Goal: Task Accomplishment & Management: Complete application form

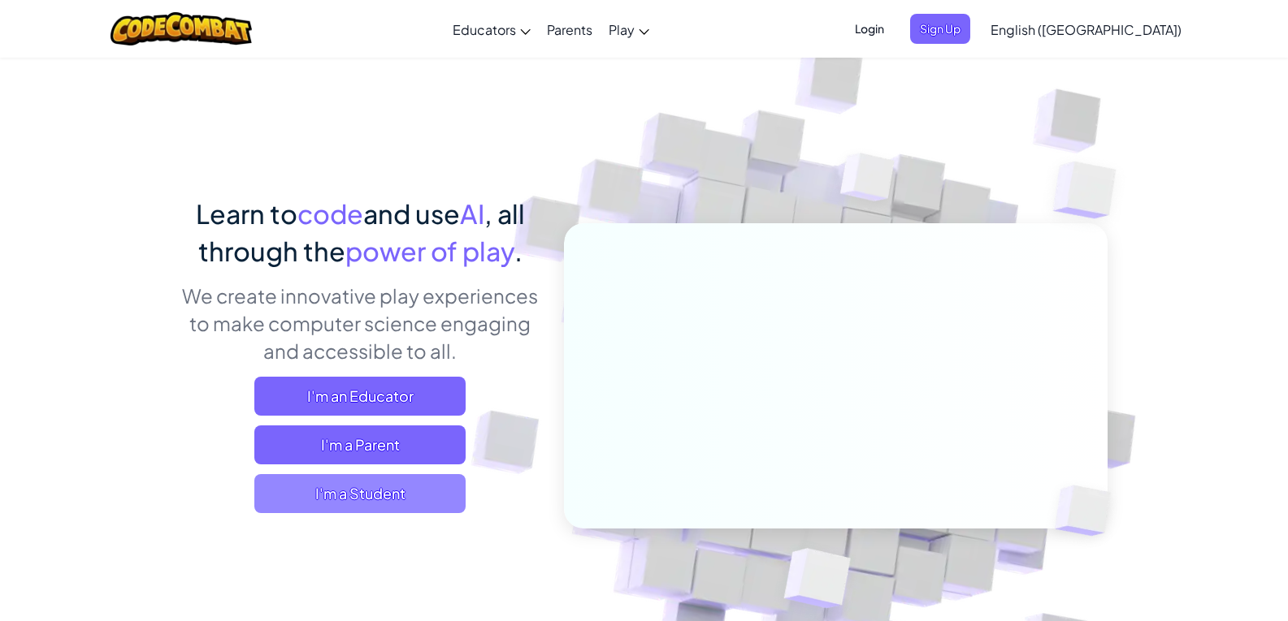
click at [410, 495] on span "I'm a Student" at bounding box center [359, 493] width 211 height 39
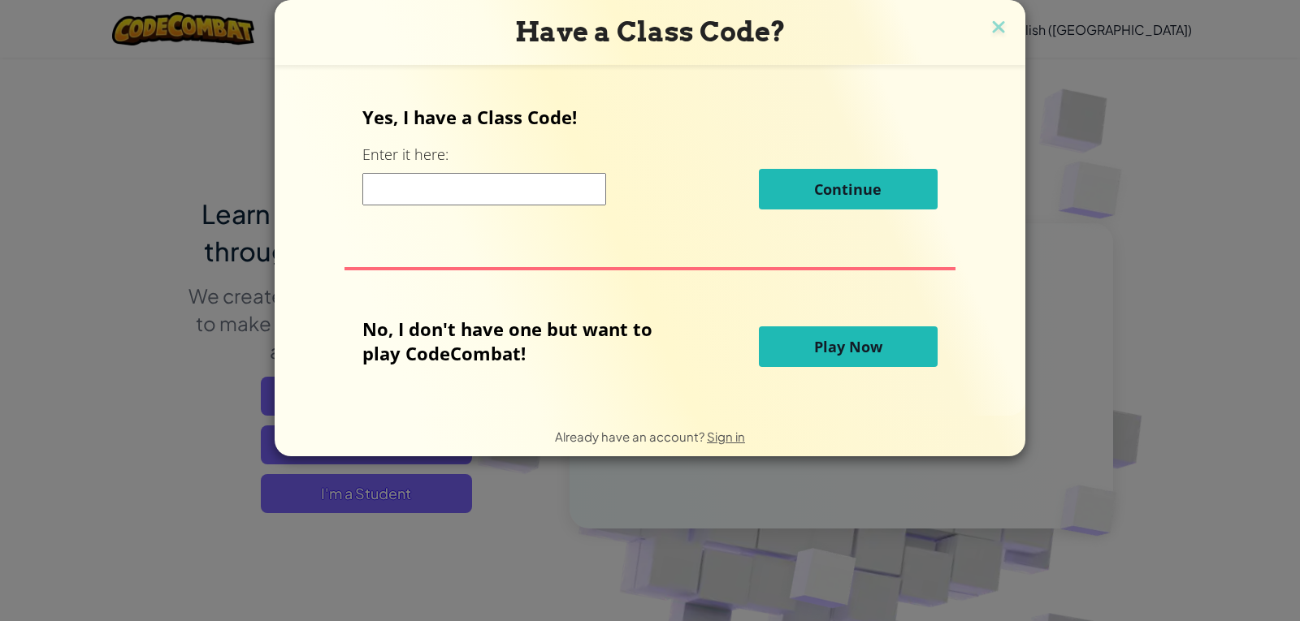
click at [485, 205] on input at bounding box center [484, 189] width 244 height 32
click at [1000, 26] on img at bounding box center [998, 28] width 21 height 24
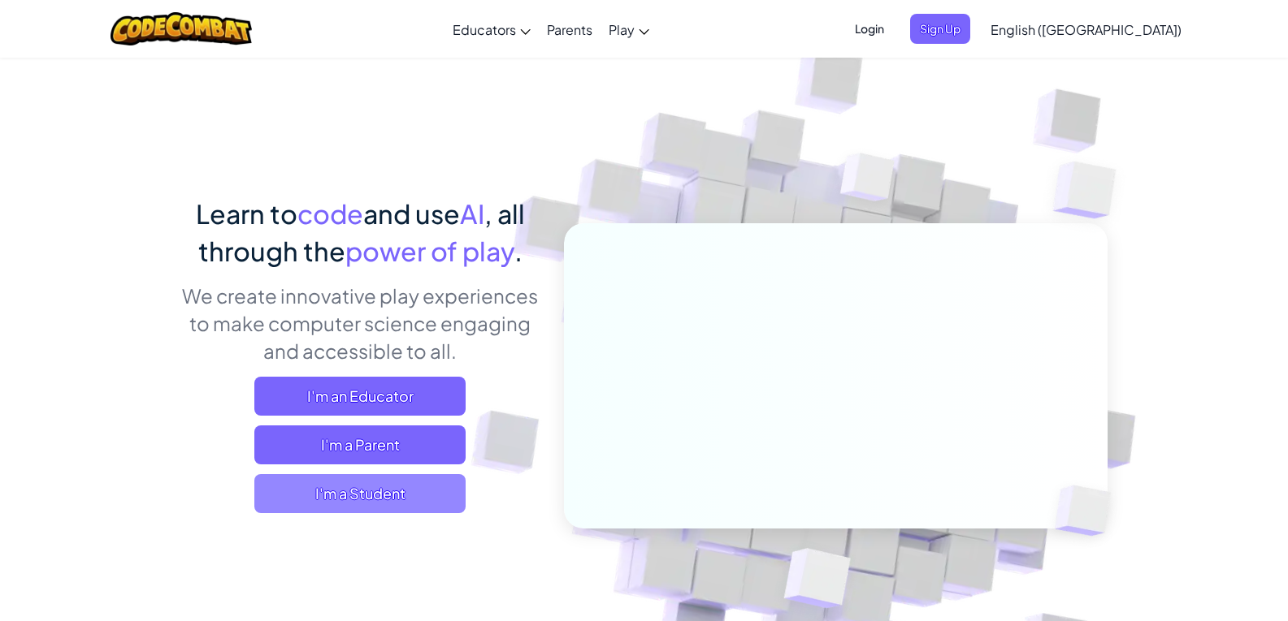
click at [416, 494] on span "I'm a Student" at bounding box center [359, 493] width 211 height 39
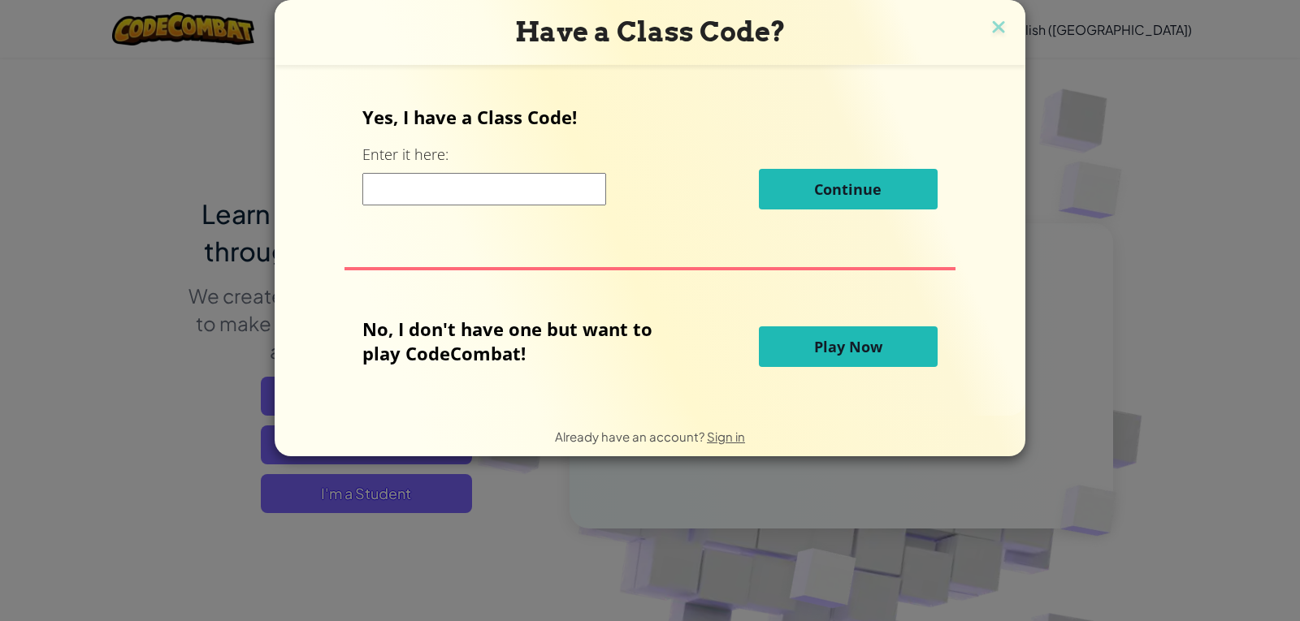
click at [520, 180] on input at bounding box center [484, 189] width 244 height 32
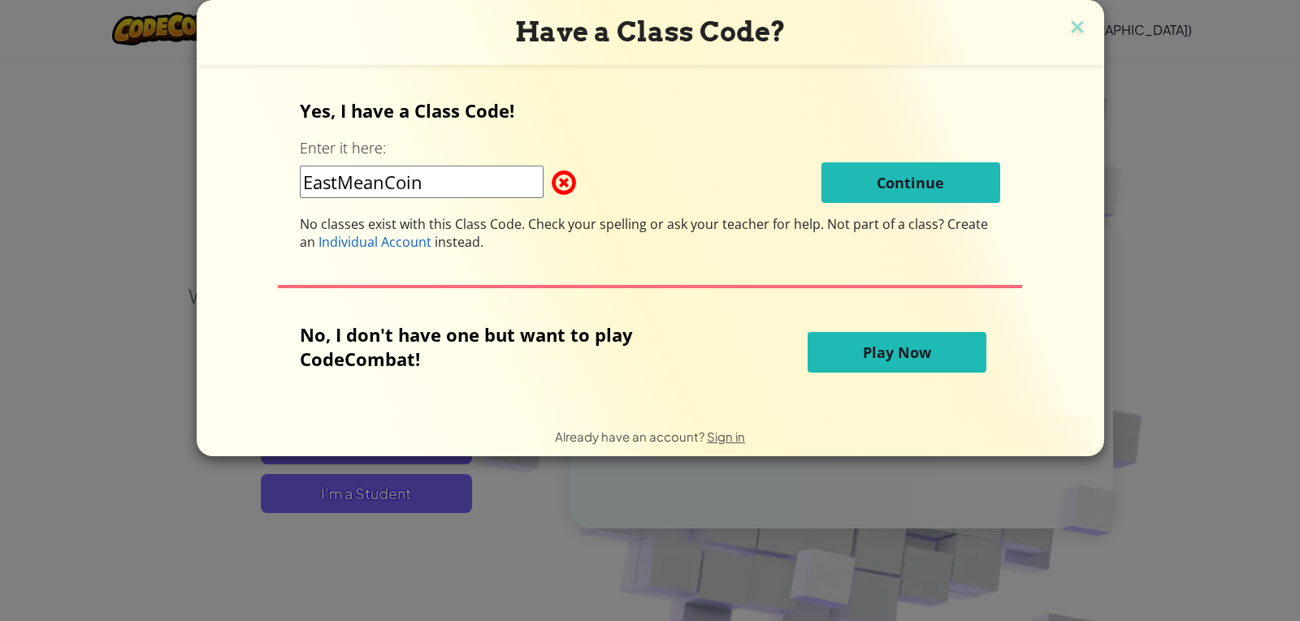
type input "EastMeanCoin"
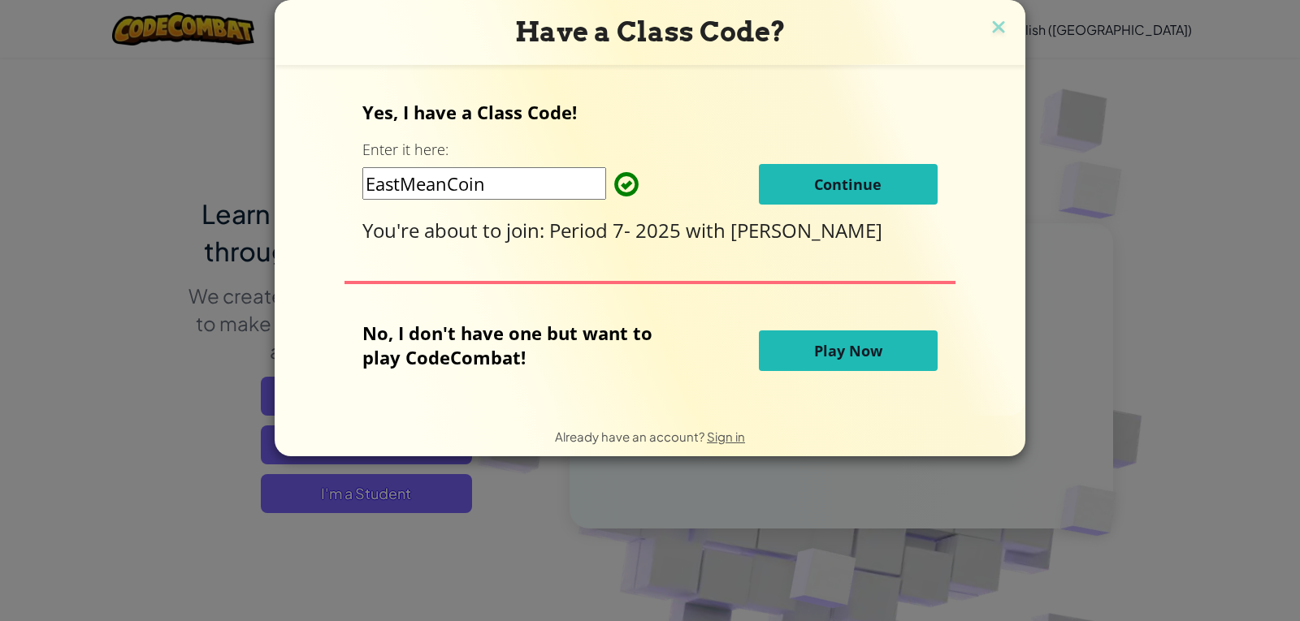
click at [859, 184] on span "Continue" at bounding box center [847, 184] width 67 height 19
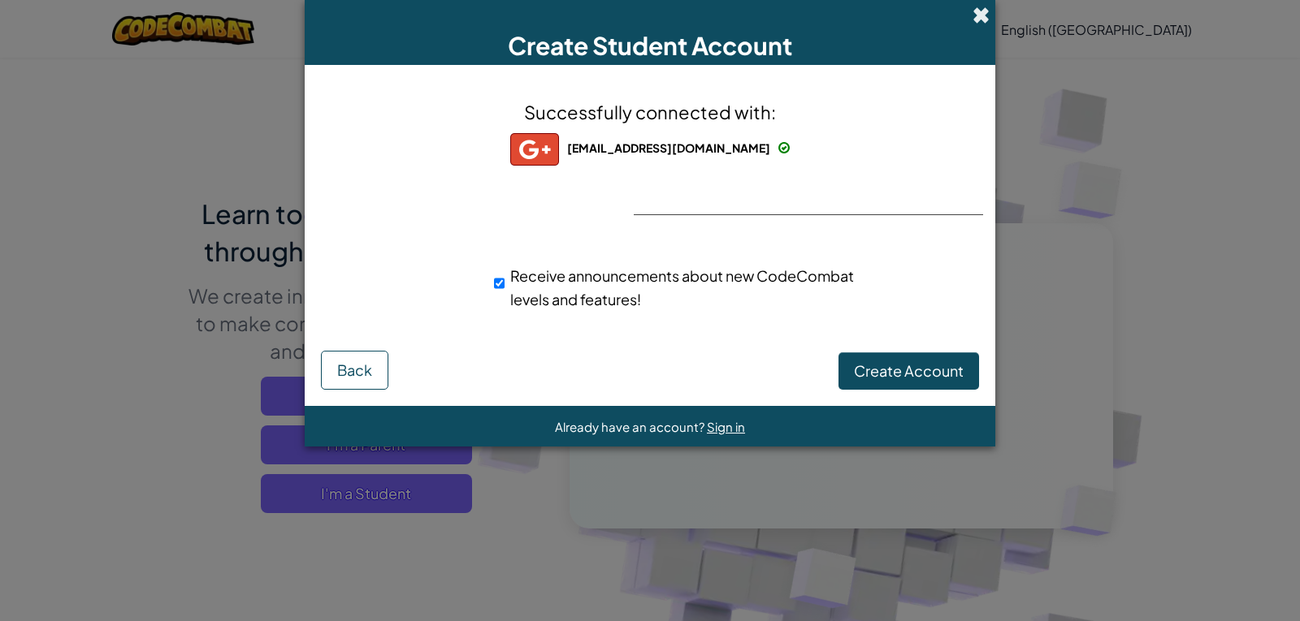
click at [985, 11] on span at bounding box center [980, 14] width 17 height 17
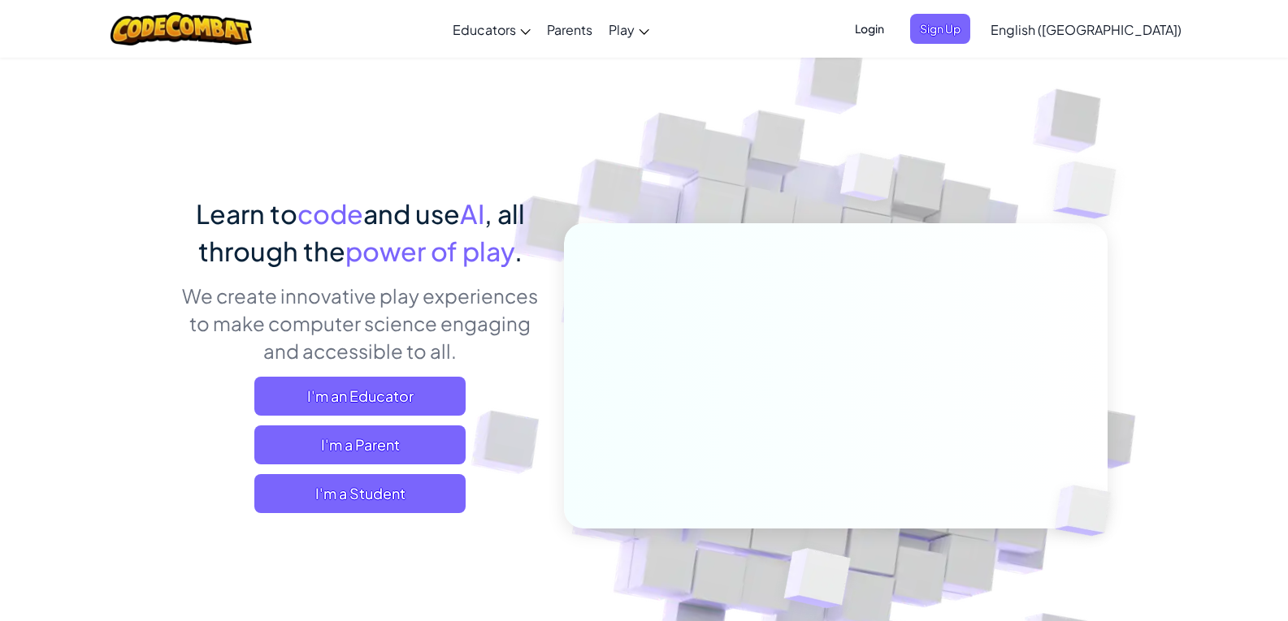
click at [894, 37] on span "Login" at bounding box center [869, 29] width 49 height 30
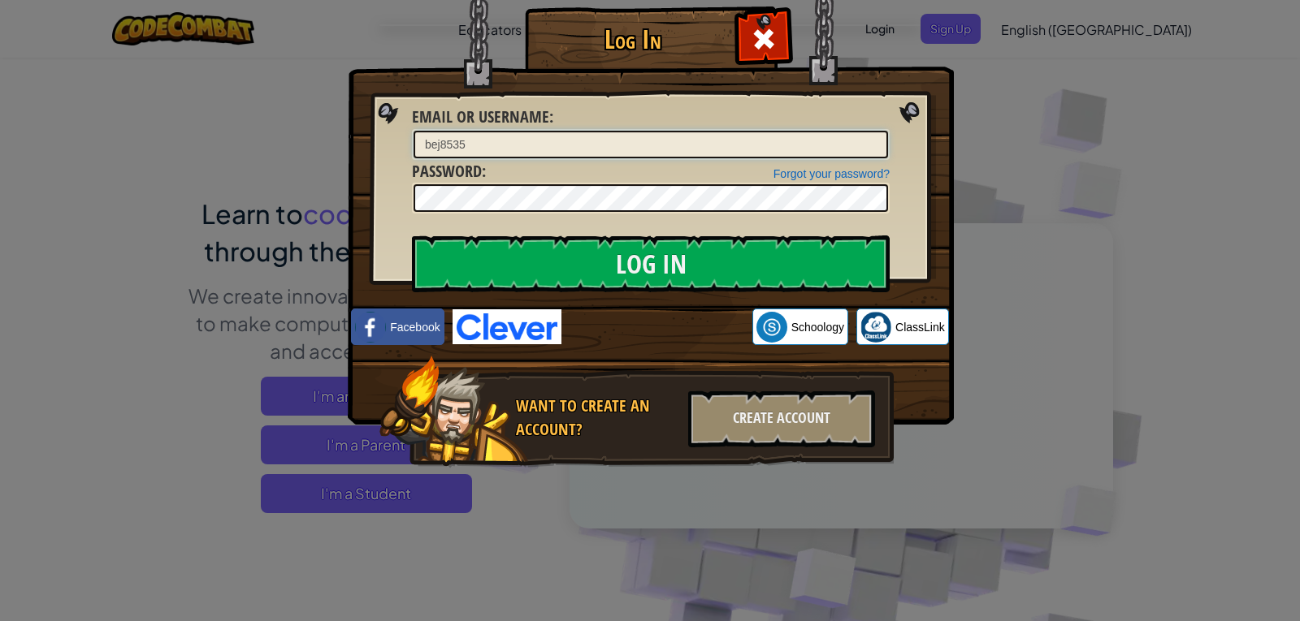
type input "bej8535"
click at [412, 236] on input "Log In" at bounding box center [651, 264] width 478 height 57
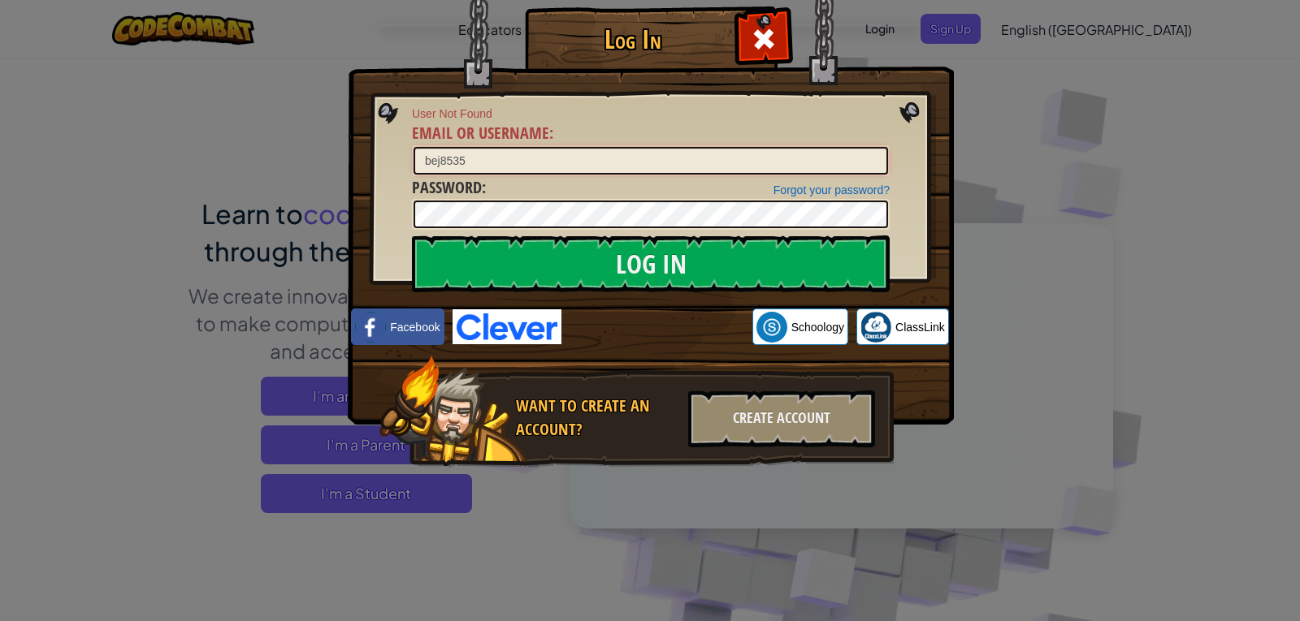
drag, startPoint x: 477, startPoint y: 164, endPoint x: 356, endPoint y: 151, distance: 121.7
click at [379, 151] on div "Log In User Not Found Email or Username : bej8535 Forgot your password? Passwor…" at bounding box center [649, 260] width 541 height 473
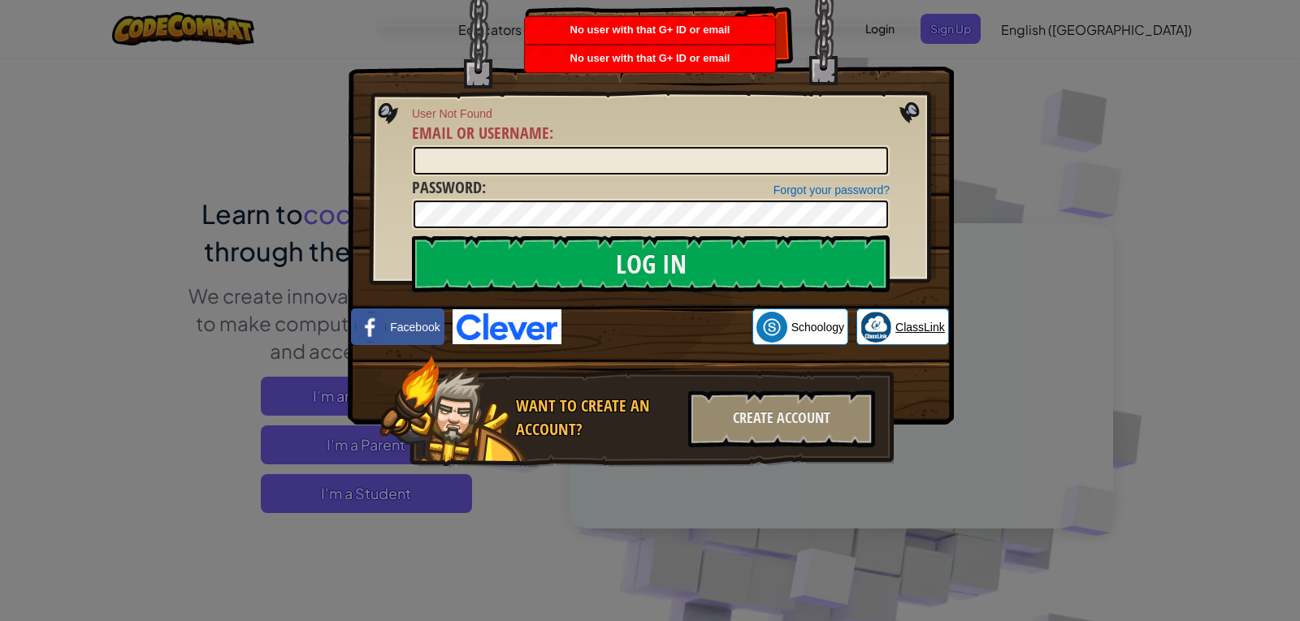
click at [876, 321] on img at bounding box center [875, 327] width 31 height 31
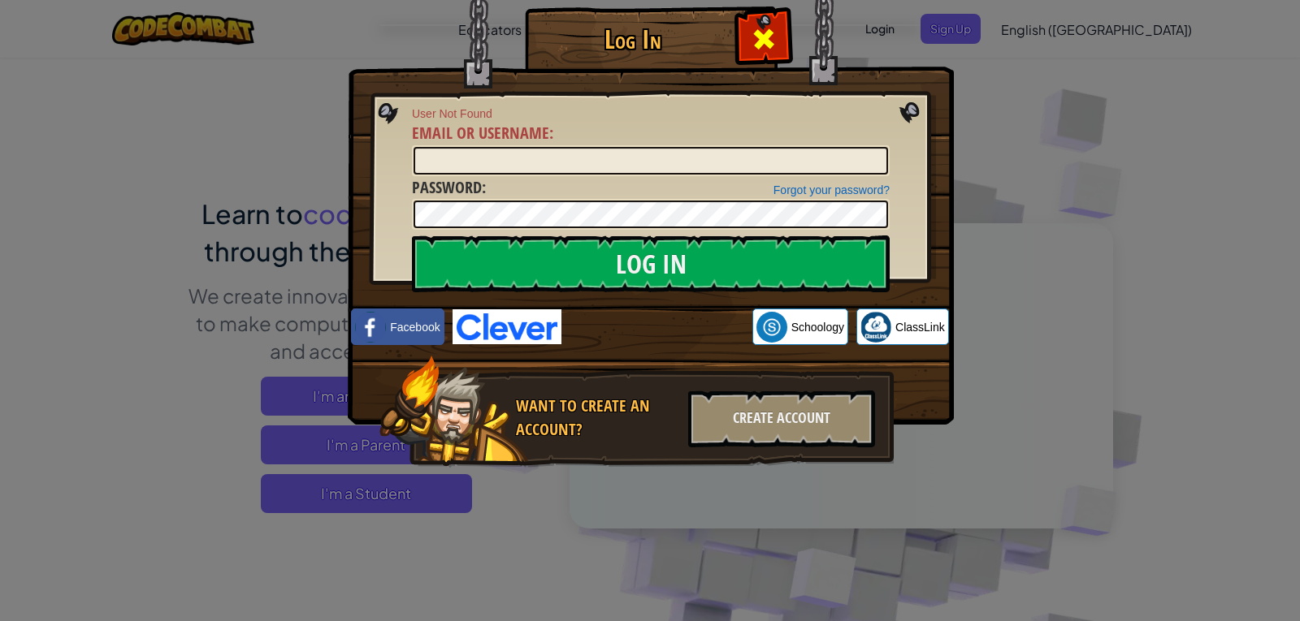
click at [763, 26] on span at bounding box center [764, 39] width 26 height 26
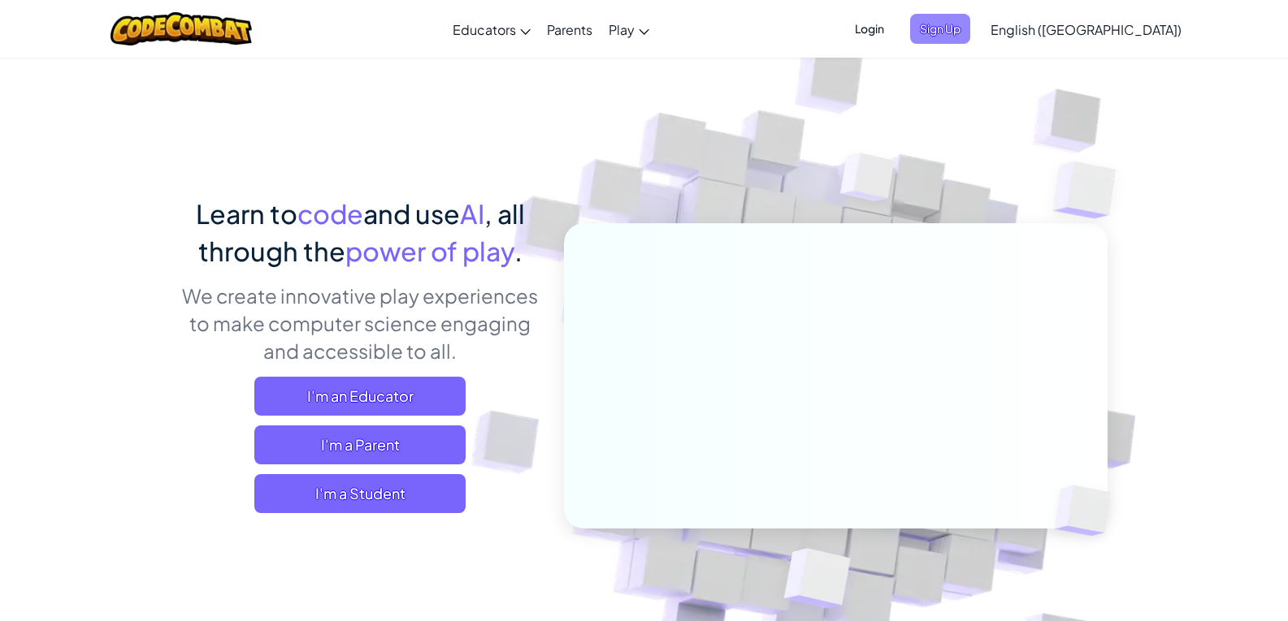
click at [970, 31] on span "Sign Up" at bounding box center [940, 29] width 60 height 30
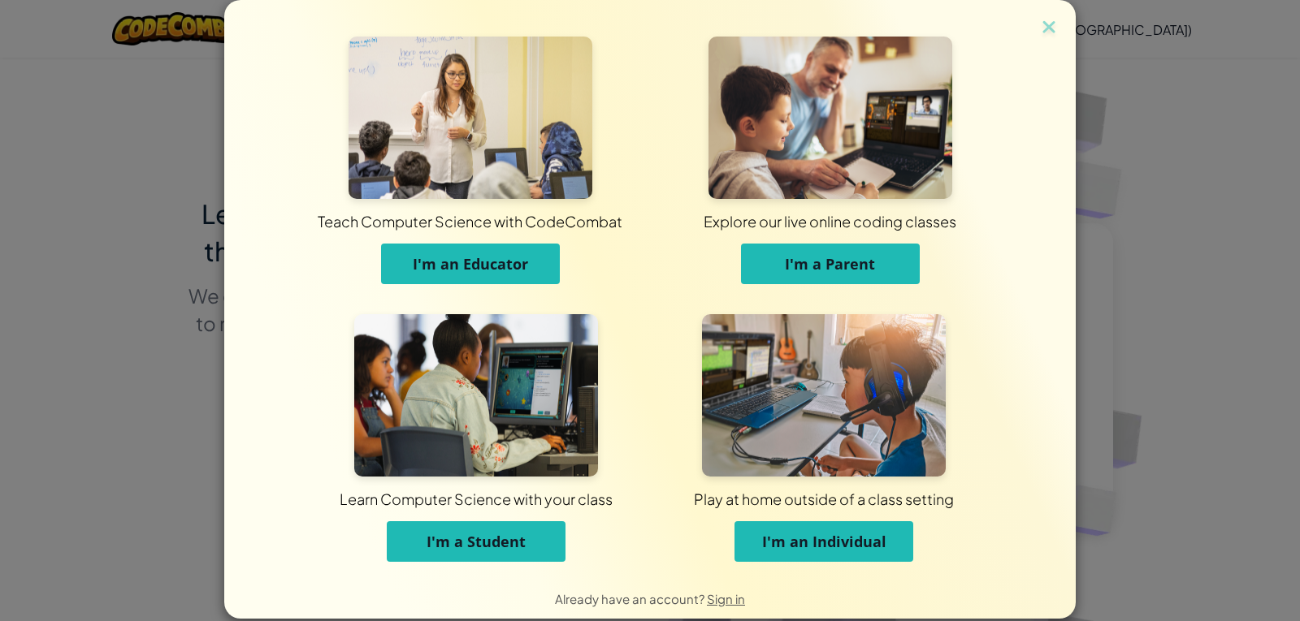
click at [476, 539] on span "I'm a Student" at bounding box center [475, 541] width 99 height 19
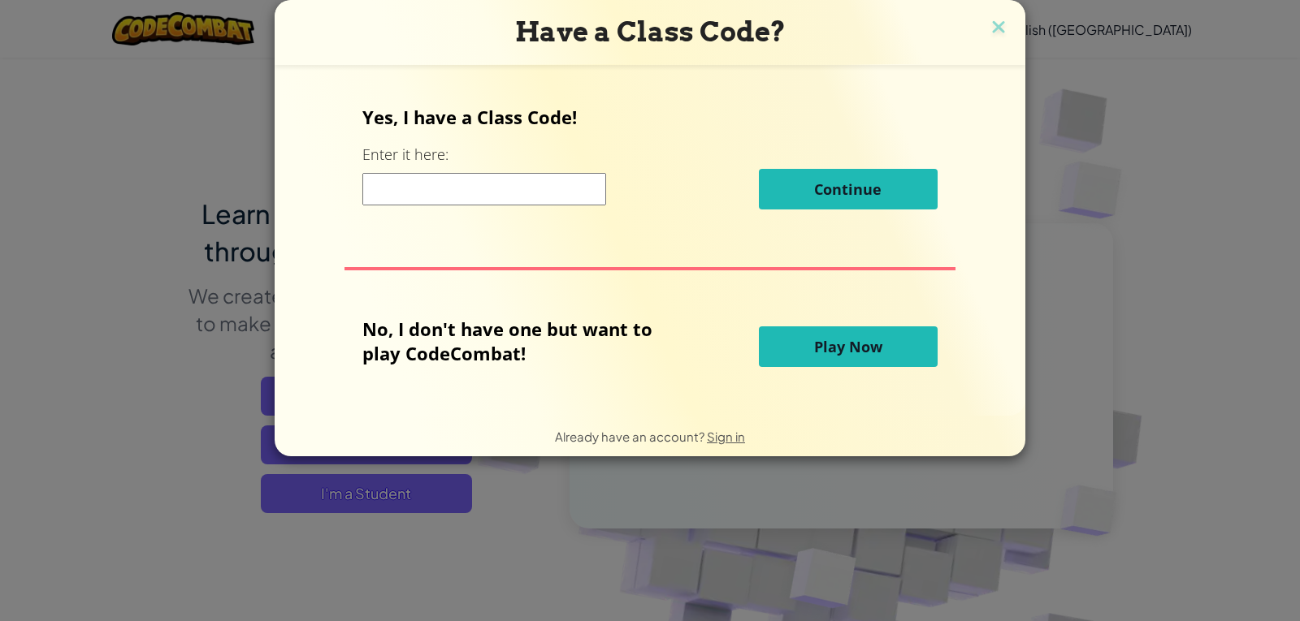
click at [518, 199] on input at bounding box center [484, 189] width 244 height 32
type input "EastMeanCoin"
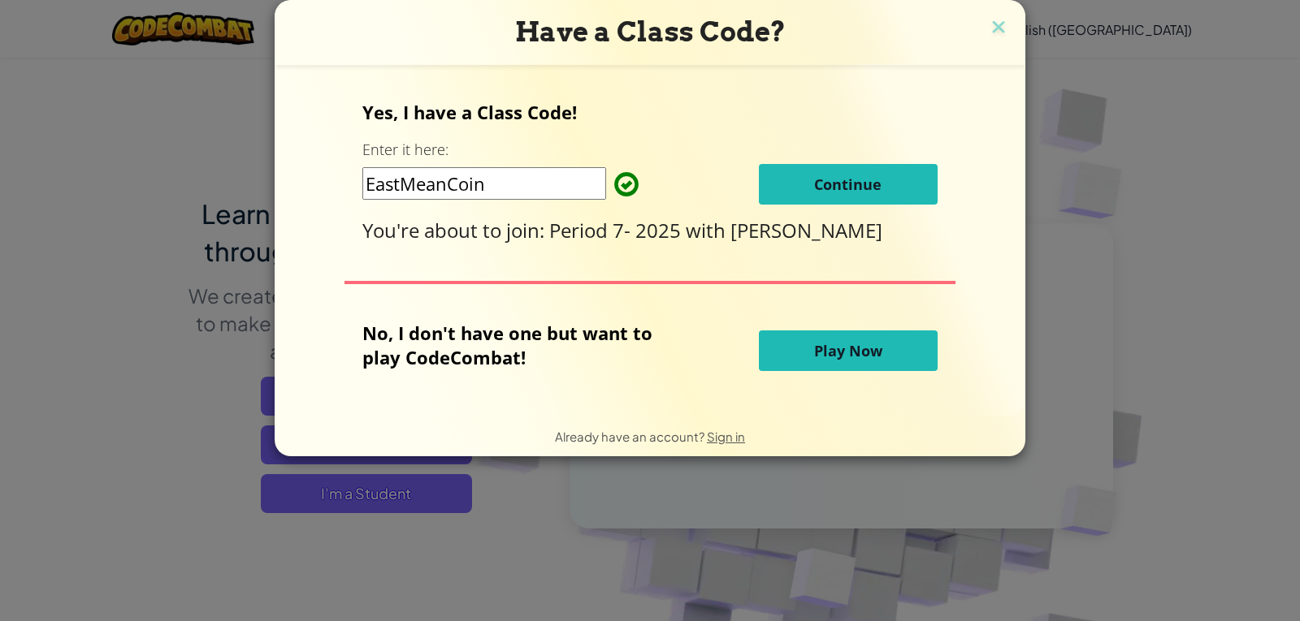
click at [829, 201] on button "Continue" at bounding box center [848, 184] width 179 height 41
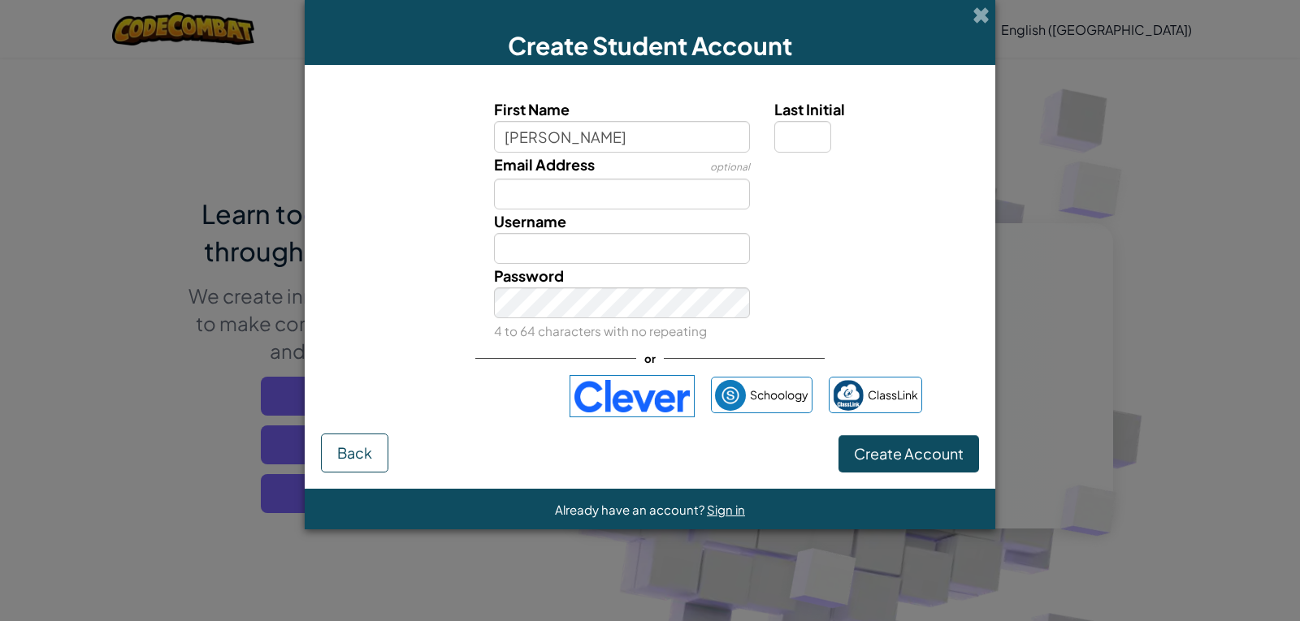
type input "Jason"
click at [655, 189] on input "Email Address" at bounding box center [622, 194] width 257 height 31
click at [601, 286] on div "Password 4 to 64 characters with no repeating" at bounding box center [622, 303] width 281 height 79
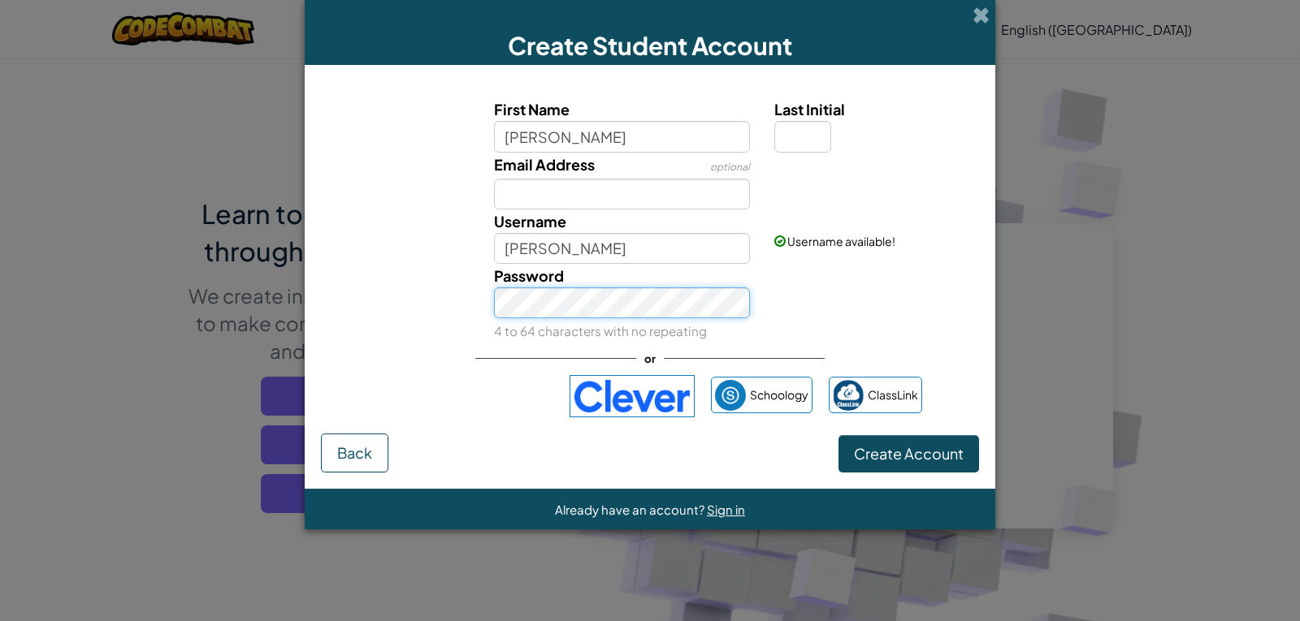
click at [838, 435] on button "Create Account" at bounding box center [908, 453] width 141 height 37
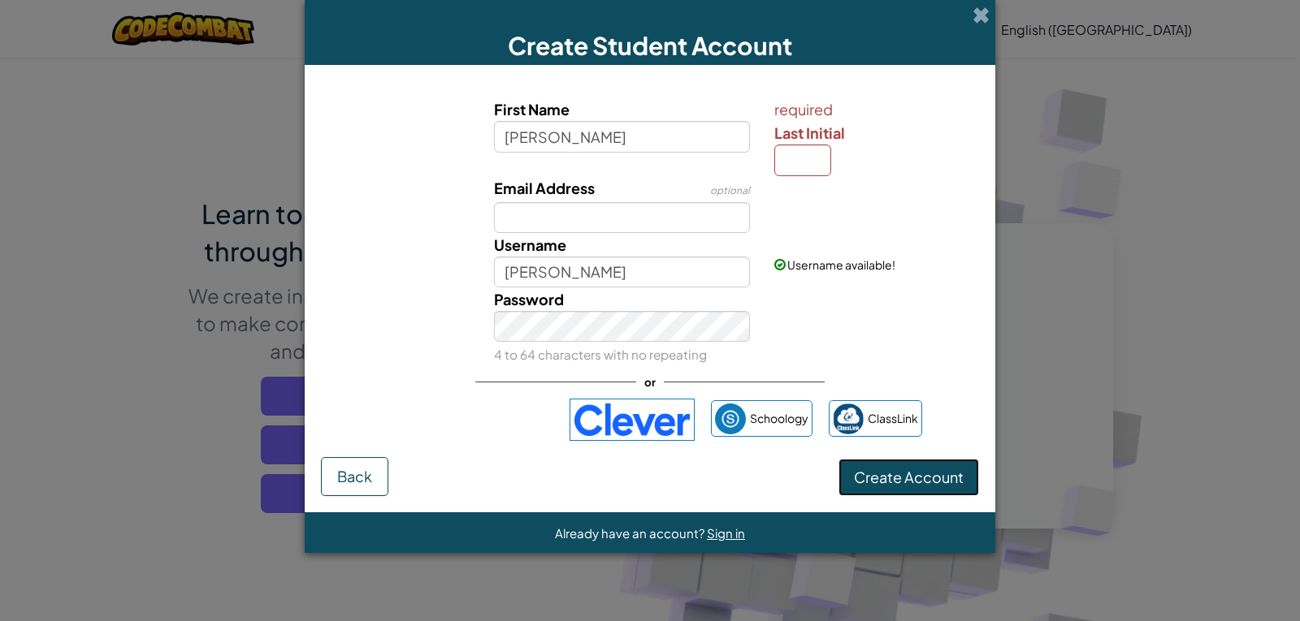
click at [914, 486] on span "Create Account" at bounding box center [909, 477] width 110 height 19
click at [868, 477] on span "Create Account" at bounding box center [909, 477] width 110 height 19
click at [820, 150] on input "Last Initial" at bounding box center [802, 160] width 57 height 31
type input "B"
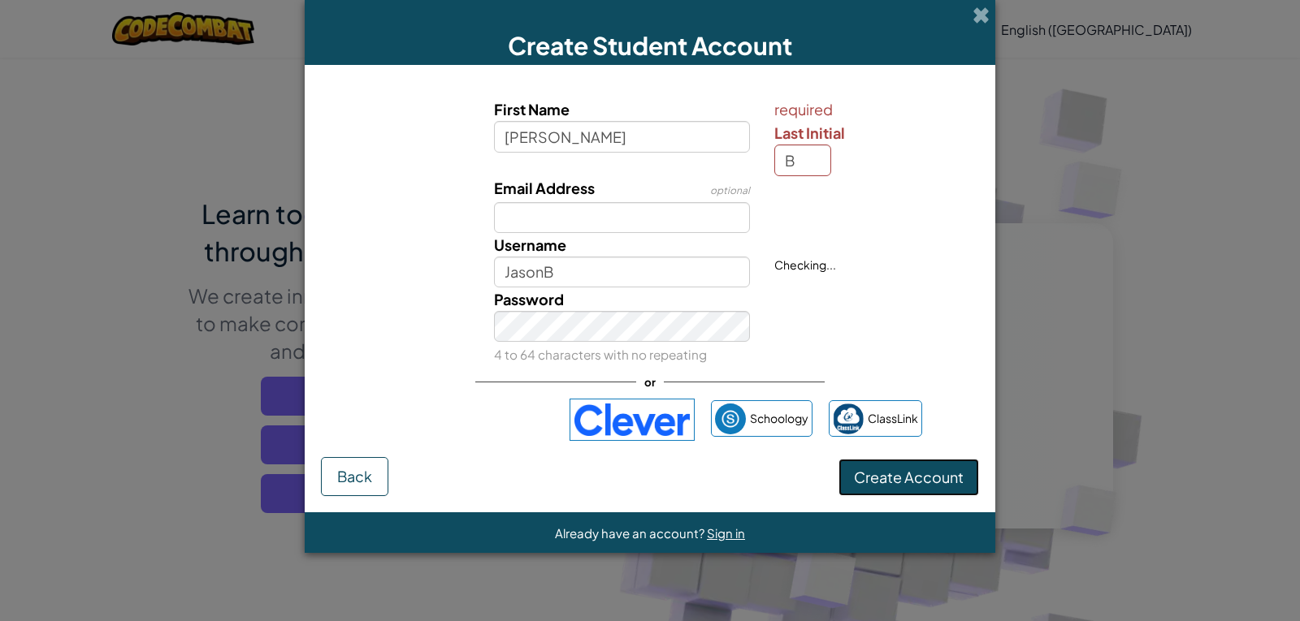
click at [899, 474] on span "Create Account" at bounding box center [909, 477] width 110 height 19
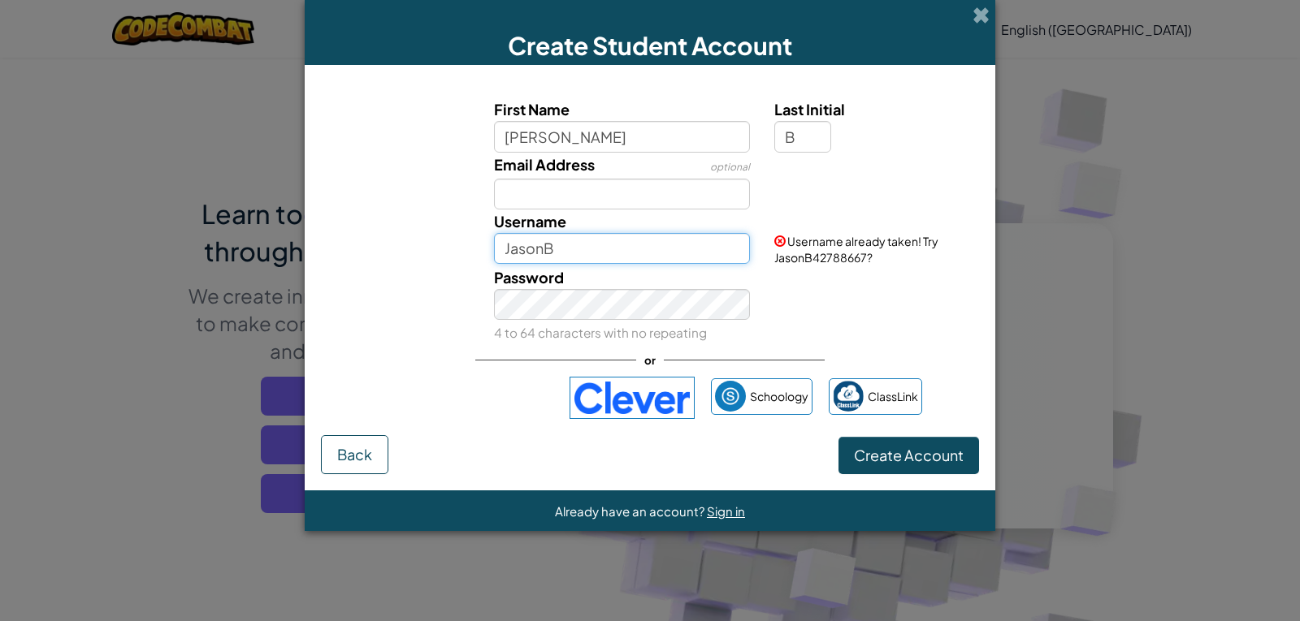
drag, startPoint x: 559, startPoint y: 245, endPoint x: 548, endPoint y: 245, distance: 11.4
click at [548, 245] on input "JasonB" at bounding box center [622, 248] width 257 height 31
click at [602, 236] on input "JasonB" at bounding box center [622, 248] width 257 height 31
type input "Jason(7th)"
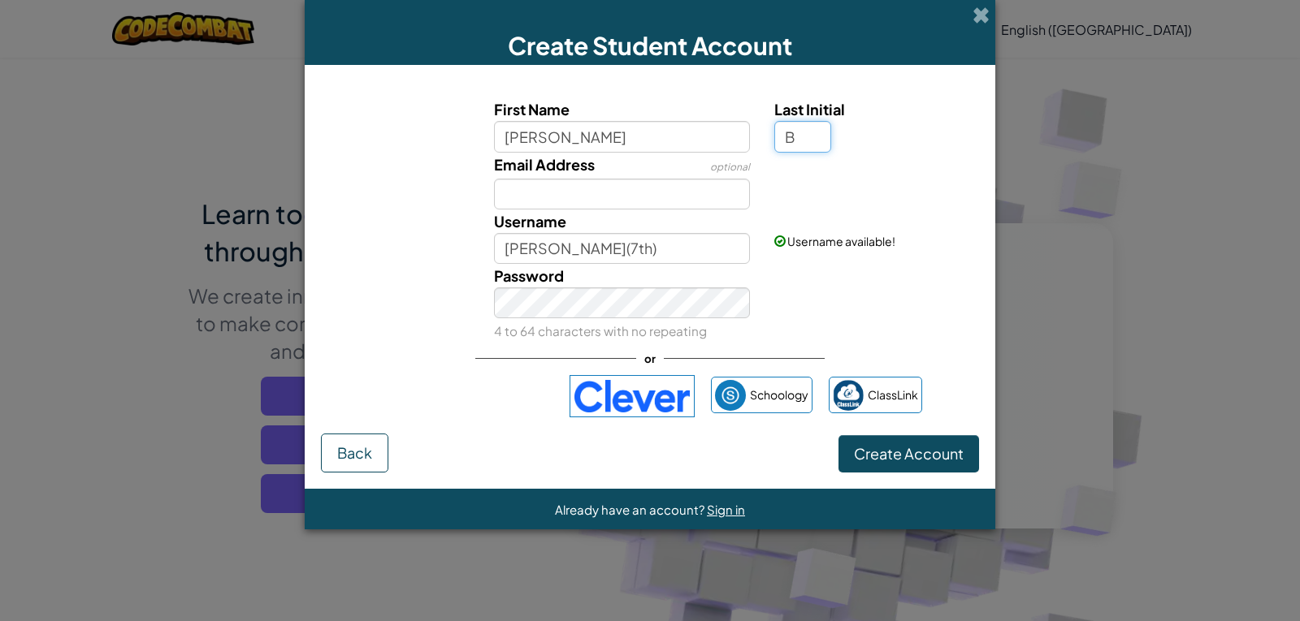
drag, startPoint x: 804, startPoint y: 137, endPoint x: 779, endPoint y: 143, distance: 25.8
click at [779, 143] on input "B" at bounding box center [802, 136] width 57 height 31
type input "7"
click at [544, 246] on input "Jason7" at bounding box center [622, 248] width 257 height 31
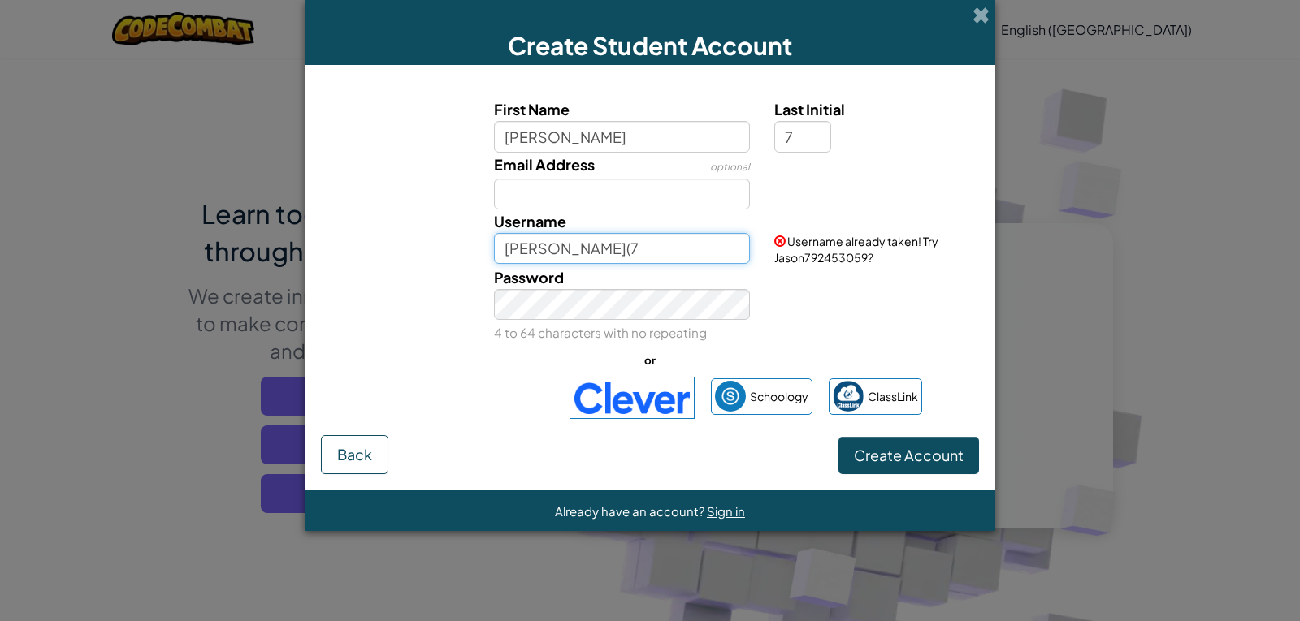
click at [604, 252] on input "Jason Bejoy(7" at bounding box center [622, 248] width 257 height 31
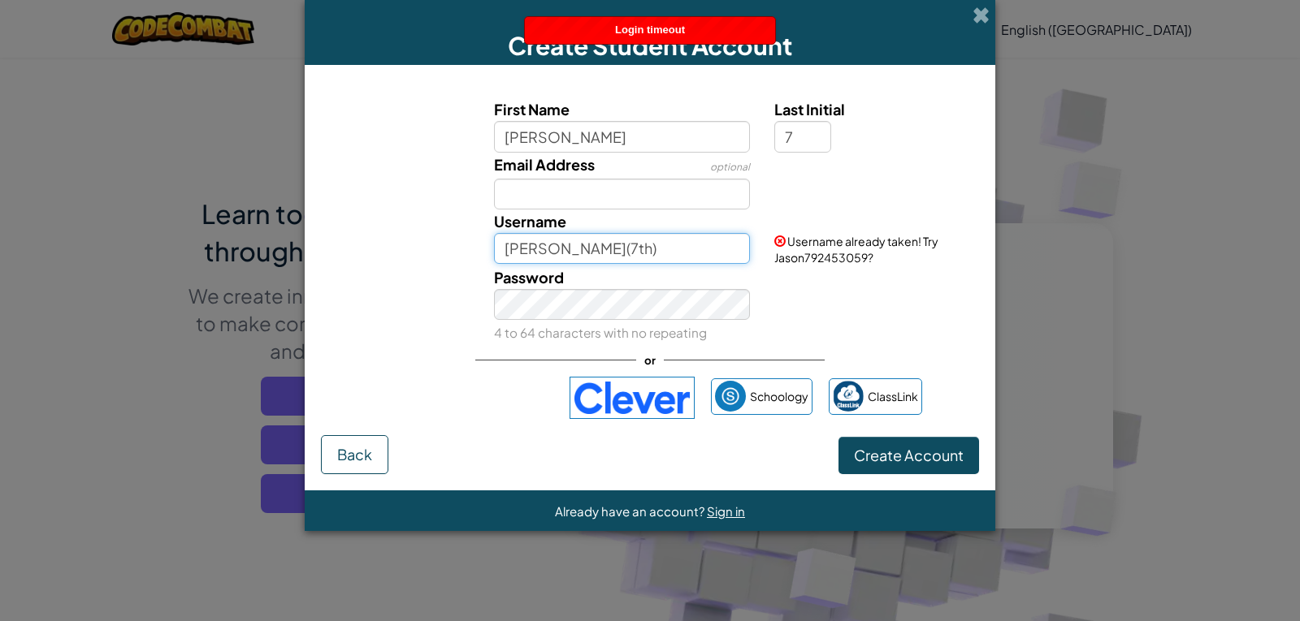
drag, startPoint x: 634, startPoint y: 249, endPoint x: 543, endPoint y: 245, distance: 91.0
click at [543, 245] on input "Jason Bejoy(7th)" at bounding box center [622, 248] width 257 height 31
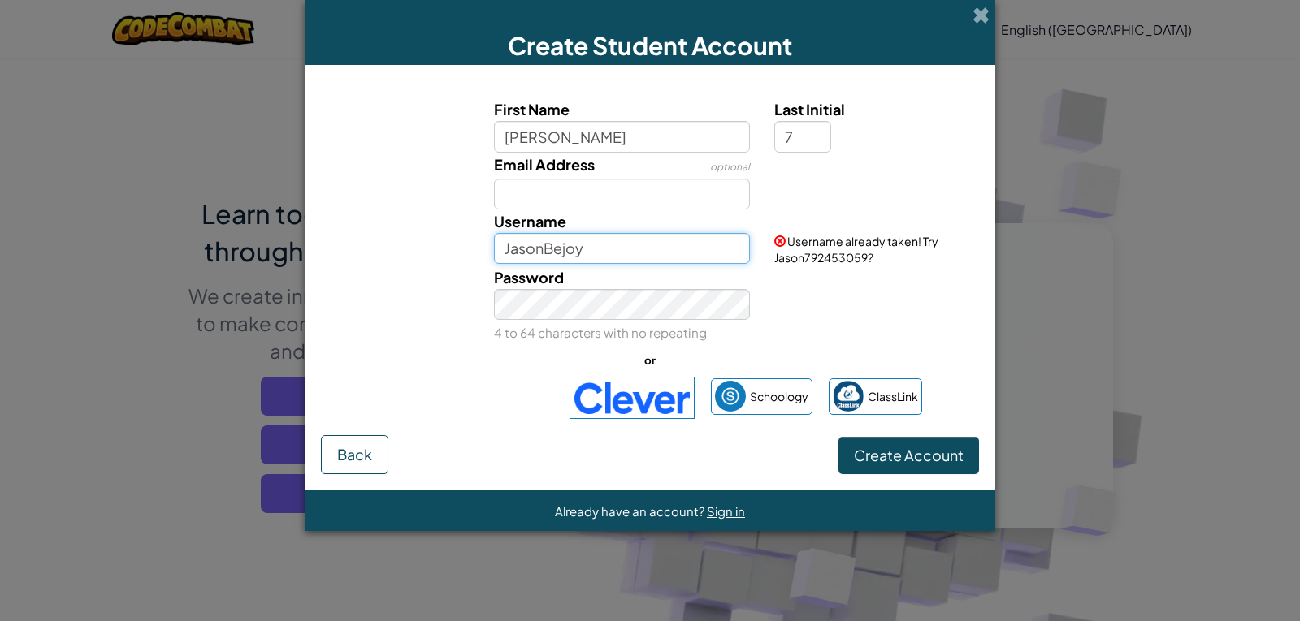
type input "JasonBejoy"
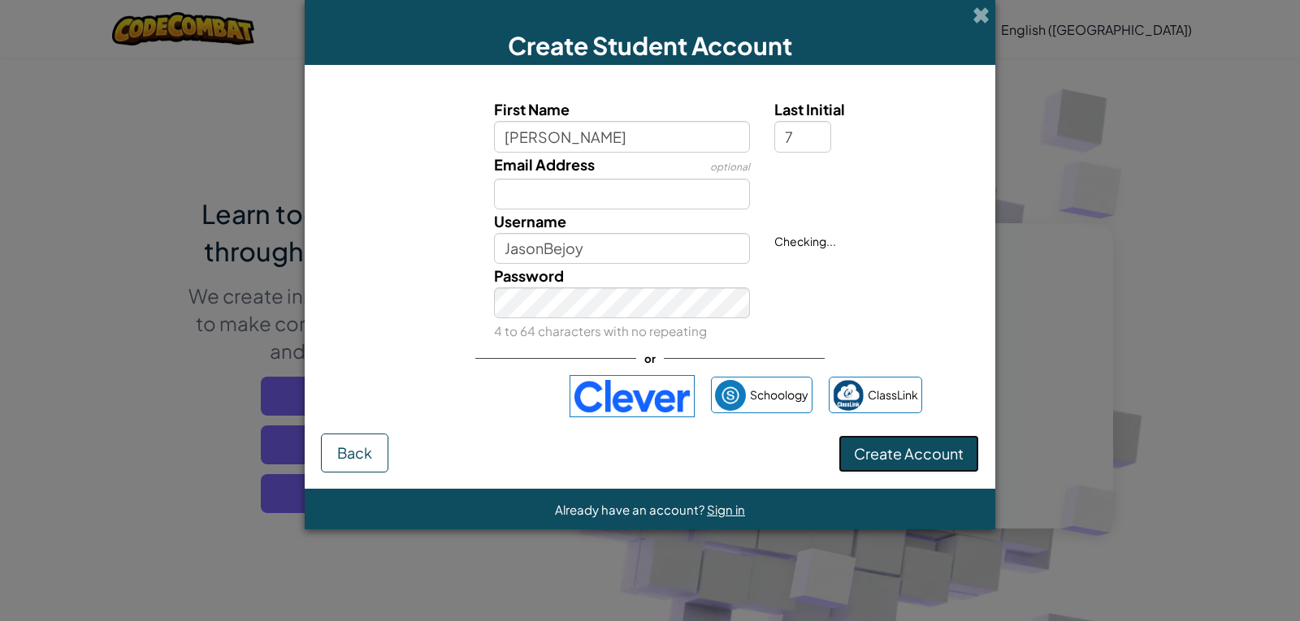
click at [849, 460] on button "Create Account" at bounding box center [908, 453] width 141 height 37
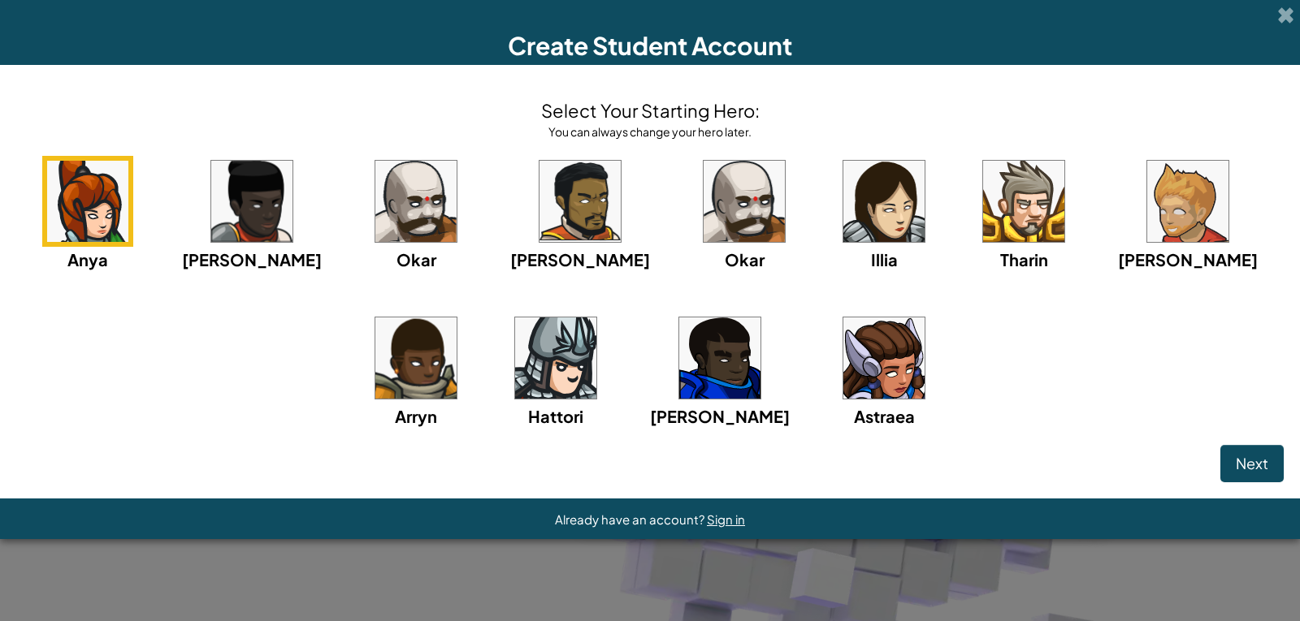
click at [537, 342] on img at bounding box center [555, 358] width 81 height 81
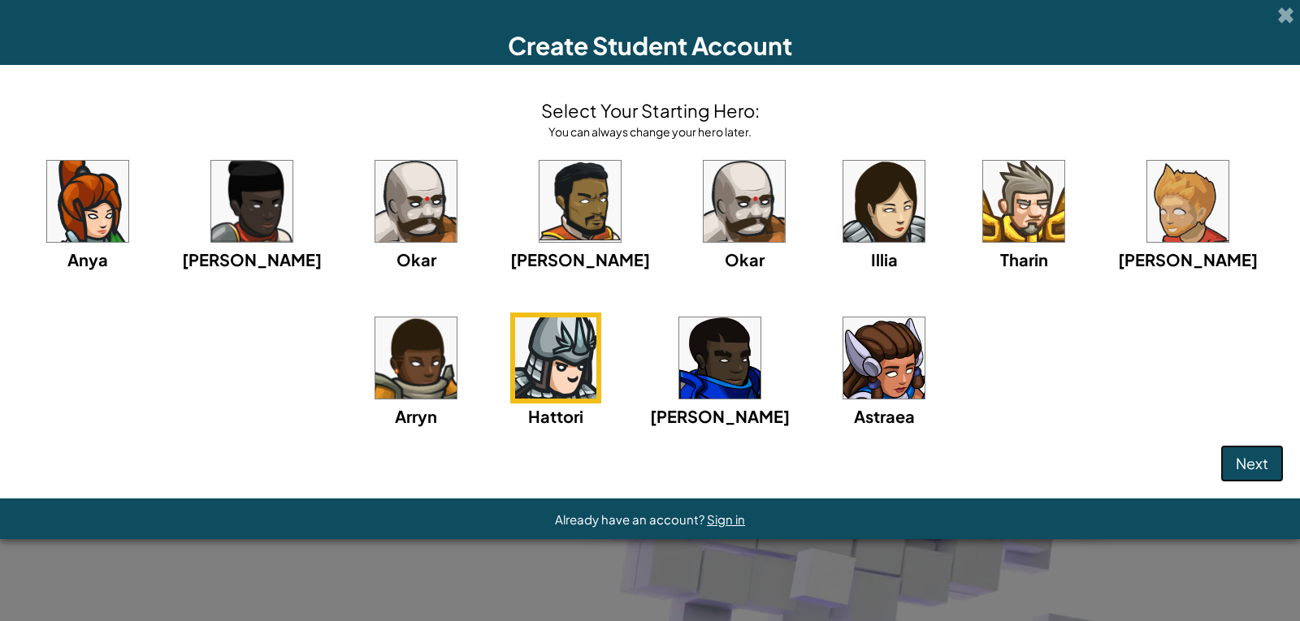
click at [1258, 453] on button "Next" at bounding box center [1251, 463] width 63 height 37
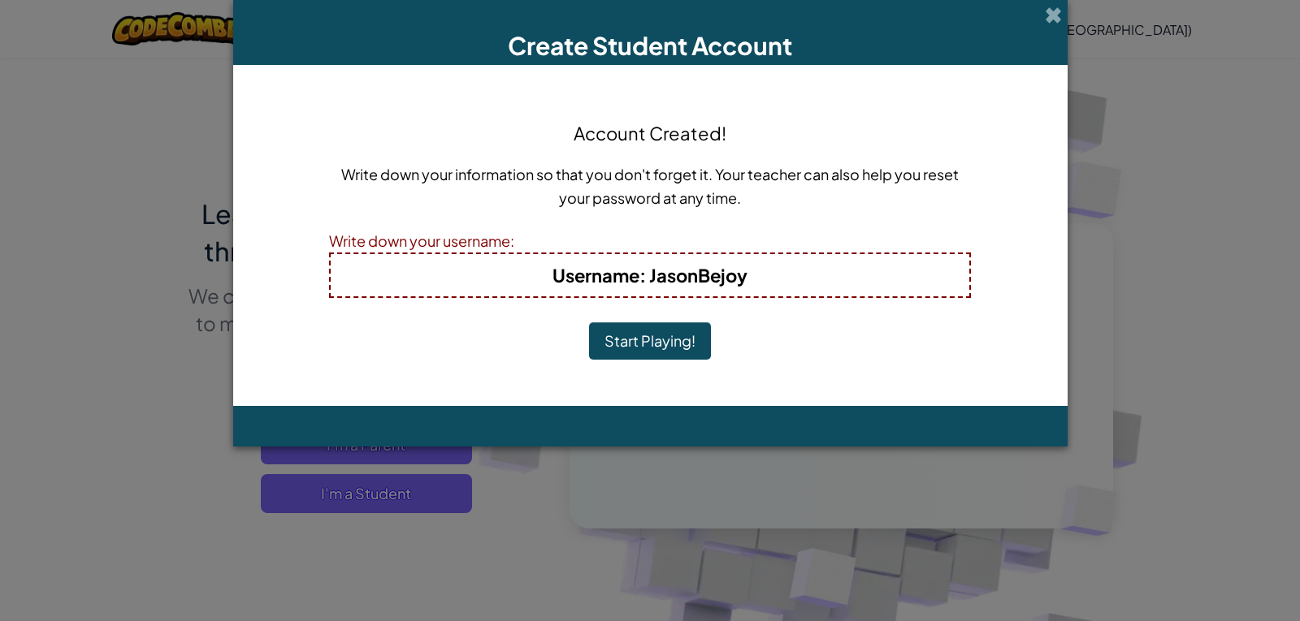
click at [759, 279] on h4 "Username : JasonBejoy" at bounding box center [650, 275] width 606 height 26
click at [743, 279] on b "Username : JasonBejoy" at bounding box center [649, 275] width 195 height 23
click at [755, 275] on h4 "Username : JasonBejoy" at bounding box center [650, 275] width 606 height 26
click at [708, 362] on div "Account Created! Write down your information so that you don't forget it. Your …" at bounding box center [650, 235] width 642 height 309
click at [690, 347] on button "Start Playing!" at bounding box center [650, 340] width 122 height 37
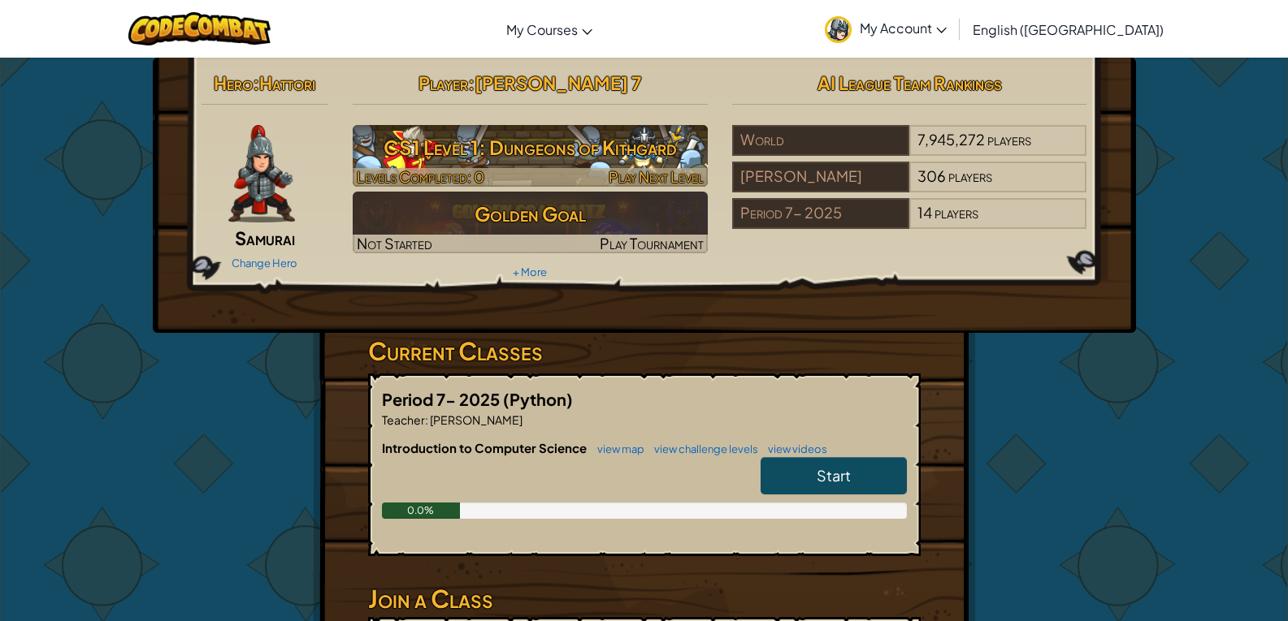
click at [533, 154] on h3 "CS1 Level 1: Dungeons of Kithgard" at bounding box center [530, 147] width 355 height 37
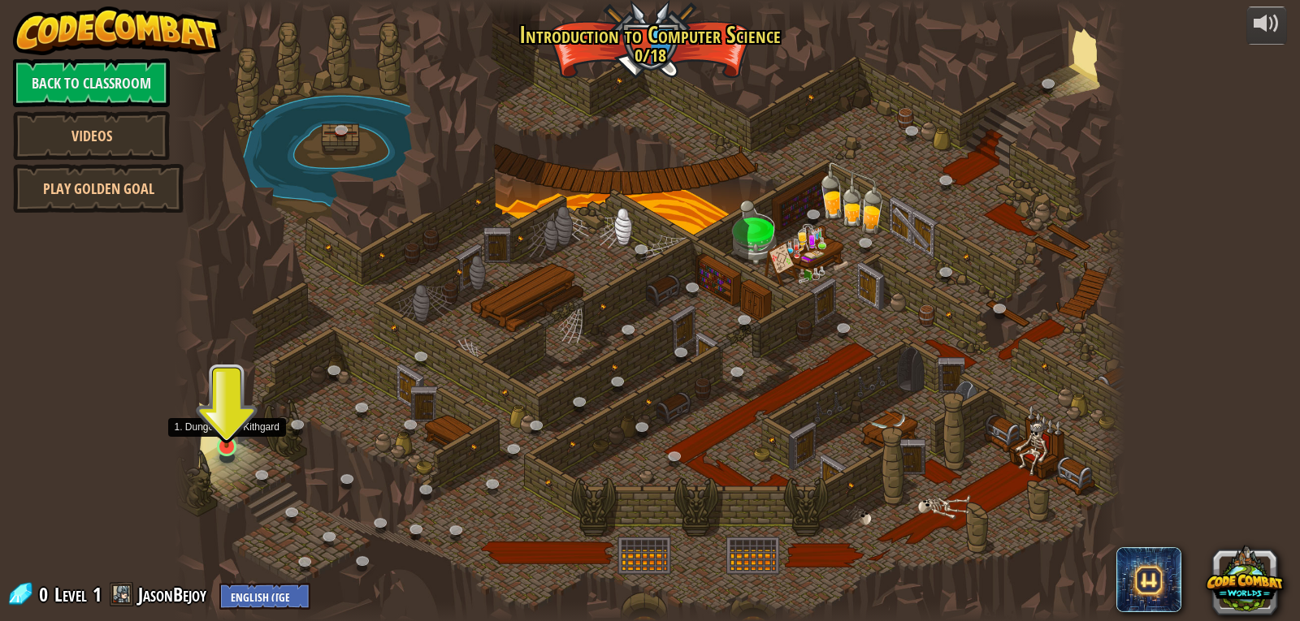
click at [226, 437] on img at bounding box center [226, 420] width 24 height 55
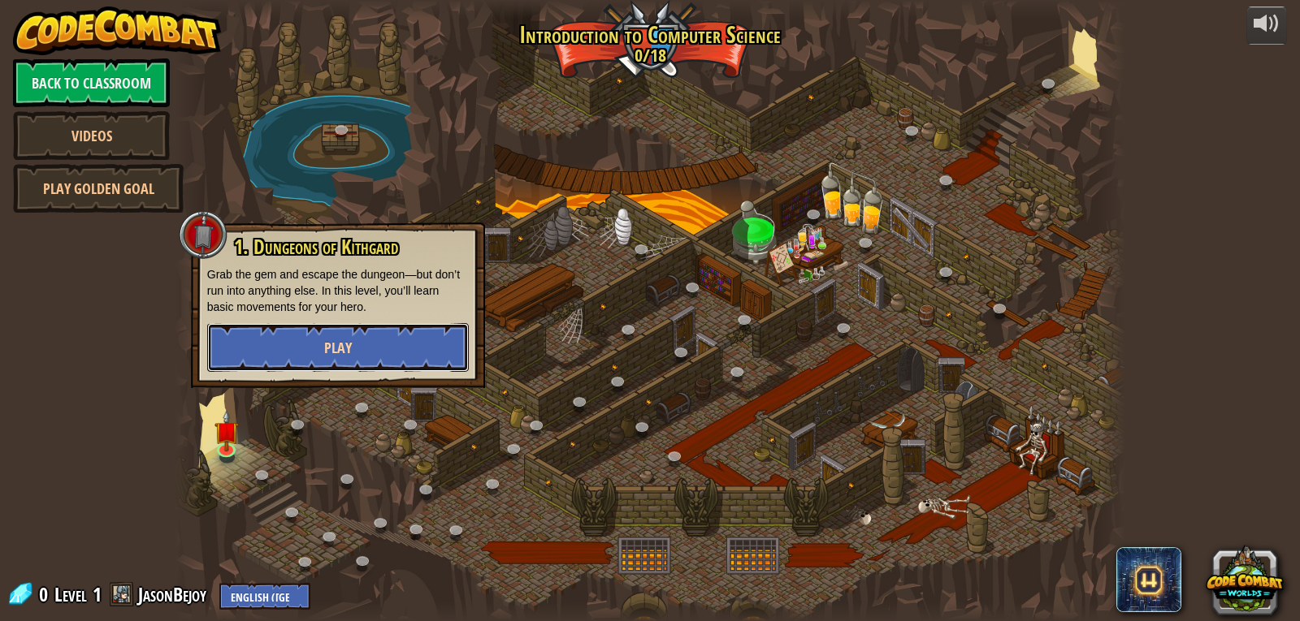
click at [422, 338] on button "Play" at bounding box center [338, 347] width 262 height 49
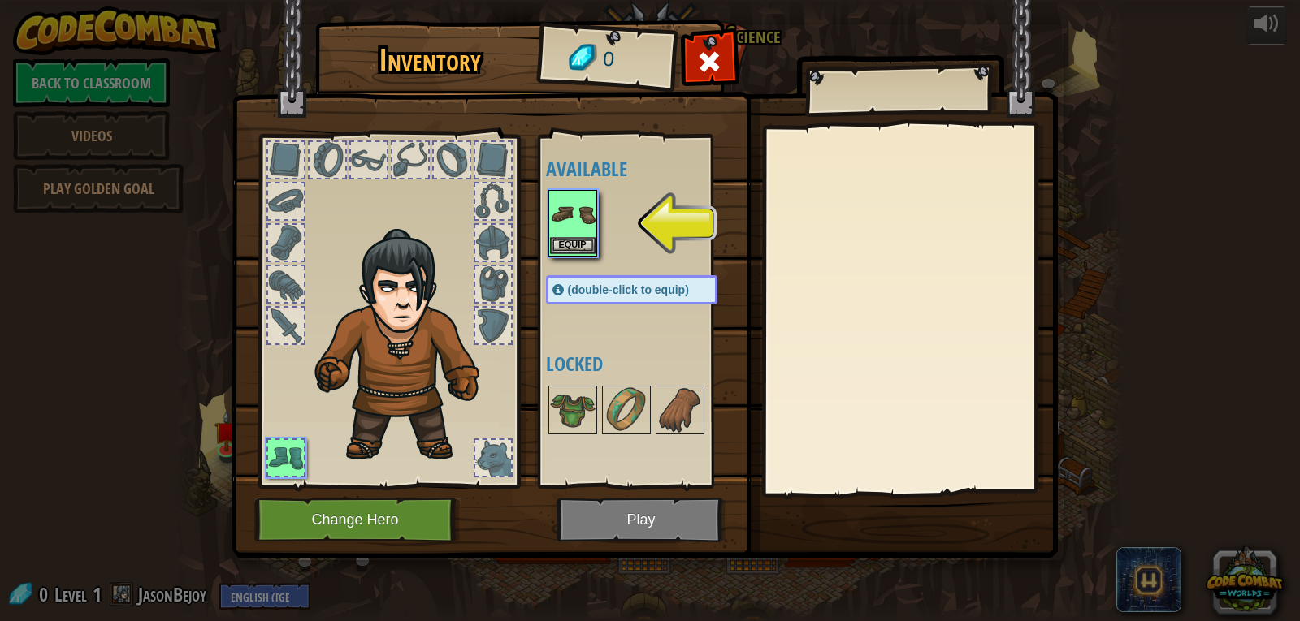
click at [586, 226] on img at bounding box center [572, 214] width 45 height 45
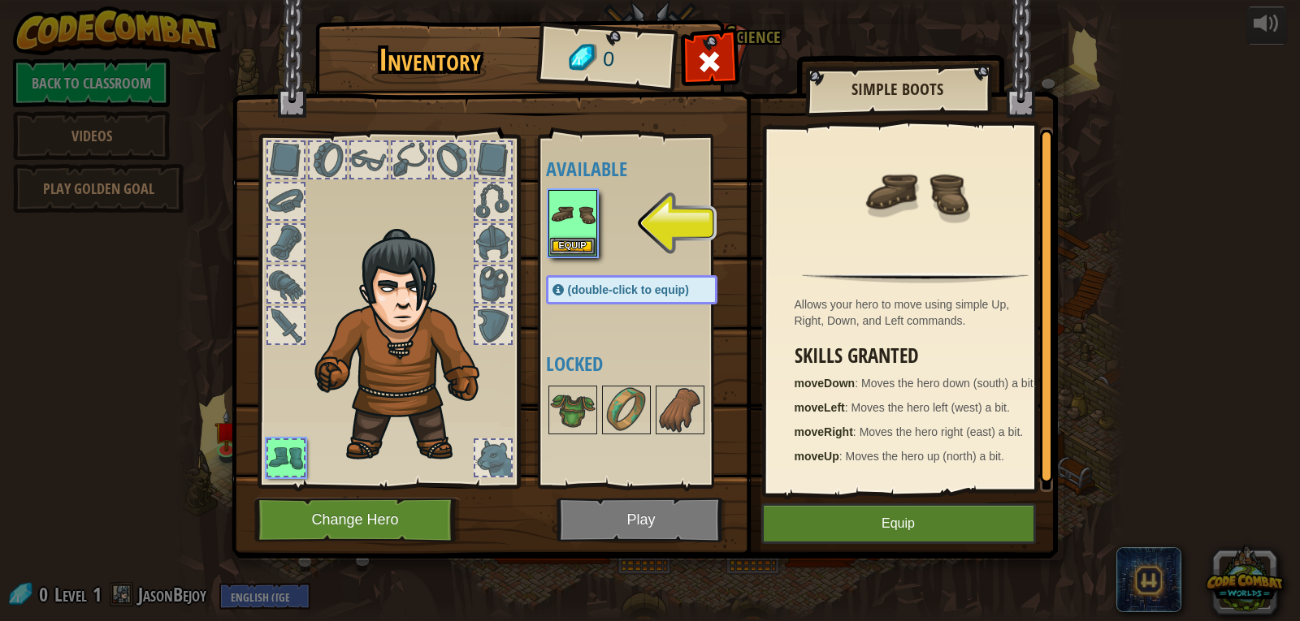
scroll to position [5, 0]
click at [951, 520] on button "Equip" at bounding box center [898, 524] width 275 height 41
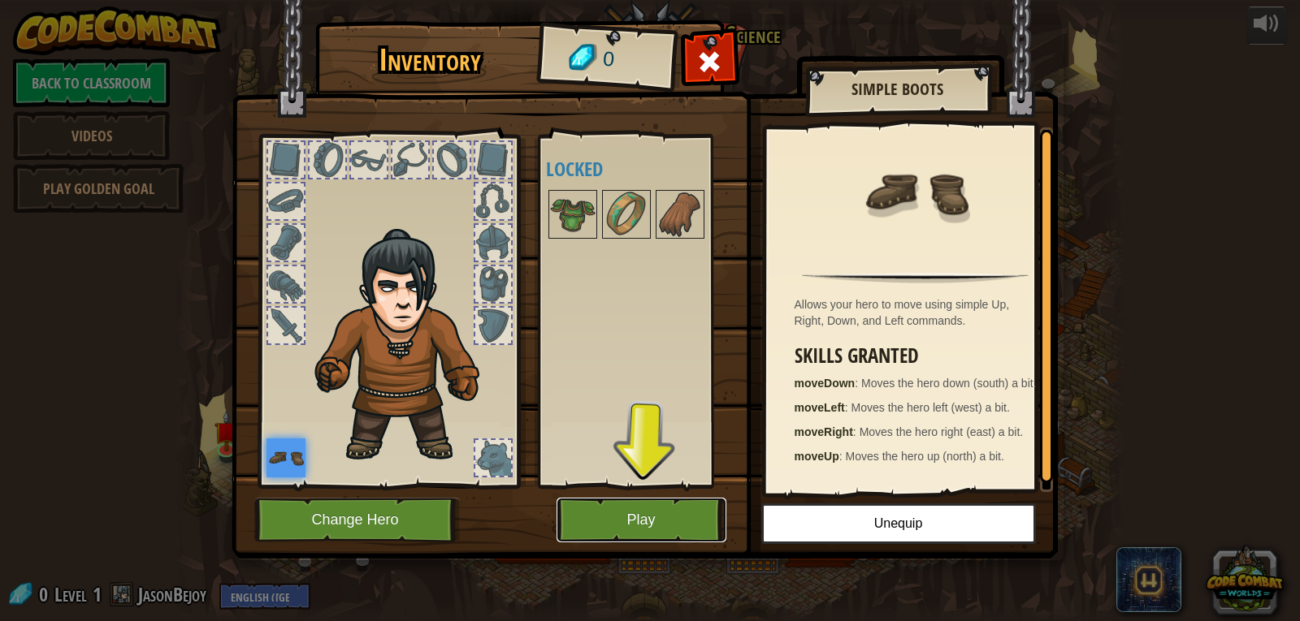
click at [616, 515] on button "Play" at bounding box center [641, 520] width 170 height 45
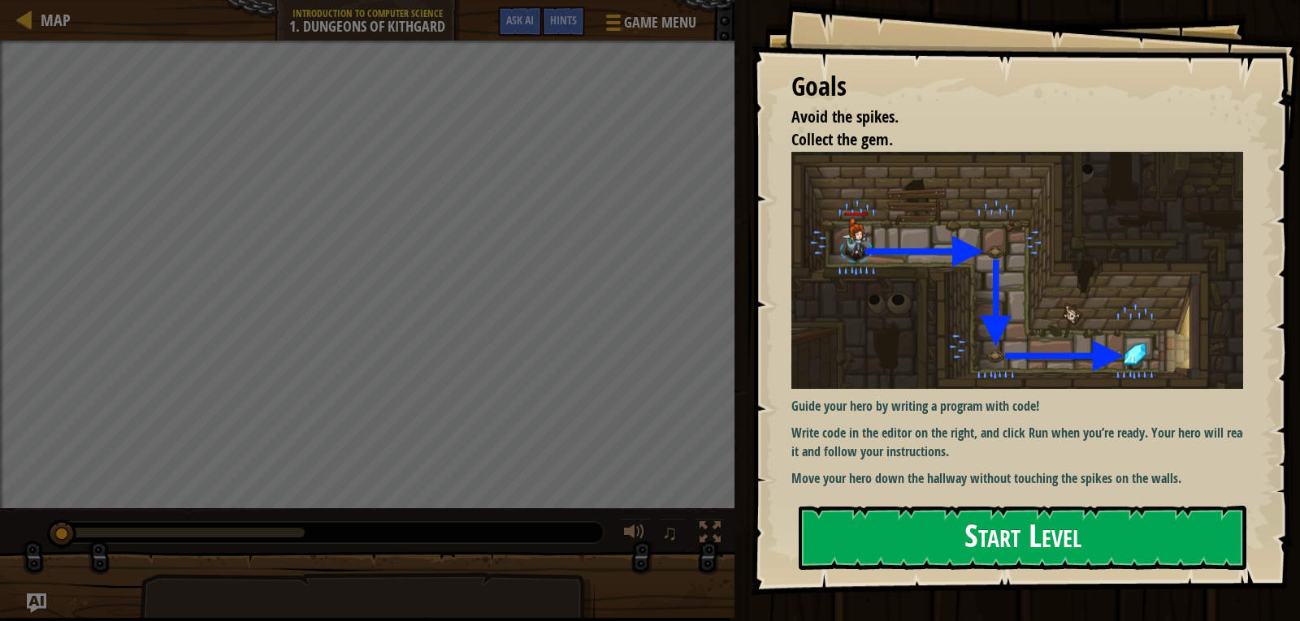
click at [968, 531] on button "Start Level" at bounding box center [1023, 538] width 448 height 64
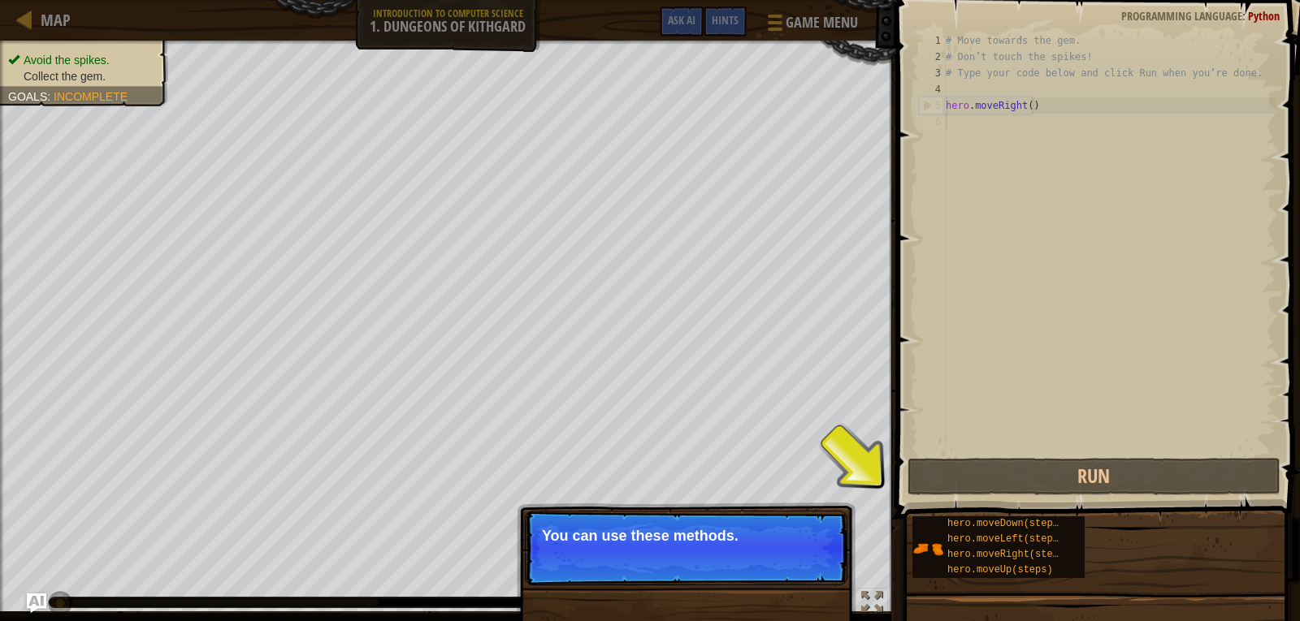
click at [767, 517] on p "Skip (esc) Continue You can use these methods." at bounding box center [686, 548] width 322 height 75
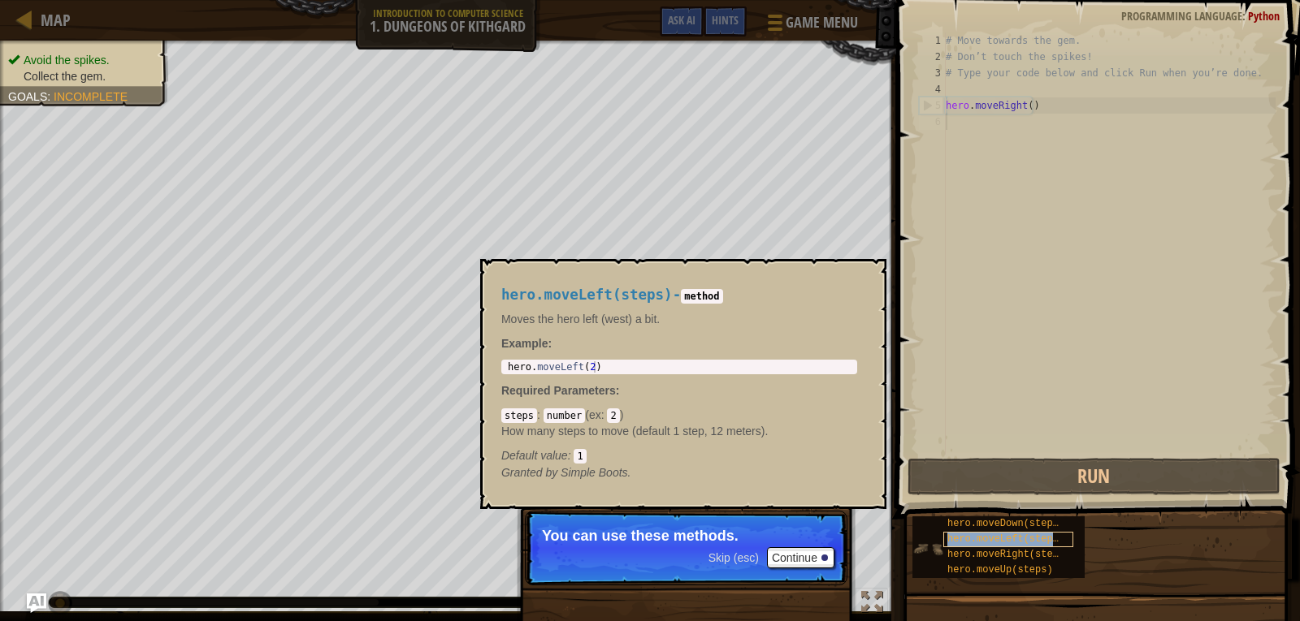
click at [985, 546] on div "hero.moveLeft(steps)" at bounding box center [1008, 539] width 130 height 15
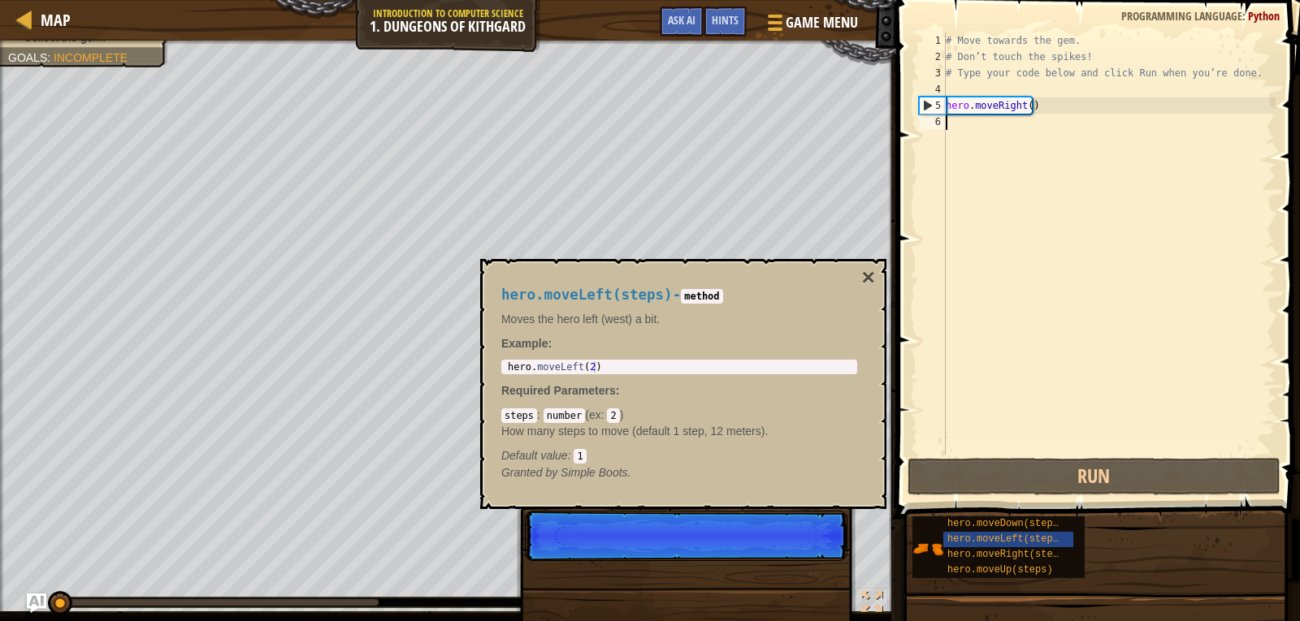
scroll to position [7, 0]
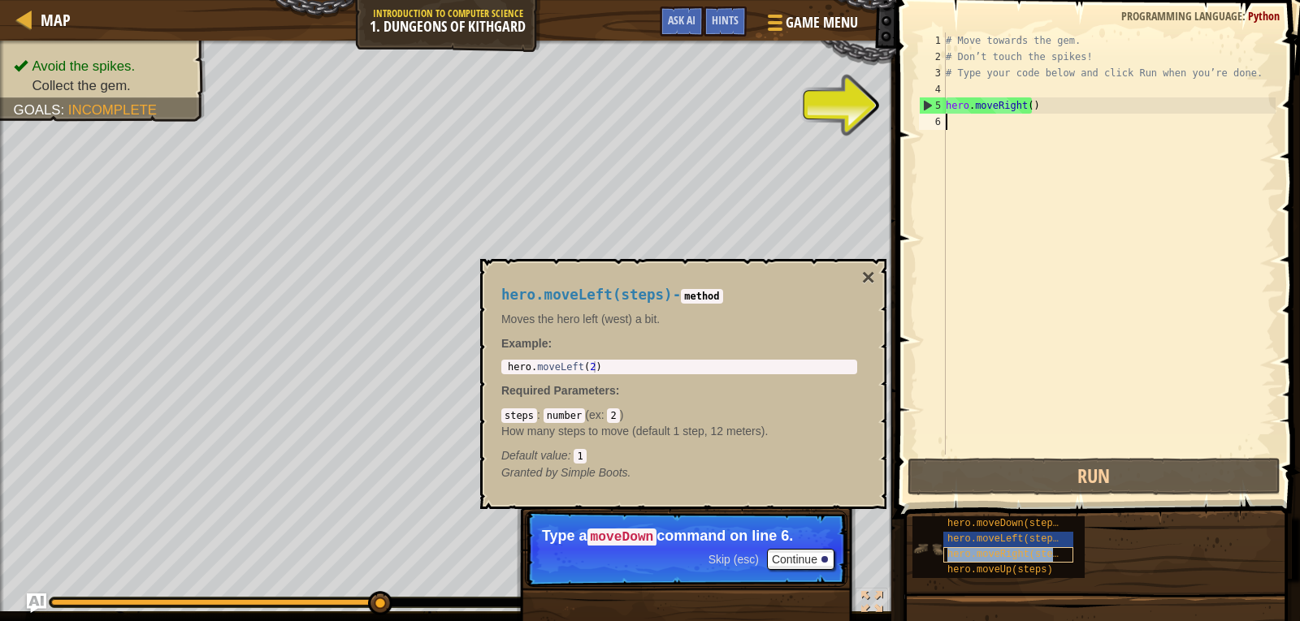
click at [1024, 550] on span "hero.moveRight(steps)" at bounding box center [1008, 554] width 123 height 11
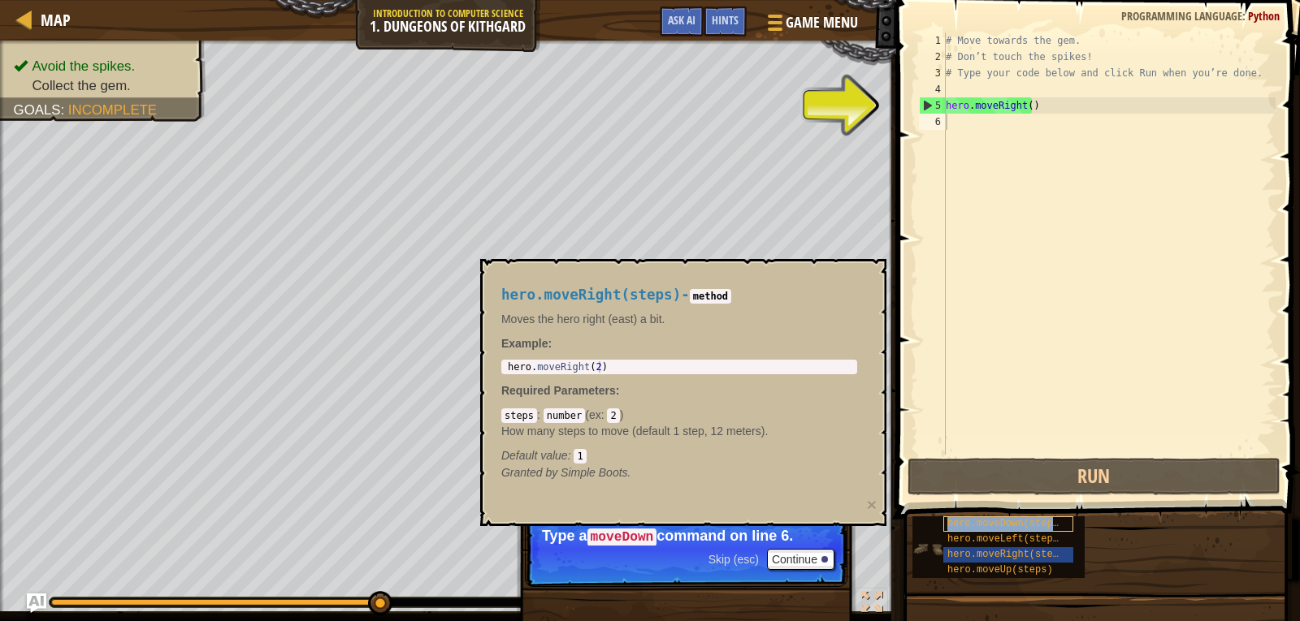
click at [973, 519] on span "hero.moveDown(steps)" at bounding box center [1005, 523] width 117 height 11
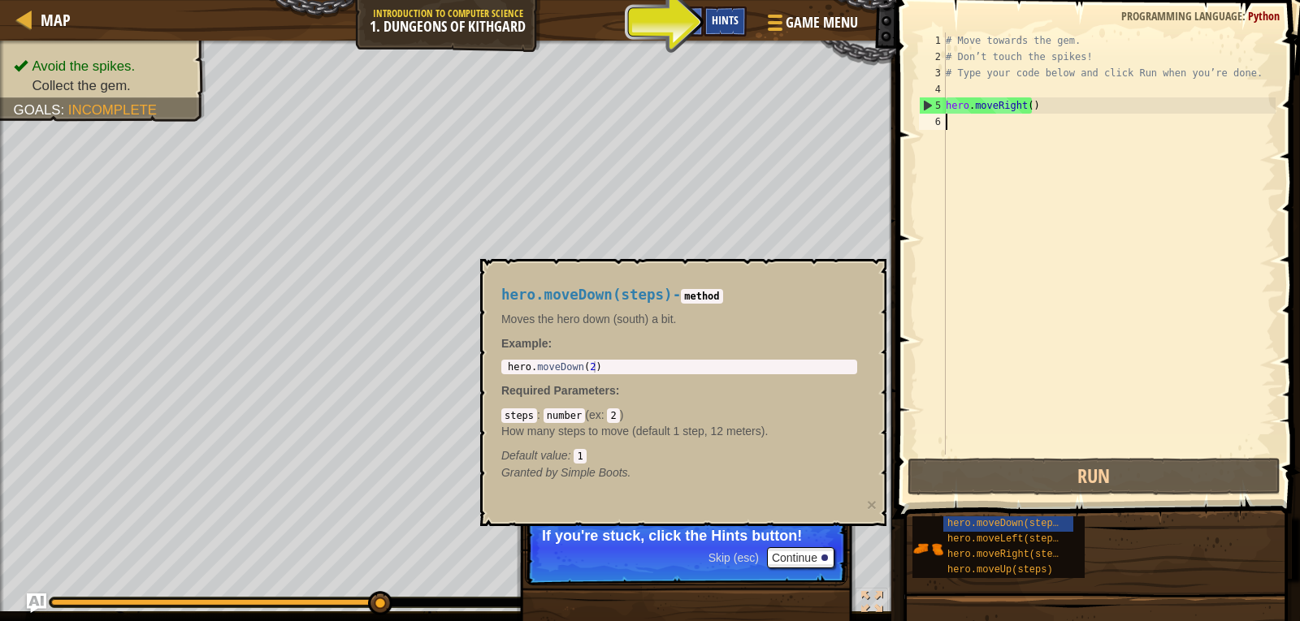
click at [738, 24] on div "Hints" at bounding box center [724, 21] width 43 height 30
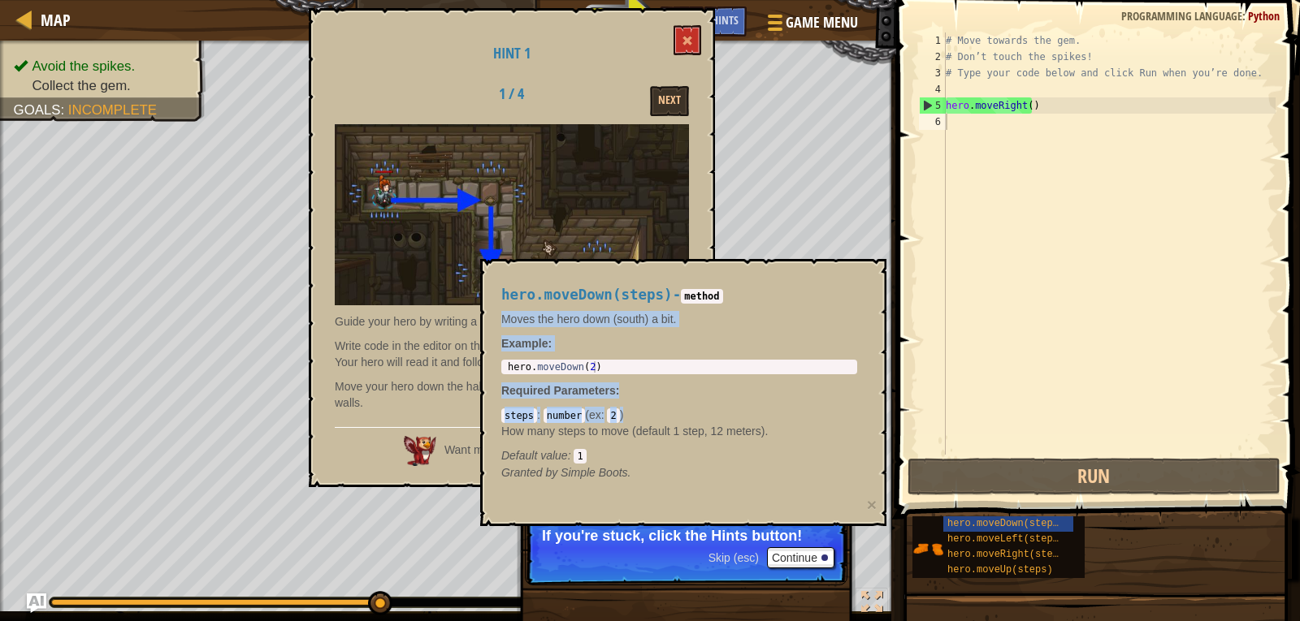
drag, startPoint x: 790, startPoint y: 298, endPoint x: 830, endPoint y: 405, distance: 114.4
click at [830, 405] on div "hero.moveDown(steps) - method Moves the hero down (south) a bit. Example : 1 he…" at bounding box center [679, 384] width 379 height 224
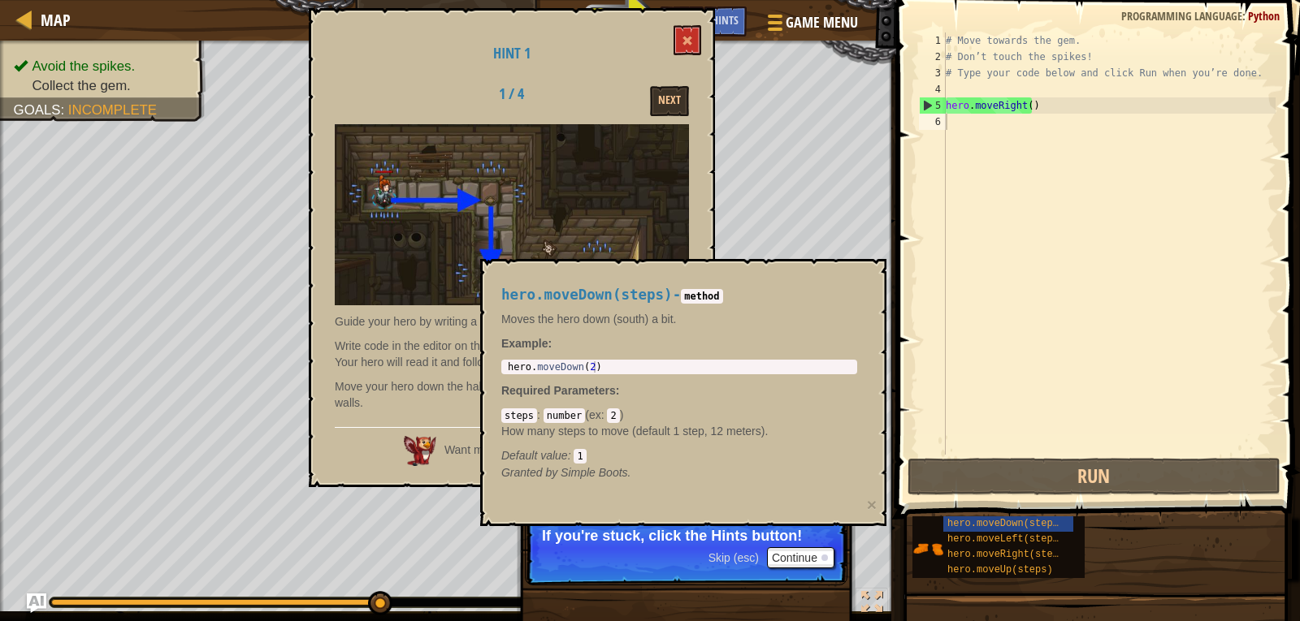
drag, startPoint x: 449, startPoint y: 93, endPoint x: 370, endPoint y: 87, distance: 79.0
click at [344, 103] on div "1 / 4 Next" at bounding box center [511, 101] width 379 height 30
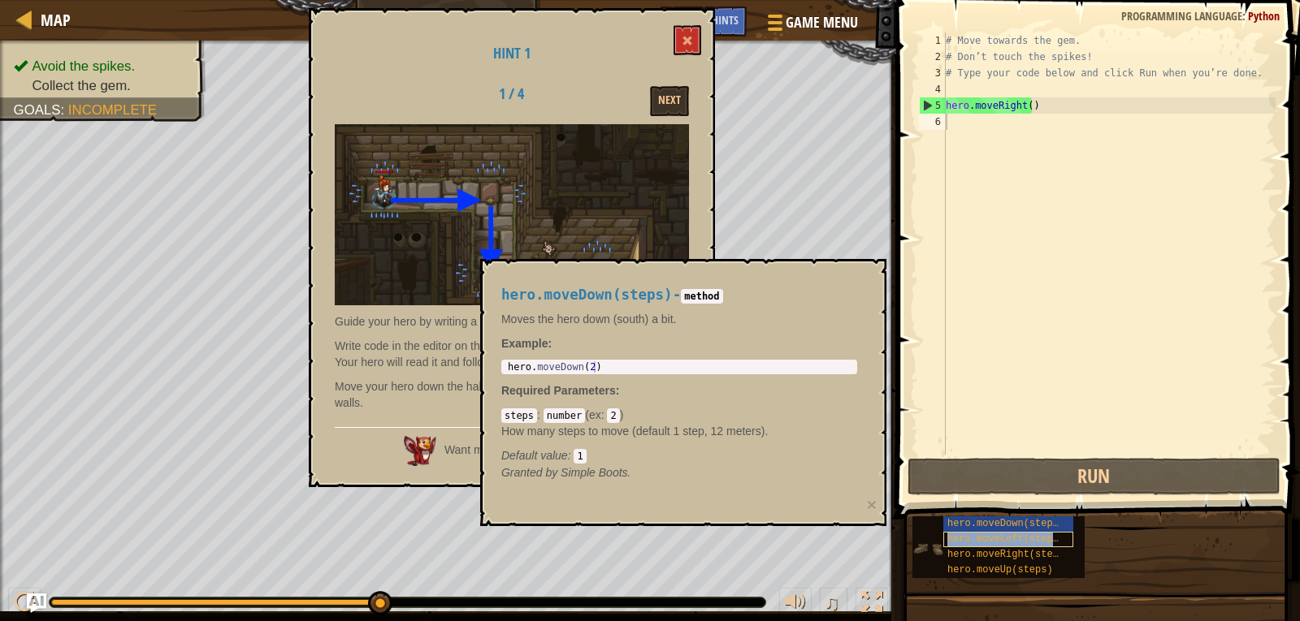
click at [1023, 536] on span "hero.moveLeft(steps)" at bounding box center [1005, 539] width 117 height 11
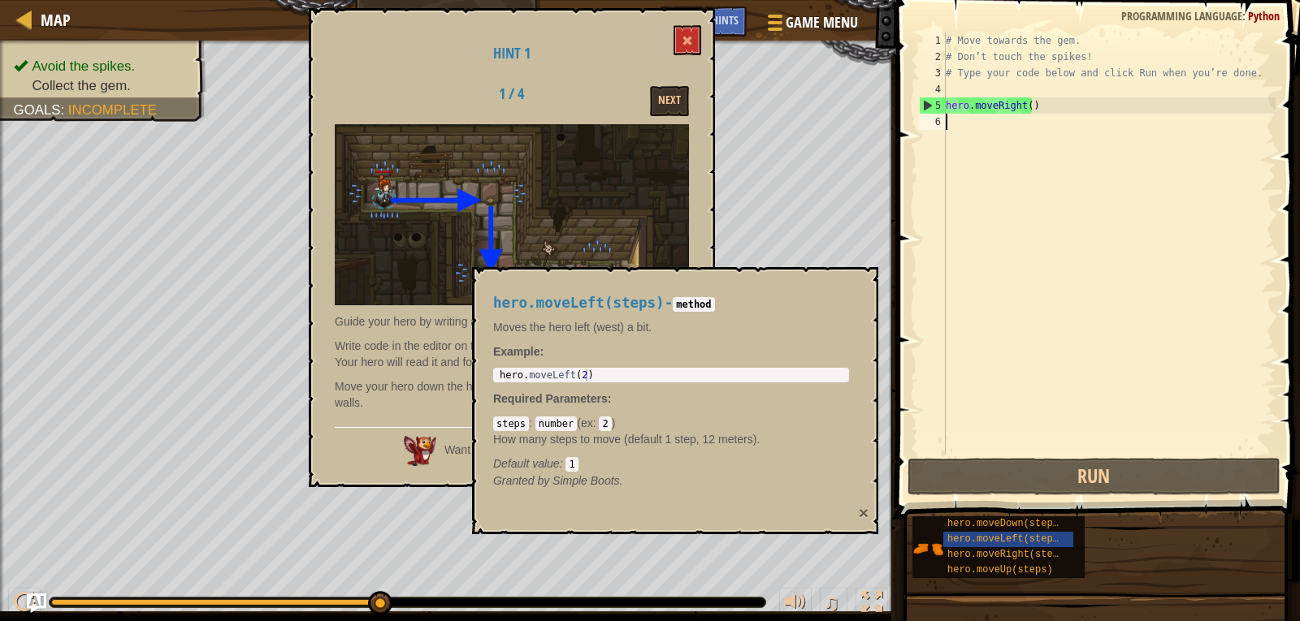
click at [859, 509] on button "×" at bounding box center [864, 512] width 10 height 17
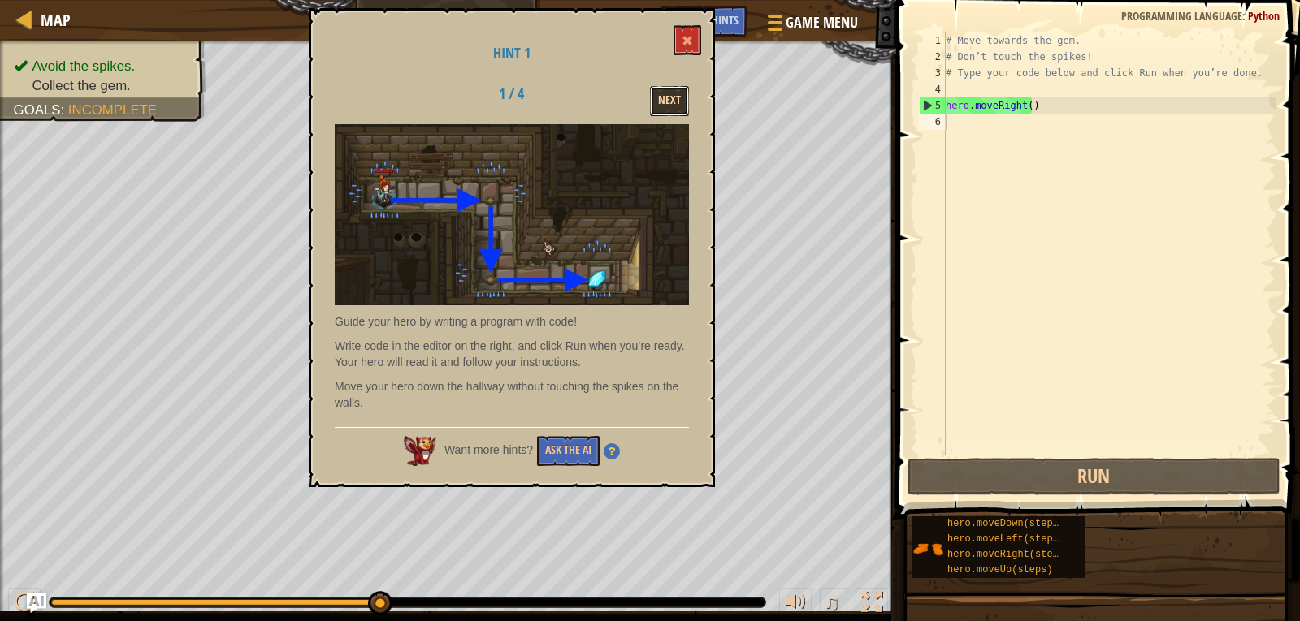
click at [677, 101] on button "Next" at bounding box center [669, 101] width 39 height 30
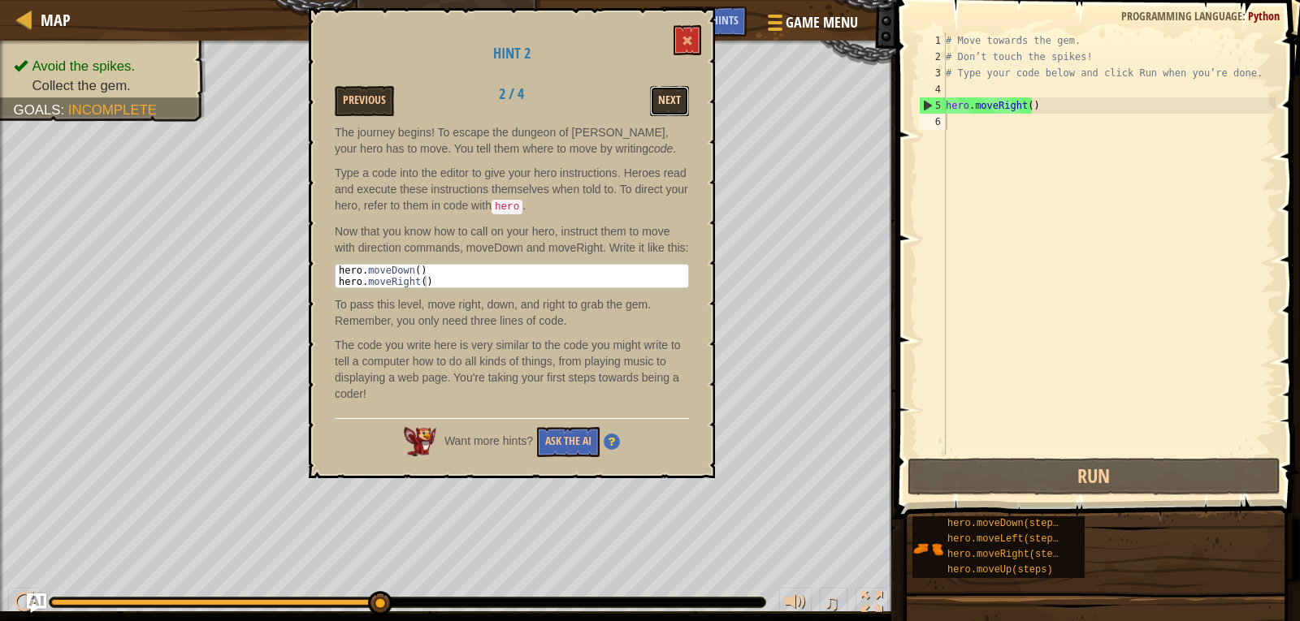
click at [673, 105] on button "Next" at bounding box center [669, 101] width 39 height 30
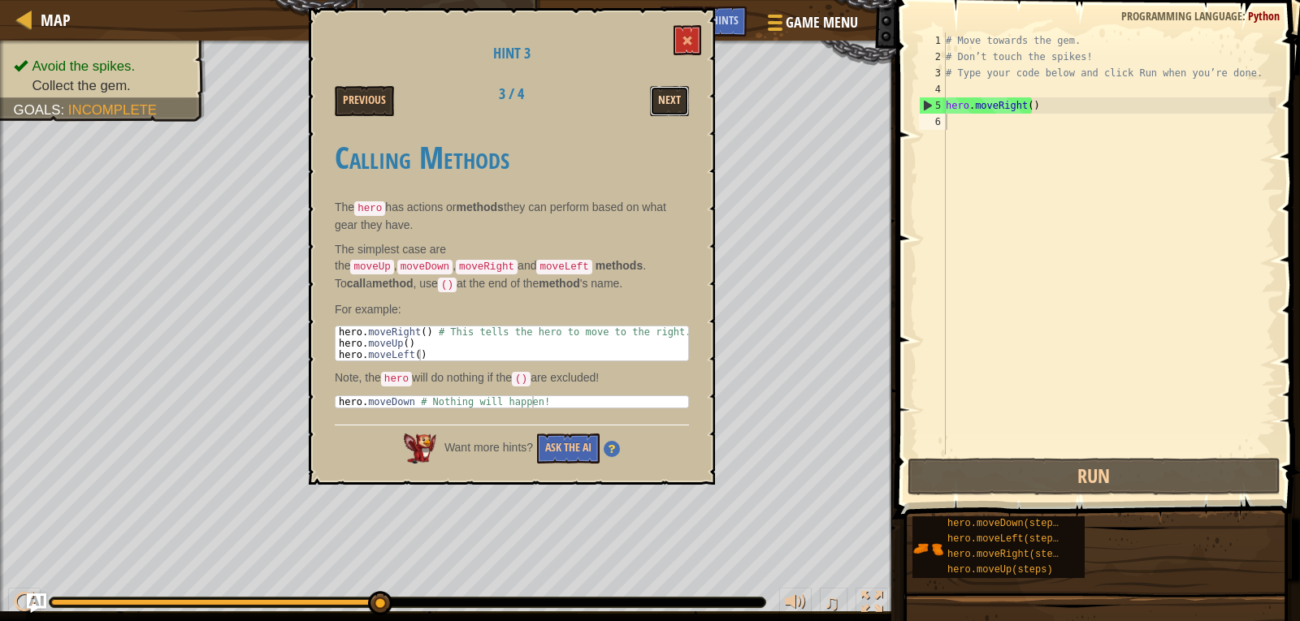
click at [662, 110] on button "Next" at bounding box center [669, 101] width 39 height 30
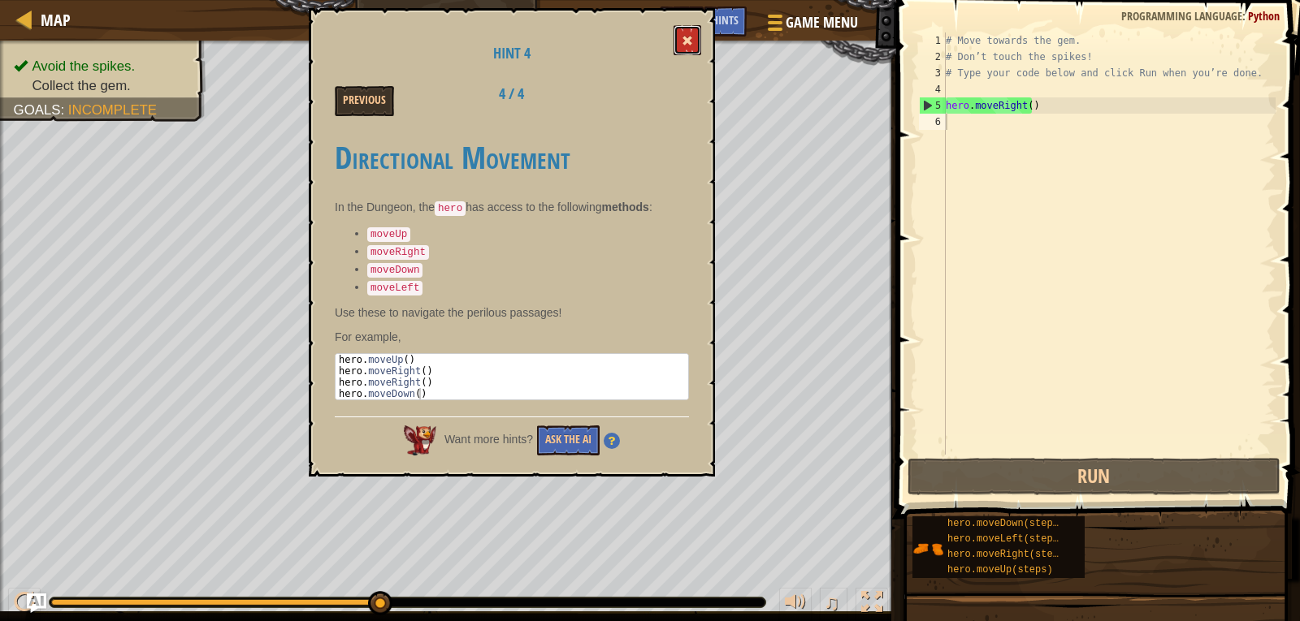
click at [680, 38] on button at bounding box center [687, 40] width 28 height 30
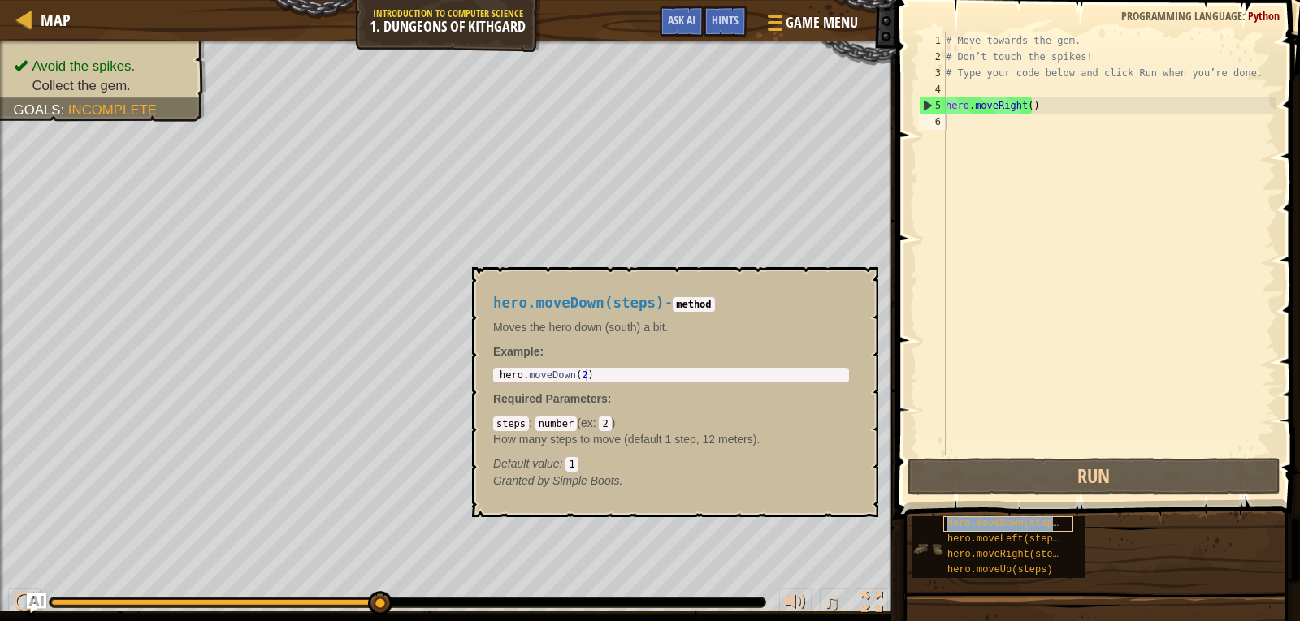
click at [1004, 526] on span "hero.moveDown(steps)" at bounding box center [1005, 523] width 117 height 11
click at [959, 119] on div "# Move towards the gem. # Don’t touch the spikes! # Type your code below and cl…" at bounding box center [1108, 259] width 333 height 455
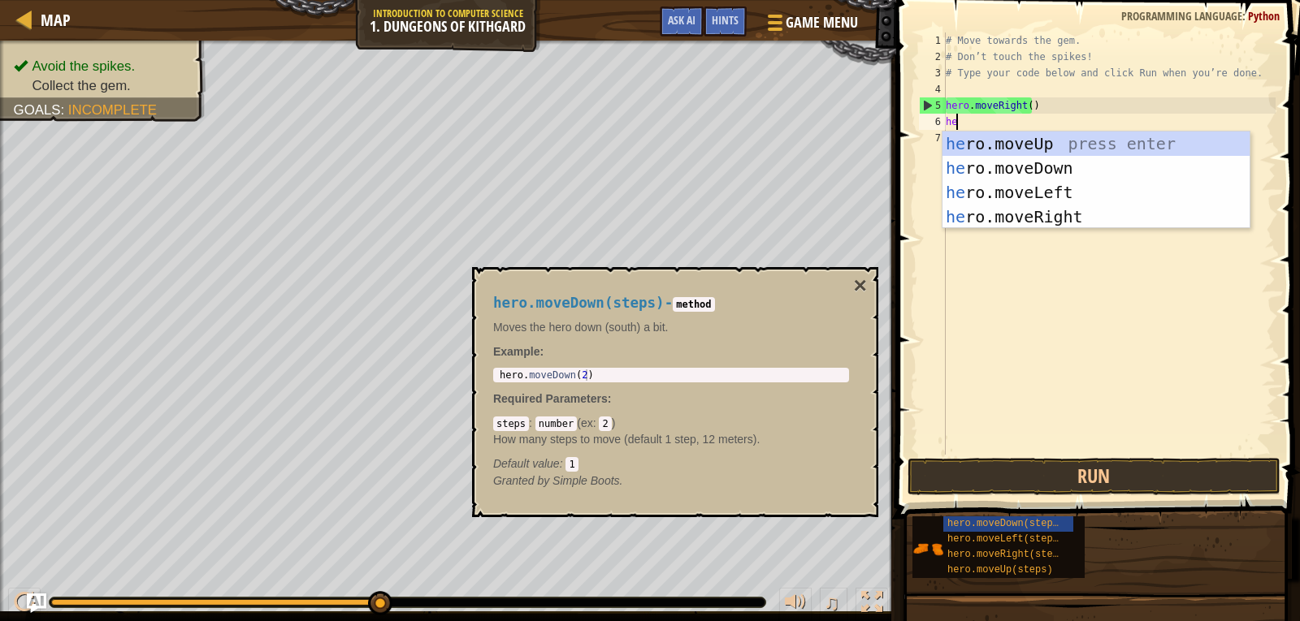
type textarea "hero"
click at [1000, 162] on div "hero .moveUp press enter hero .moveDown press enter hero .moveLeft press enter …" at bounding box center [1095, 205] width 307 height 146
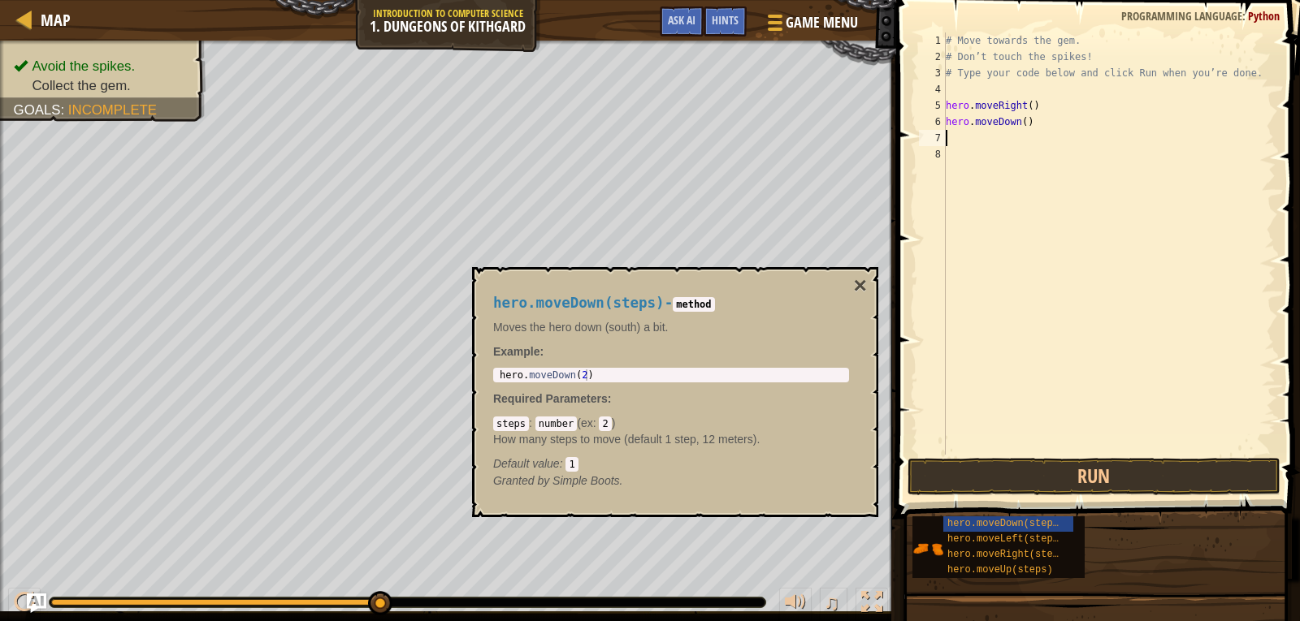
scroll to position [7, 0]
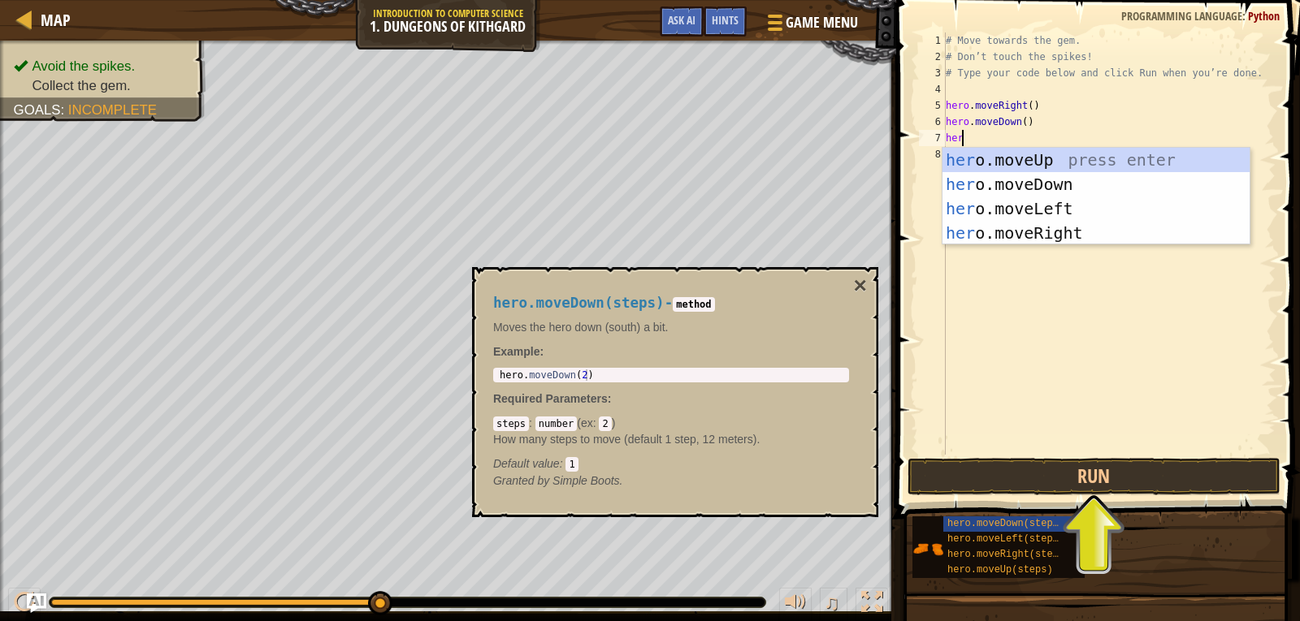
type textarea "hero"
click at [1000, 226] on div "hero .moveUp press enter hero .moveDown press enter hero .moveLeft press enter …" at bounding box center [1095, 221] width 307 height 146
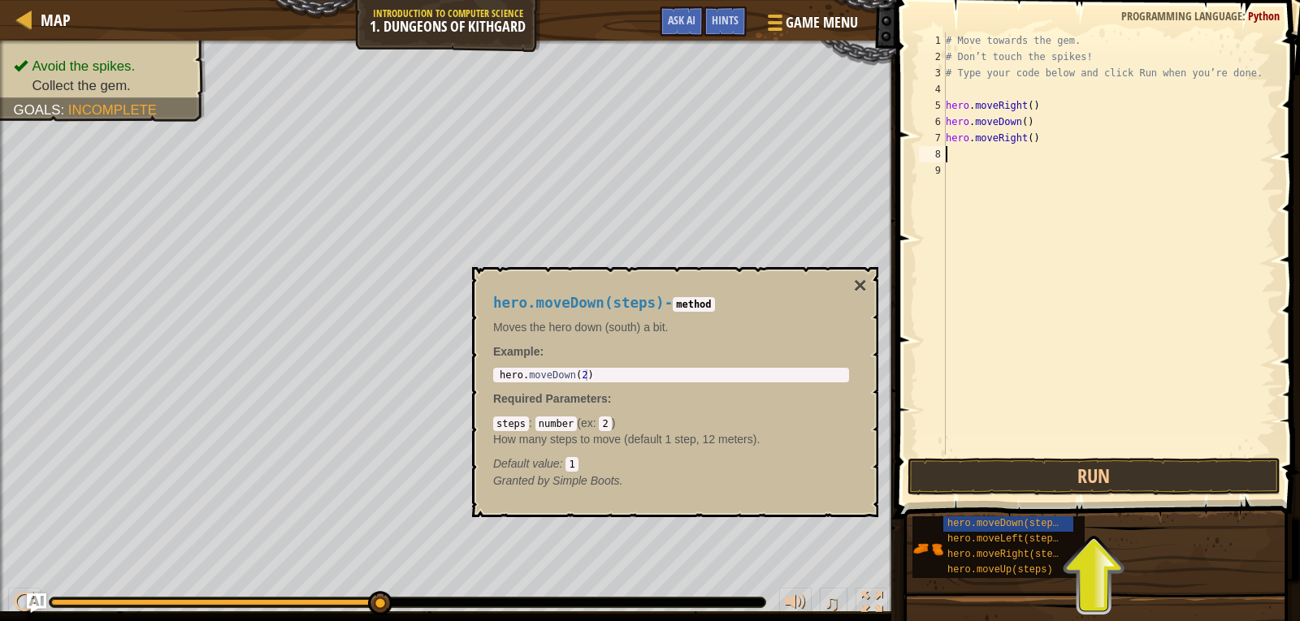
scroll to position [7, 0]
click at [859, 286] on button "×" at bounding box center [860, 286] width 13 height 23
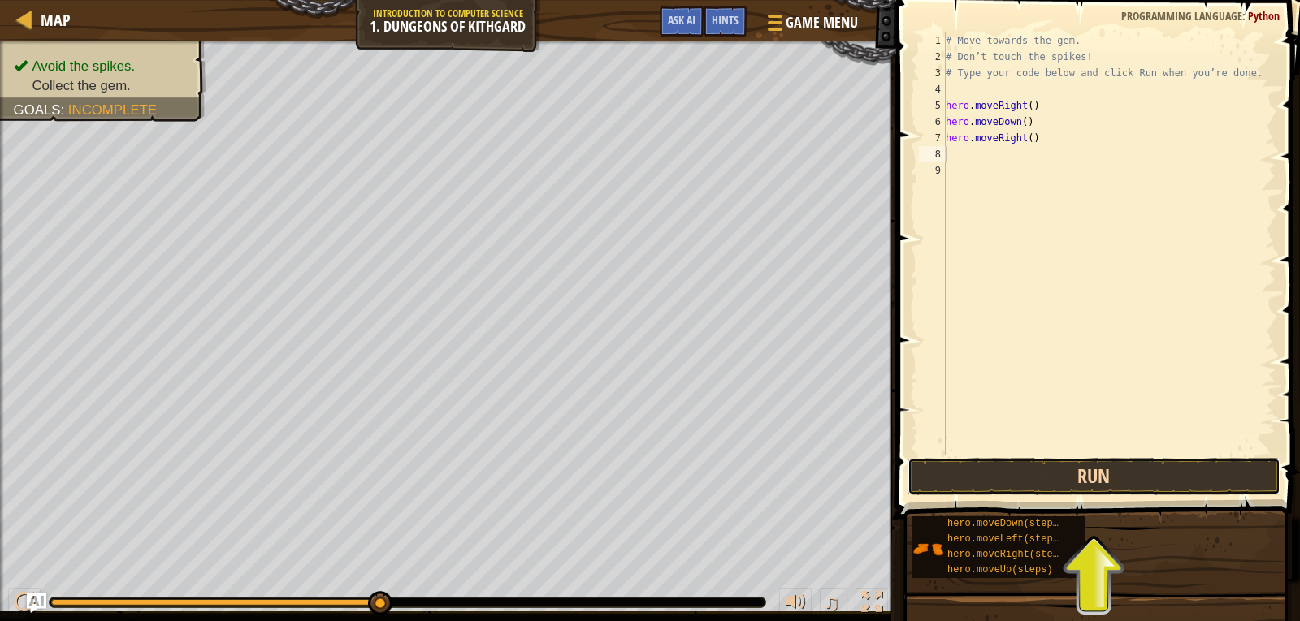
click at [1096, 485] on button "Run" at bounding box center [1093, 476] width 373 height 37
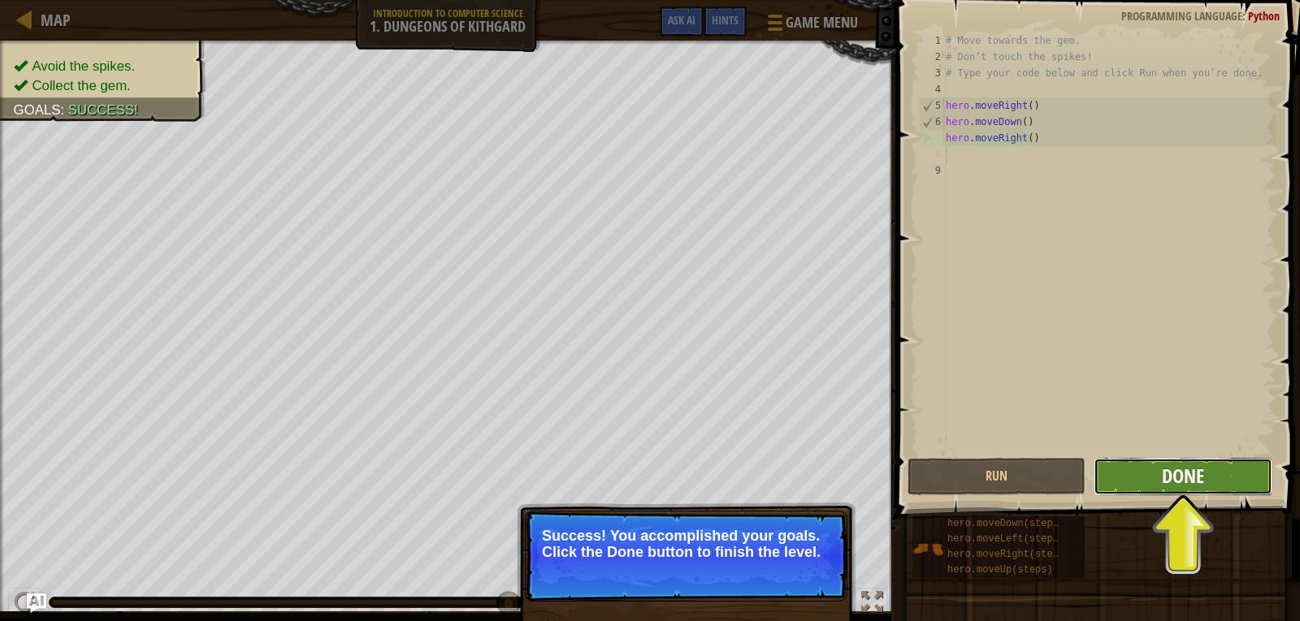
click at [1185, 471] on span "Done" at bounding box center [1183, 476] width 42 height 26
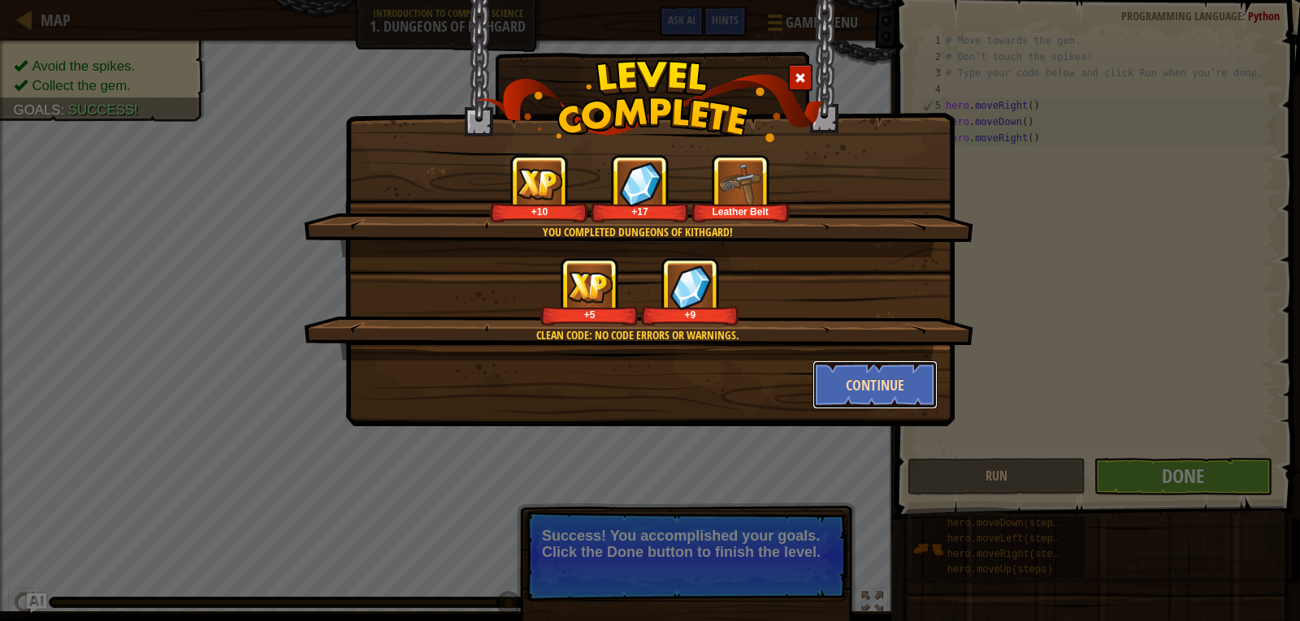
click at [905, 387] on button "Continue" at bounding box center [875, 385] width 126 height 49
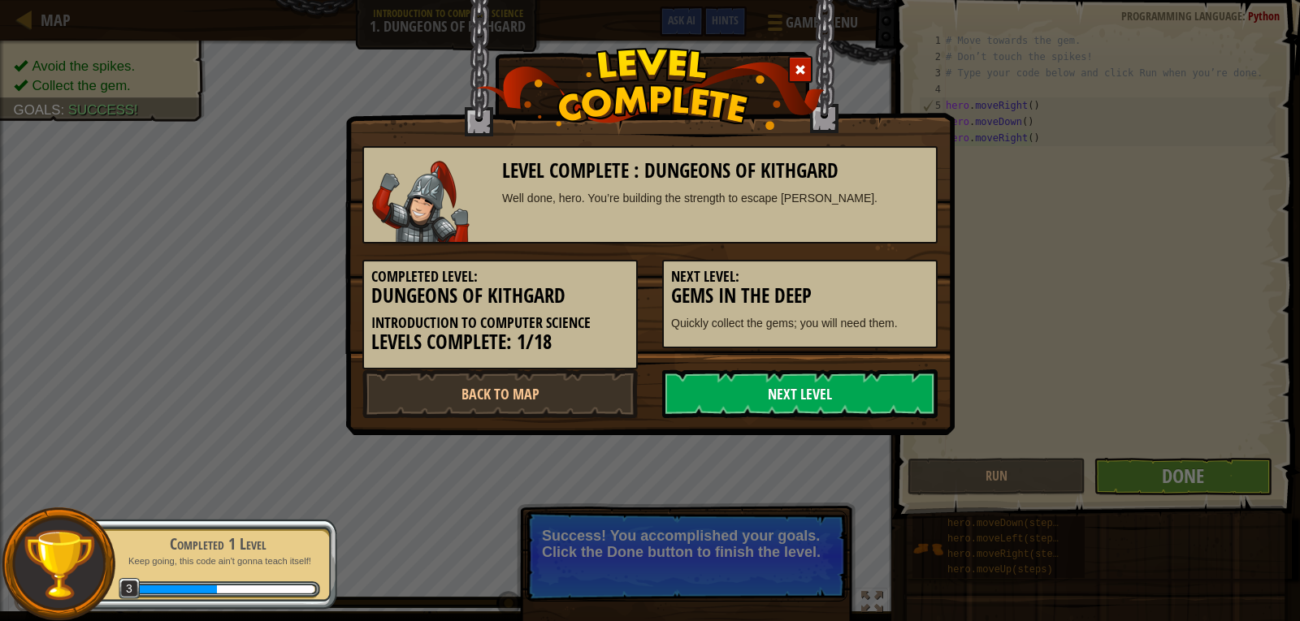
click at [909, 393] on link "Next Level" at bounding box center [799, 394] width 275 height 49
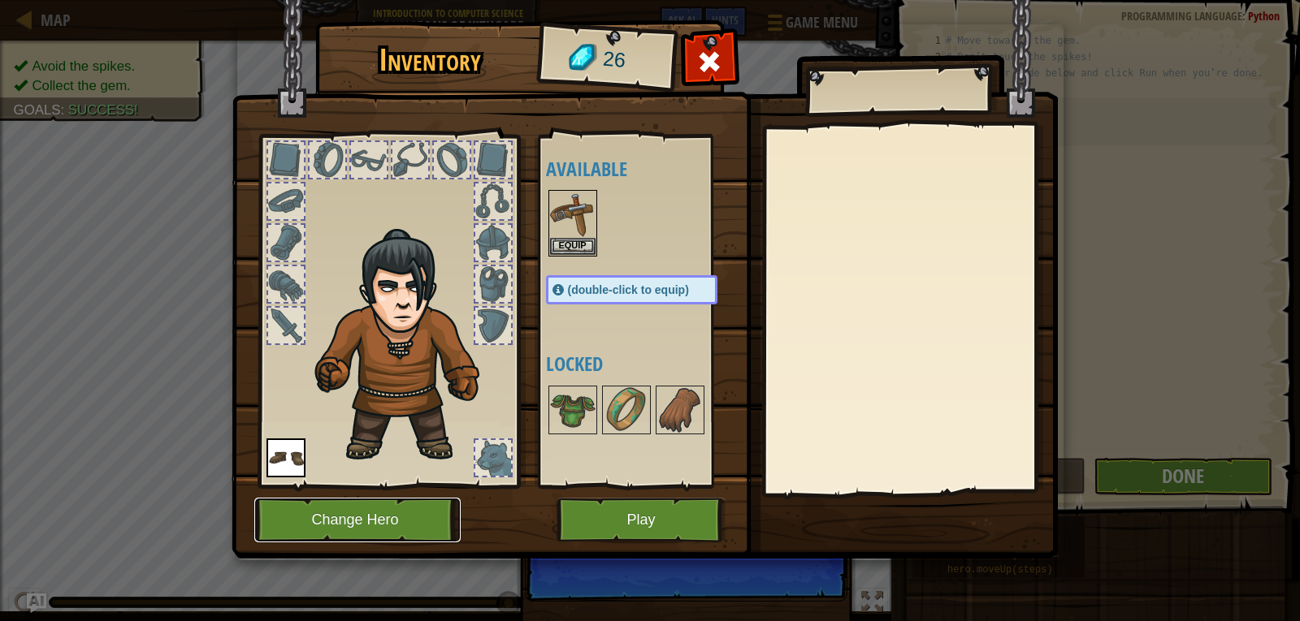
click at [419, 509] on button "Change Hero" at bounding box center [357, 520] width 206 height 45
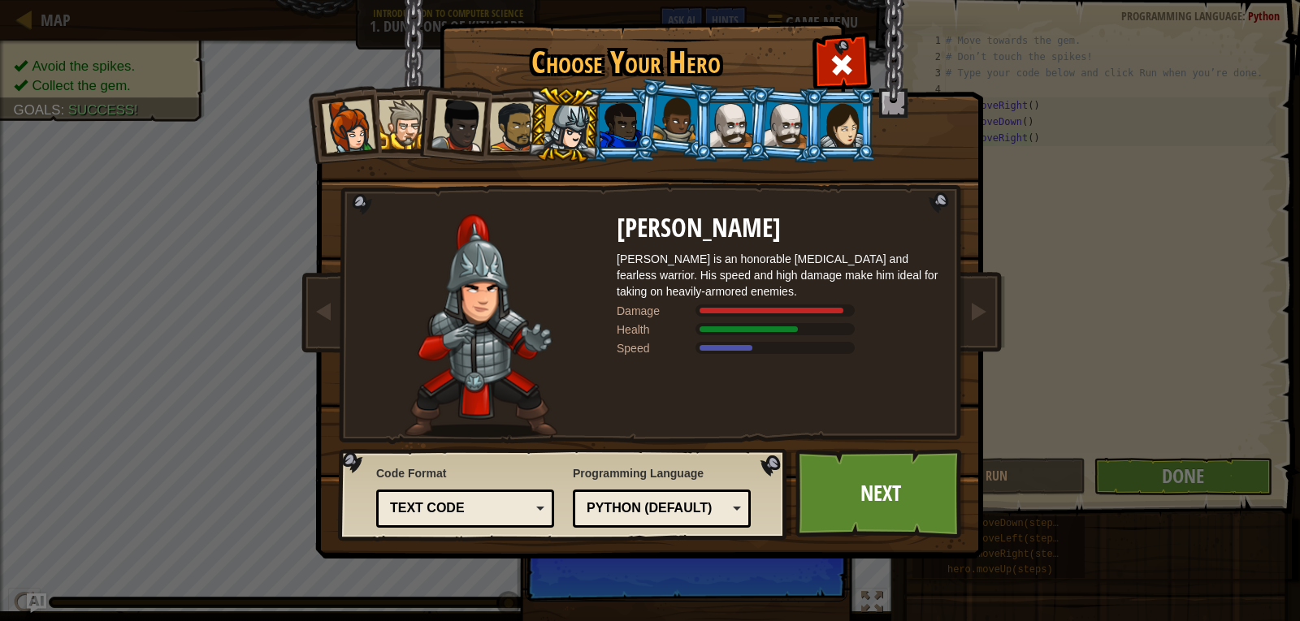
click at [583, 129] on div at bounding box center [566, 128] width 46 height 46
click at [836, 494] on link "Next" at bounding box center [880, 493] width 170 height 89
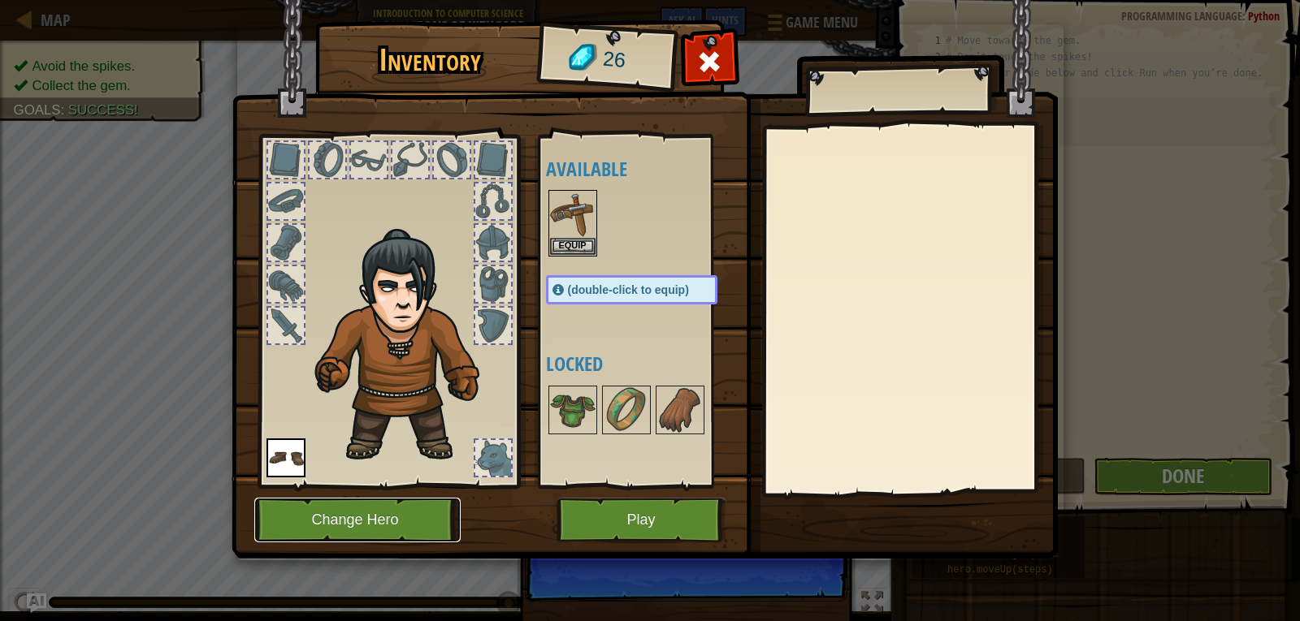
click at [387, 523] on button "Change Hero" at bounding box center [357, 520] width 206 height 45
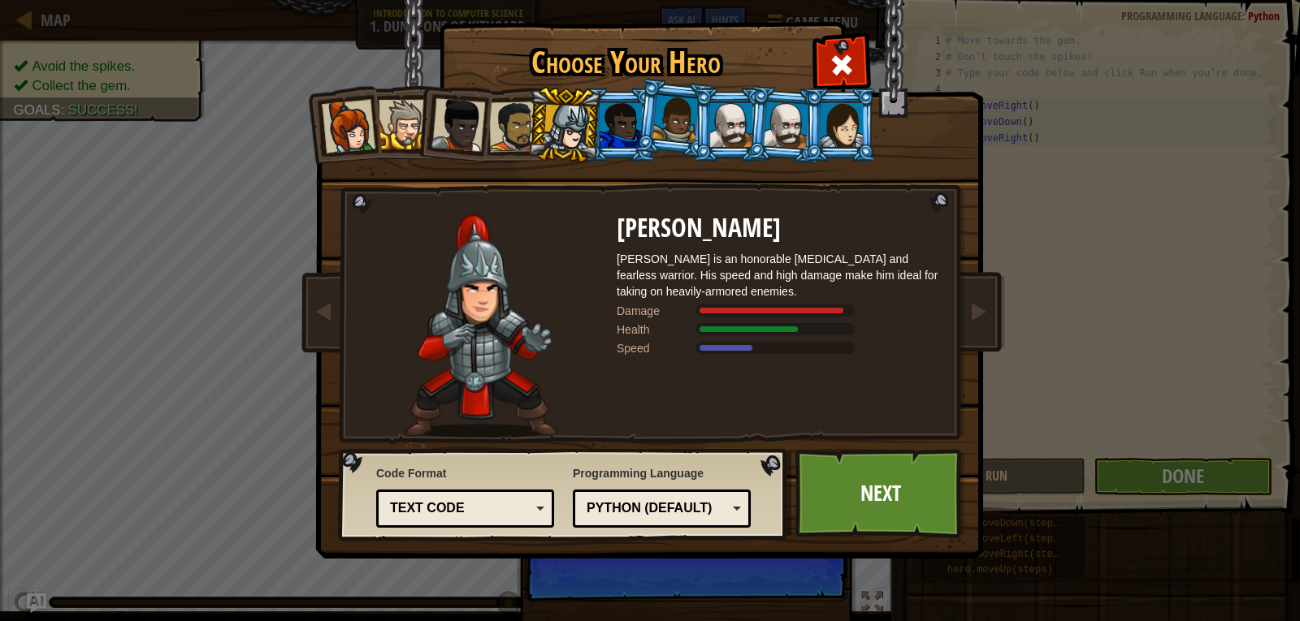
click at [551, 118] on div at bounding box center [566, 128] width 46 height 46
click at [607, 111] on div at bounding box center [621, 125] width 42 height 44
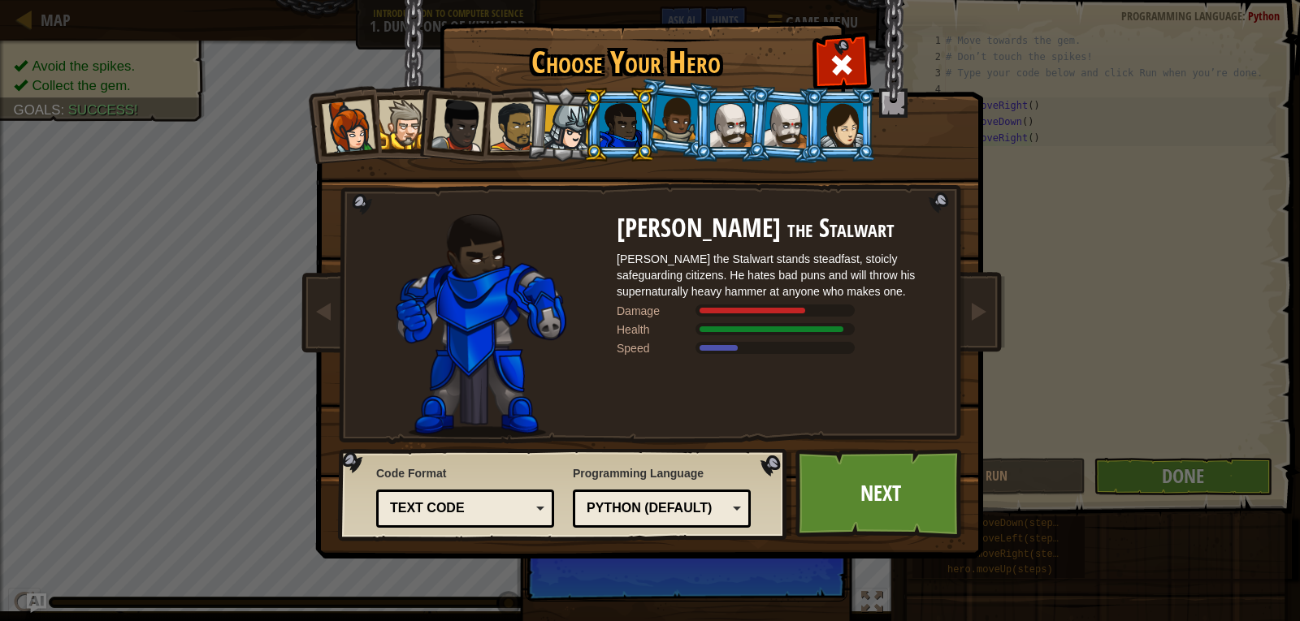
click at [571, 123] on div at bounding box center [566, 128] width 46 height 46
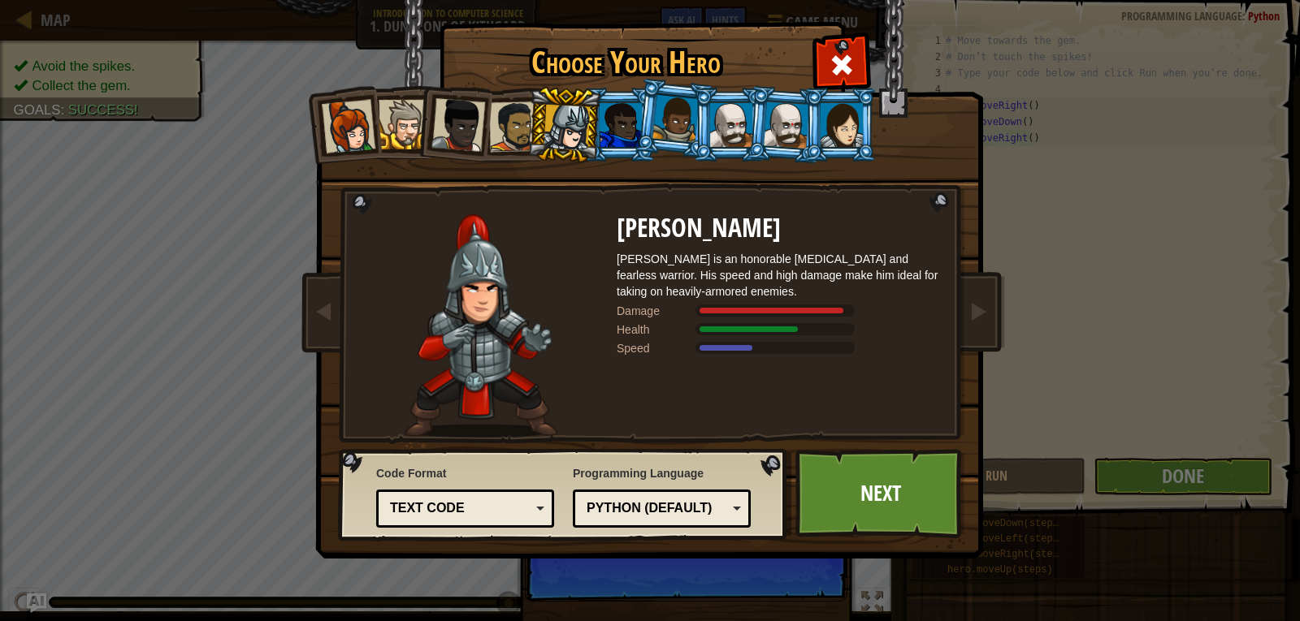
click at [492, 111] on div at bounding box center [514, 127] width 50 height 50
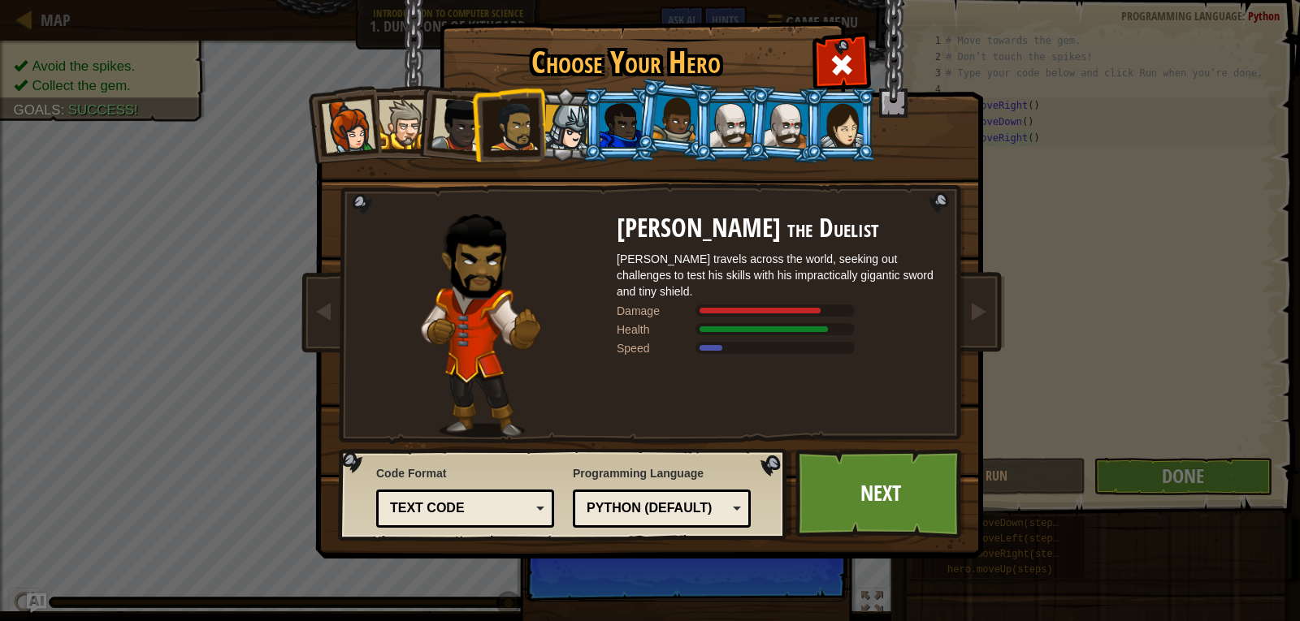
click at [457, 112] on div at bounding box center [458, 125] width 54 height 54
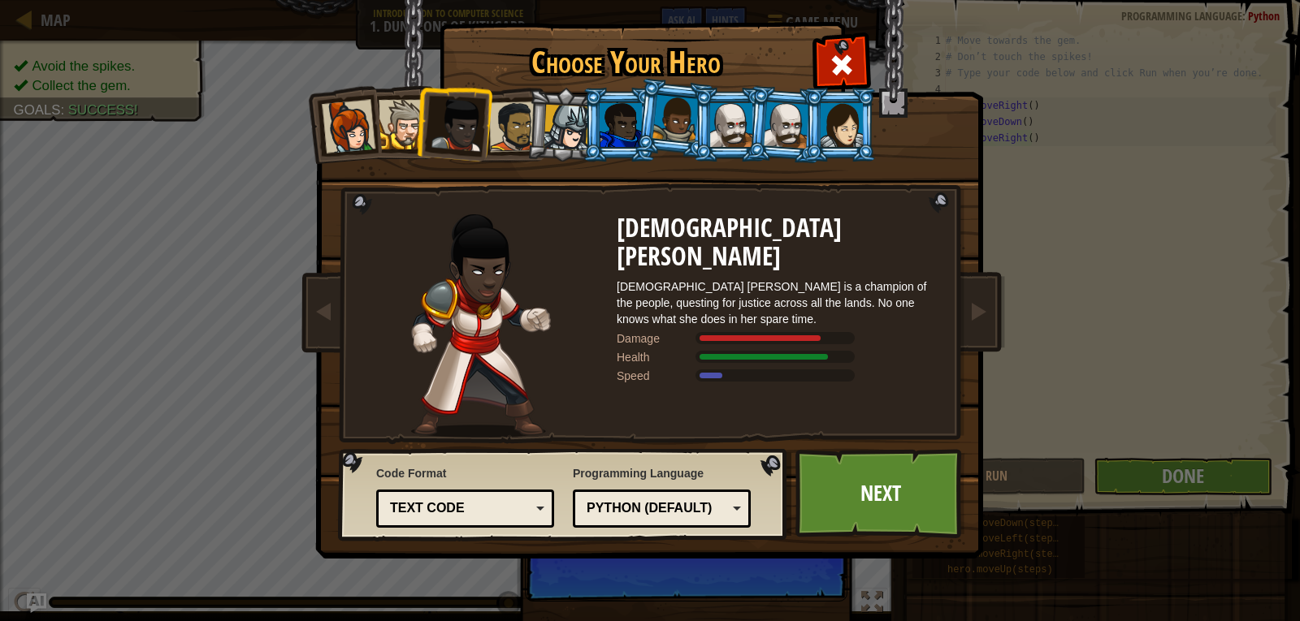
click at [578, 112] on div at bounding box center [566, 128] width 46 height 46
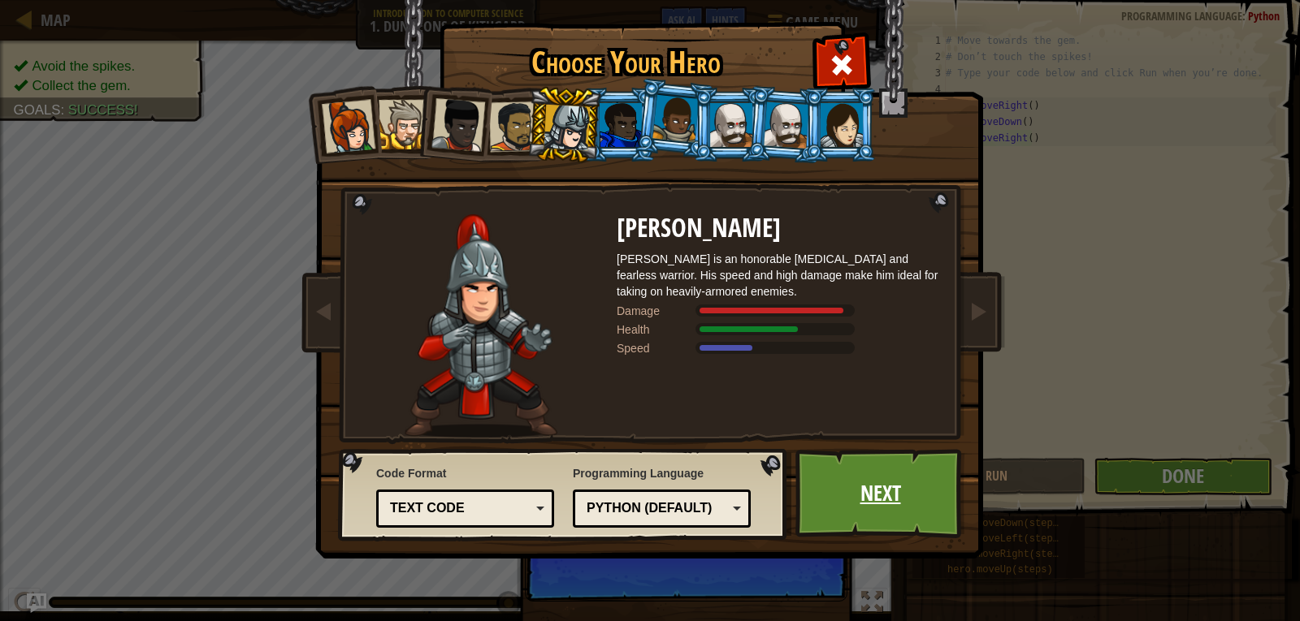
click at [873, 470] on link "Next" at bounding box center [880, 493] width 170 height 89
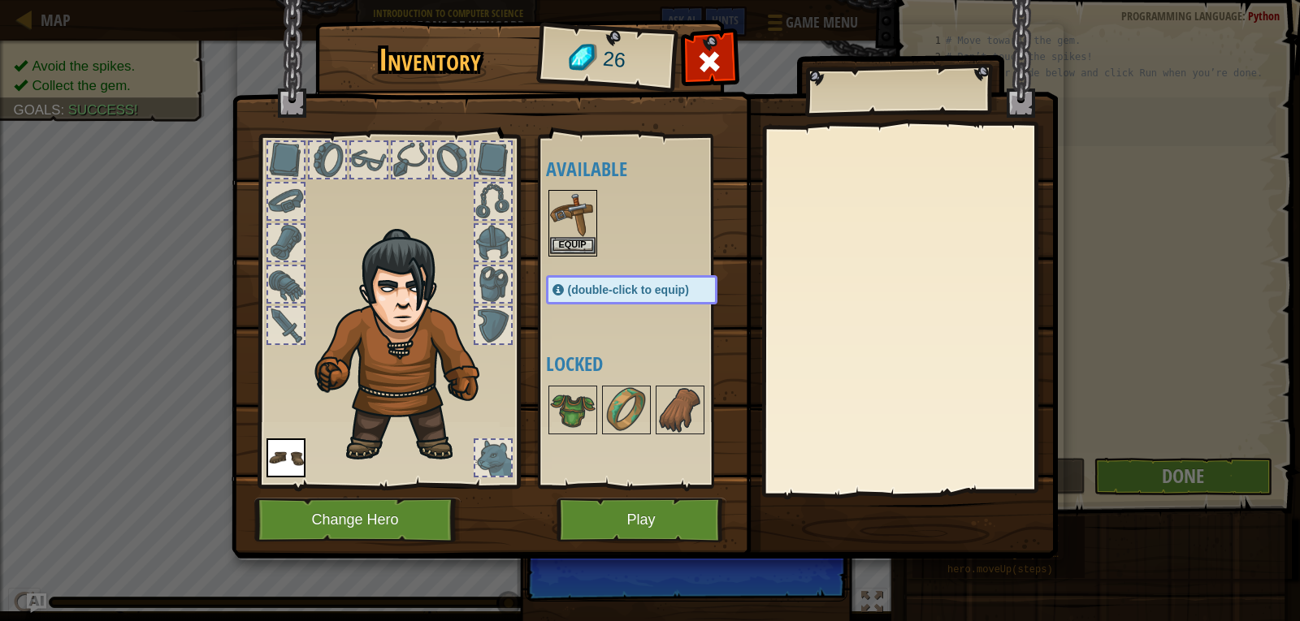
click at [581, 215] on img at bounding box center [572, 214] width 45 height 45
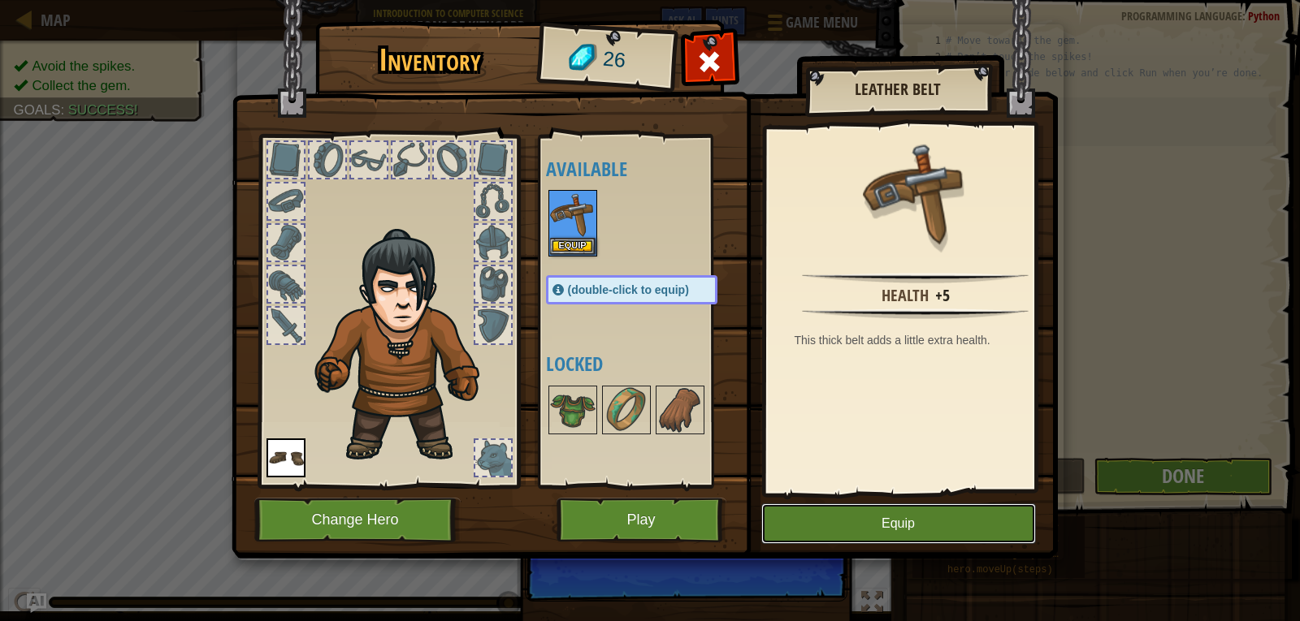
click at [843, 521] on button "Equip" at bounding box center [898, 524] width 275 height 41
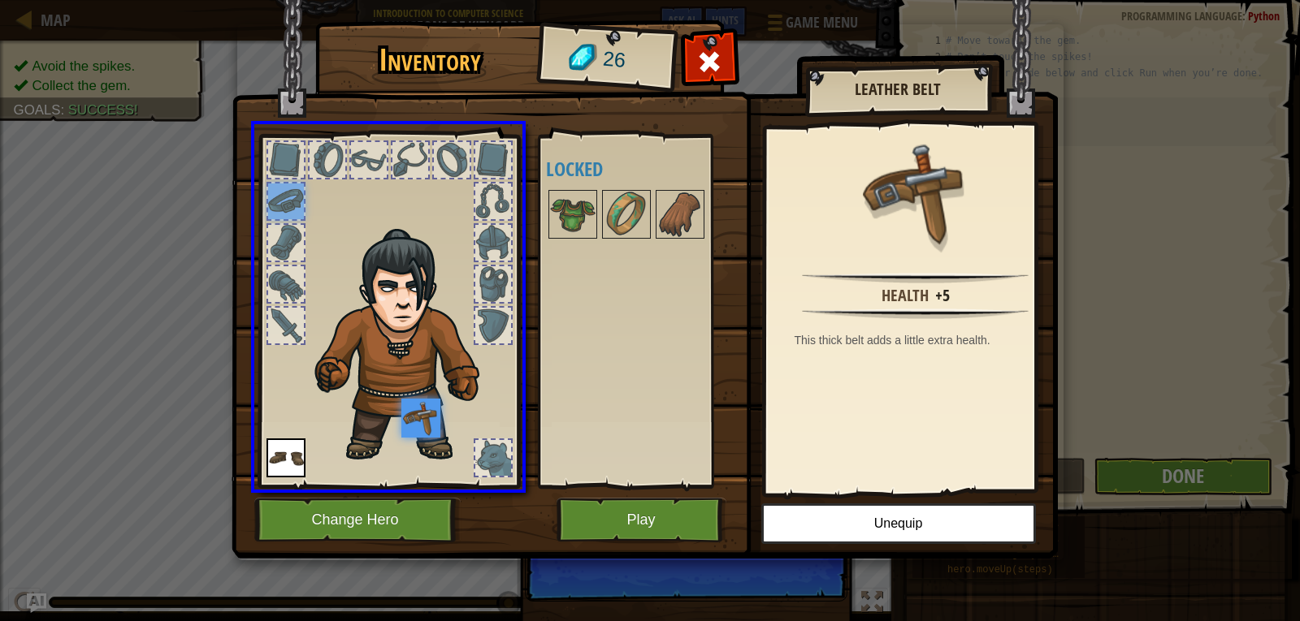
drag, startPoint x: 274, startPoint y: 200, endPoint x: 435, endPoint y: 425, distance: 276.6
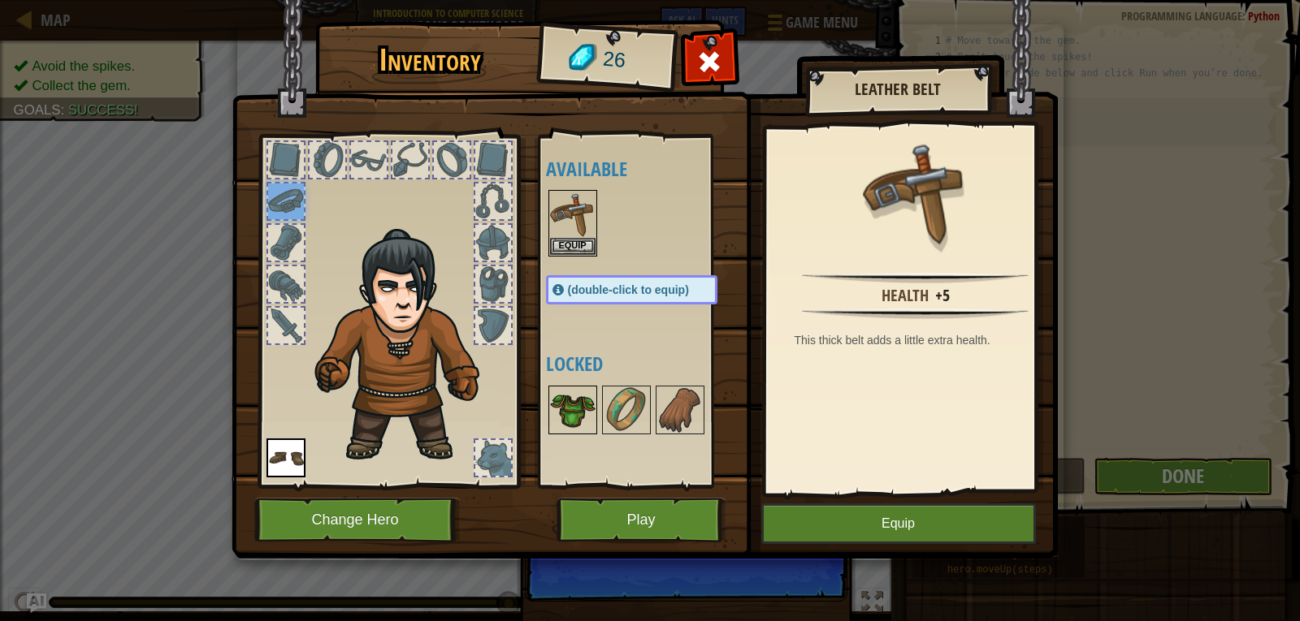
click at [567, 411] on img at bounding box center [572, 409] width 45 height 45
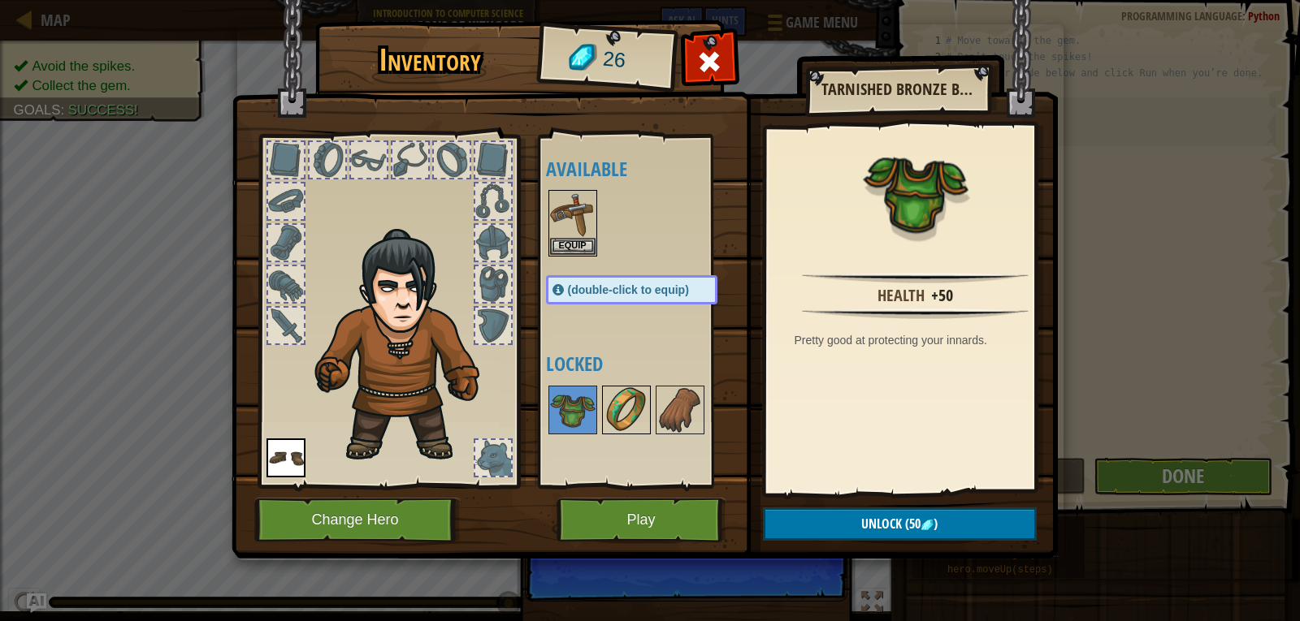
click at [645, 422] on img at bounding box center [626, 409] width 45 height 45
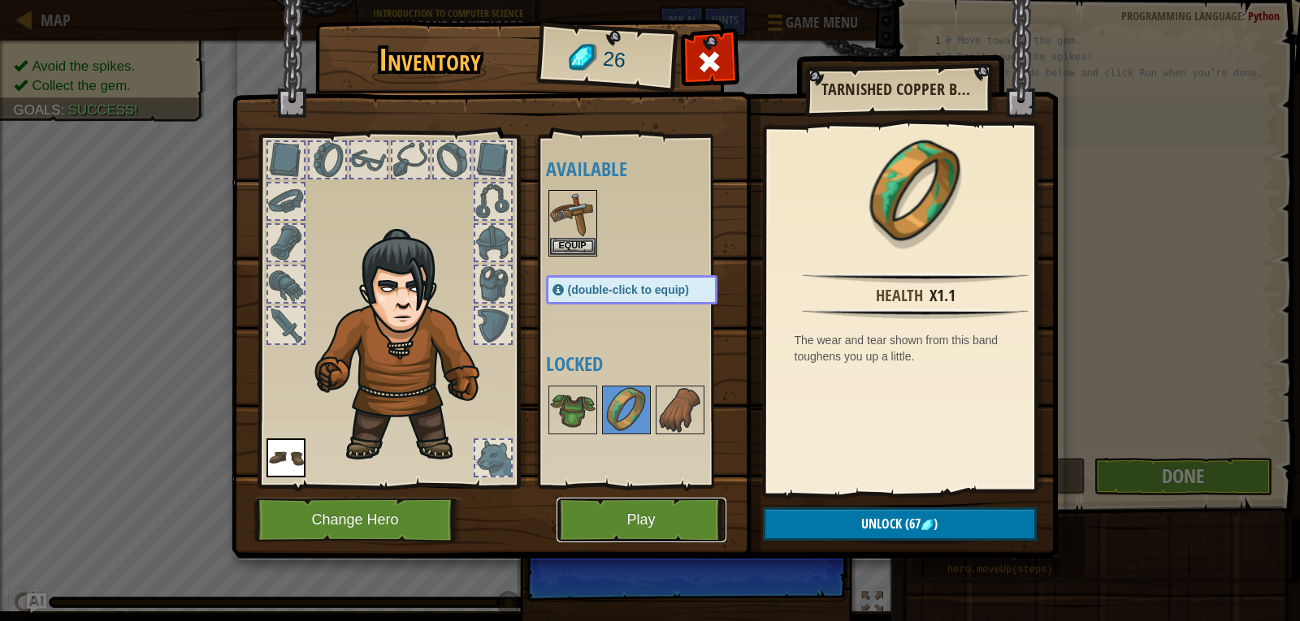
click at [652, 513] on button "Play" at bounding box center [641, 520] width 170 height 45
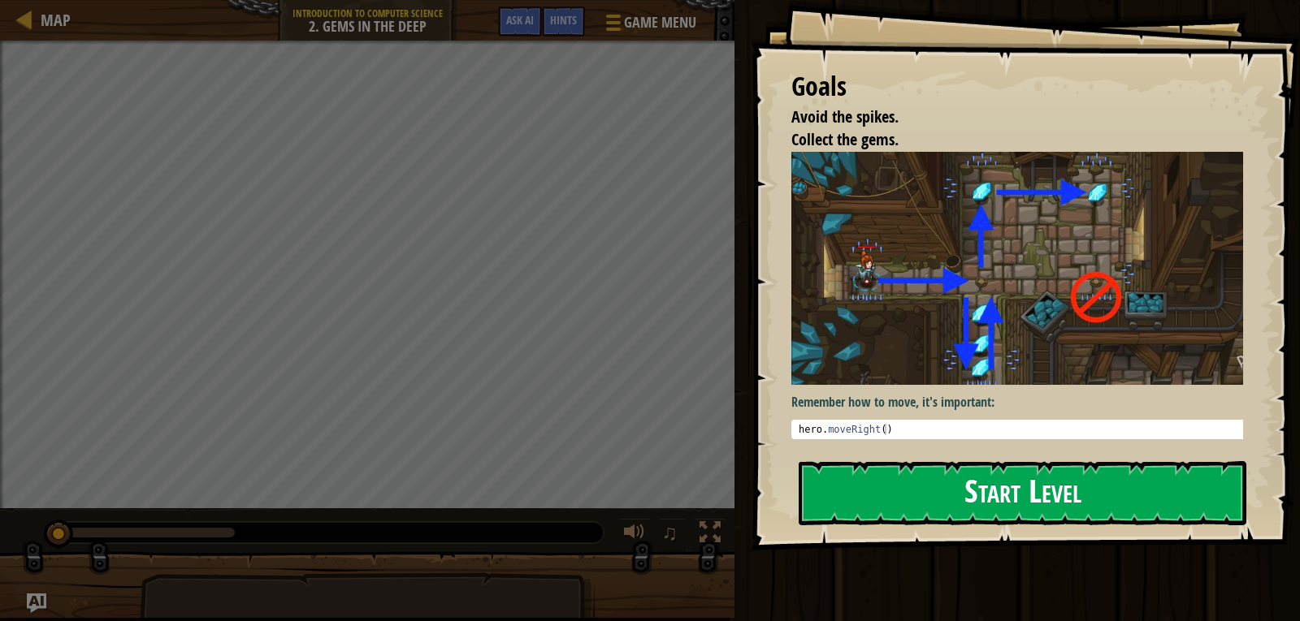
click at [933, 483] on button "Start Level" at bounding box center [1023, 493] width 448 height 64
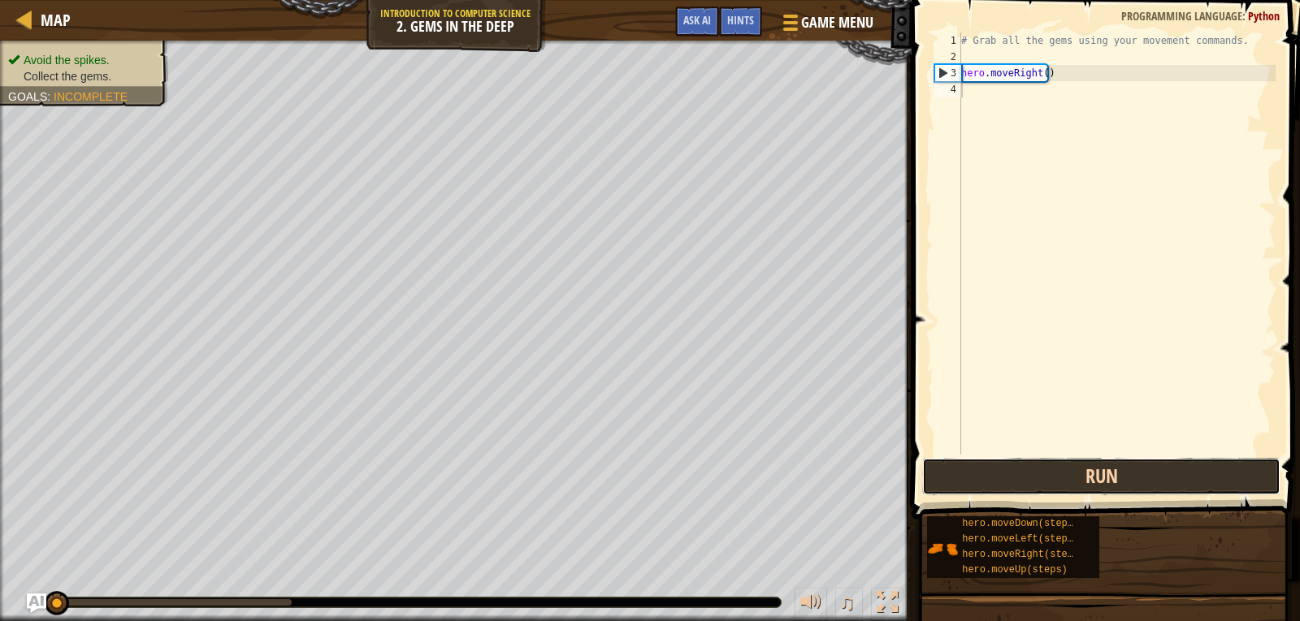
click at [991, 474] on button "Run" at bounding box center [1101, 476] width 358 height 37
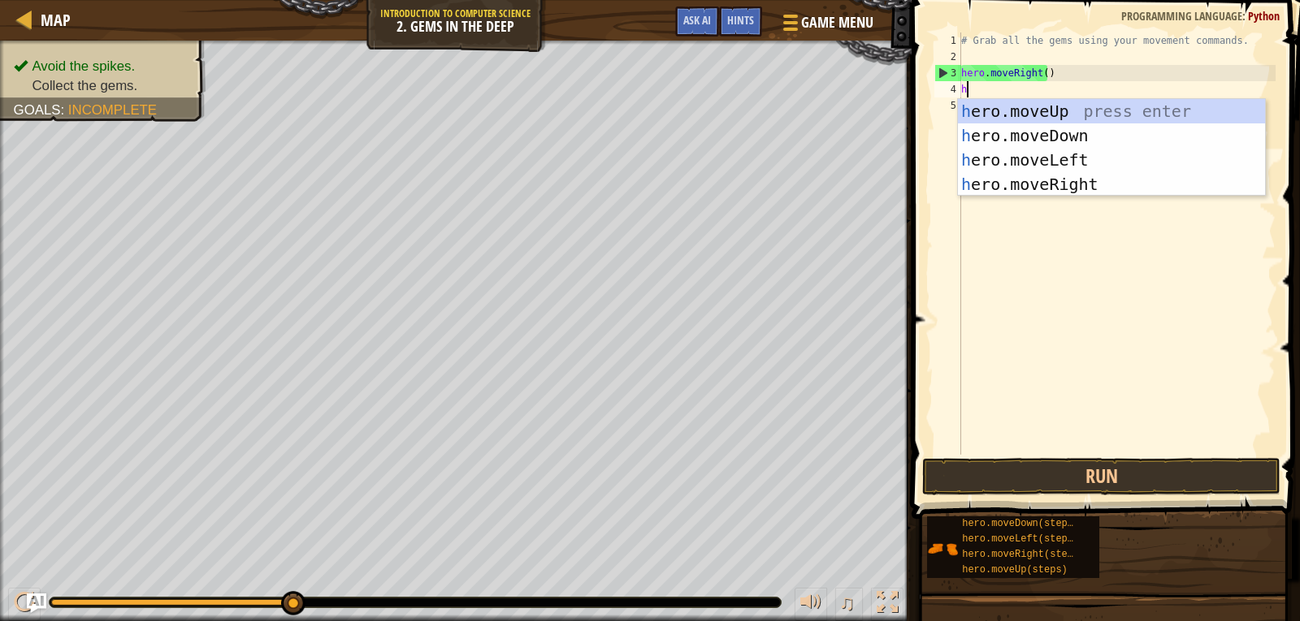
scroll to position [7, 0]
type textarea "hero"
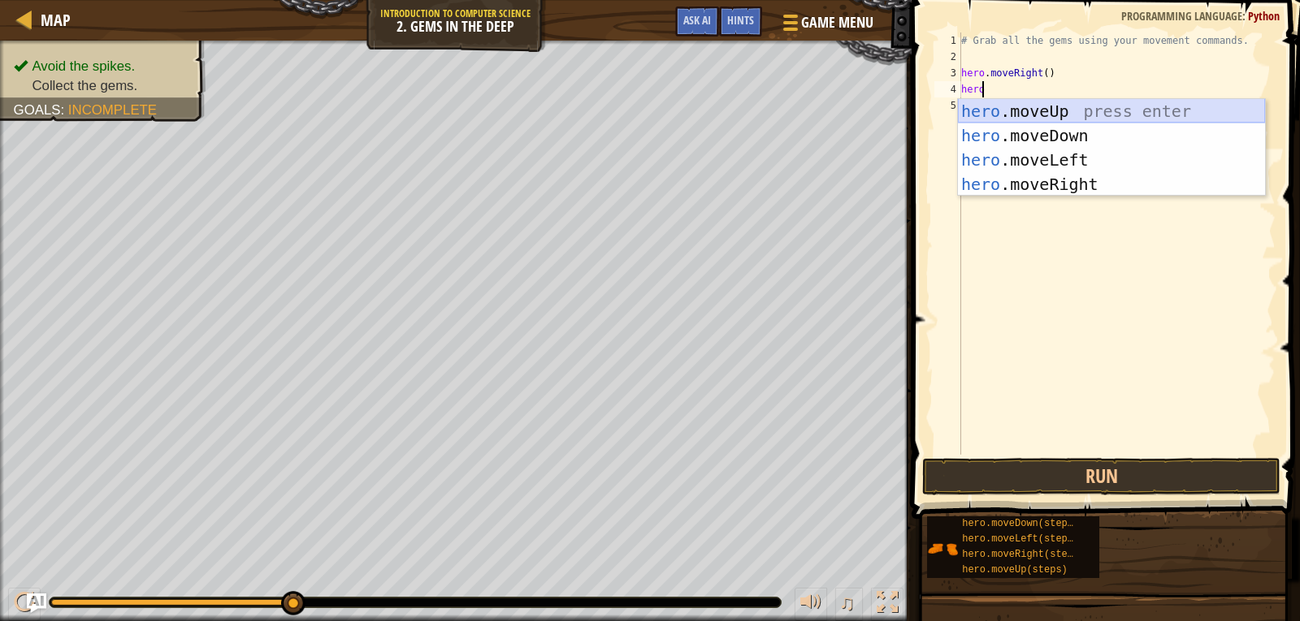
click at [1054, 111] on div "hero .moveUp press enter hero .moveDown press enter hero .moveLeft press enter …" at bounding box center [1111, 172] width 307 height 146
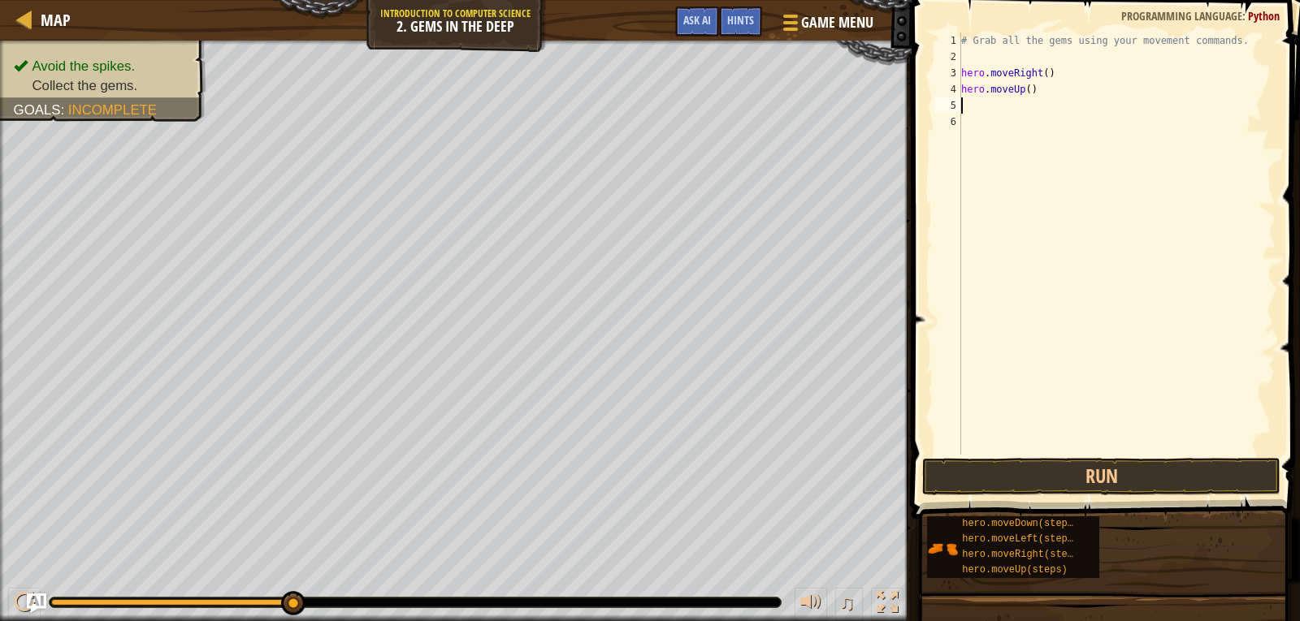
scroll to position [7, 0]
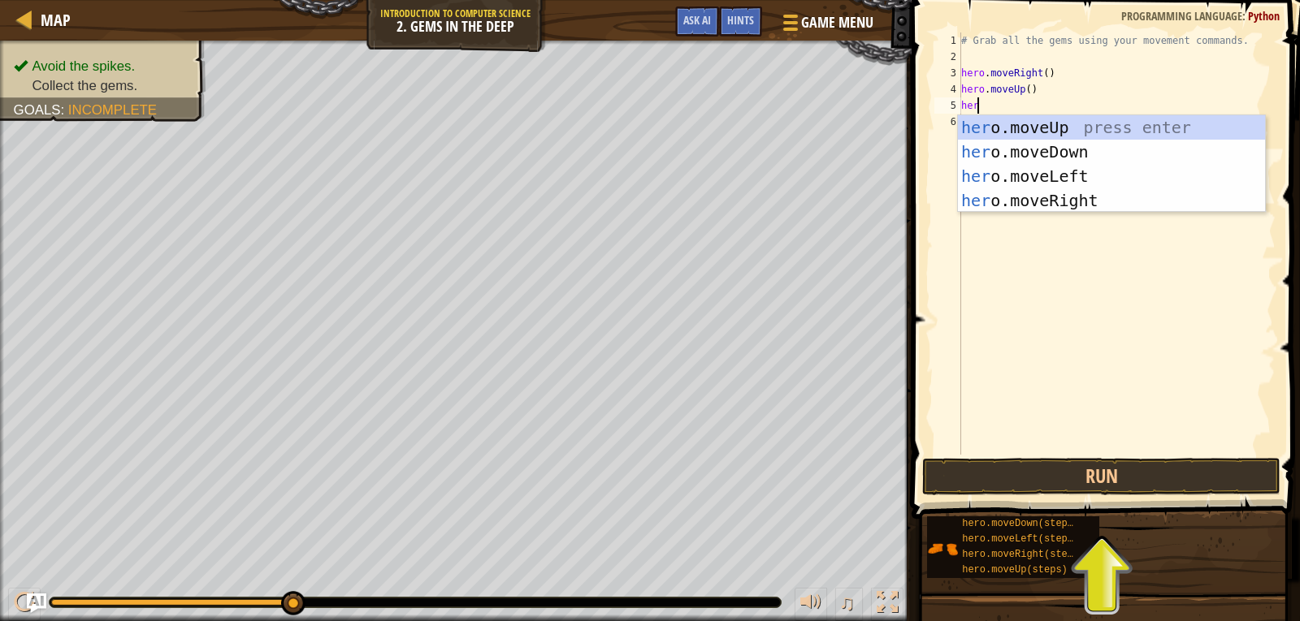
type textarea "hero"
click at [1090, 200] on div "hero .moveUp press enter hero .moveDown press enter hero .moveLeft press enter …" at bounding box center [1111, 188] width 307 height 146
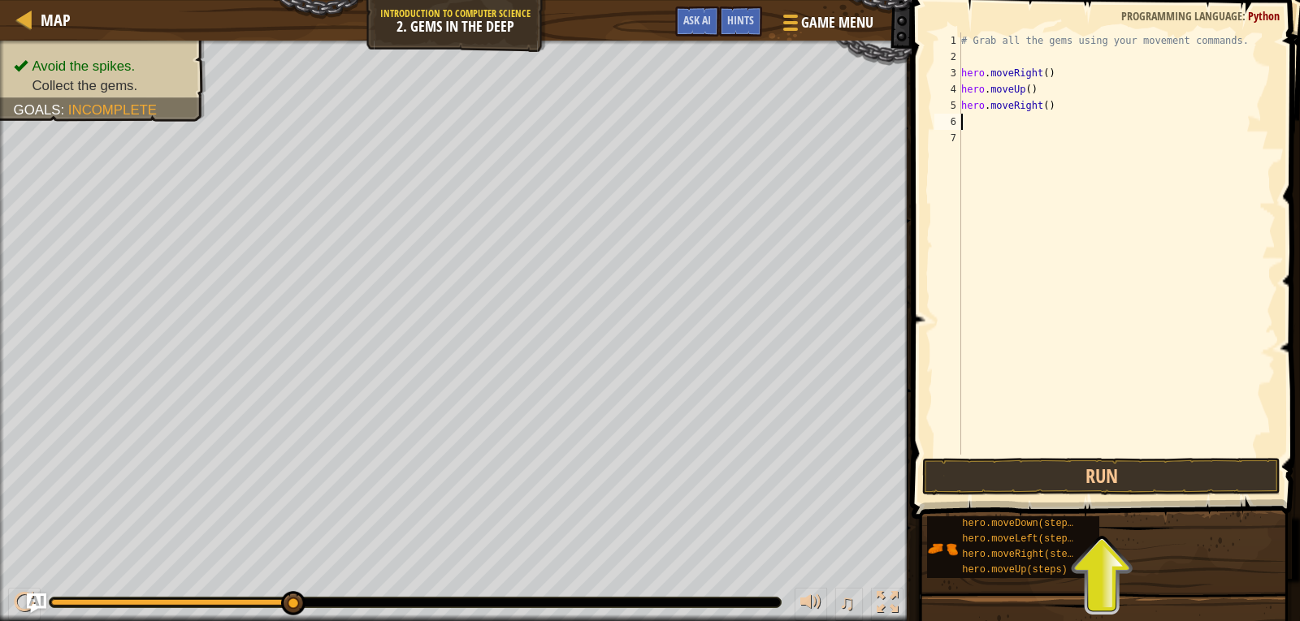
scroll to position [7, 0]
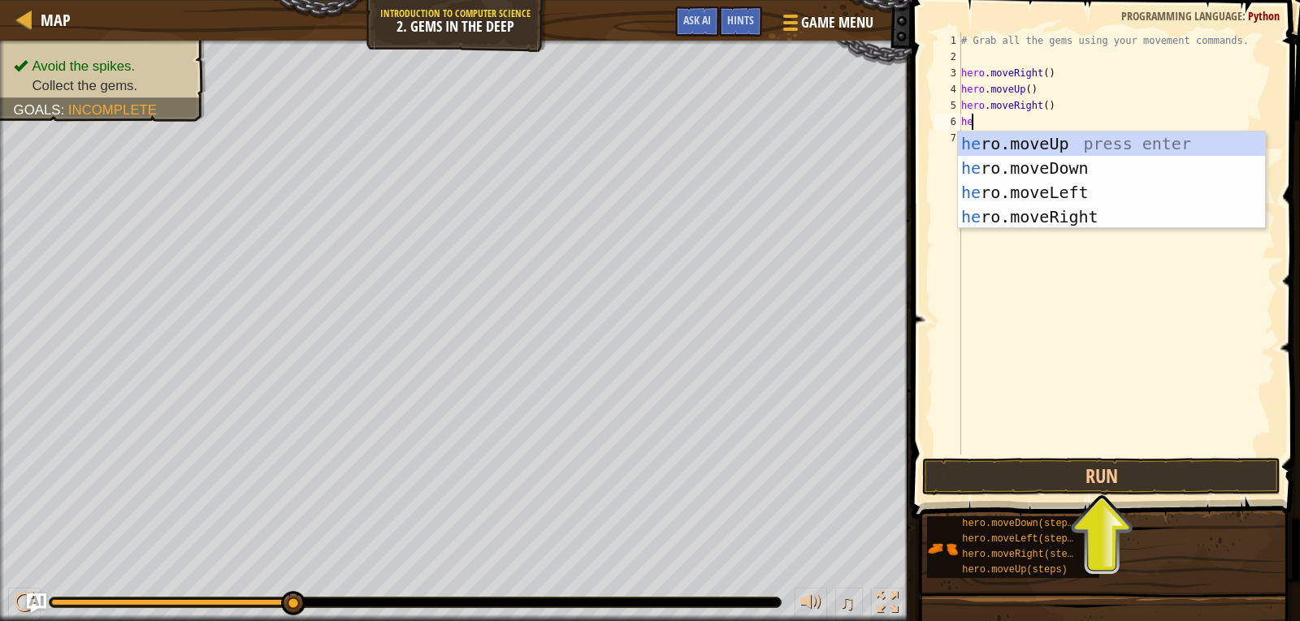
type textarea "hero"
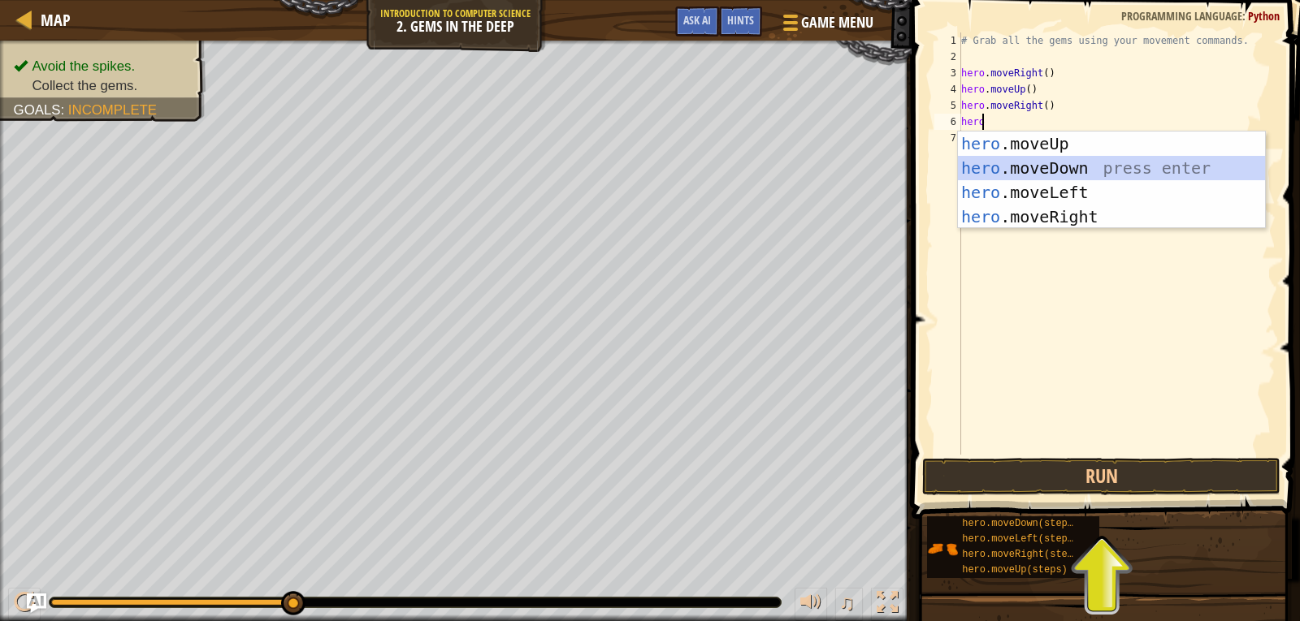
click at [1066, 171] on div "hero .moveUp press enter hero .moveDown press enter hero .moveLeft press enter …" at bounding box center [1111, 205] width 307 height 146
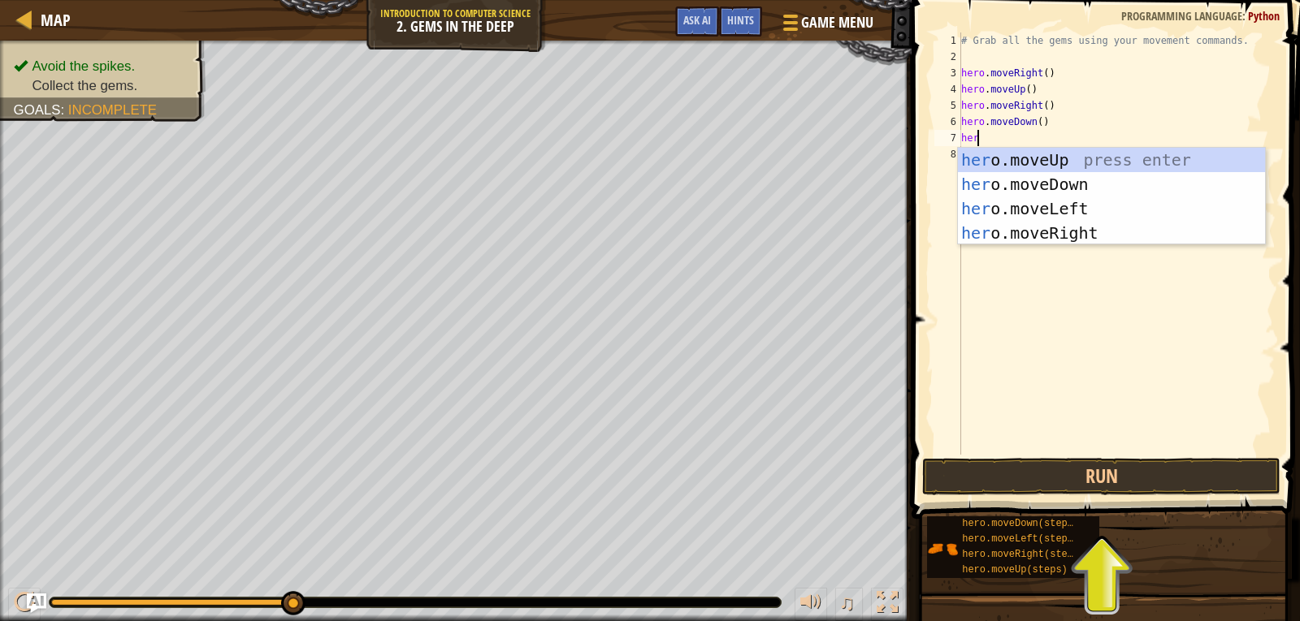
type textarea "hero"
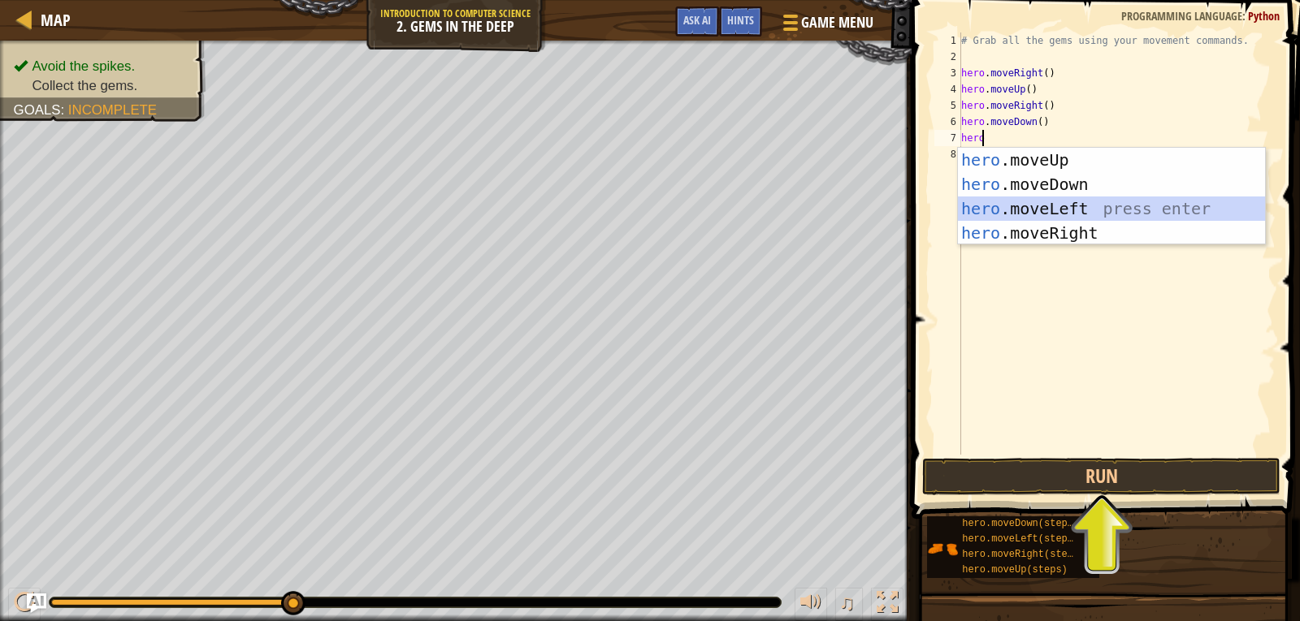
click at [1045, 211] on div "hero .moveUp press enter hero .moveDown press enter hero .moveLeft press enter …" at bounding box center [1111, 221] width 307 height 146
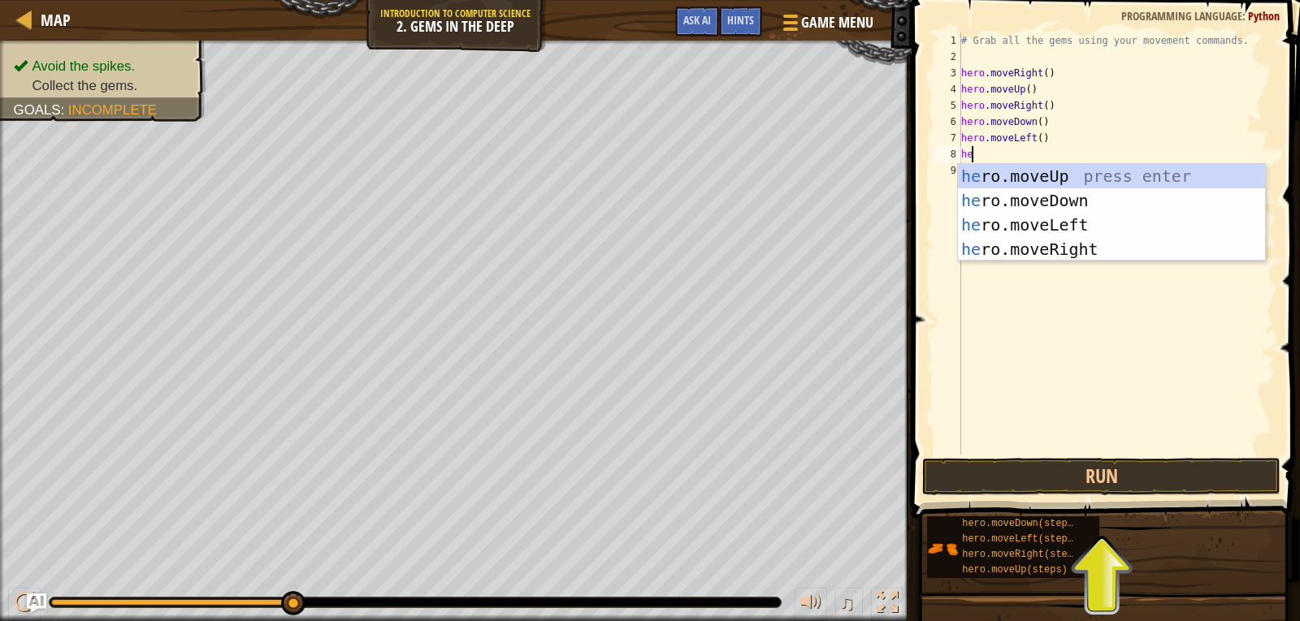
type textarea "hero"
click at [1075, 193] on div "hero .moveUp press enter hero .moveDown press enter hero .moveLeft press enter …" at bounding box center [1111, 237] width 307 height 146
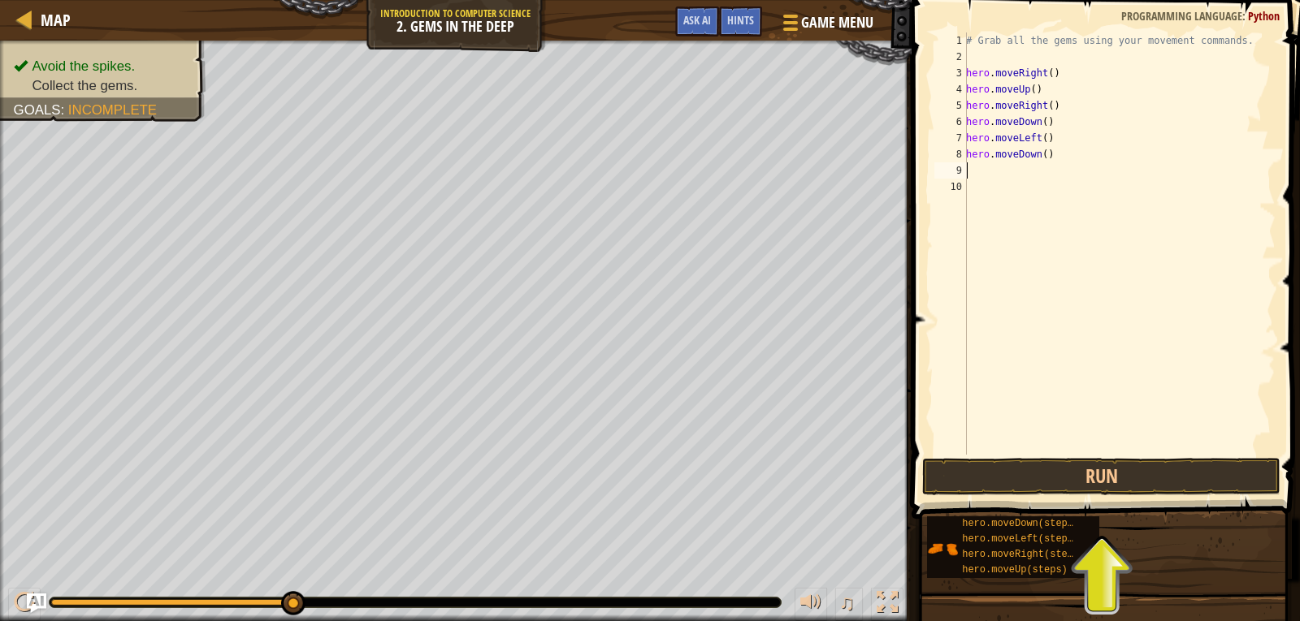
scroll to position [7, 0]
click at [1145, 483] on button "Run" at bounding box center [1101, 476] width 358 height 37
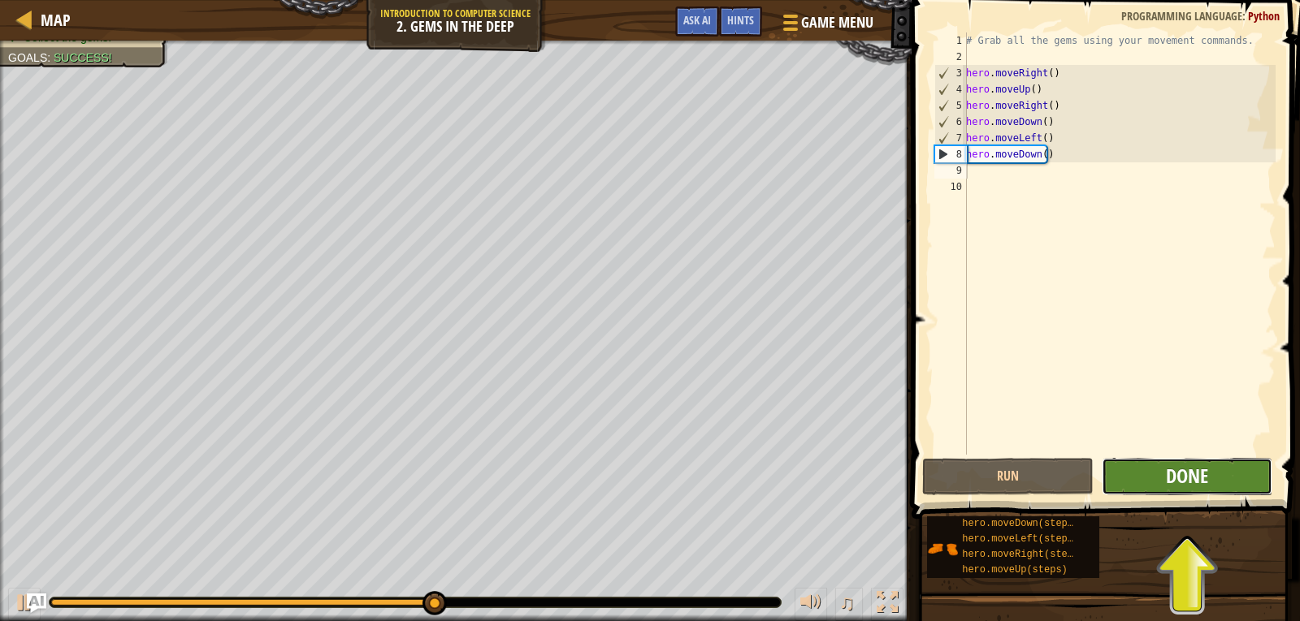
click at [1196, 481] on span "Done" at bounding box center [1187, 476] width 42 height 26
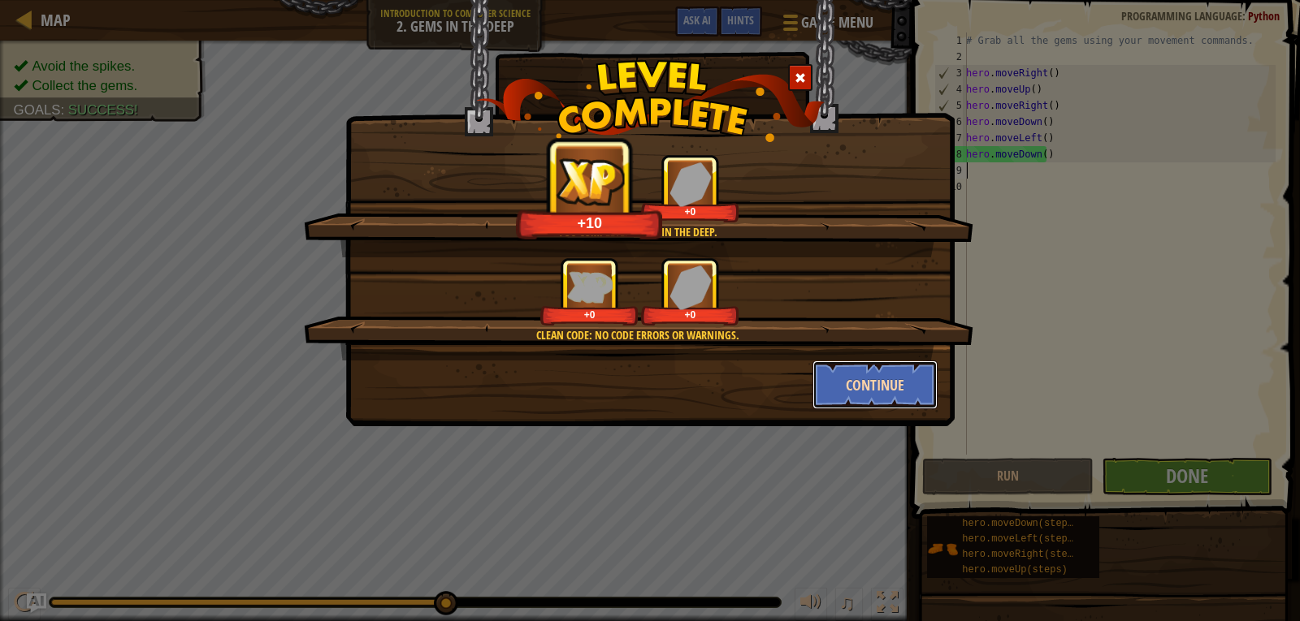
click at [887, 397] on button "Continue" at bounding box center [875, 385] width 126 height 49
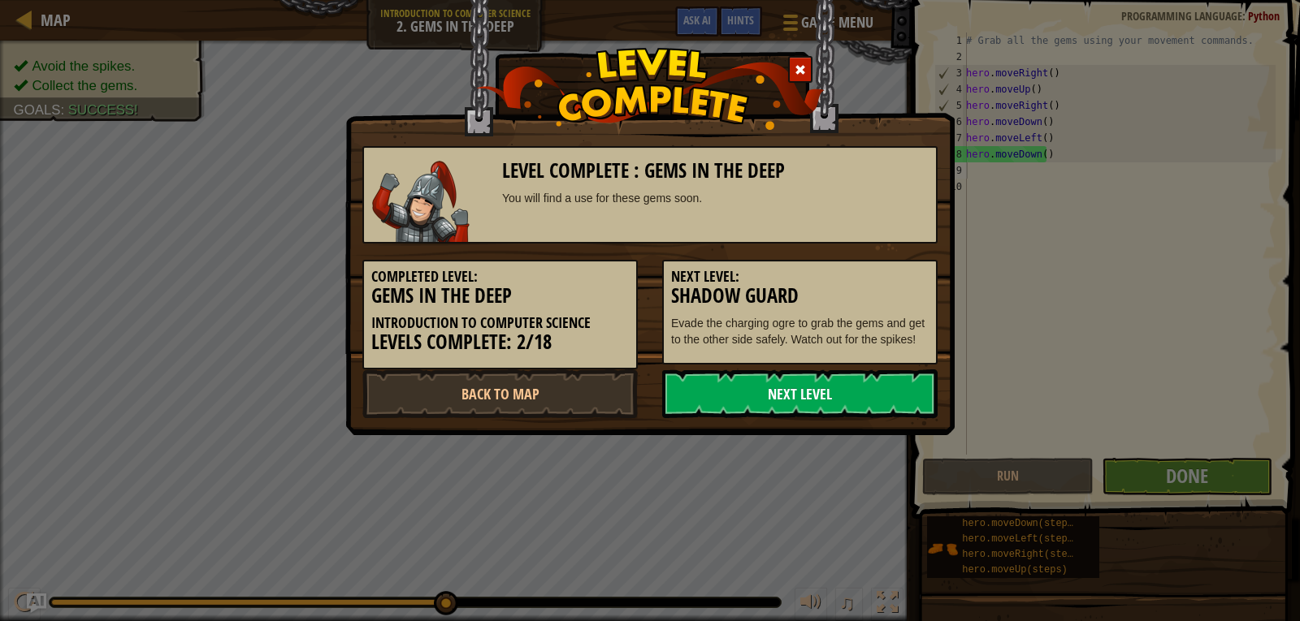
click at [869, 376] on link "Next Level" at bounding box center [799, 394] width 275 height 49
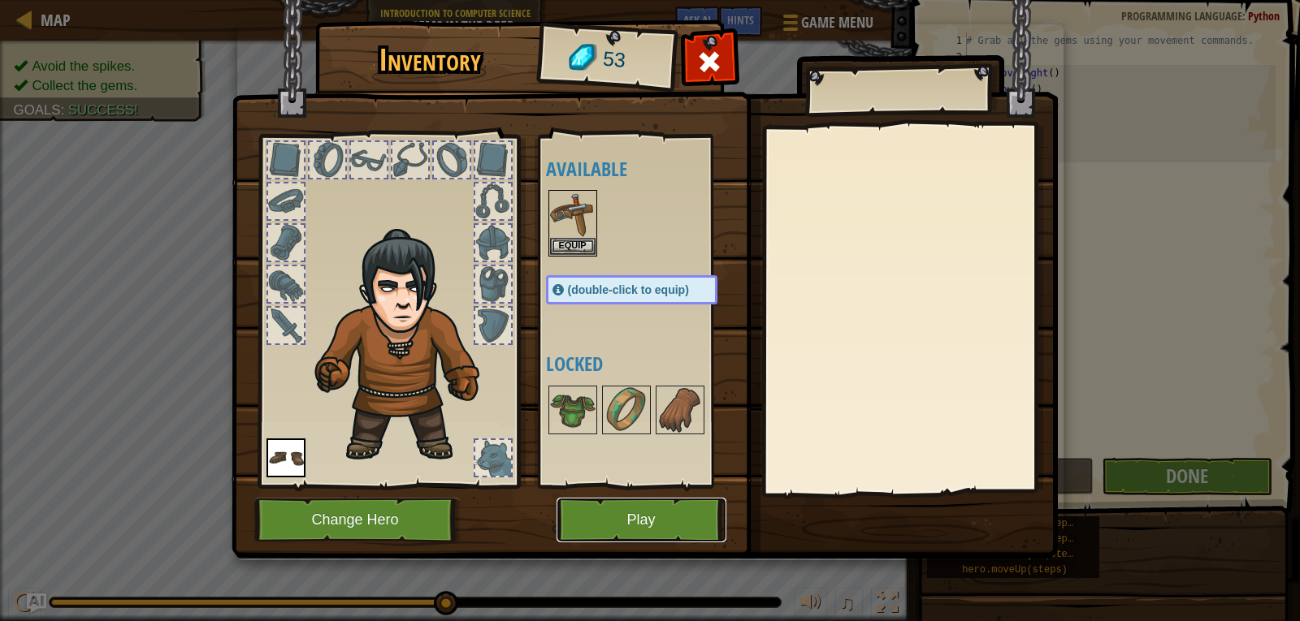
click at [686, 517] on button "Play" at bounding box center [641, 520] width 170 height 45
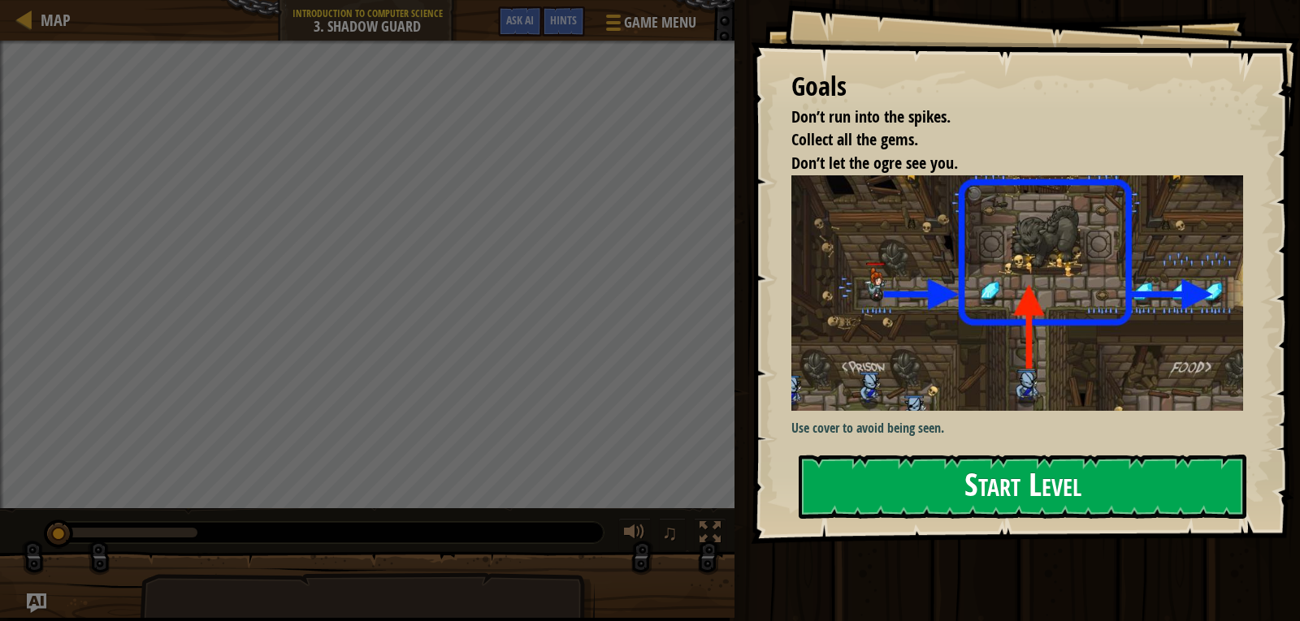
click at [942, 481] on button "Start Level" at bounding box center [1023, 487] width 448 height 64
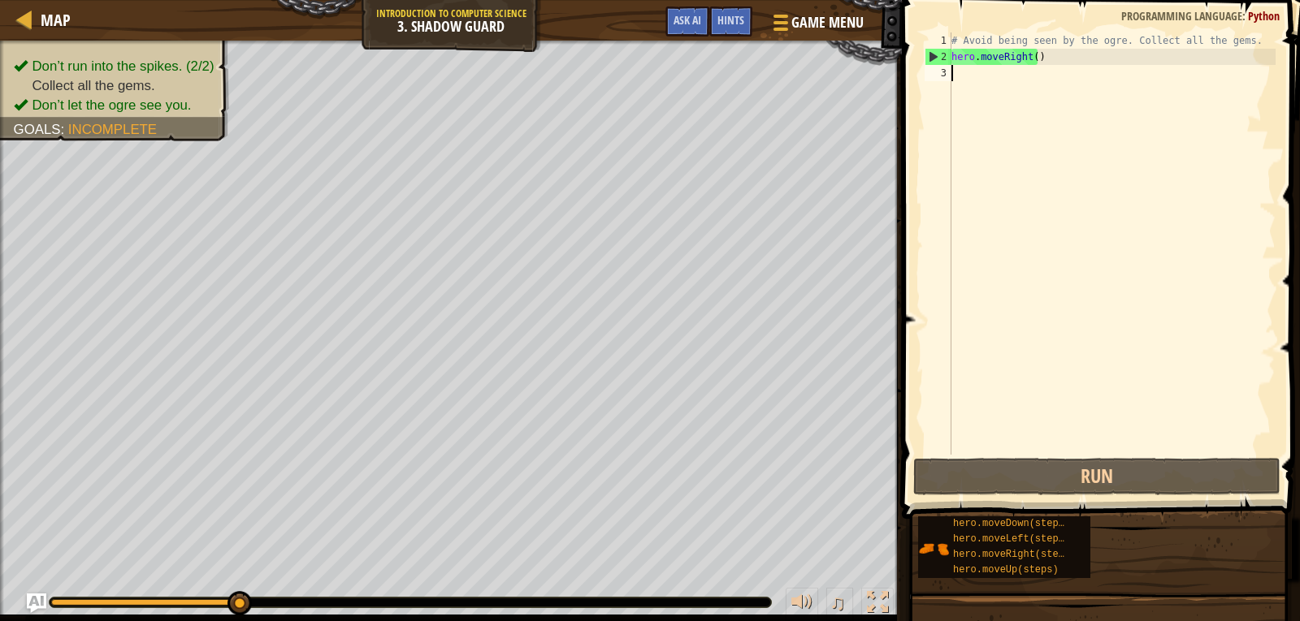
scroll to position [7, 0]
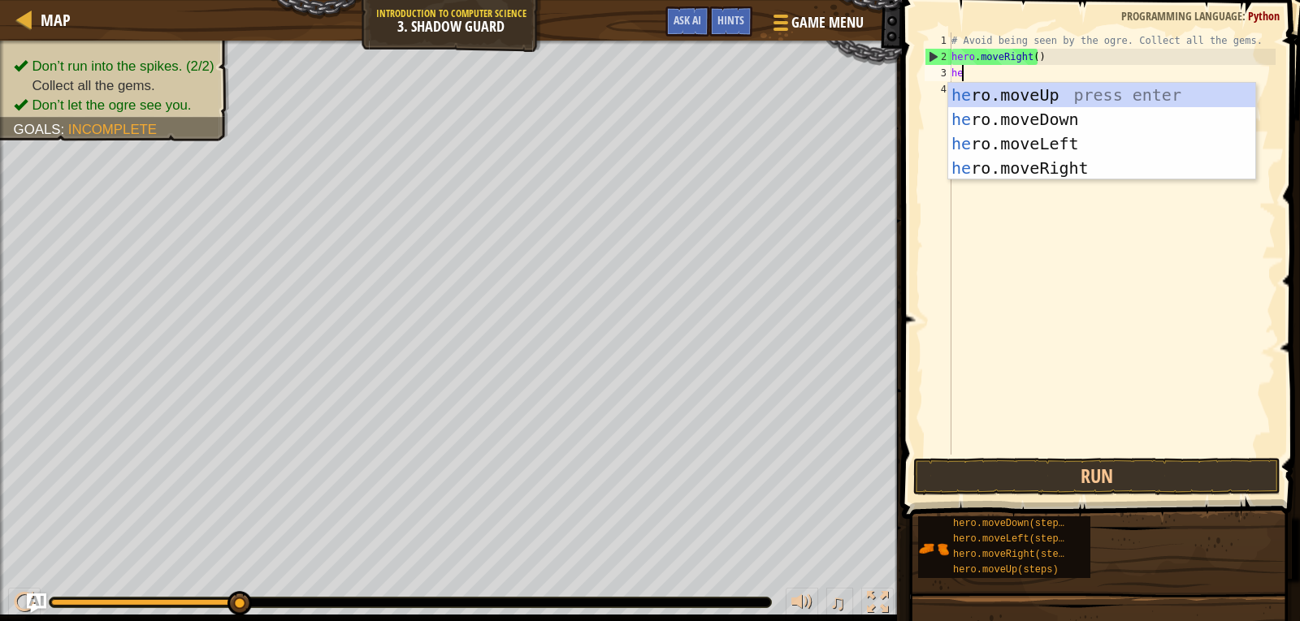
type textarea "hero"
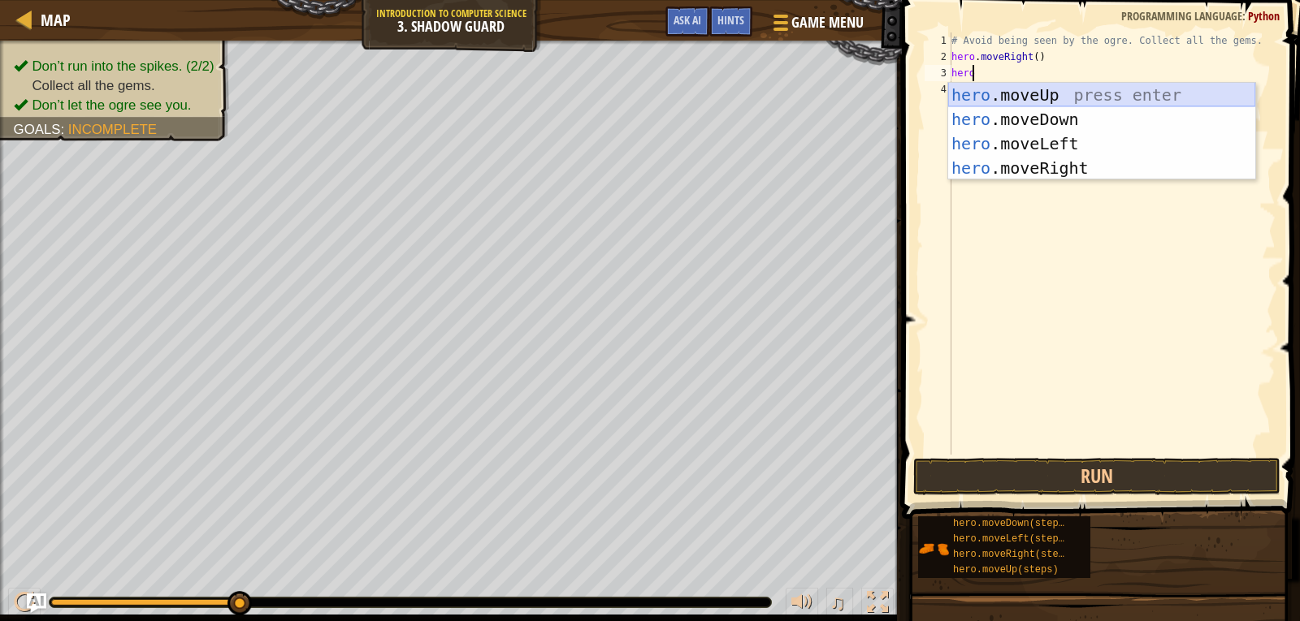
click at [988, 94] on div "hero .moveUp press enter hero .moveDown press enter hero .moveLeft press enter …" at bounding box center [1101, 156] width 307 height 146
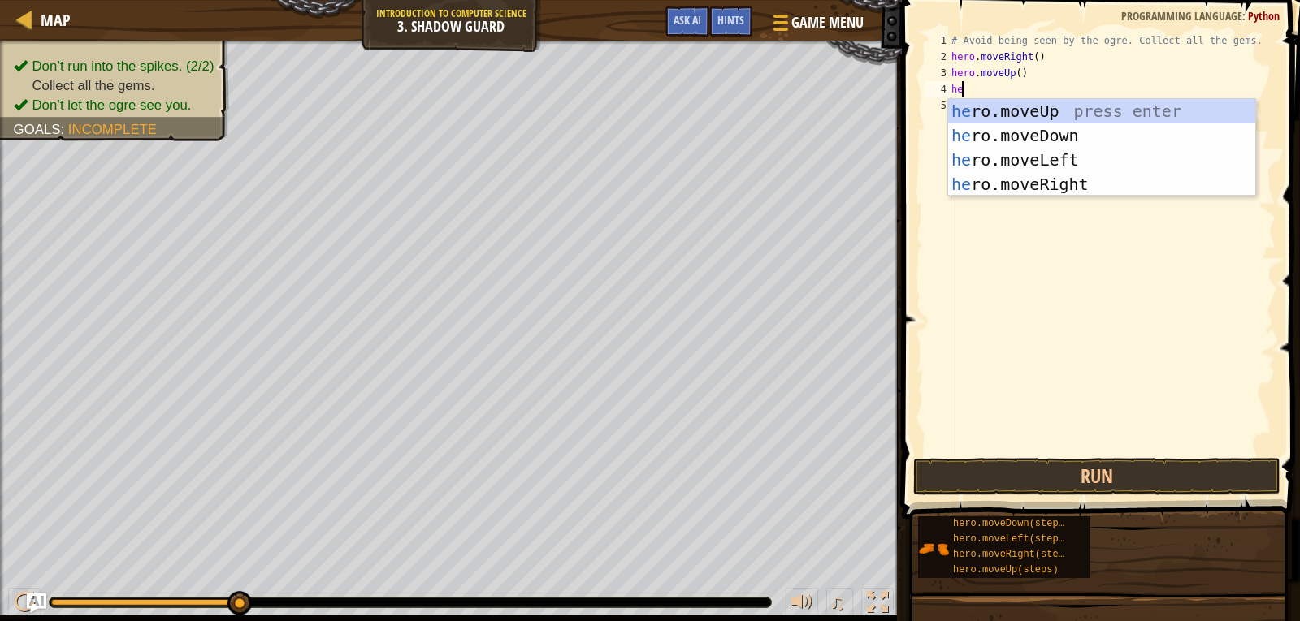
type textarea "hero"
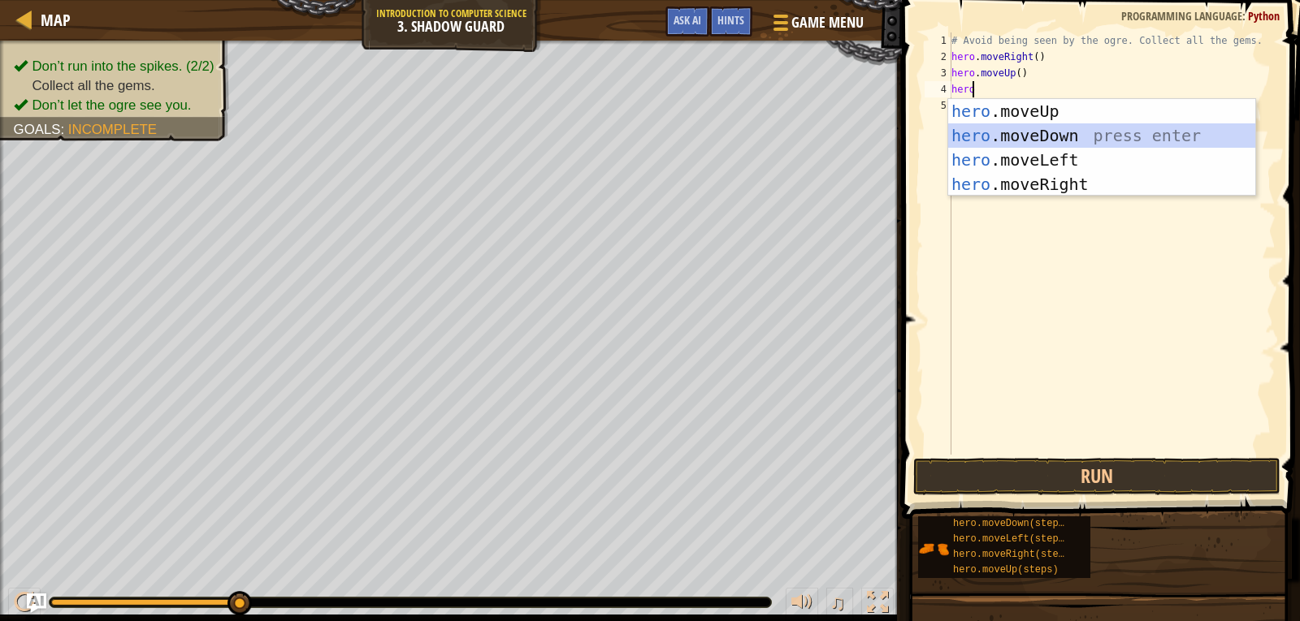
click at [993, 138] on div "hero .moveUp press enter hero .moveDown press enter hero .moveLeft press enter …" at bounding box center [1101, 172] width 307 height 146
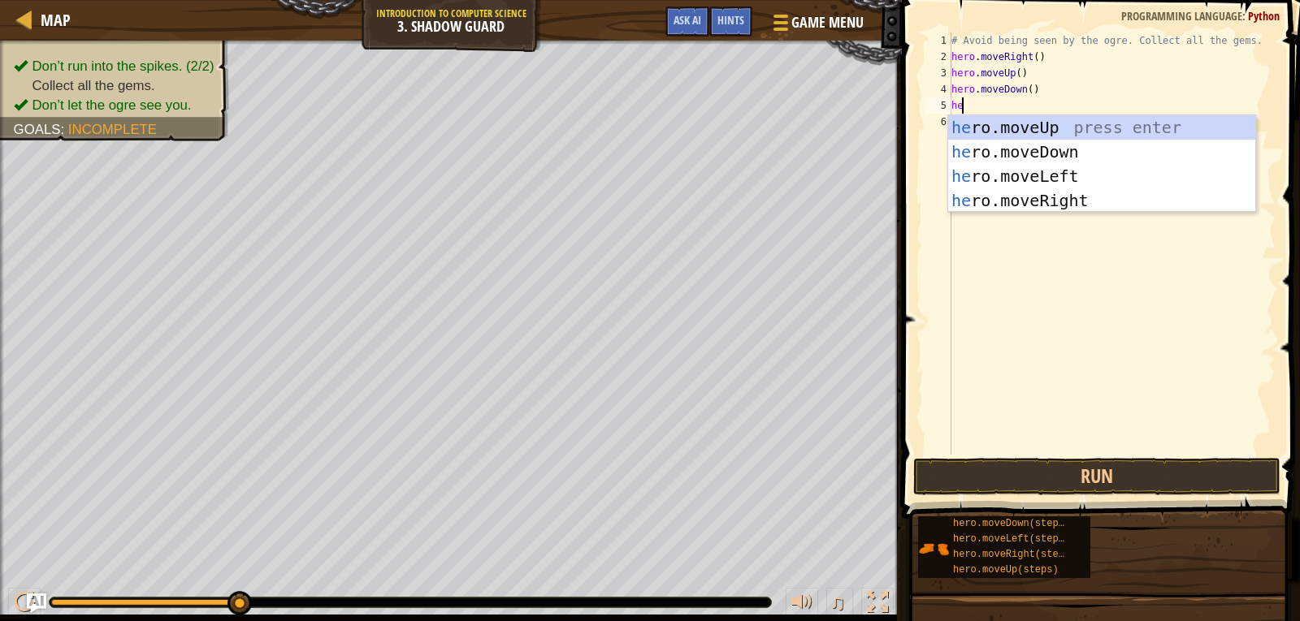
type textarea "hero"
click at [972, 201] on div "hero .moveUp press enter hero .moveDown press enter hero .moveLeft press enter …" at bounding box center [1101, 188] width 307 height 146
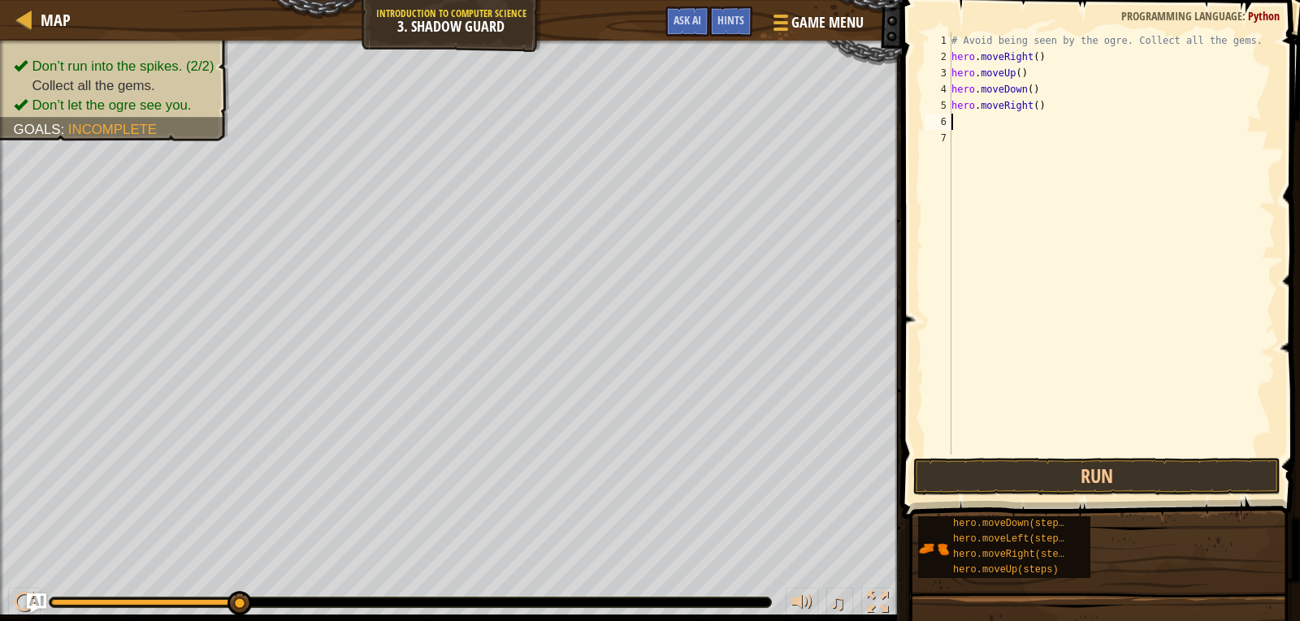
scroll to position [7, 0]
click at [1069, 481] on button "Run" at bounding box center [1096, 476] width 367 height 37
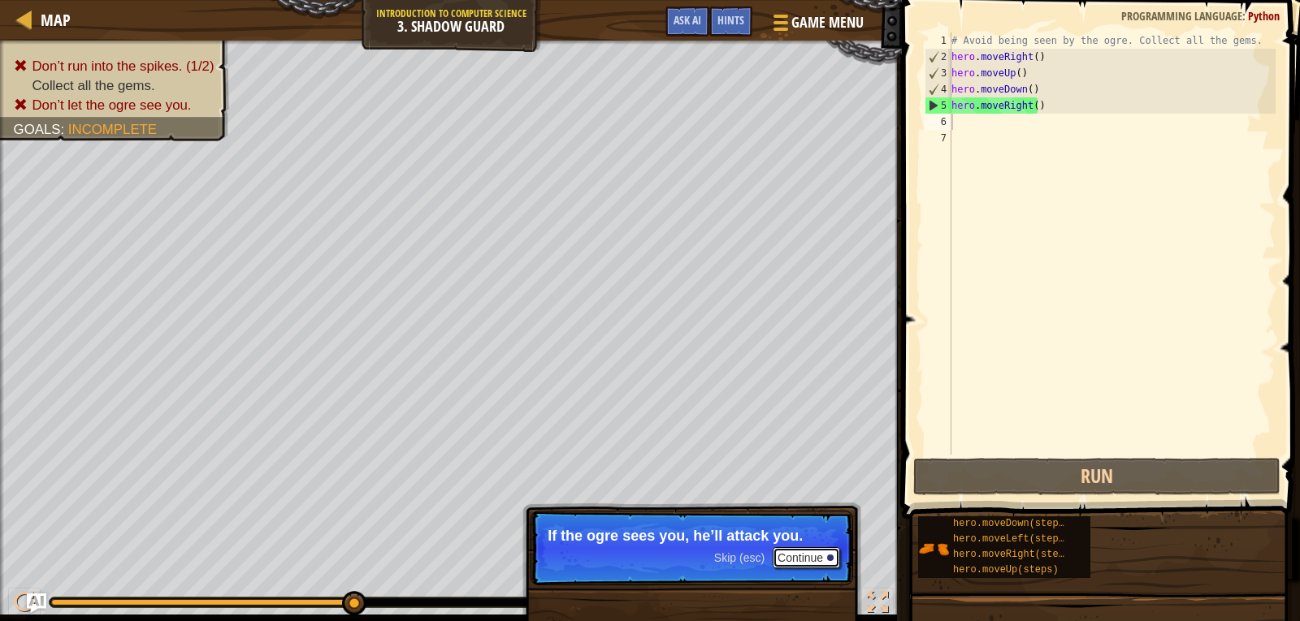
click at [801, 553] on button "Continue" at bounding box center [806, 558] width 67 height 21
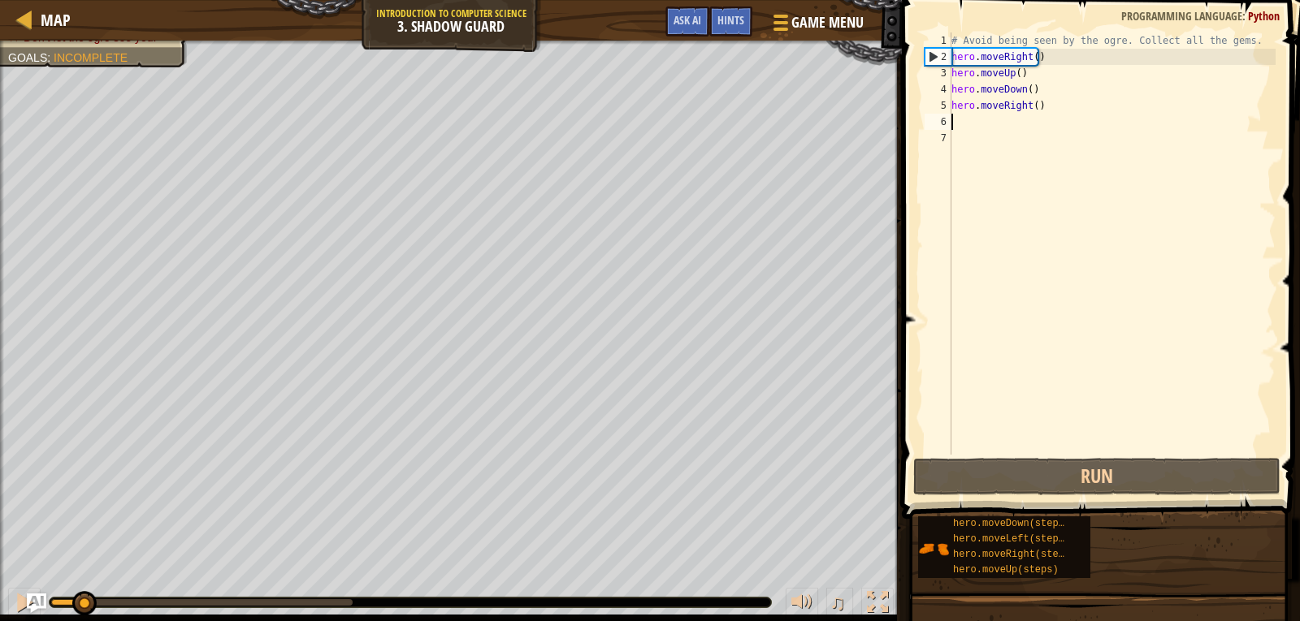
click at [82, 542] on div "Don’t run into the spikes. (1/2) Collect all the gems. Don’t let the ogre see y…" at bounding box center [650, 331] width 1300 height 581
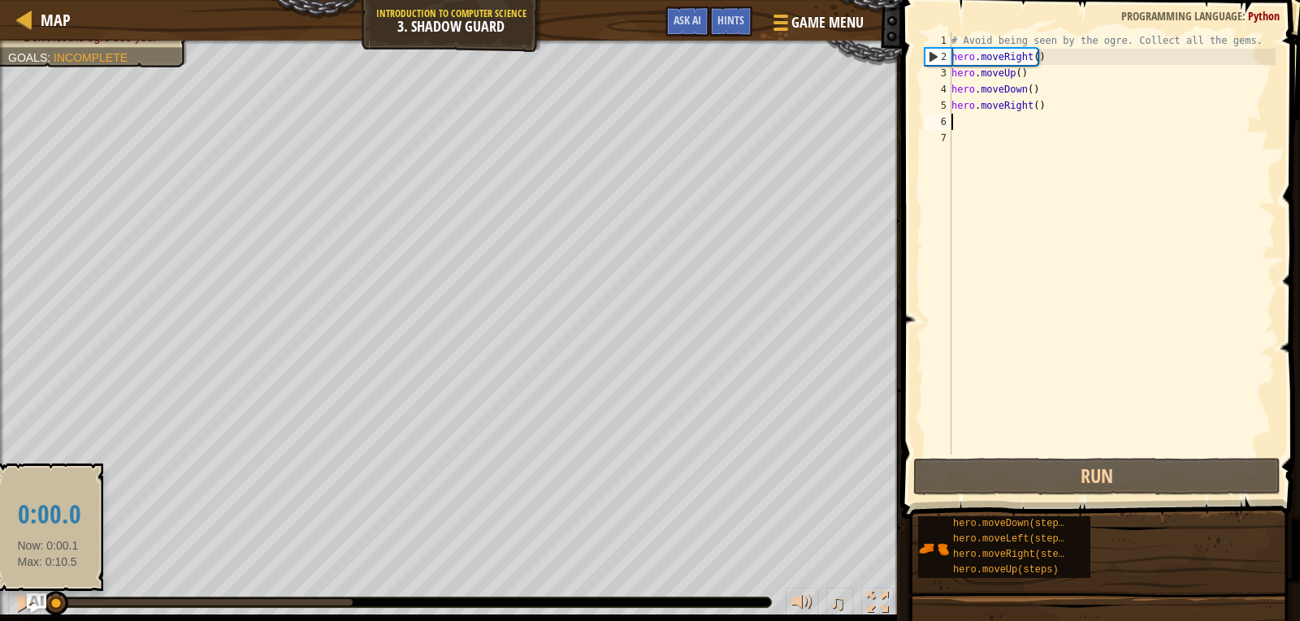
drag, startPoint x: 77, startPoint y: 599, endPoint x: 48, endPoint y: 602, distance: 29.4
click at [48, 602] on div at bounding box center [56, 603] width 24 height 24
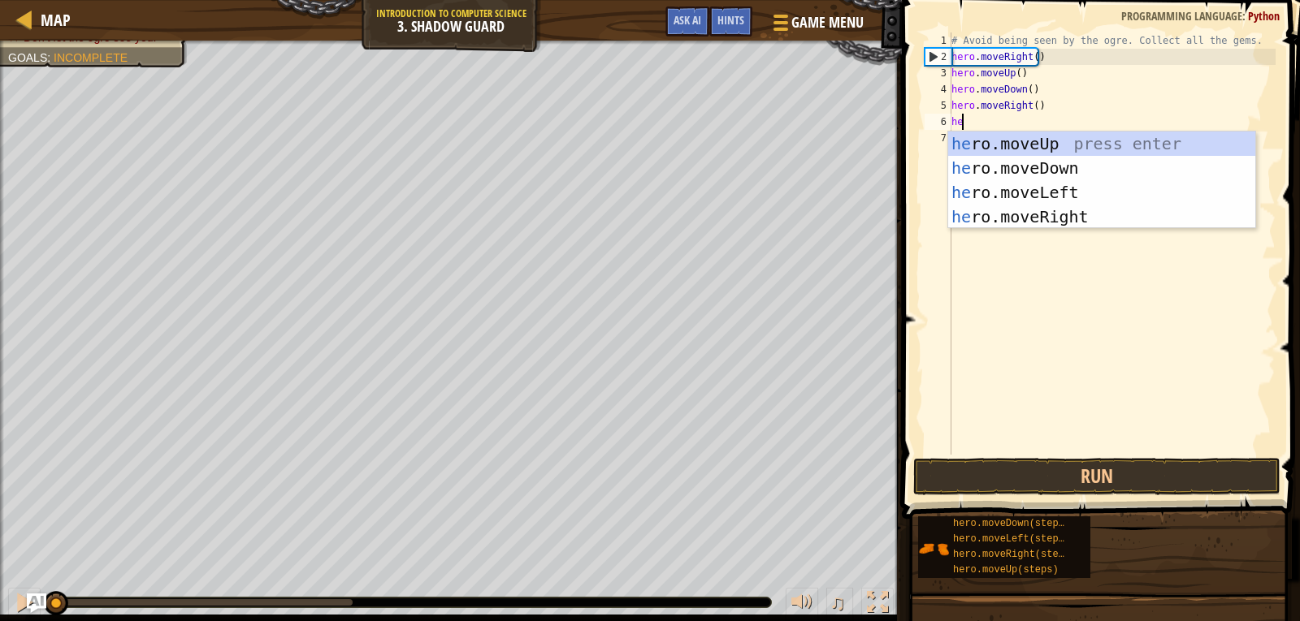
type textarea "hero"
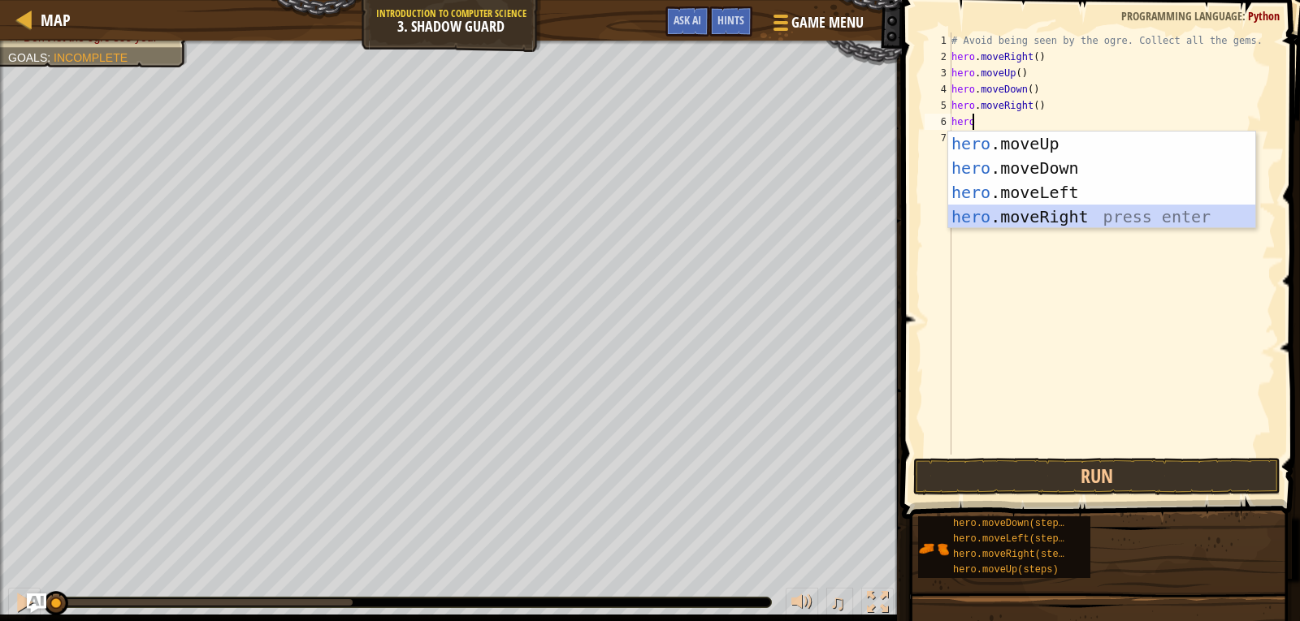
click at [992, 218] on div "hero .moveUp press enter hero .moveDown press enter hero .moveLeft press enter …" at bounding box center [1101, 205] width 307 height 146
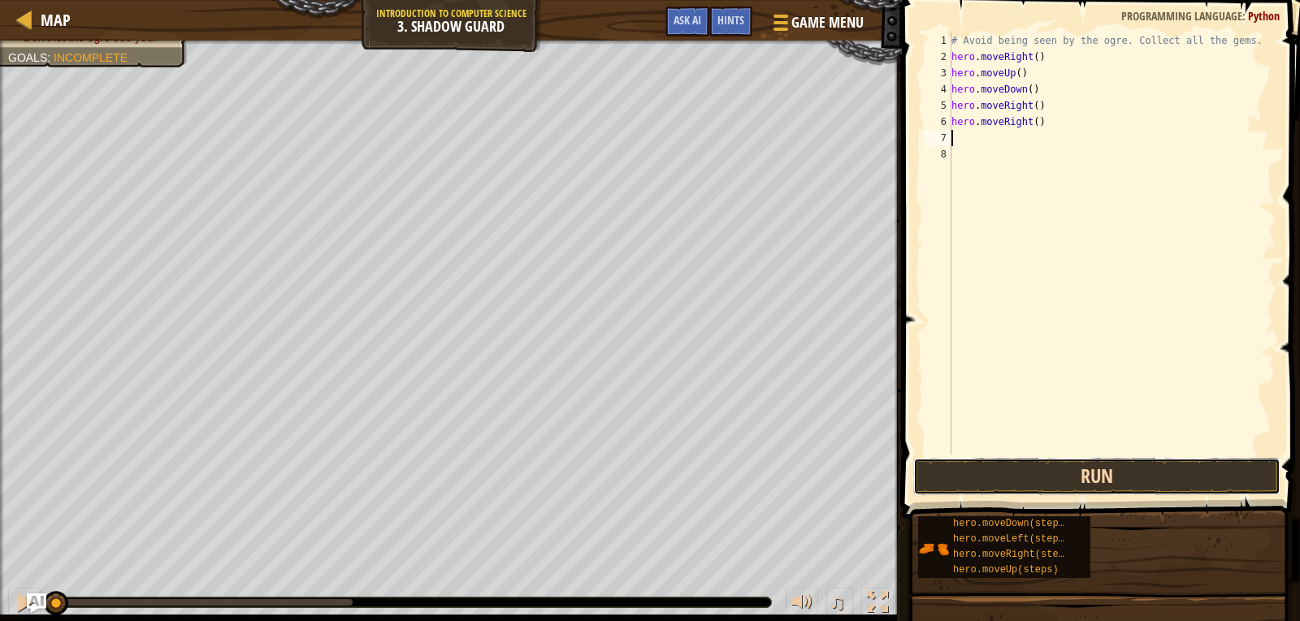
click at [993, 478] on button "Run" at bounding box center [1096, 476] width 367 height 37
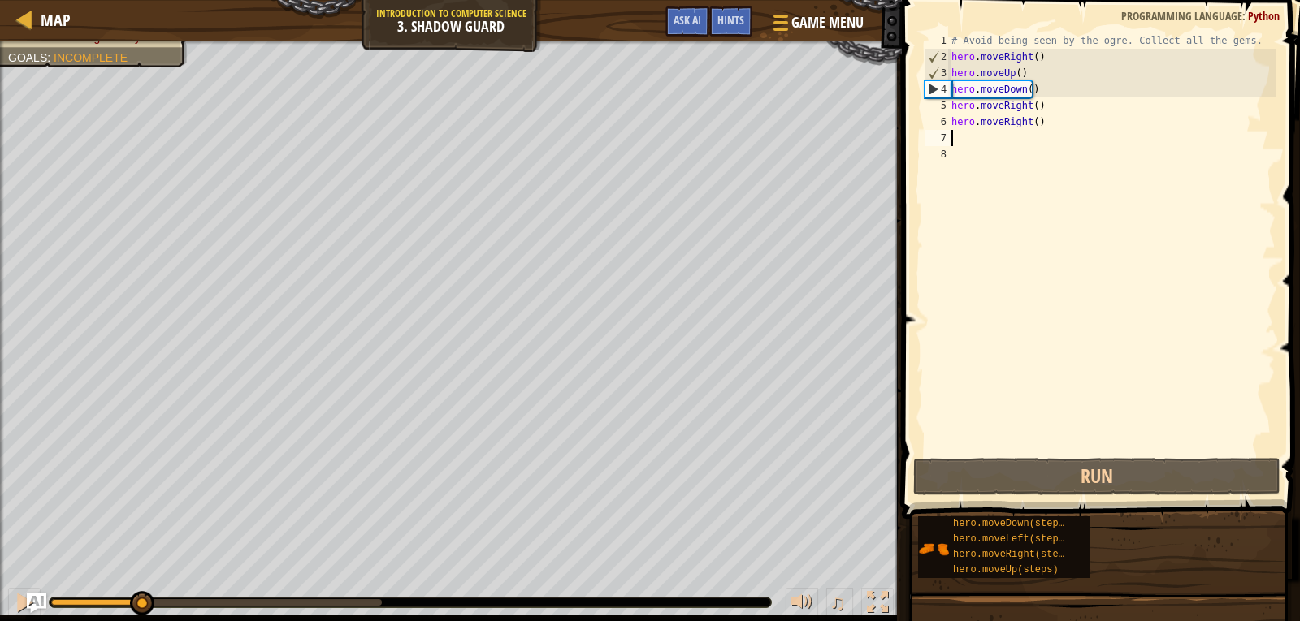
click at [141, 573] on div "Don’t run into the spikes. (1/2) Collect all the gems. Don’t let the ogre see y…" at bounding box center [650, 331] width 1300 height 581
click at [1043, 87] on div "# Avoid being seen by the ogre. Collect all the gems. hero . moveRight ( ) hero…" at bounding box center [1111, 259] width 327 height 455
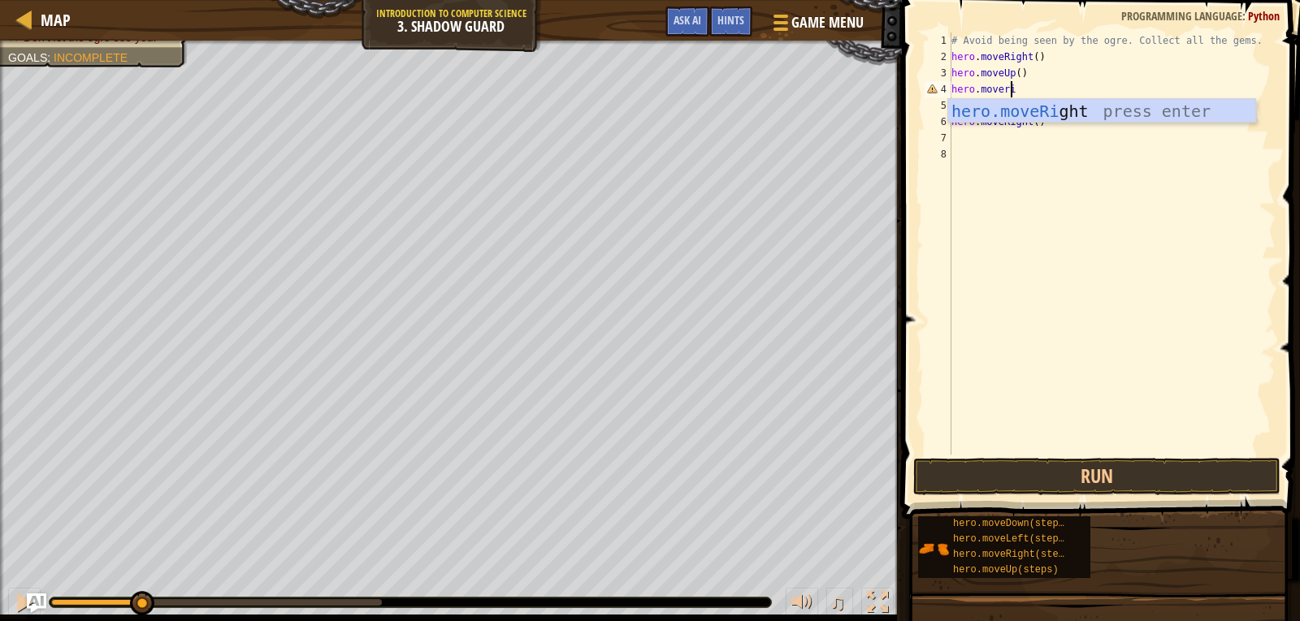
type textarea "hero.moveright"
click at [1042, 107] on div "hero.moveRight press enter" at bounding box center [1101, 135] width 307 height 73
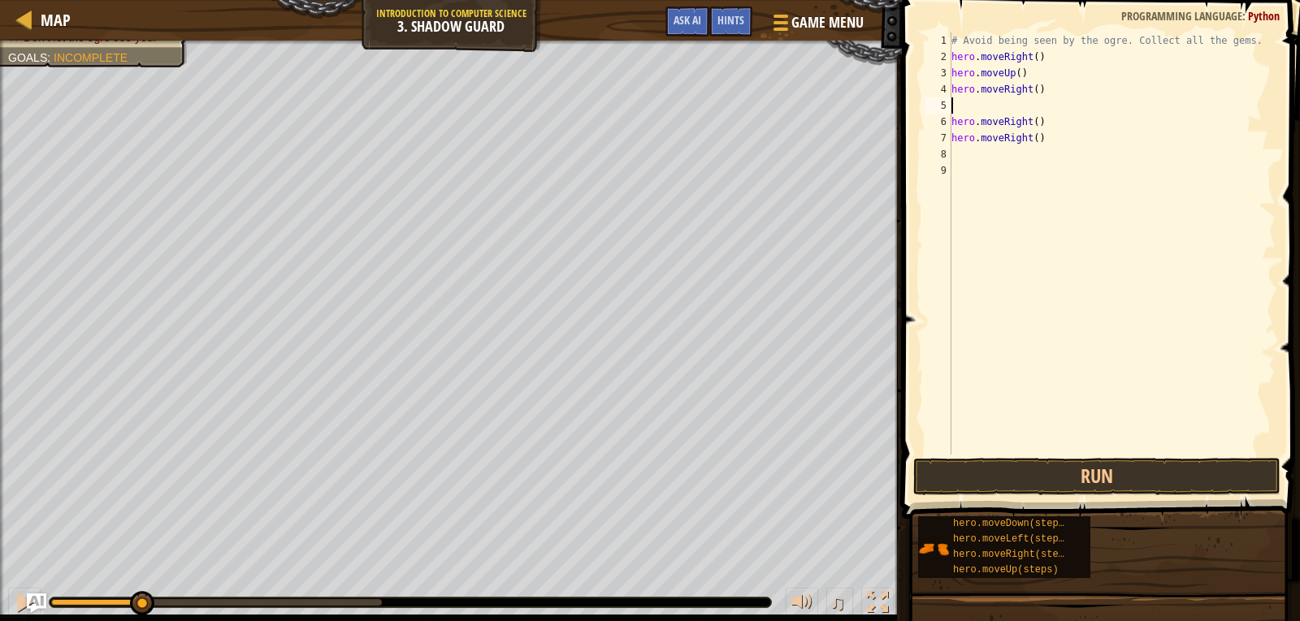
scroll to position [7, 0]
click at [1028, 92] on div "# Avoid being seen by the ogre. Collect all the gems. hero . moveRight ( ) hero…" at bounding box center [1111, 259] width 327 height 455
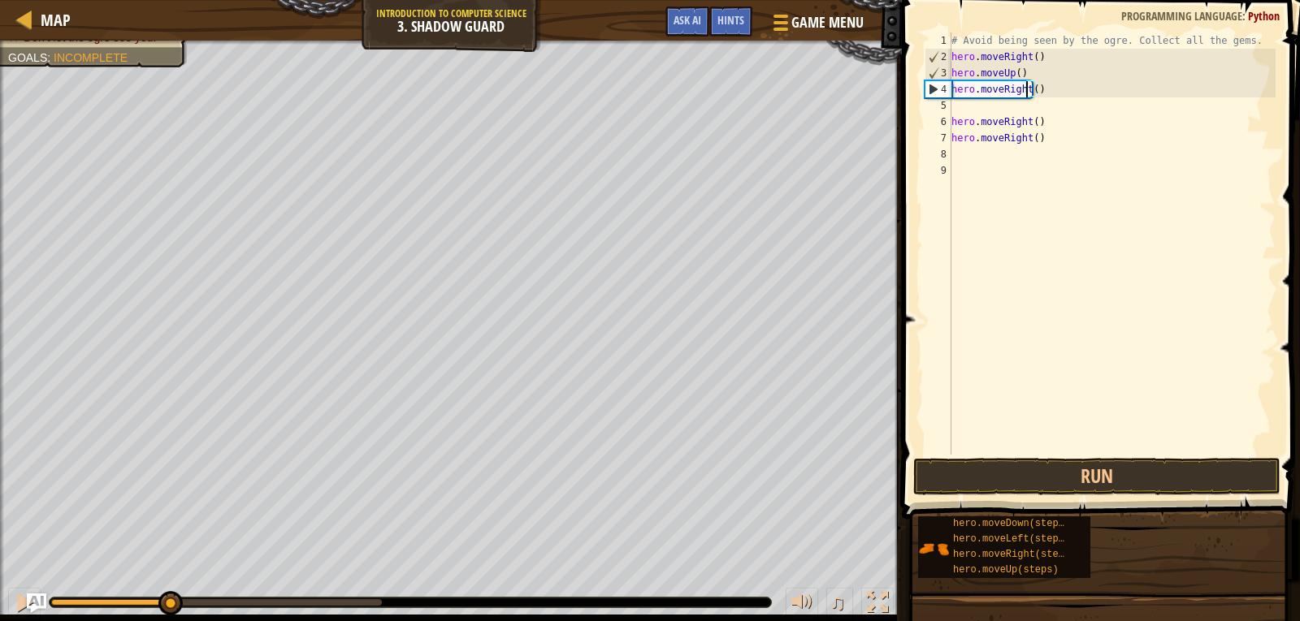
click at [170, 571] on div "Don’t run into the spikes. (1/2) Collect all the gems. Don’t let the ogre see y…" at bounding box center [650, 331] width 1300 height 581
drag, startPoint x: 1042, startPoint y: 119, endPoint x: 974, endPoint y: 129, distance: 69.0
click at [974, 129] on div "# Avoid being seen by the ogre. Collect all the gems. hero . moveRight ( ) hero…" at bounding box center [1111, 259] width 327 height 455
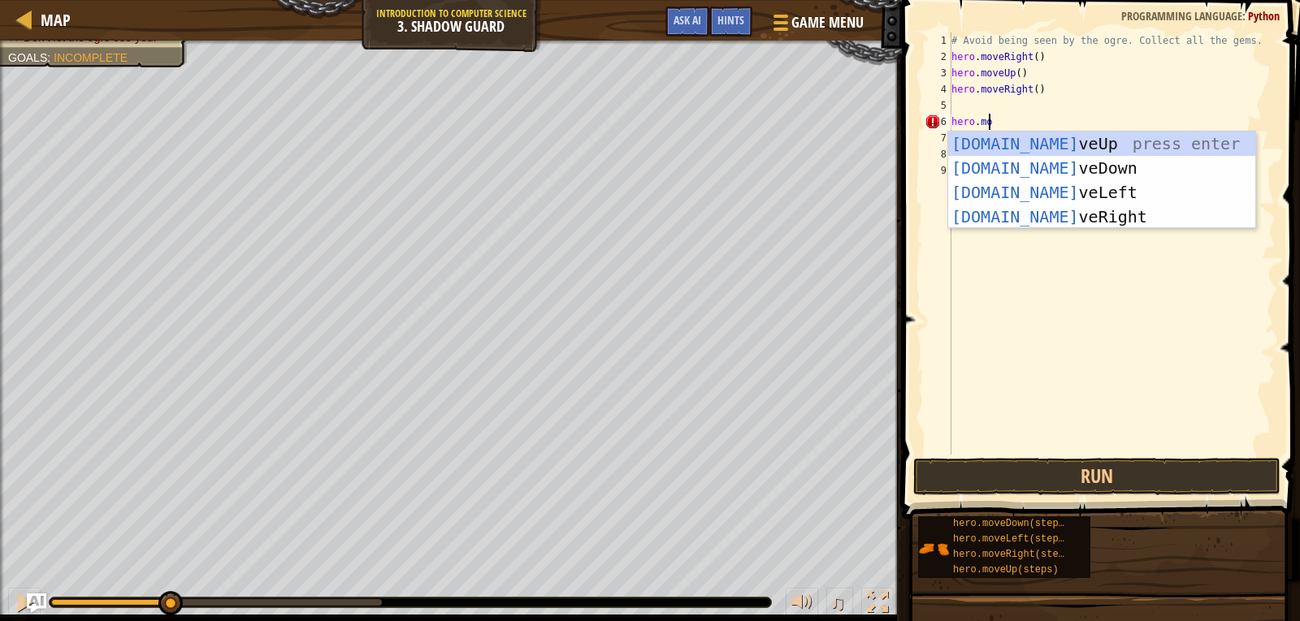
type textarea "[DOMAIN_NAME]"
click at [993, 168] on div "[DOMAIN_NAME] veUp press enter [DOMAIN_NAME] veDown press enter [DOMAIN_NAME] v…" at bounding box center [1101, 205] width 307 height 146
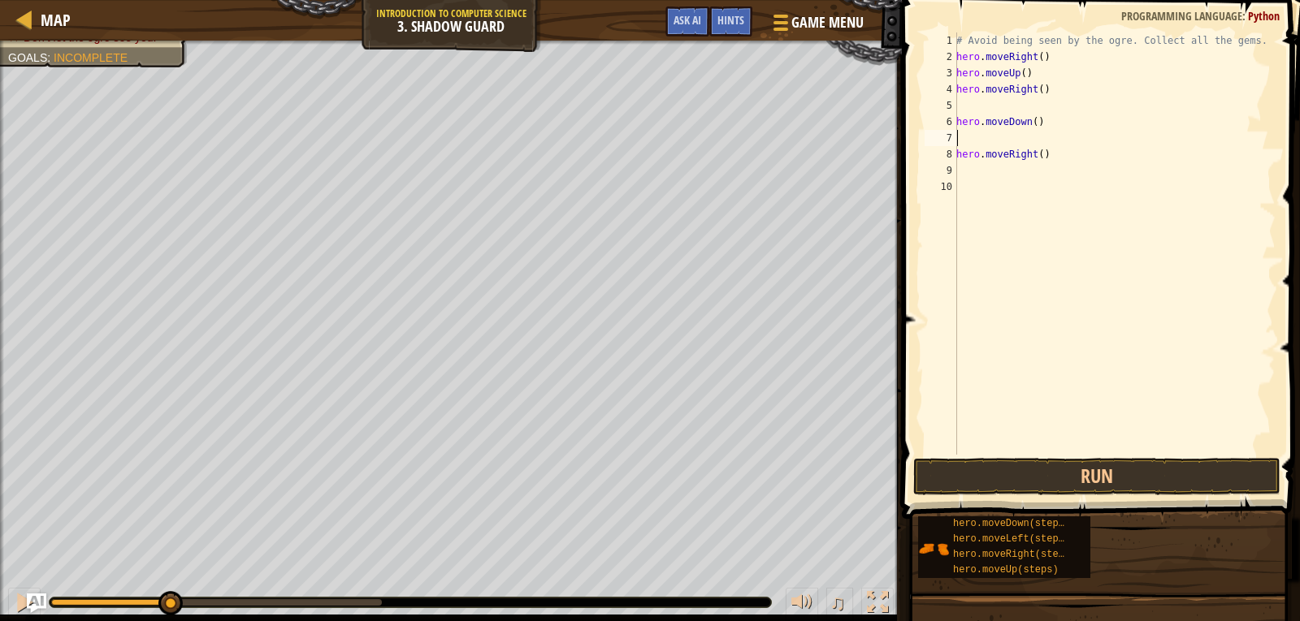
scroll to position [7, 0]
click at [1053, 472] on button "Run" at bounding box center [1096, 476] width 367 height 37
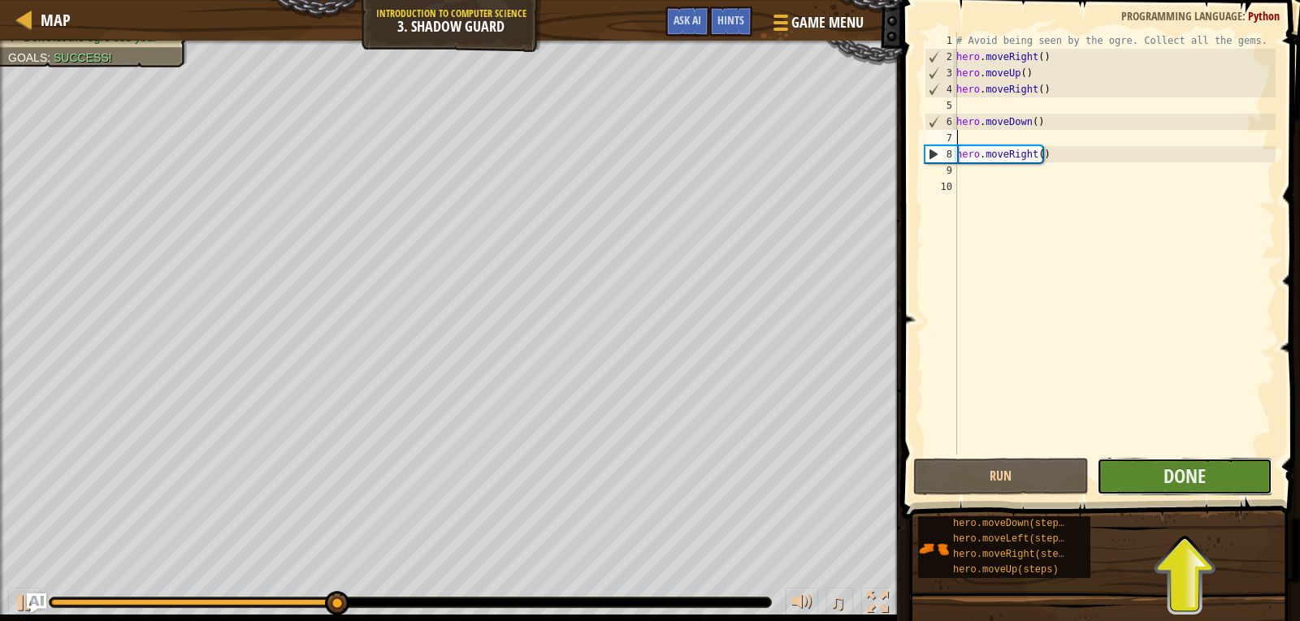
click at [1136, 475] on button "Done" at bounding box center [1184, 476] width 175 height 37
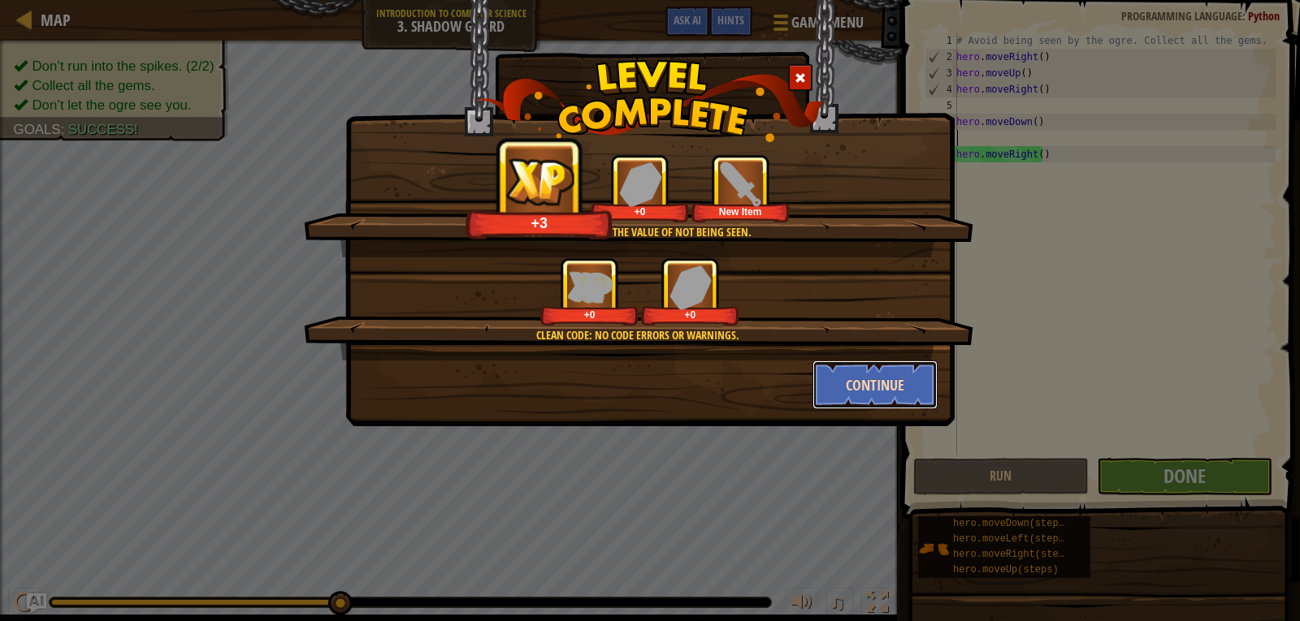
click at [883, 387] on button "Continue" at bounding box center [875, 385] width 126 height 49
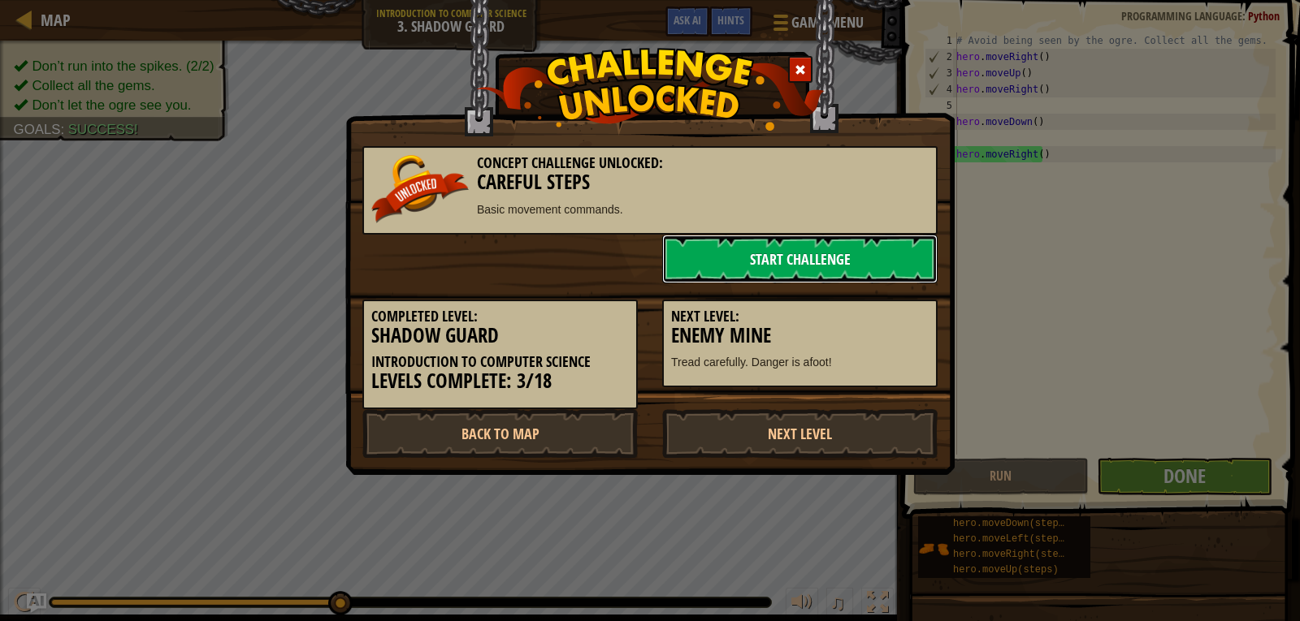
click at [873, 261] on link "Start Challenge" at bounding box center [799, 259] width 275 height 49
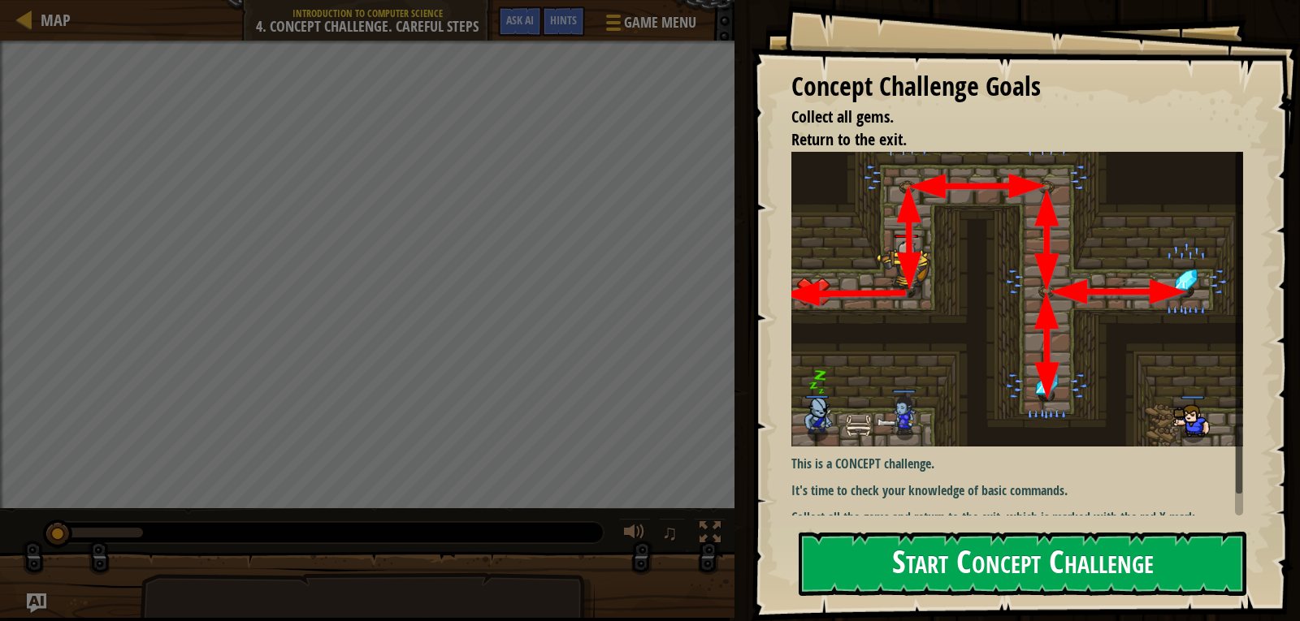
click at [940, 549] on button "Start Concept Challenge" at bounding box center [1023, 564] width 448 height 64
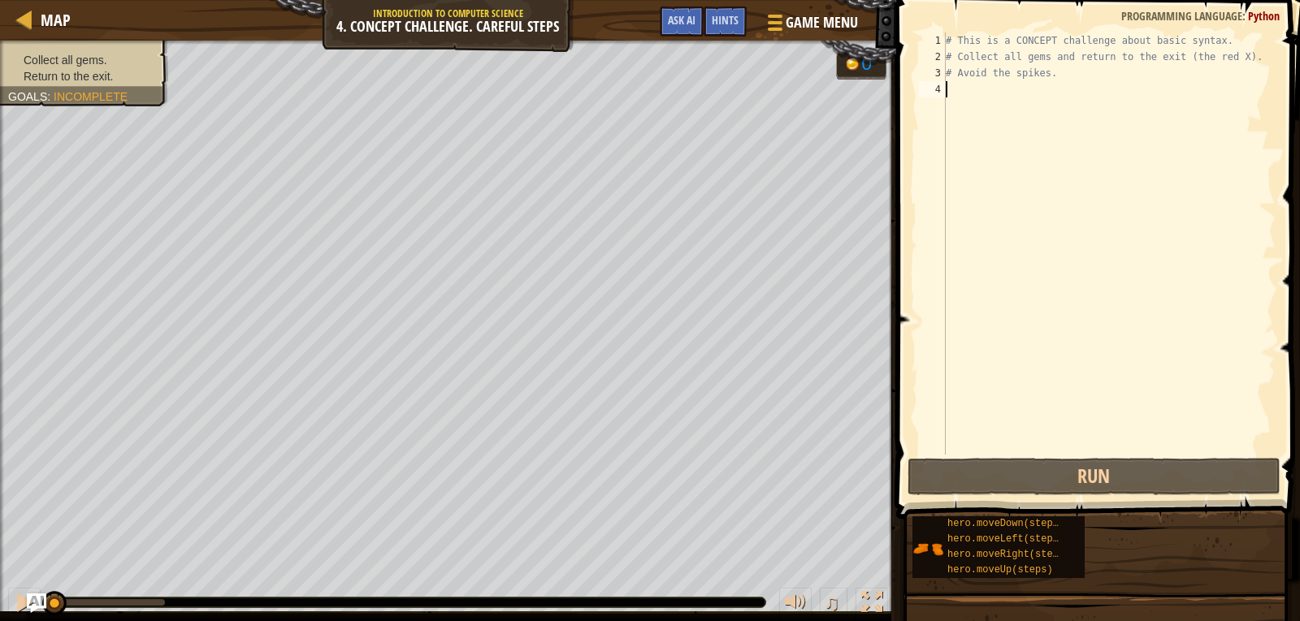
scroll to position [7, 0]
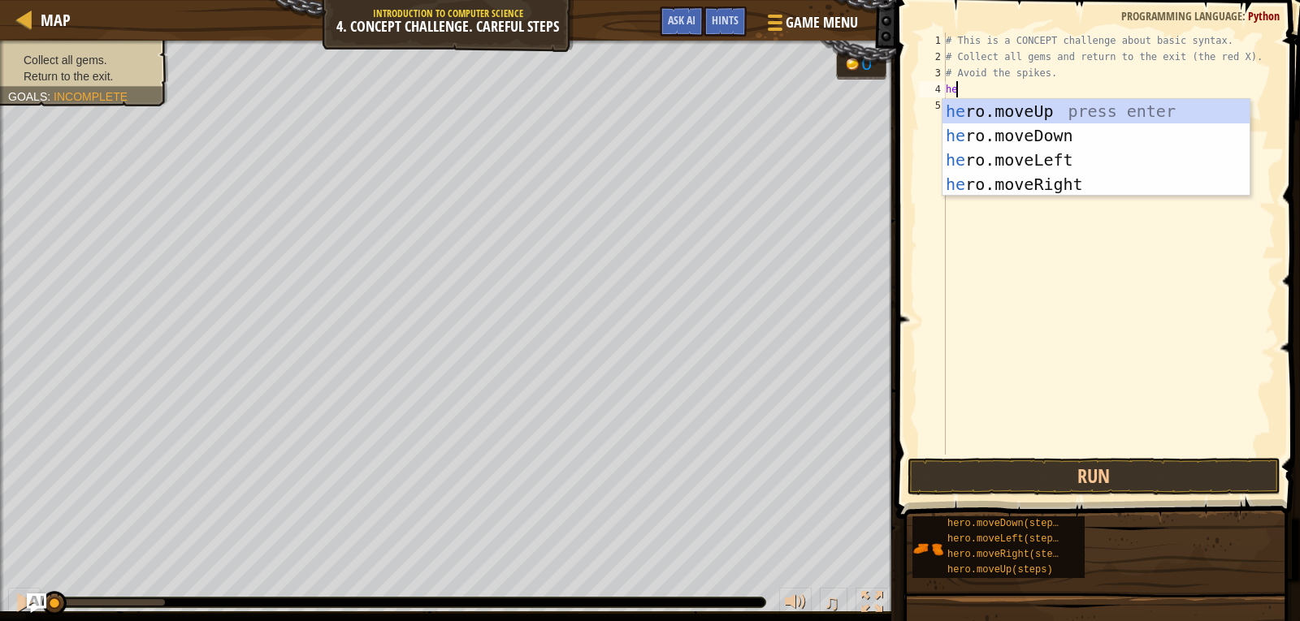
type textarea "hero"
click at [1022, 118] on div "hero .moveUp press enter hero .moveDown press enter hero .moveLeft press enter …" at bounding box center [1095, 172] width 307 height 146
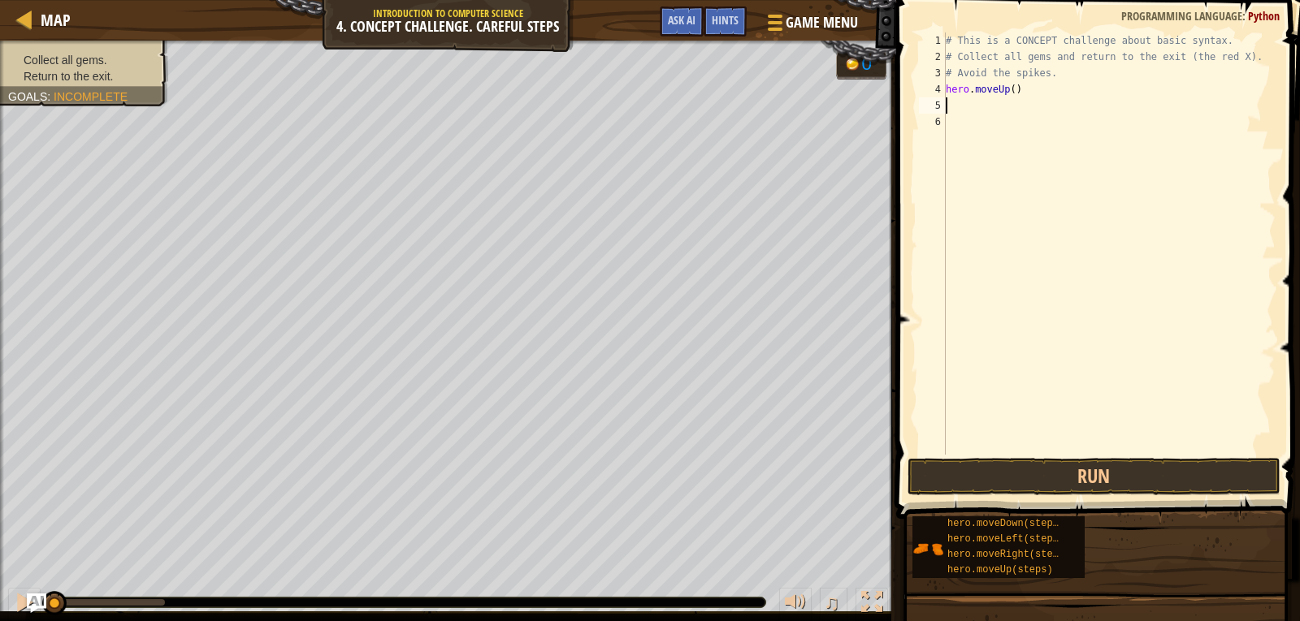
scroll to position [7, 0]
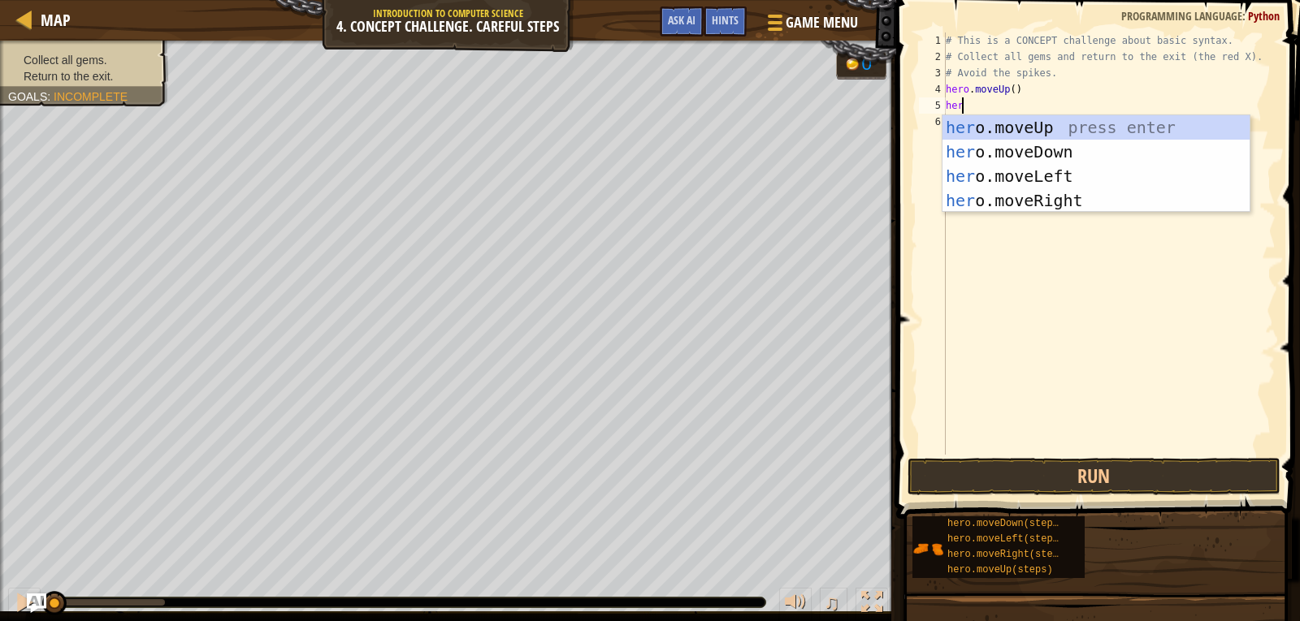
type textarea "hero"
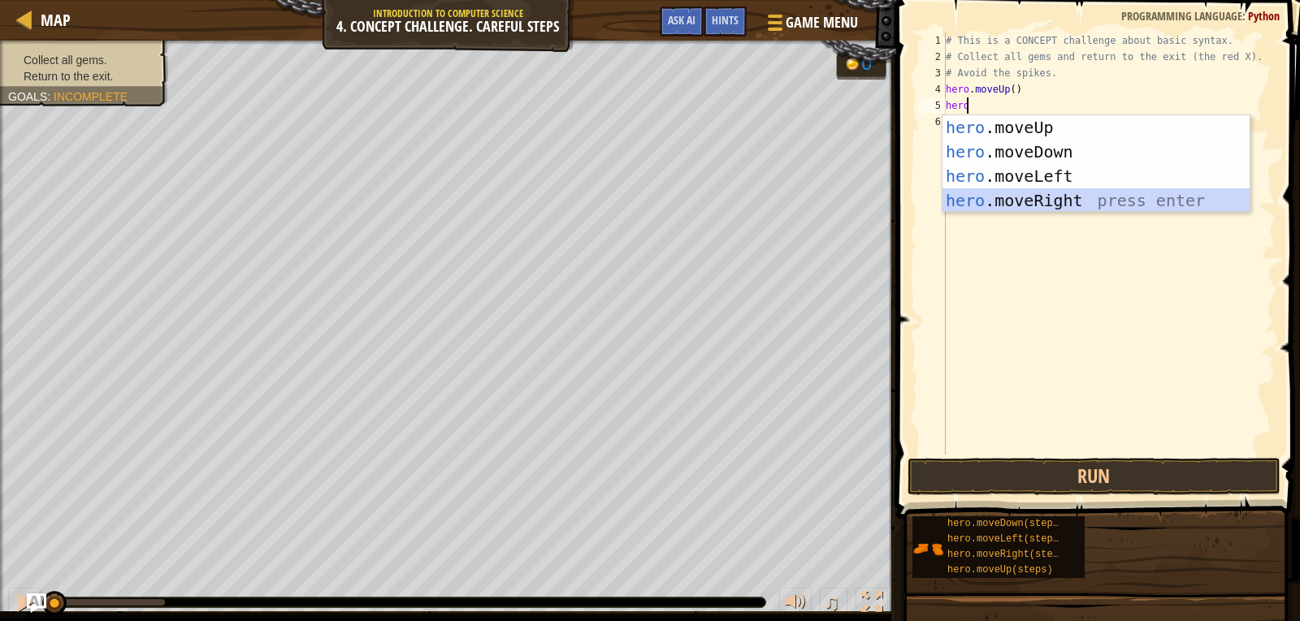
click at [1045, 204] on div "hero .moveUp press enter hero .moveDown press enter hero .moveLeft press enter …" at bounding box center [1095, 188] width 307 height 146
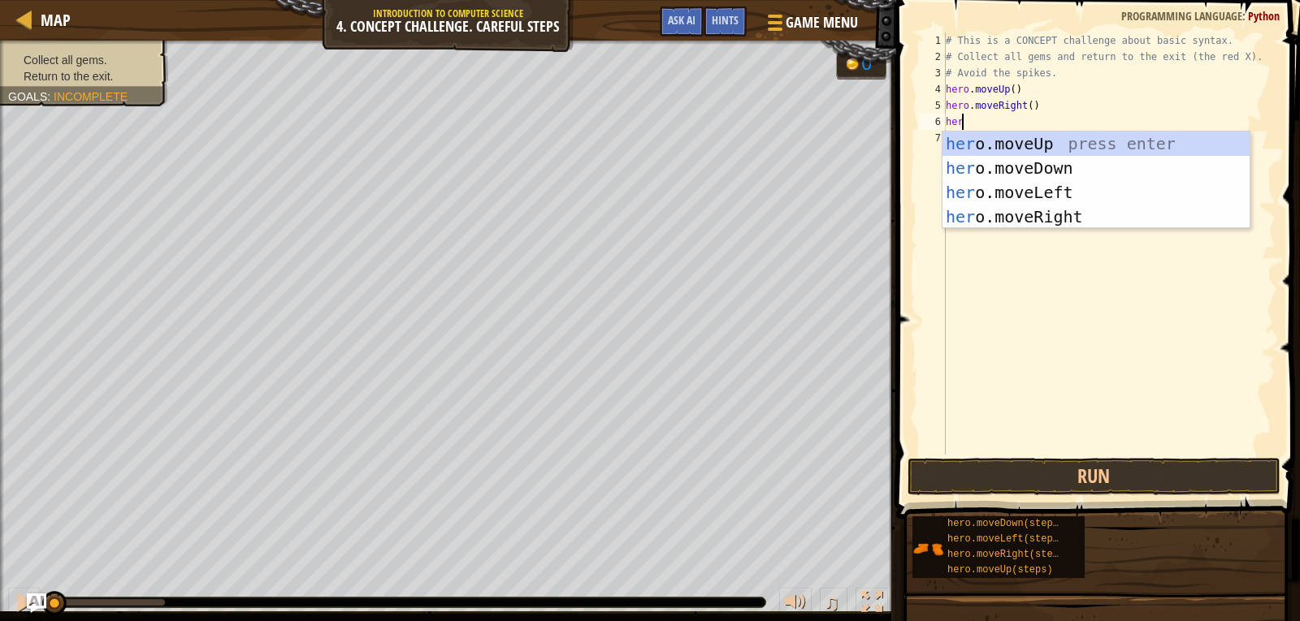
type textarea "hero"
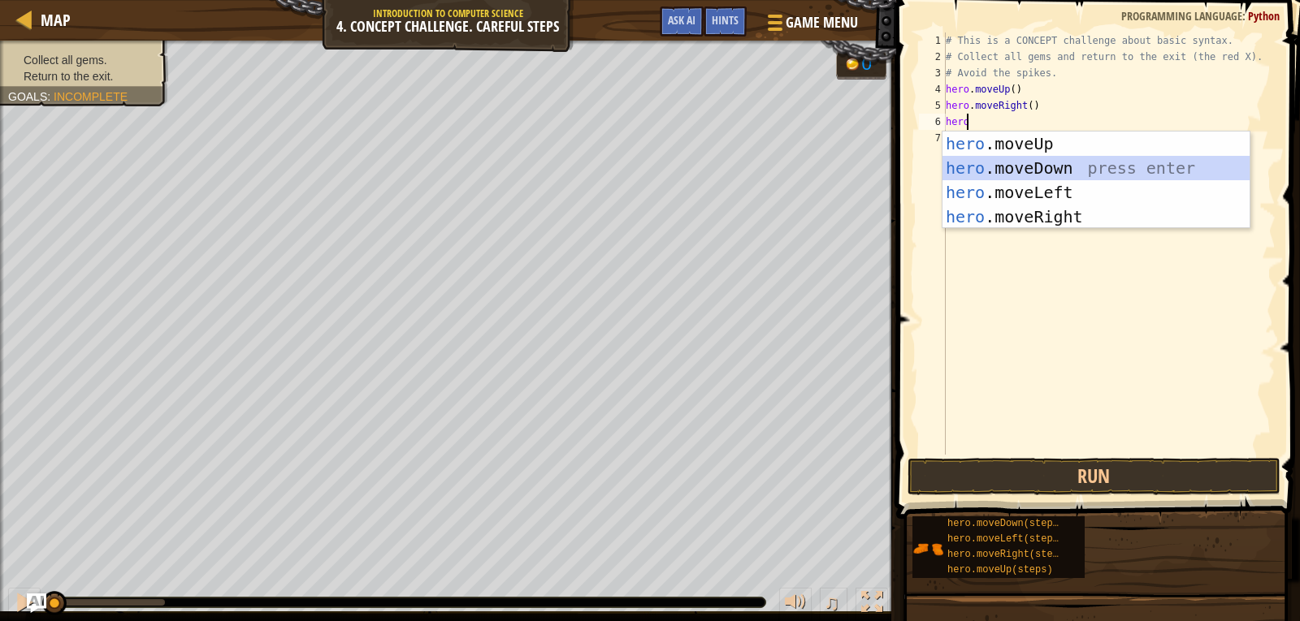
click at [1048, 170] on div "hero .moveUp press enter hero .moveDown press enter hero .moveLeft press enter …" at bounding box center [1095, 205] width 307 height 146
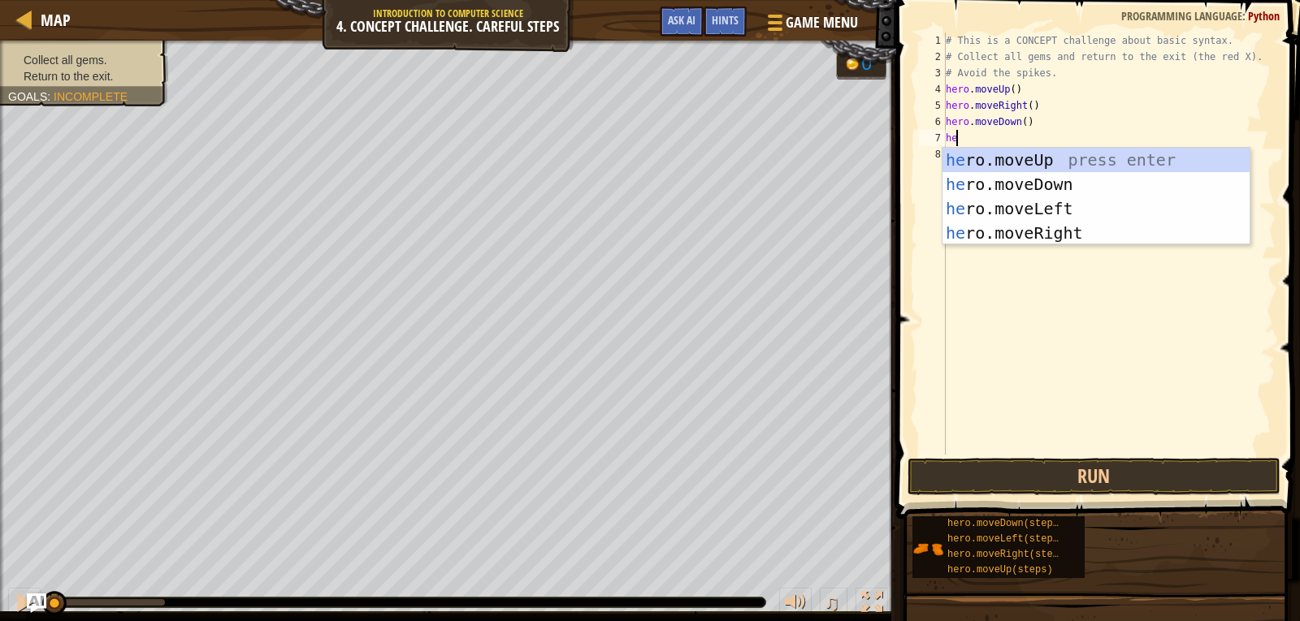
type textarea "hero"
click at [1035, 232] on div "hero .moveUp press enter hero .moveDown press enter hero .moveLeft press enter …" at bounding box center [1095, 221] width 307 height 146
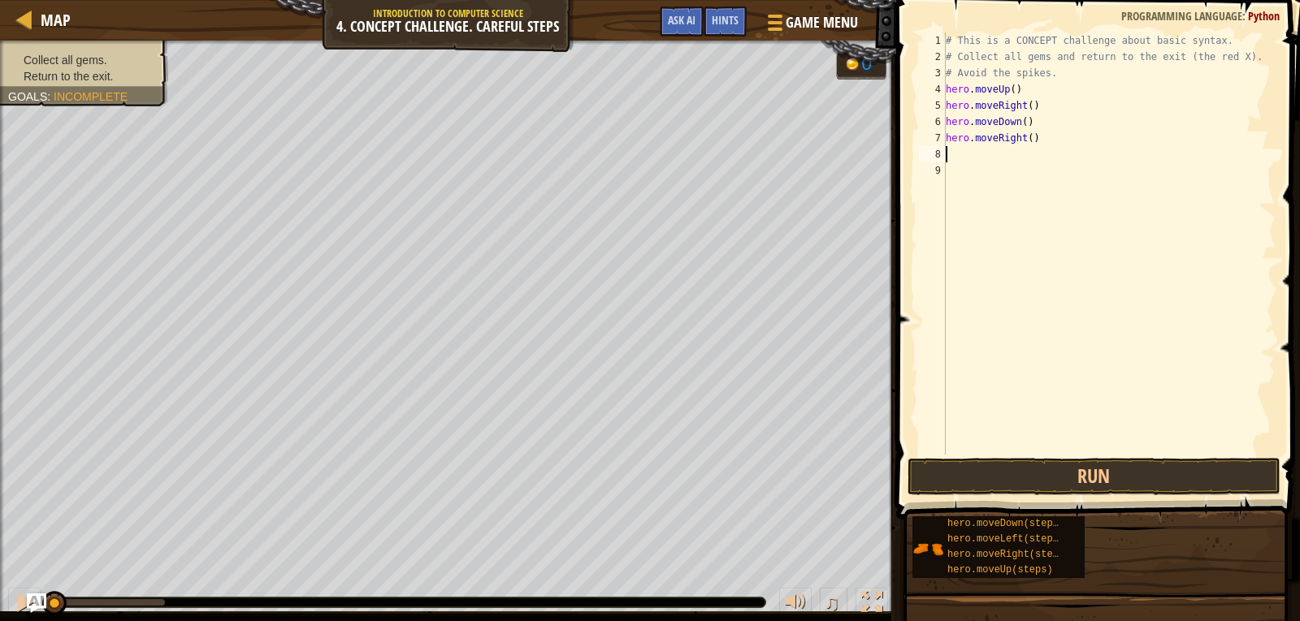
scroll to position [7, 0]
drag, startPoint x: 1061, startPoint y: 136, endPoint x: 973, endPoint y: 135, distance: 87.7
click at [973, 135] on div "# This is a CONCEPT challenge about basic syntax. # Collect all gems and return…" at bounding box center [1108, 259] width 333 height 455
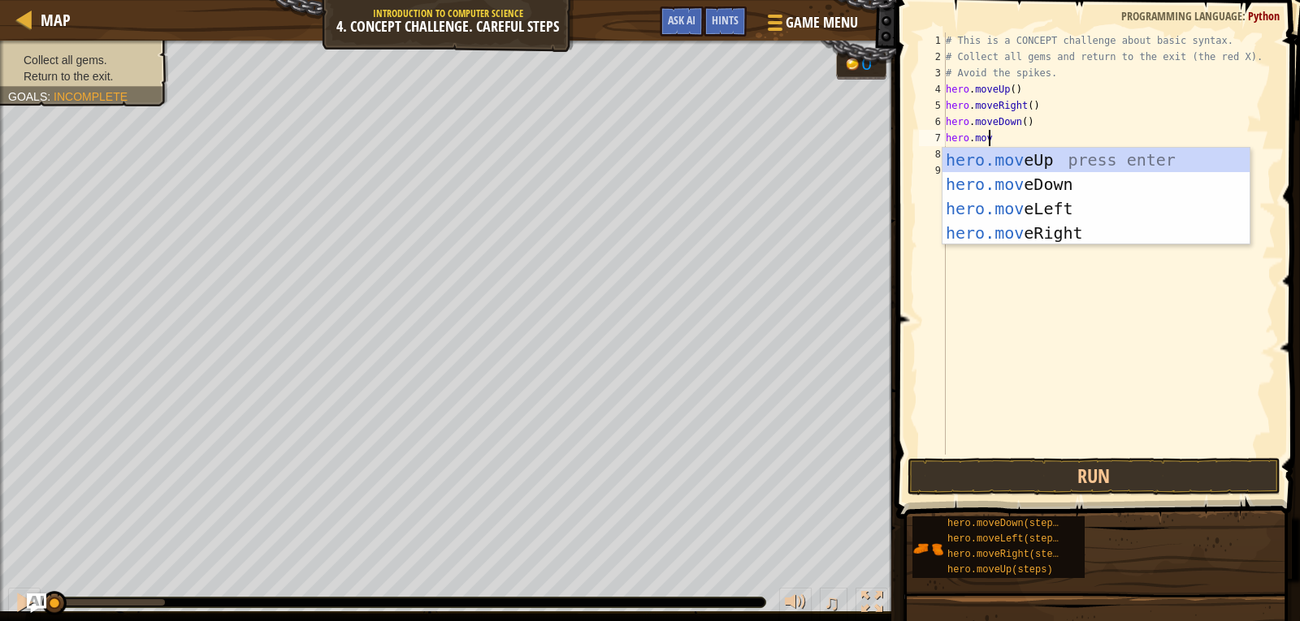
scroll to position [7, 2]
type textarea "hero.move"
click at [1024, 185] on div "hero.move Up press enter hero.move Down press enter hero.move Left press enter …" at bounding box center [1095, 221] width 307 height 146
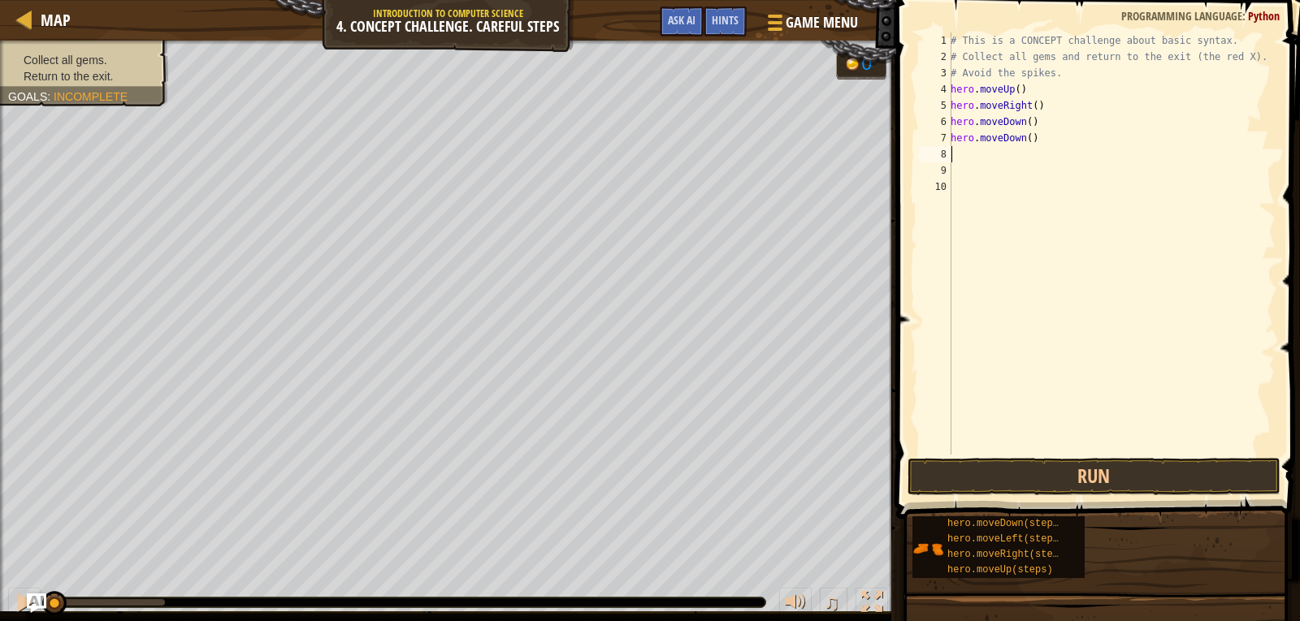
scroll to position [7, 0]
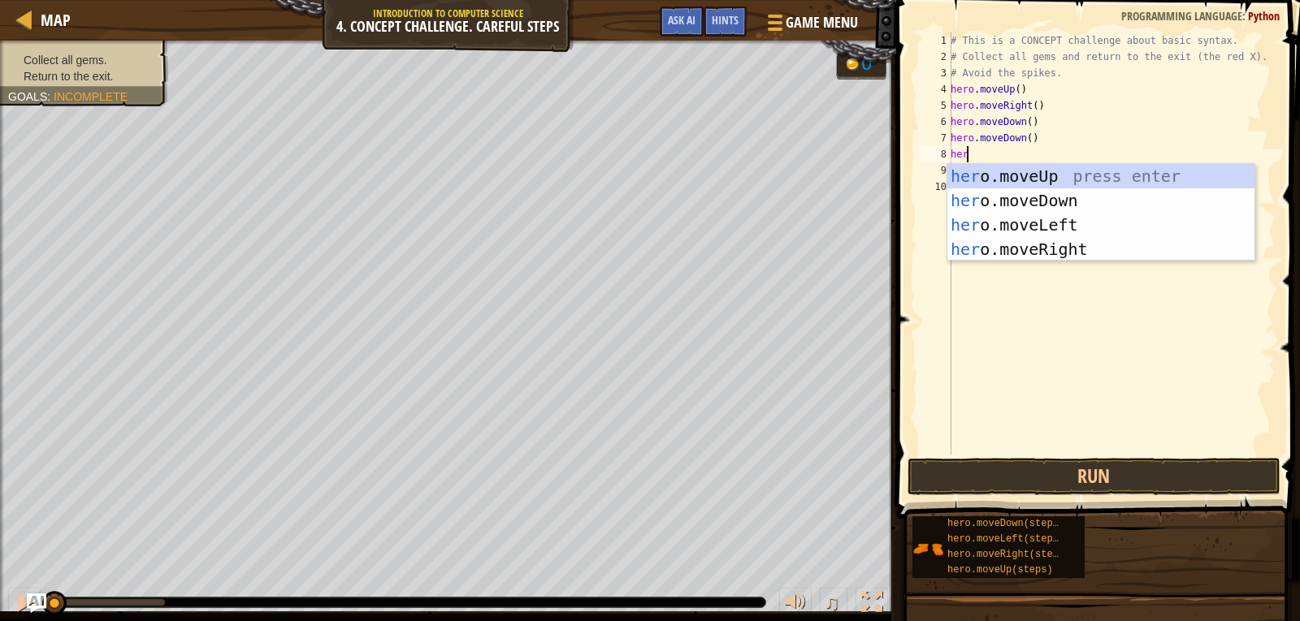
type textarea "hero"
click at [1024, 185] on div "hero .moveUp press enter hero .moveDown press enter hero .moveLeft press enter …" at bounding box center [1100, 237] width 307 height 146
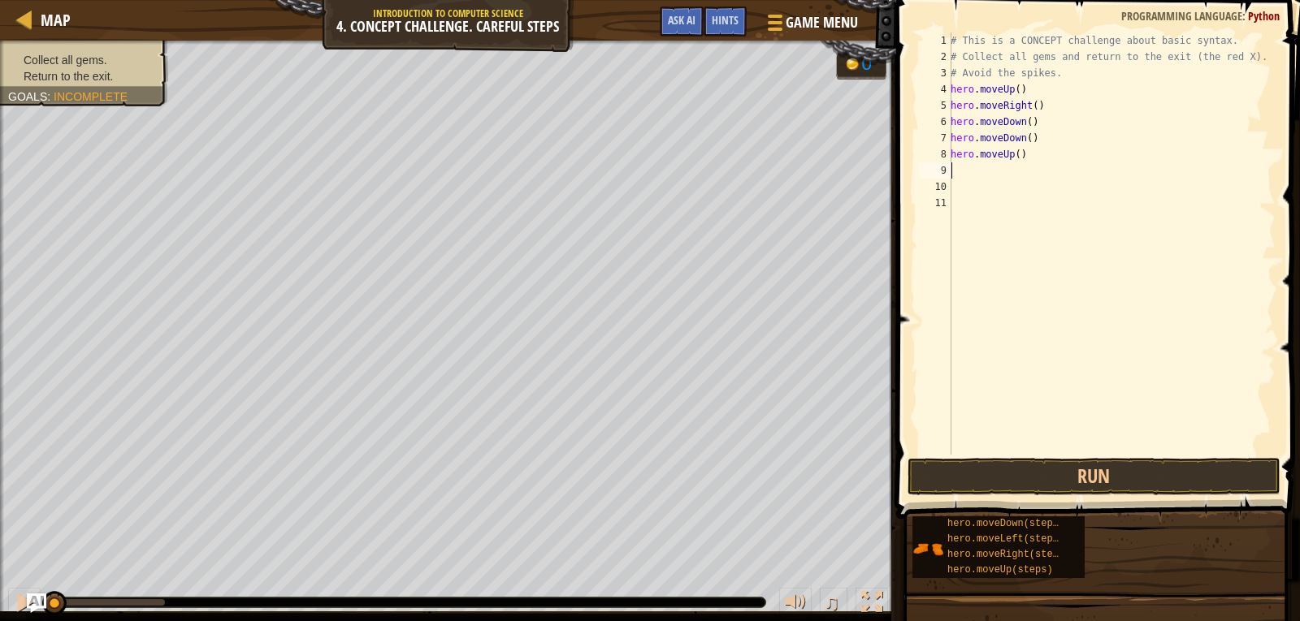
scroll to position [7, 0]
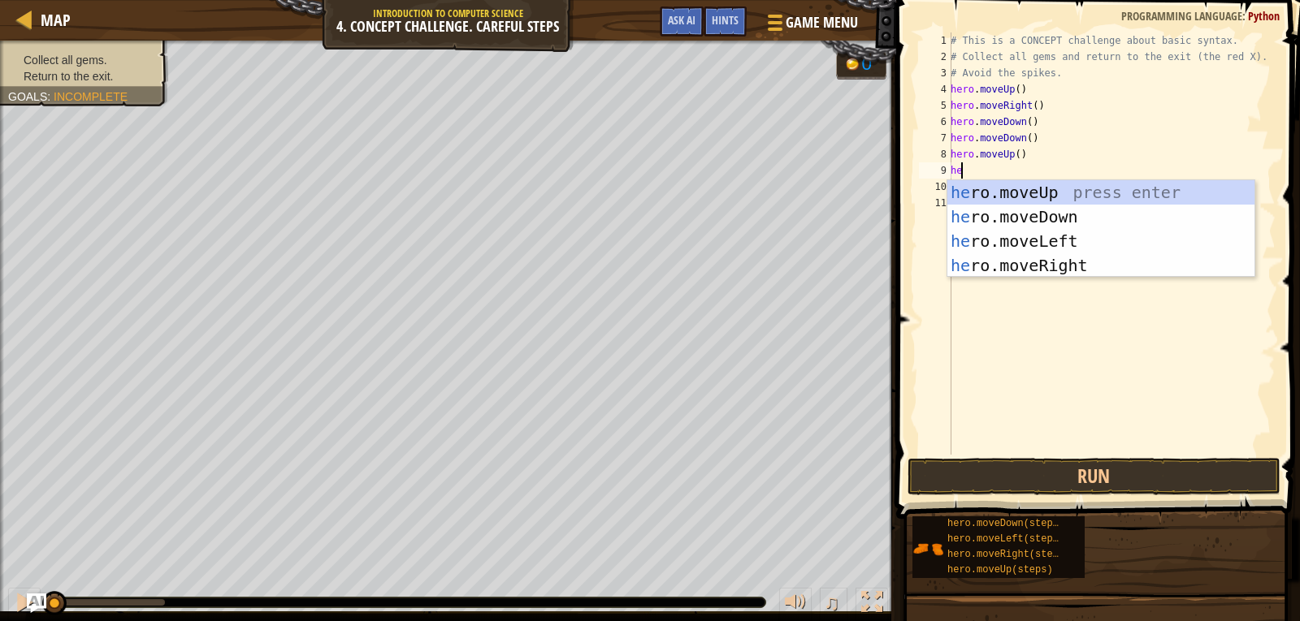
type textarea "hero"
click at [1041, 262] on div "hero .moveUp press enter hero .moveDown press enter hero .moveLeft press enter …" at bounding box center [1100, 253] width 307 height 146
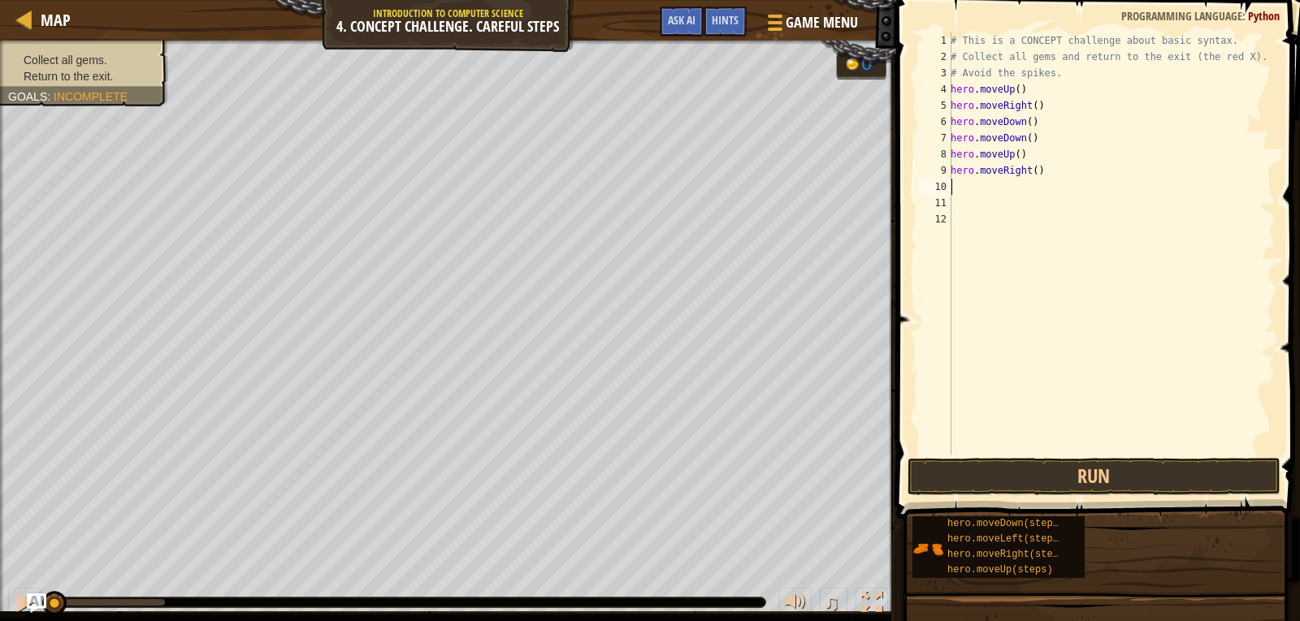
scroll to position [7, 0]
click at [979, 470] on button "Run" at bounding box center [1093, 476] width 373 height 37
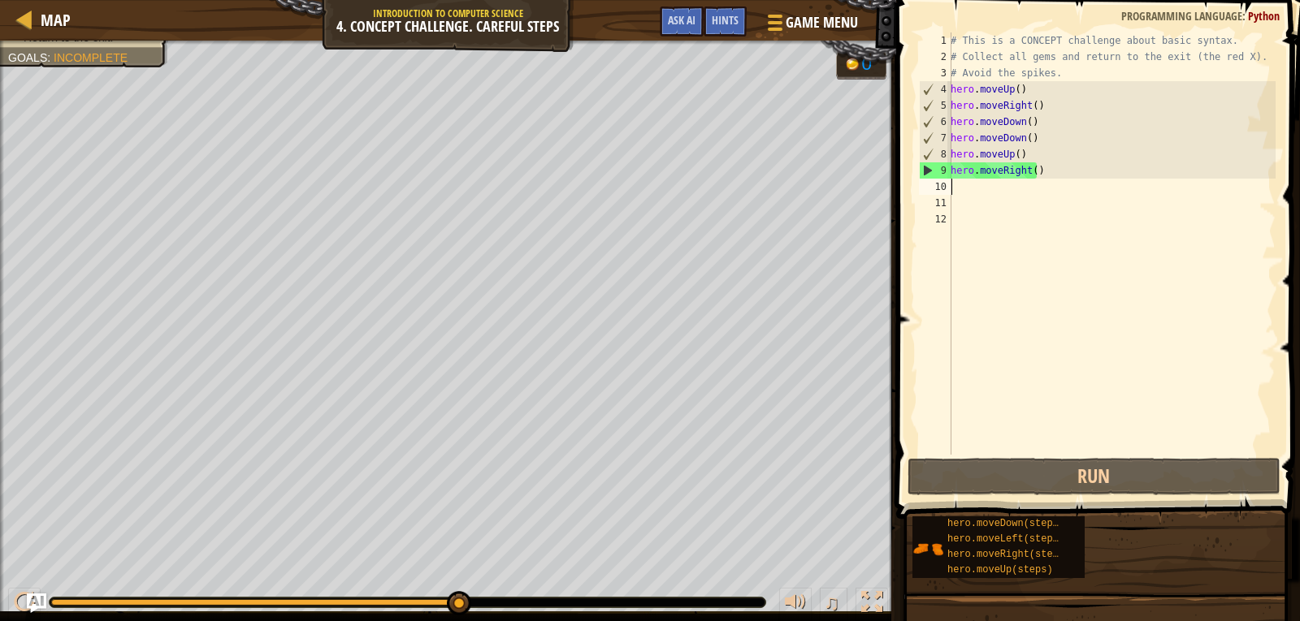
click at [971, 187] on div "# This is a CONCEPT challenge about basic syntax. # Collect all gems and return…" at bounding box center [1111, 259] width 328 height 455
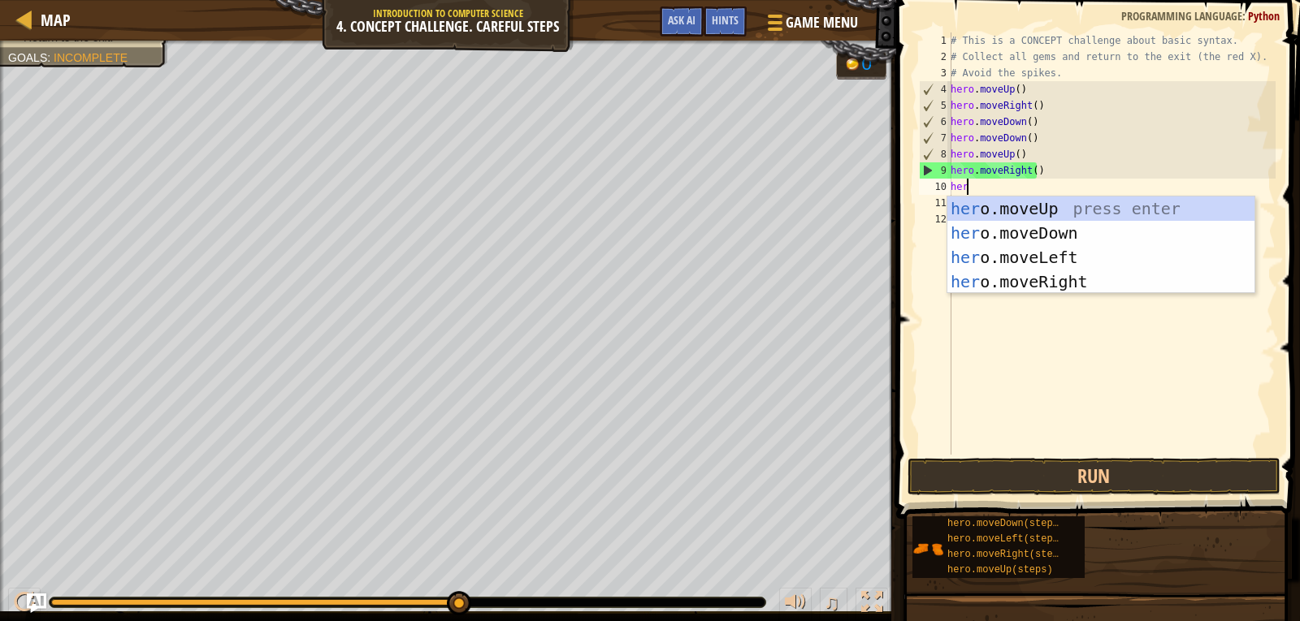
type textarea "hero"
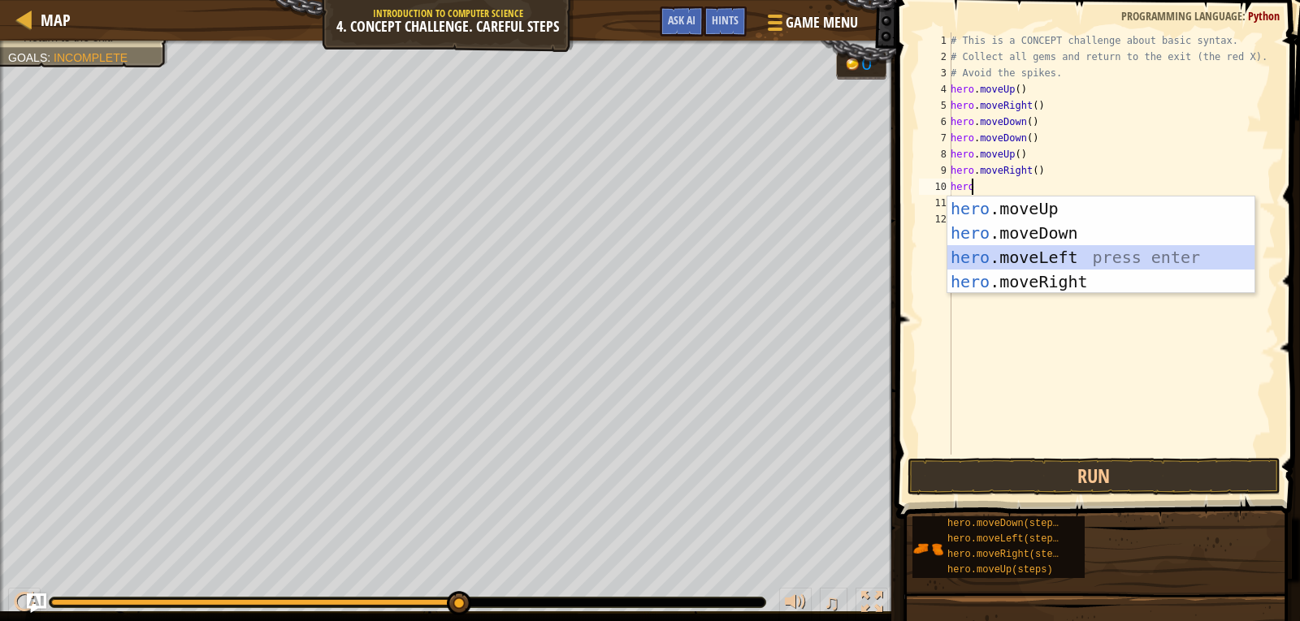
click at [1039, 253] on div "hero .moveUp press enter hero .moveDown press enter hero .moveLeft press enter …" at bounding box center [1100, 270] width 307 height 146
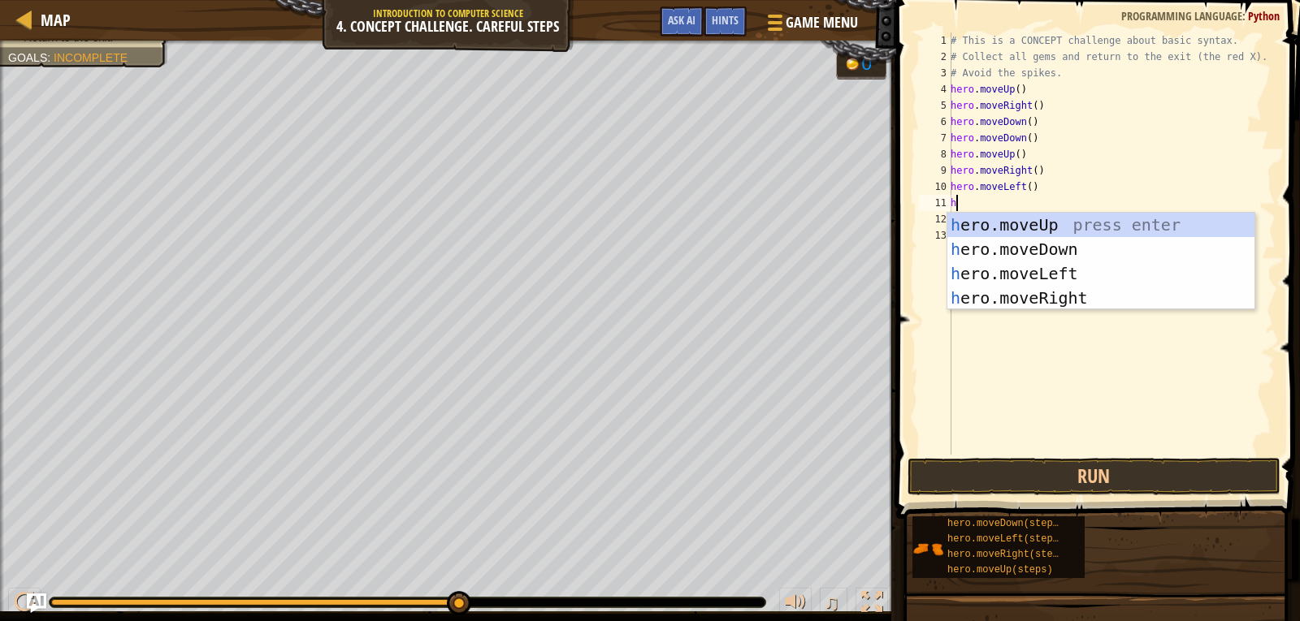
type textarea "hero"
click at [1034, 219] on div "hero .moveUp press enter hero .moveDown press enter hero .moveLeft press enter …" at bounding box center [1100, 286] width 307 height 146
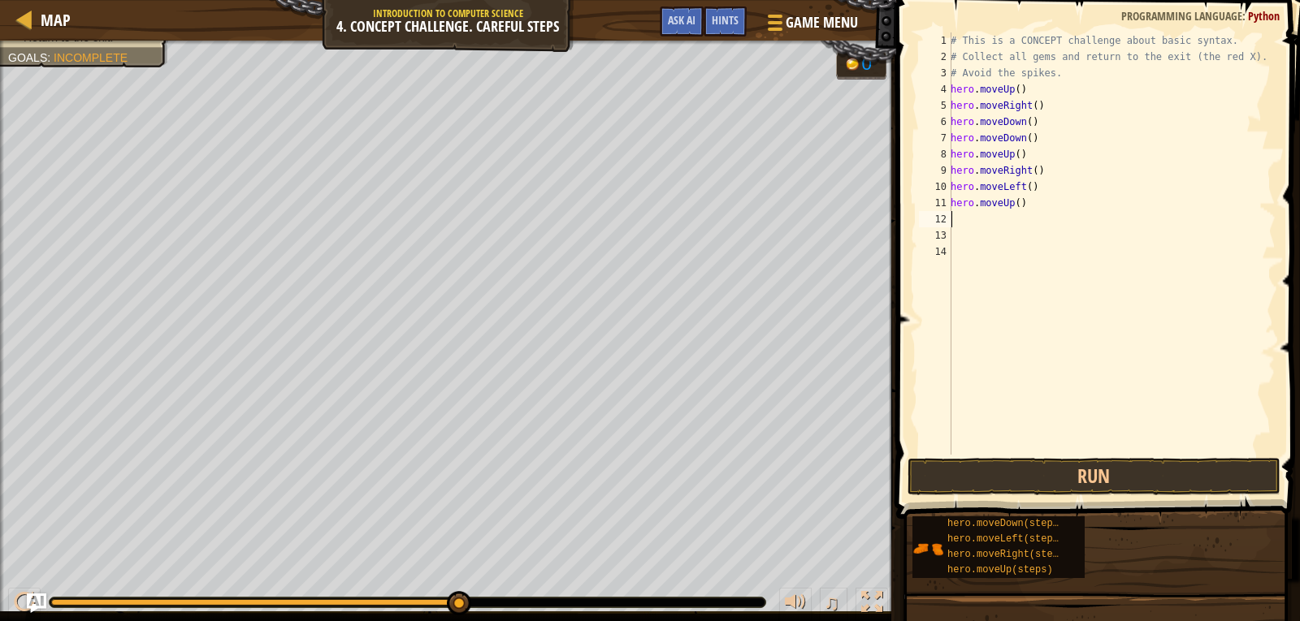
scroll to position [7, 0]
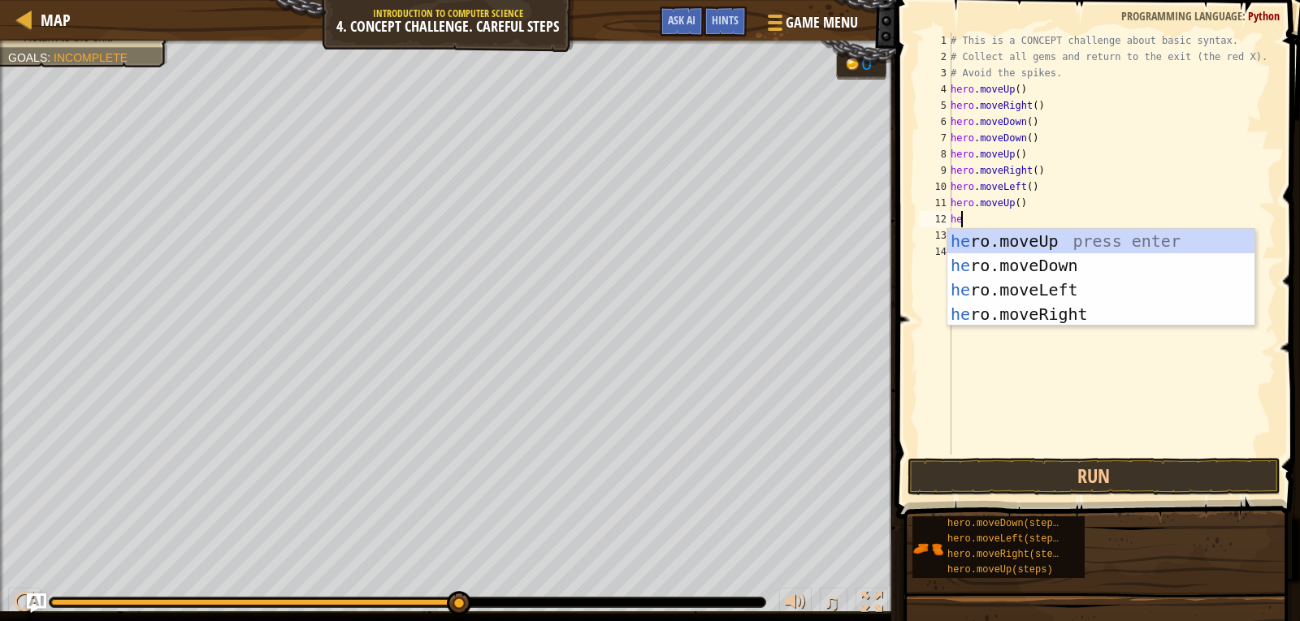
type textarea "hero"
click at [1028, 294] on div "hero .moveUp press enter hero .moveDown press enter hero .moveLeft press enter …" at bounding box center [1100, 302] width 307 height 146
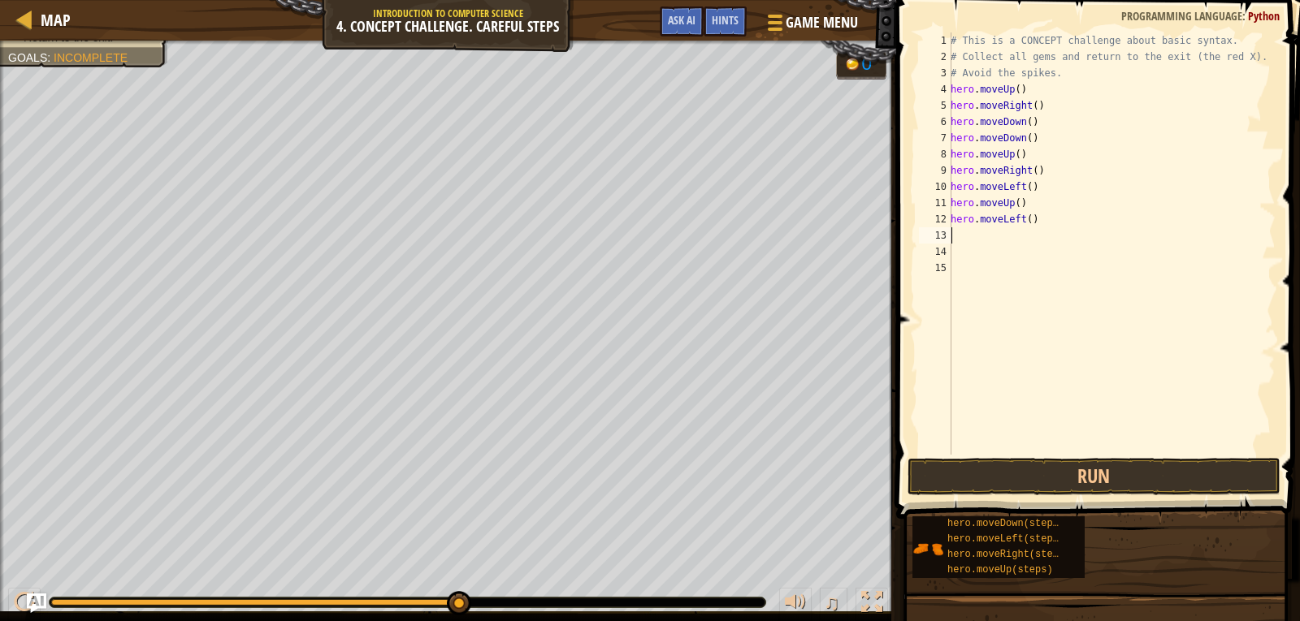
scroll to position [7, 0]
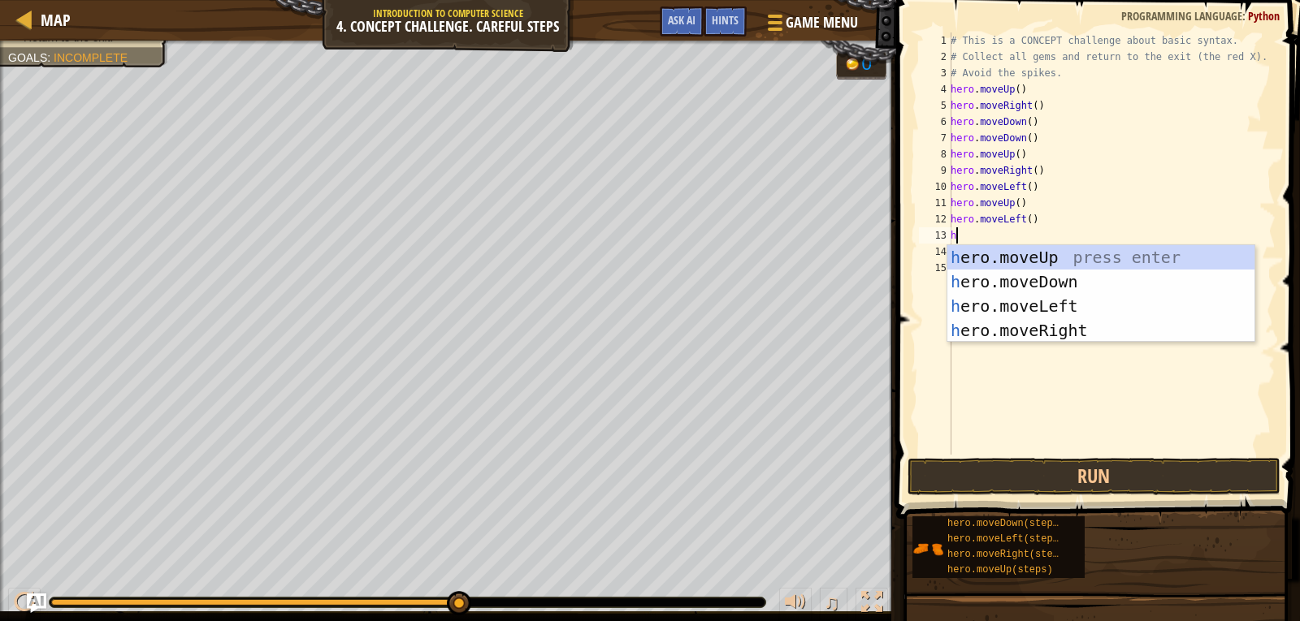
type textarea "hero"
click at [1012, 282] on div "hero .moveUp press enter hero .moveDown press enter hero .moveLeft press enter …" at bounding box center [1100, 318] width 307 height 146
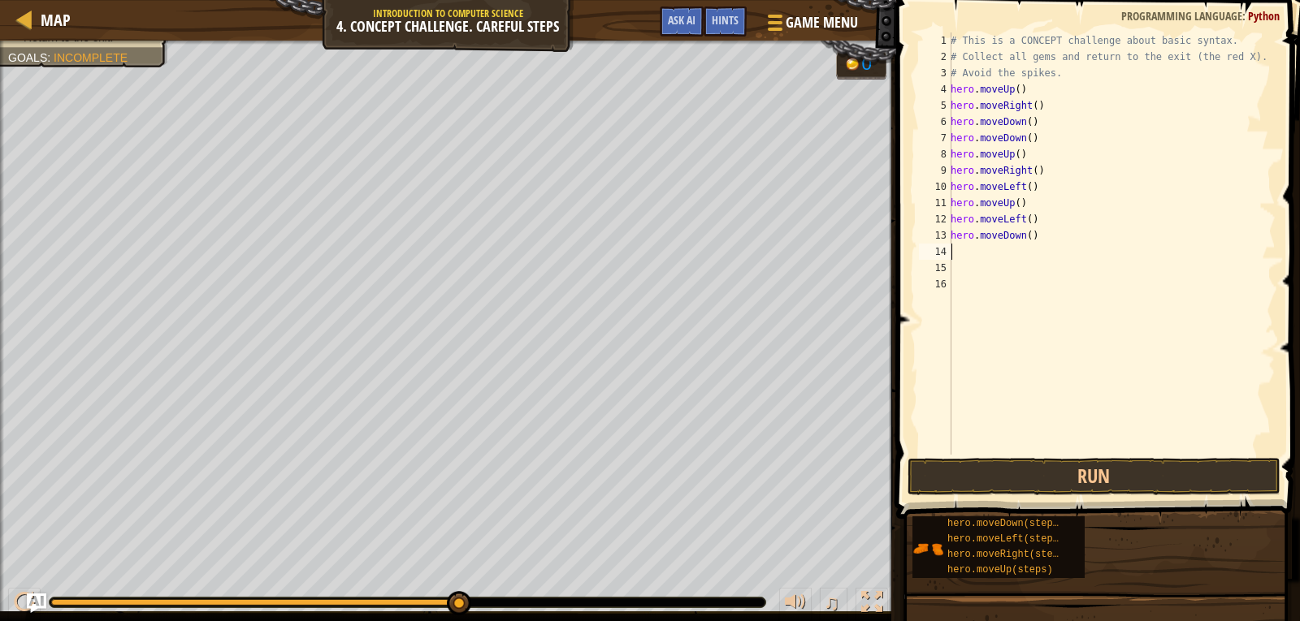
scroll to position [7, 0]
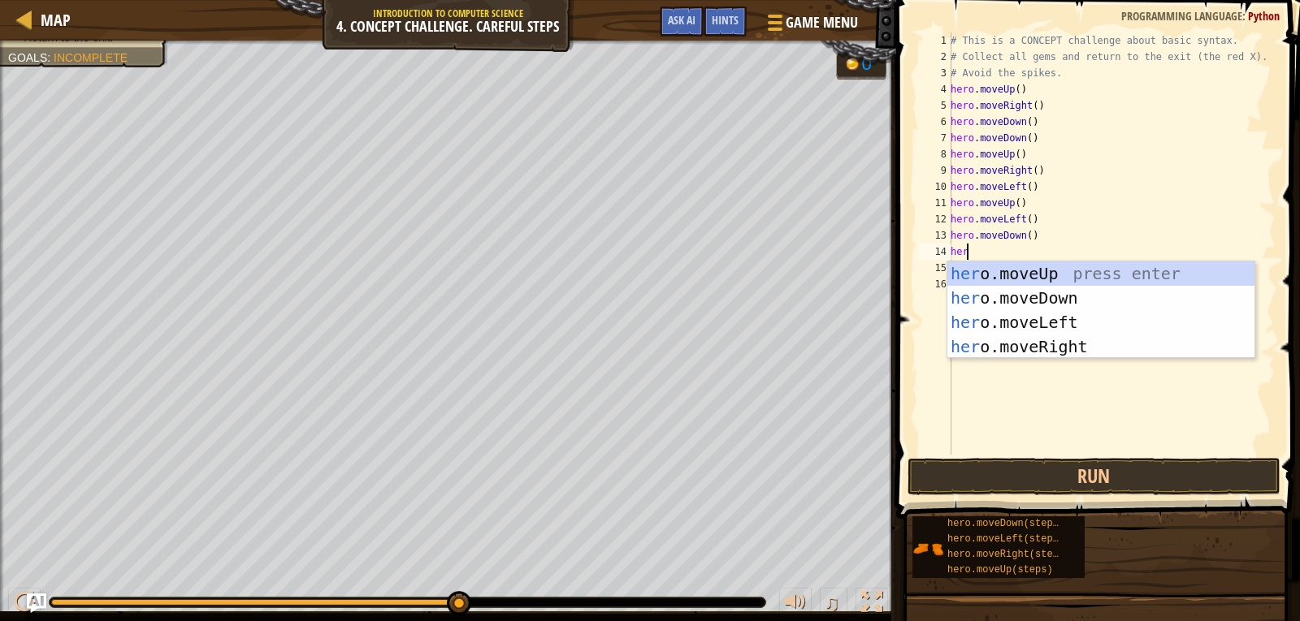
type textarea "hero"
click at [1012, 318] on div "hero .moveUp press enter hero .moveDown press enter hero .moveLeft press enter …" at bounding box center [1100, 335] width 307 height 146
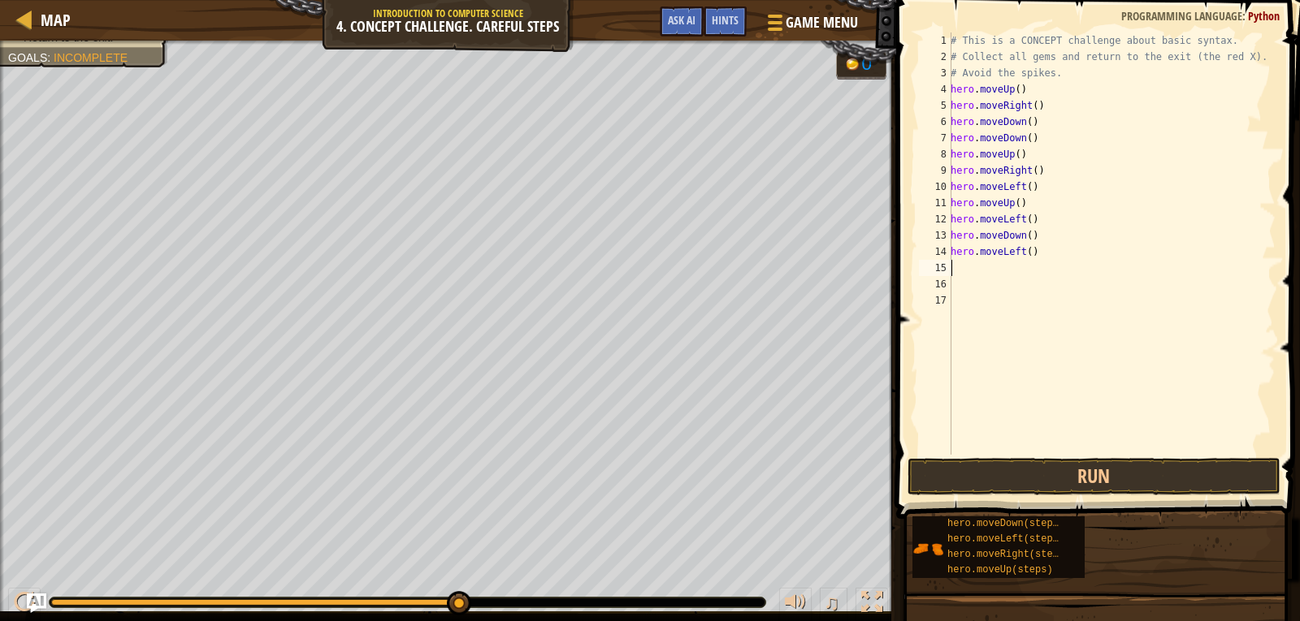
scroll to position [7, 0]
click at [1070, 483] on button "Run" at bounding box center [1093, 476] width 373 height 37
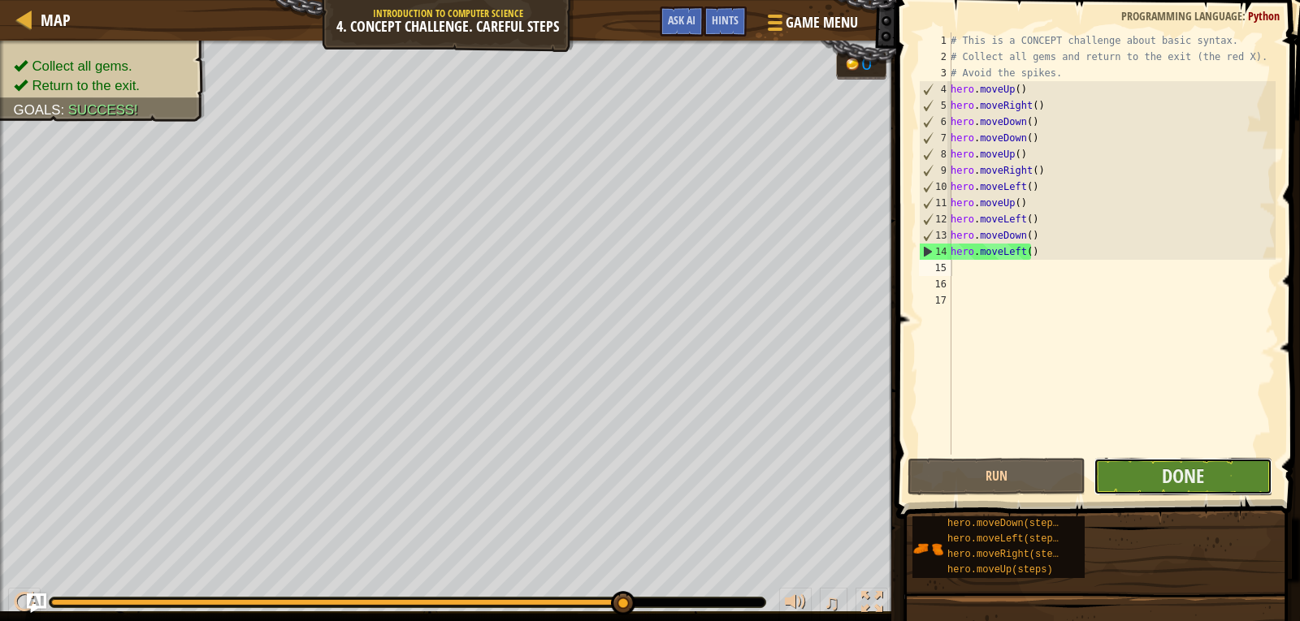
click at [1156, 487] on button "Done" at bounding box center [1182, 476] width 178 height 37
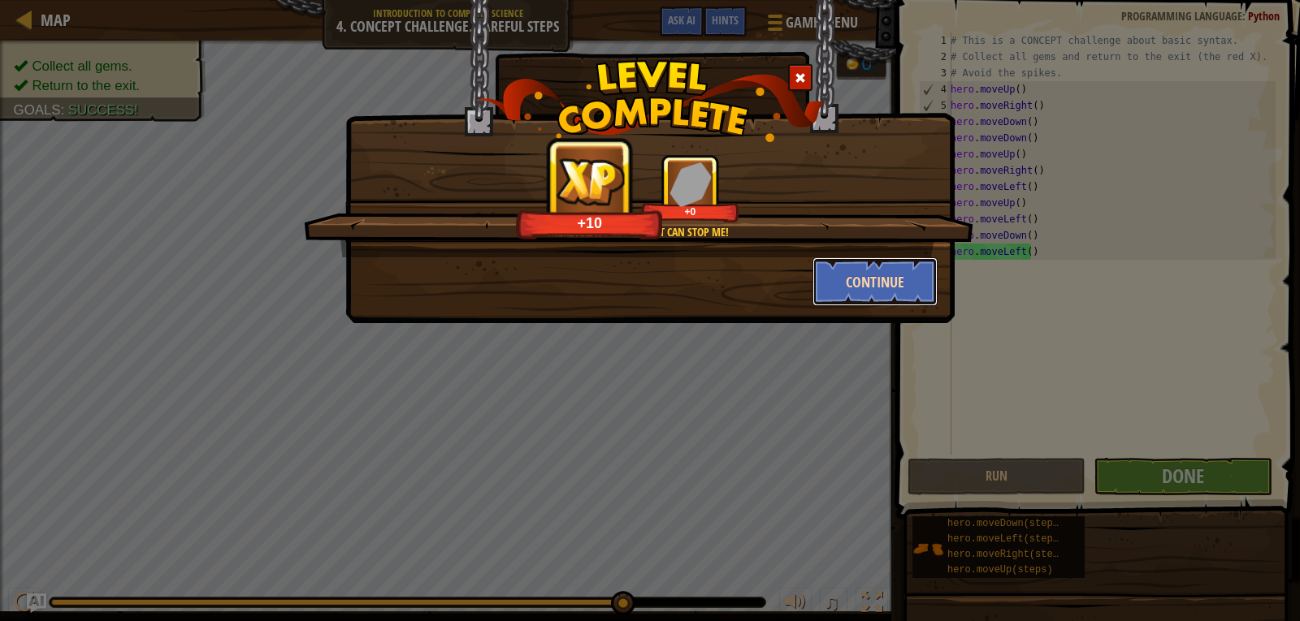
click at [863, 268] on button "Continue" at bounding box center [875, 282] width 126 height 49
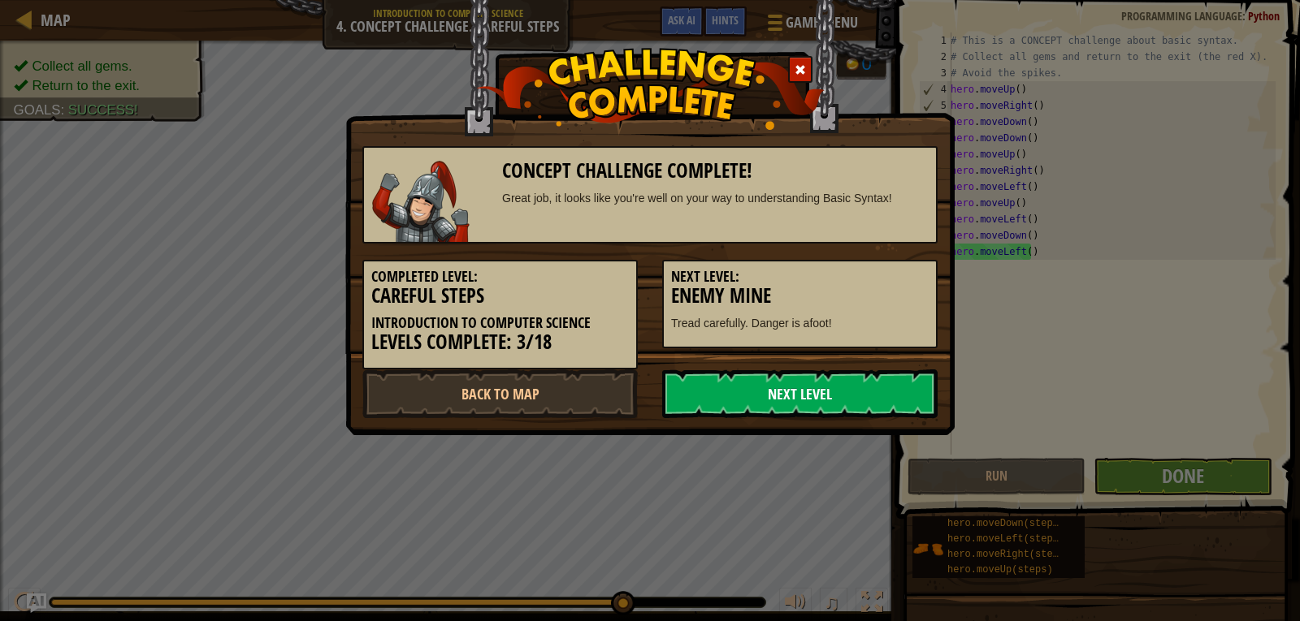
click at [903, 397] on link "Next Level" at bounding box center [799, 394] width 275 height 49
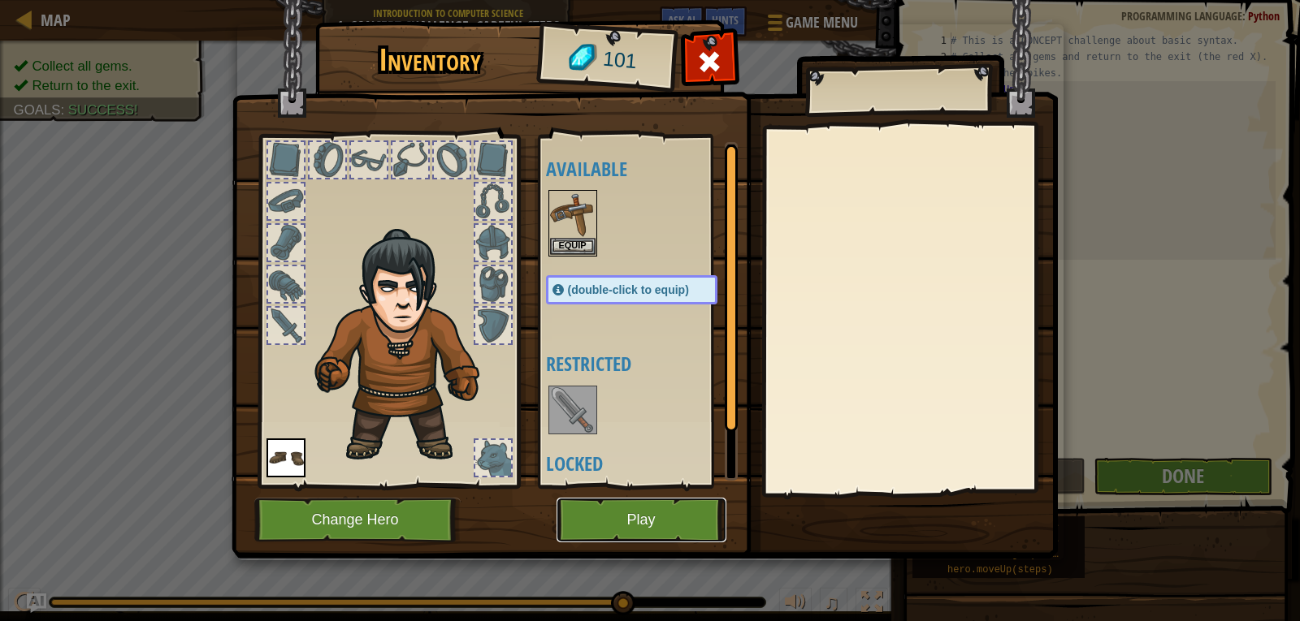
click at [658, 511] on button "Play" at bounding box center [641, 520] width 170 height 45
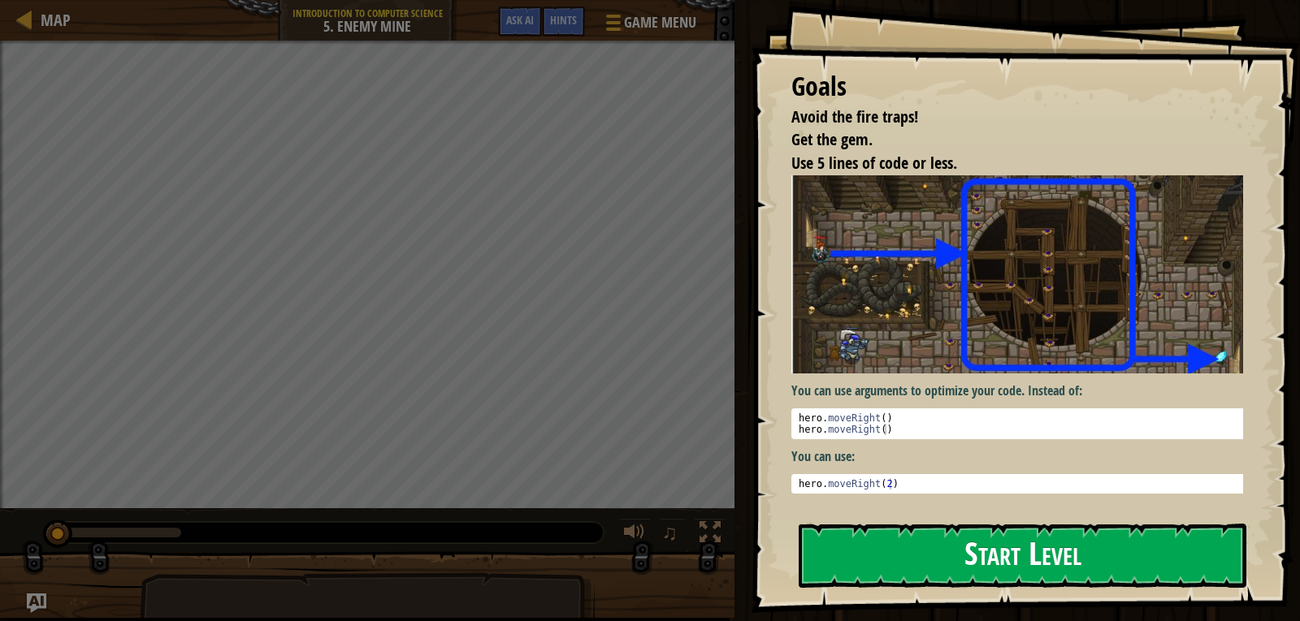
click at [909, 557] on button "Start Level" at bounding box center [1023, 556] width 448 height 64
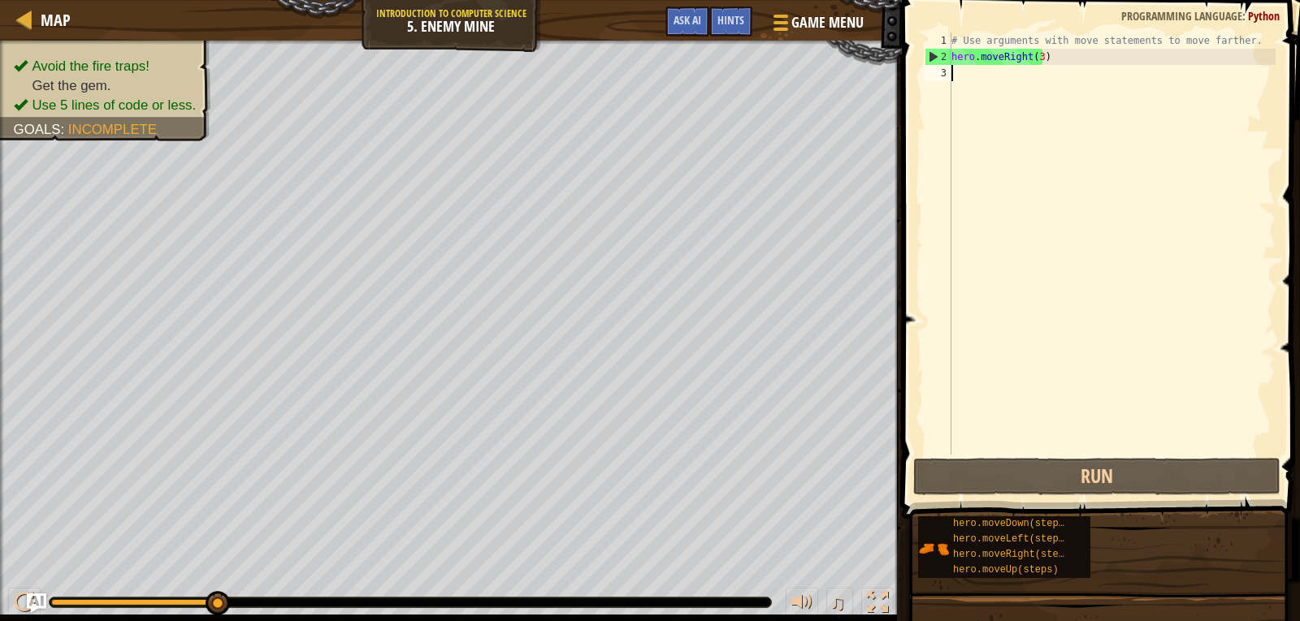
scroll to position [7, 0]
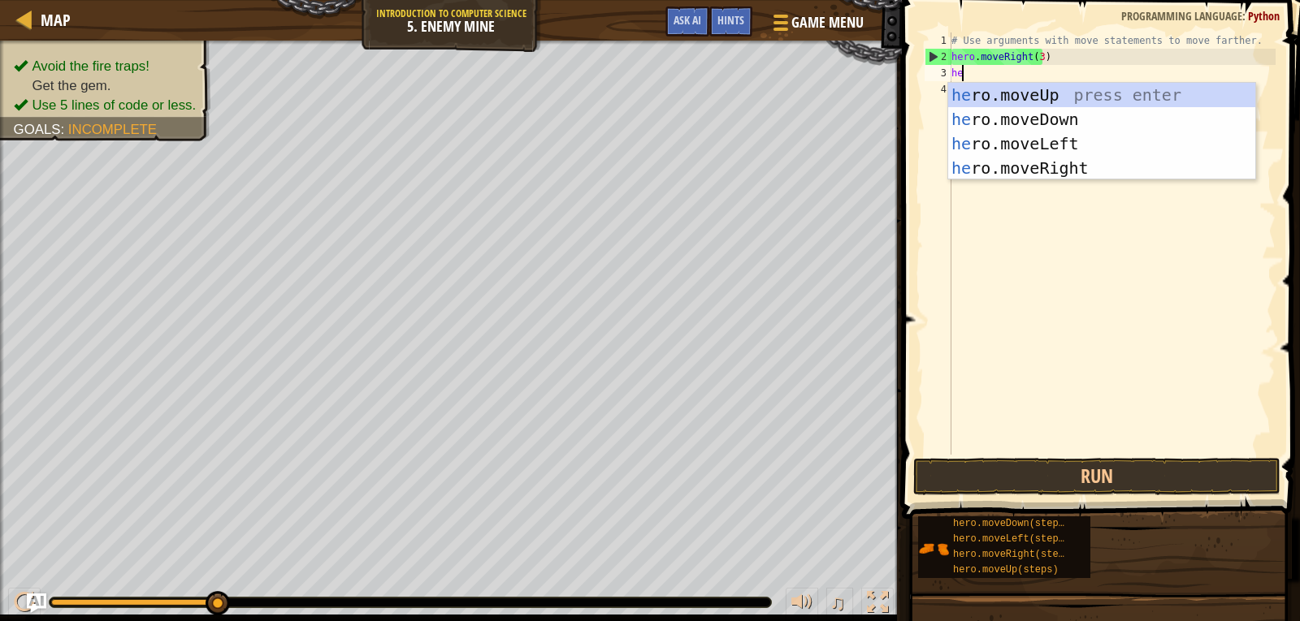
type textarea "hero"
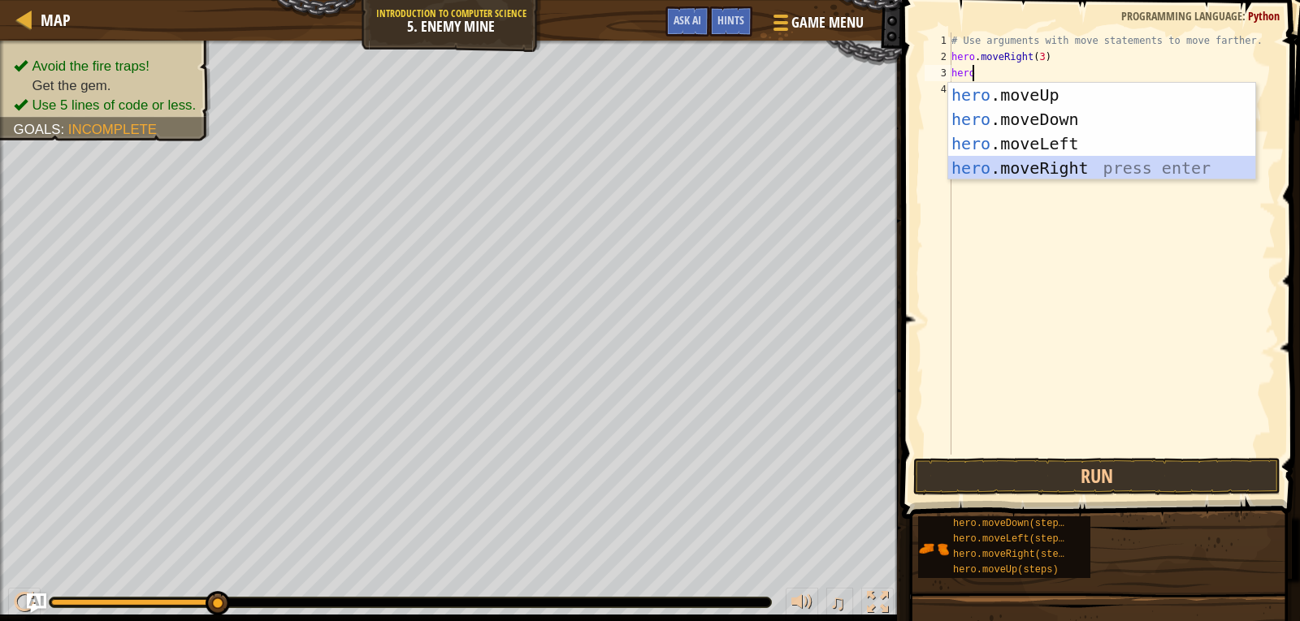
click at [1079, 165] on div "hero .moveUp press enter hero .moveDown press enter hero .moveLeft press enter …" at bounding box center [1101, 156] width 307 height 146
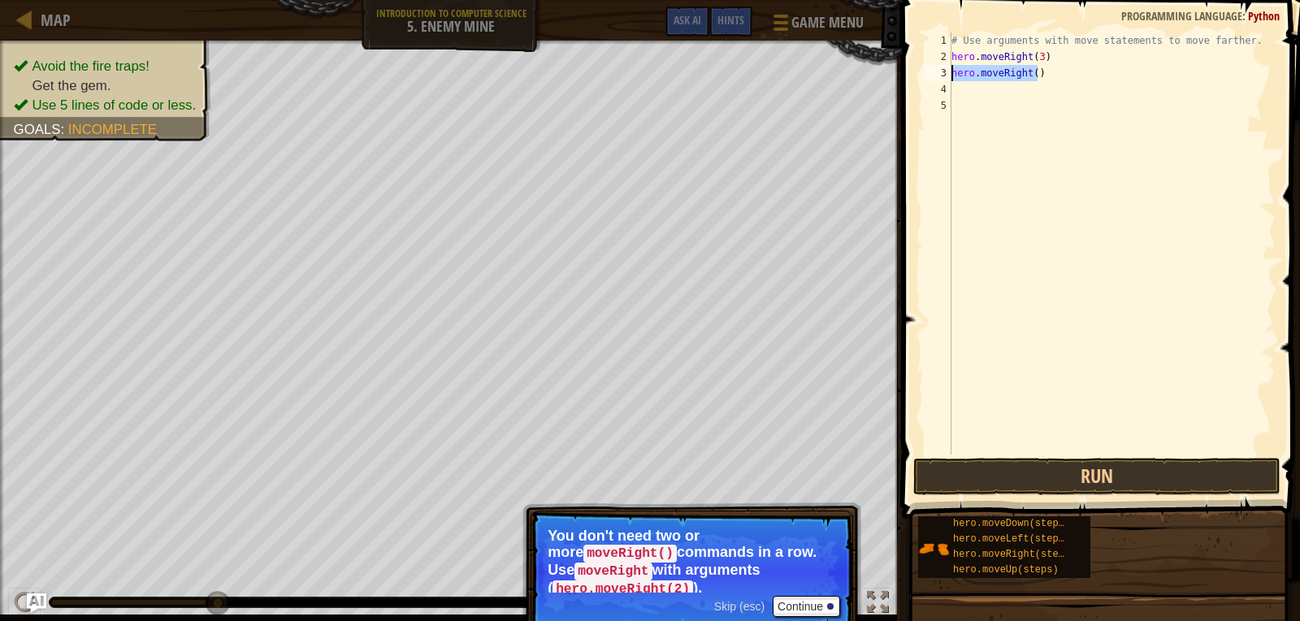
drag, startPoint x: 1041, startPoint y: 76, endPoint x: 932, endPoint y: 80, distance: 108.9
click at [932, 80] on div "1 2 3 4 5 # Use arguments with move statements to move farther. hero . moveRigh…" at bounding box center [1098, 243] width 354 height 422
type textarea "hero.moveRight()"
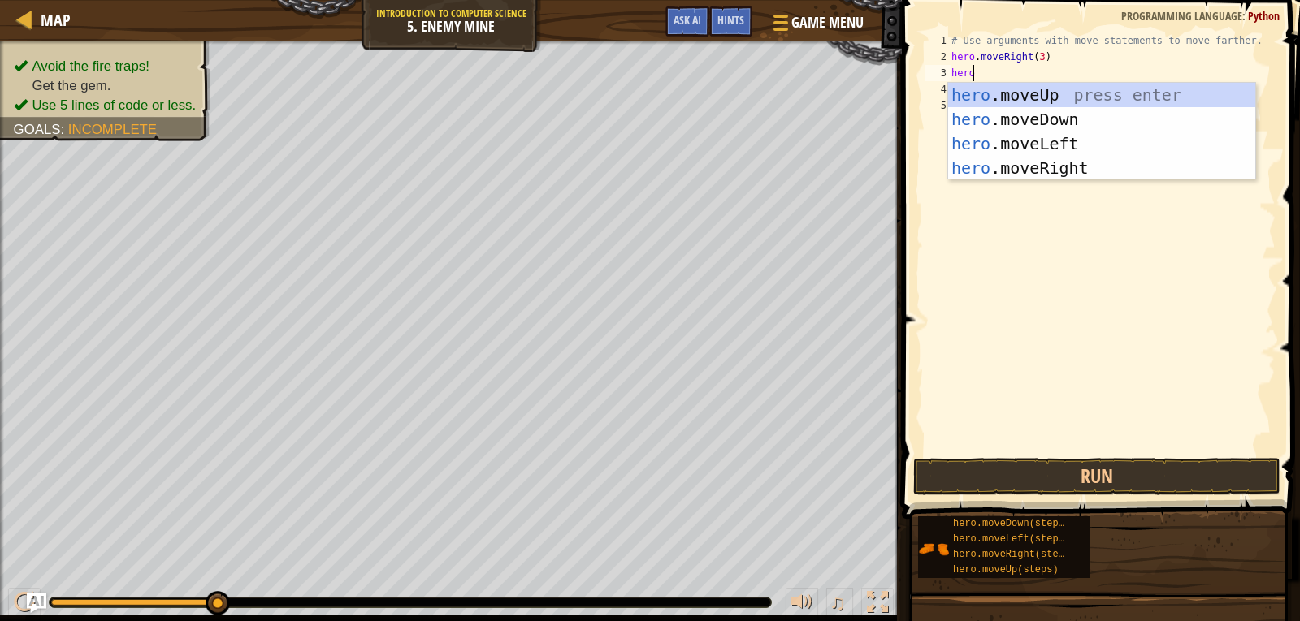
type textarea "hero"
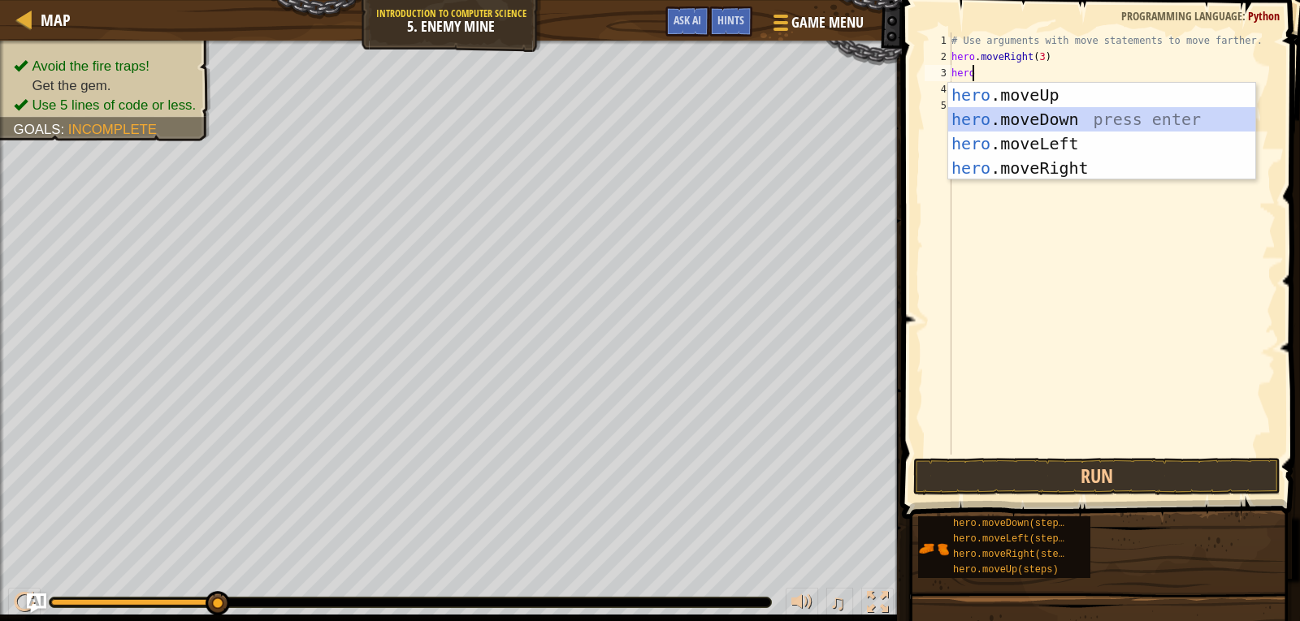
click at [1041, 113] on div "hero .moveUp press enter hero .moveDown press enter hero .moveLeft press enter …" at bounding box center [1101, 156] width 307 height 146
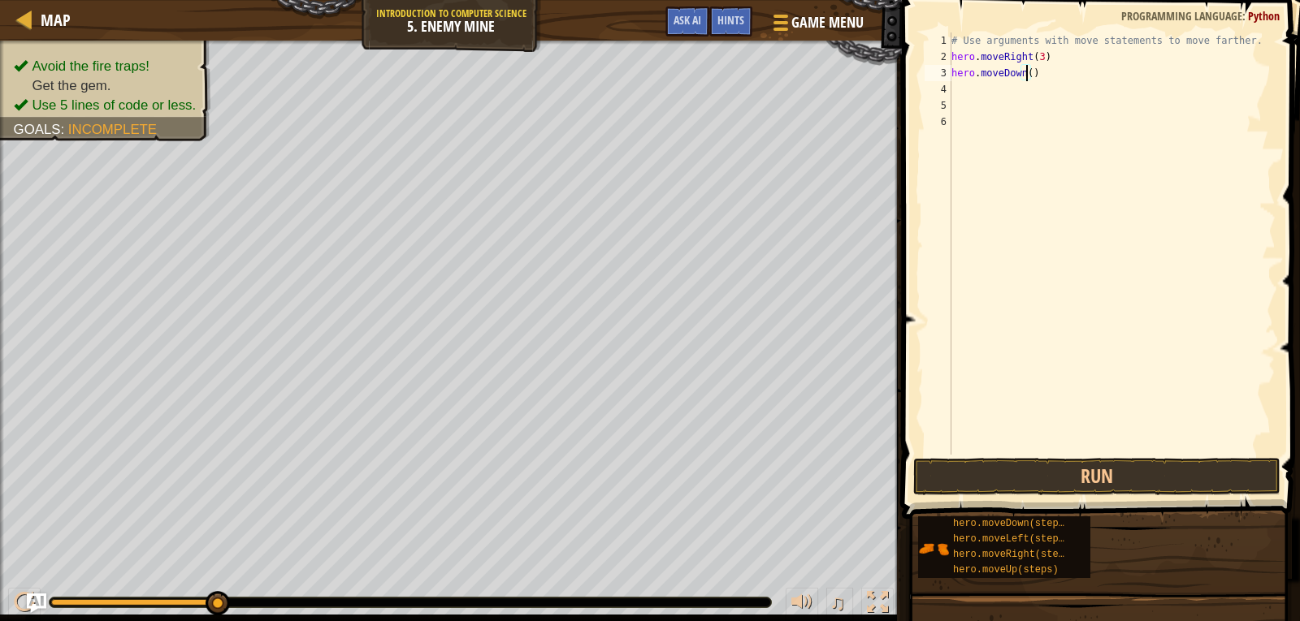
click at [1024, 72] on div "# Use arguments with move statements to move farther. hero . moveRight ( 3 ) he…" at bounding box center [1111, 259] width 327 height 455
click at [1054, 76] on div "# Use arguments with move statements to move farther. hero . moveRight ( 3 ) he…" at bounding box center [1111, 259] width 327 height 455
click at [1163, 470] on button "Run" at bounding box center [1096, 476] width 367 height 37
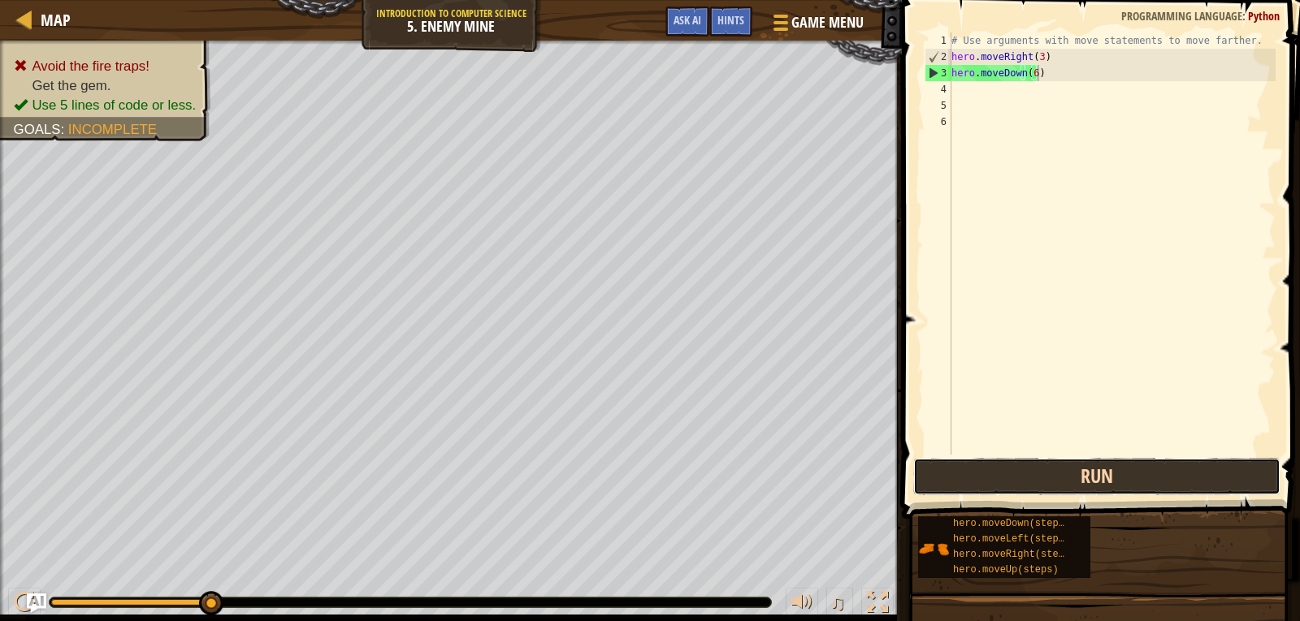
click at [1160, 470] on button "Run" at bounding box center [1096, 476] width 367 height 37
click at [1104, 483] on button "Run" at bounding box center [1096, 476] width 367 height 37
click at [1091, 490] on button "Run" at bounding box center [1096, 476] width 367 height 37
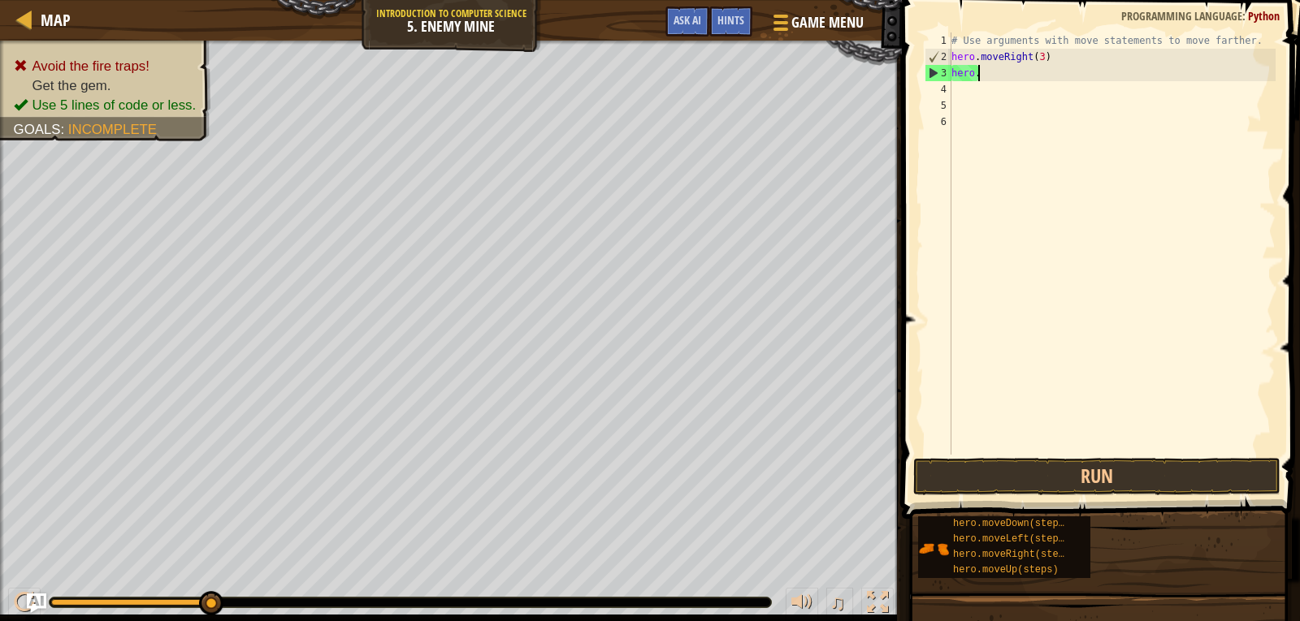
scroll to position [7, 0]
type textarea "h"
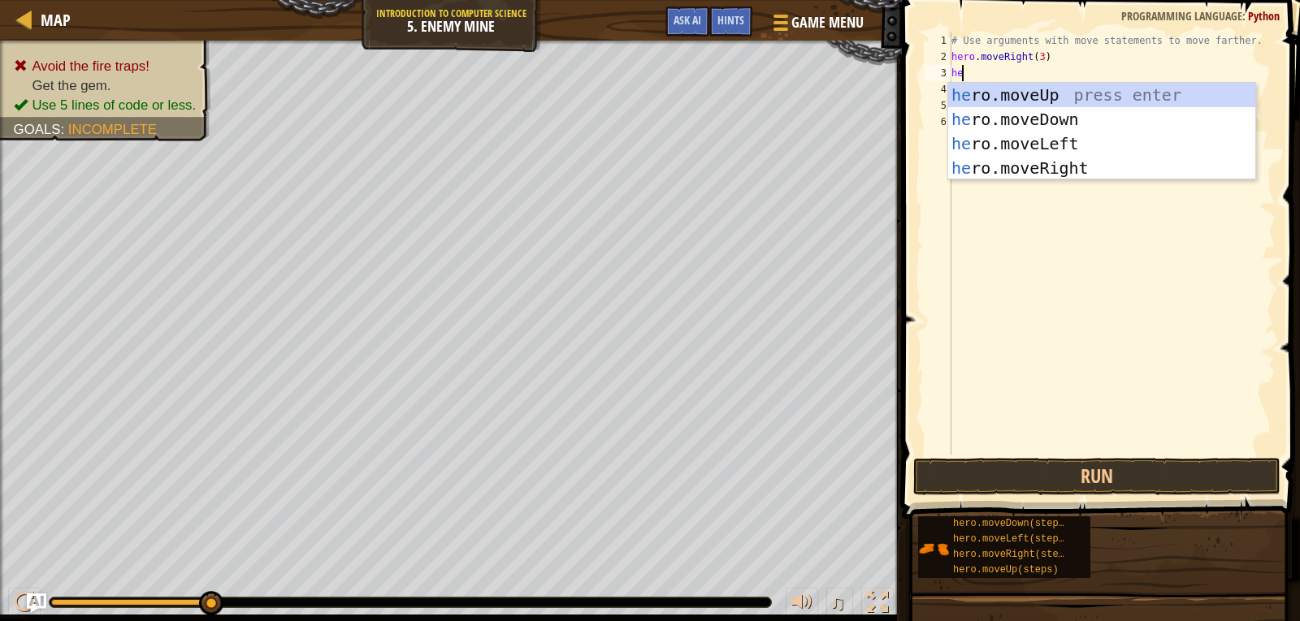
scroll to position [7, 1]
type textarea "hero"
click at [1023, 88] on div "hero .moveUp press enter hero .moveDown press enter hero .moveLeft press enter …" at bounding box center [1101, 156] width 307 height 146
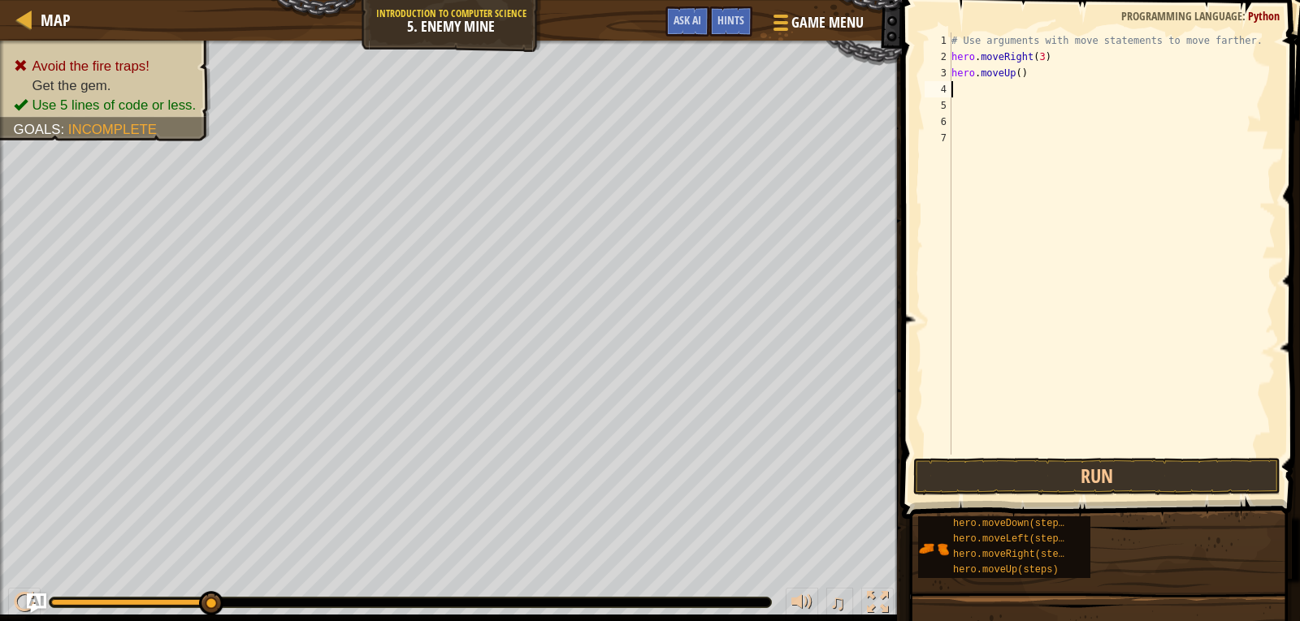
scroll to position [7, 0]
click at [1015, 70] on div "# Use arguments with move statements to move farther. hero . moveRight ( 3 ) he…" at bounding box center [1111, 259] width 327 height 455
type textarea "hero.moveUp(3)"
click at [1039, 71] on div "# Use arguments with move statements to move farther. hero . moveRight ( 3 ) he…" at bounding box center [1111, 259] width 327 height 455
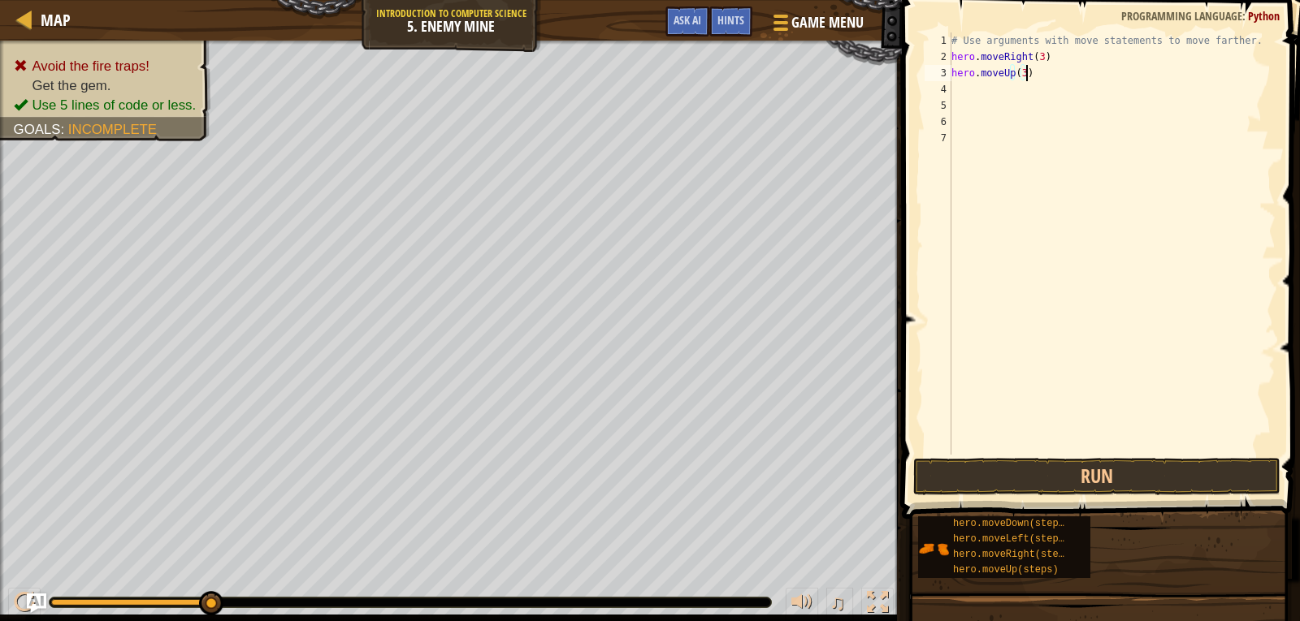
scroll to position [7, 0]
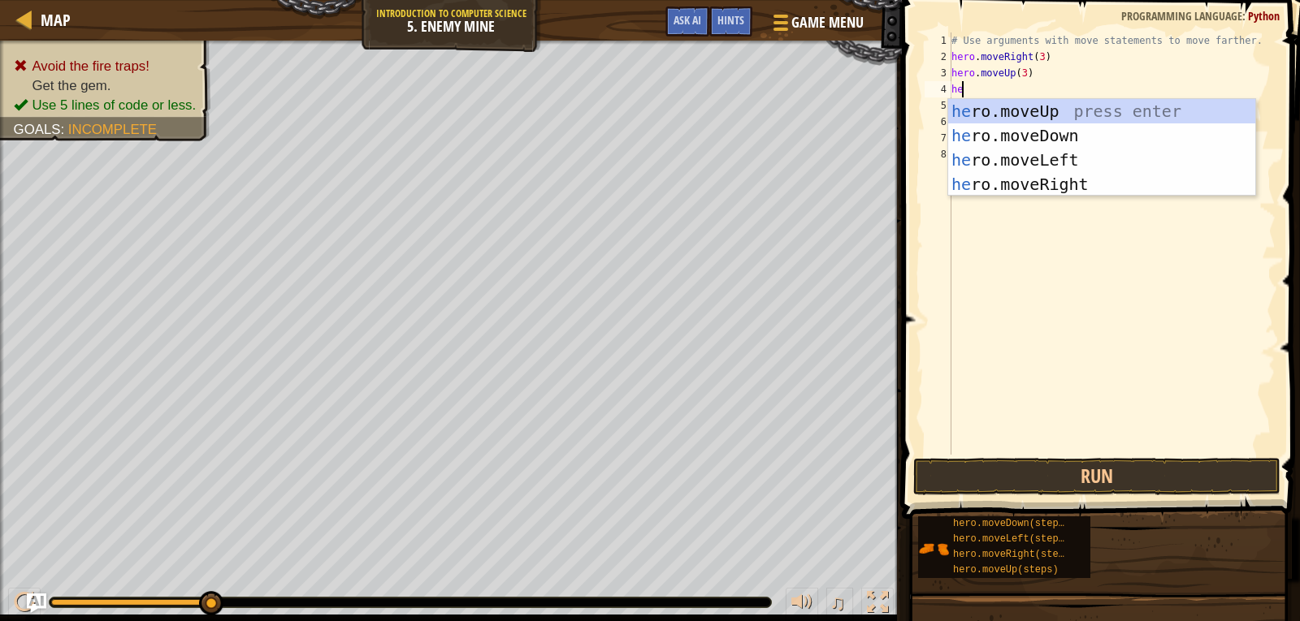
type textarea "hero"
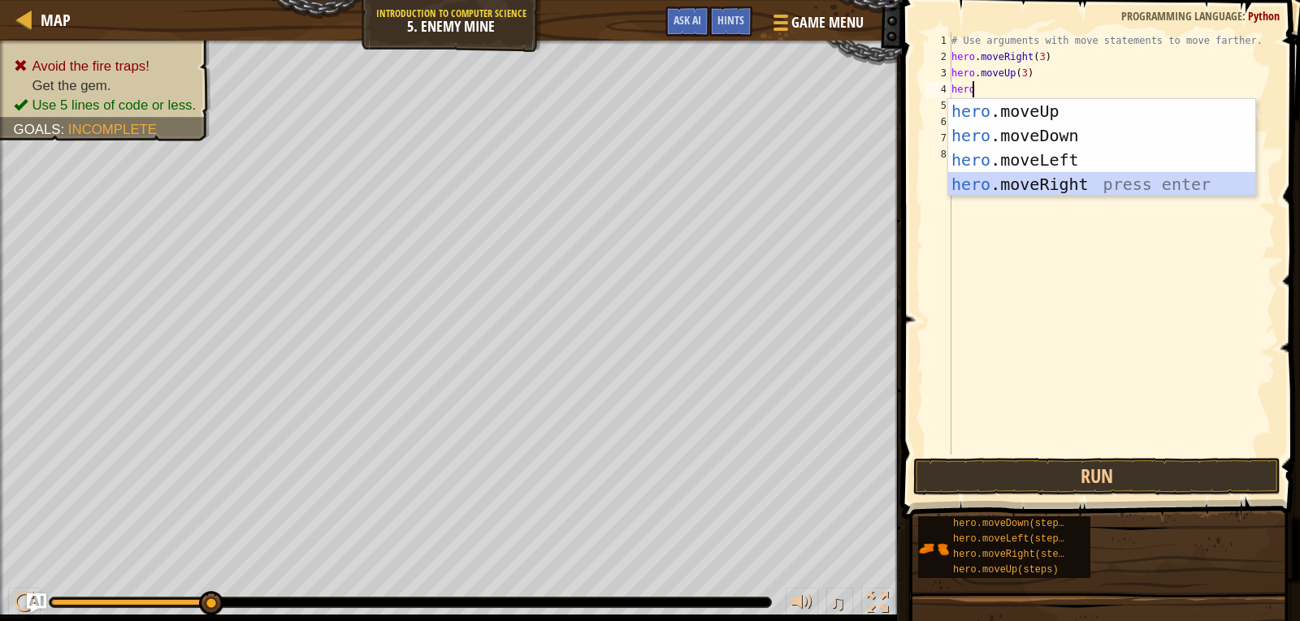
click at [1050, 178] on div "hero .moveUp press enter hero .moveDown press enter hero .moveLeft press enter …" at bounding box center [1101, 172] width 307 height 146
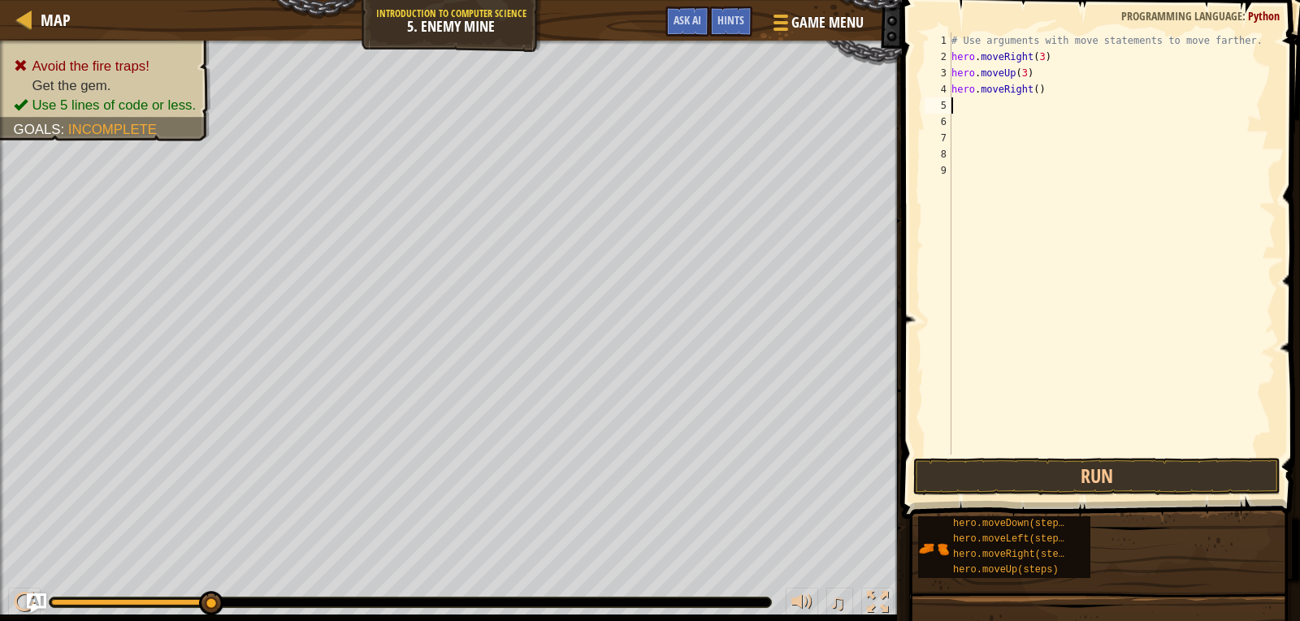
click at [1031, 89] on div "# Use arguments with move statements to move farther. hero . moveRight ( 3 ) he…" at bounding box center [1111, 259] width 327 height 455
type textarea "hero.moveRight(3)"
click at [1044, 102] on div "# Use arguments with move statements to move farther. hero . moveRight ( 3 ) he…" at bounding box center [1111, 259] width 327 height 455
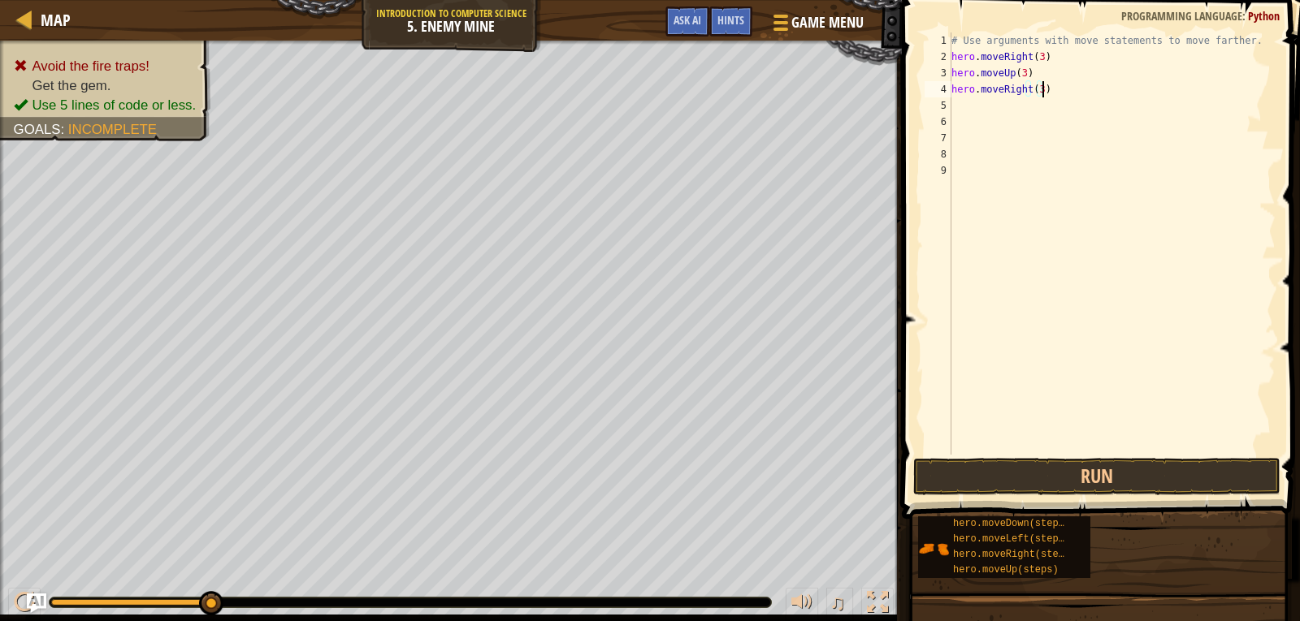
click at [1053, 97] on div "# Use arguments with move statements to move farther. hero . moveRight ( 3 ) he…" at bounding box center [1111, 259] width 327 height 455
type textarea "hero.moveRight(3)"
click at [1025, 110] on div "# Use arguments with move statements to move farther. hero . moveRight ( 3 ) he…" at bounding box center [1111, 259] width 327 height 455
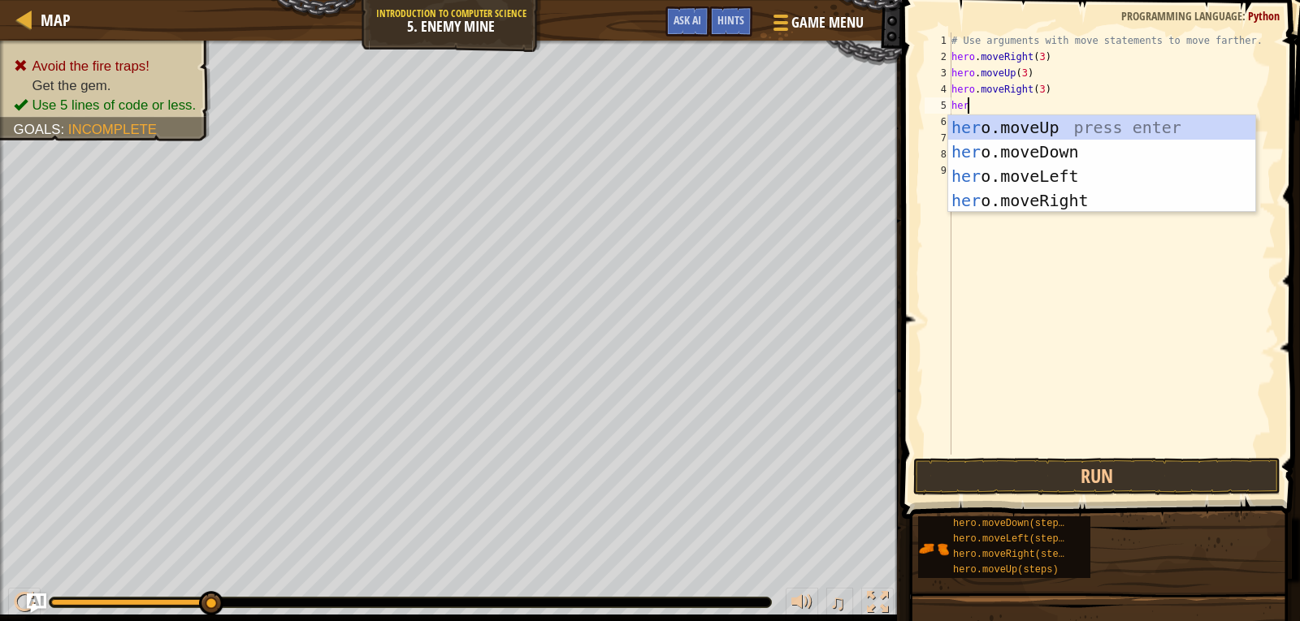
type textarea "hero"
click at [1029, 146] on div "hero .moveUp press enter hero .moveDown press enter hero .moveLeft press enter …" at bounding box center [1101, 188] width 307 height 146
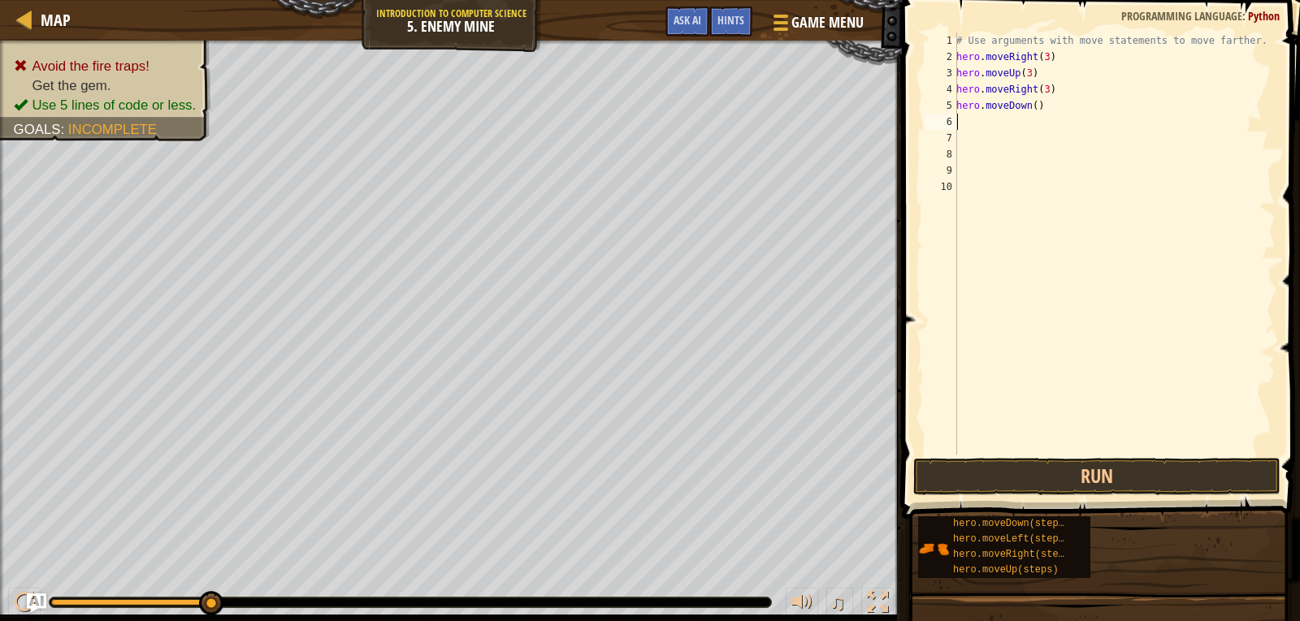
scroll to position [7, 0]
click at [1031, 106] on div "# Use arguments with move statements to move farther. hero . moveRight ( 3 ) he…" at bounding box center [1114, 259] width 322 height 455
type textarea "hero.moveDown(3)"
click at [1062, 108] on div "# Use arguments with move statements to move farther. hero . moveRight ( 3 ) he…" at bounding box center [1114, 259] width 322 height 455
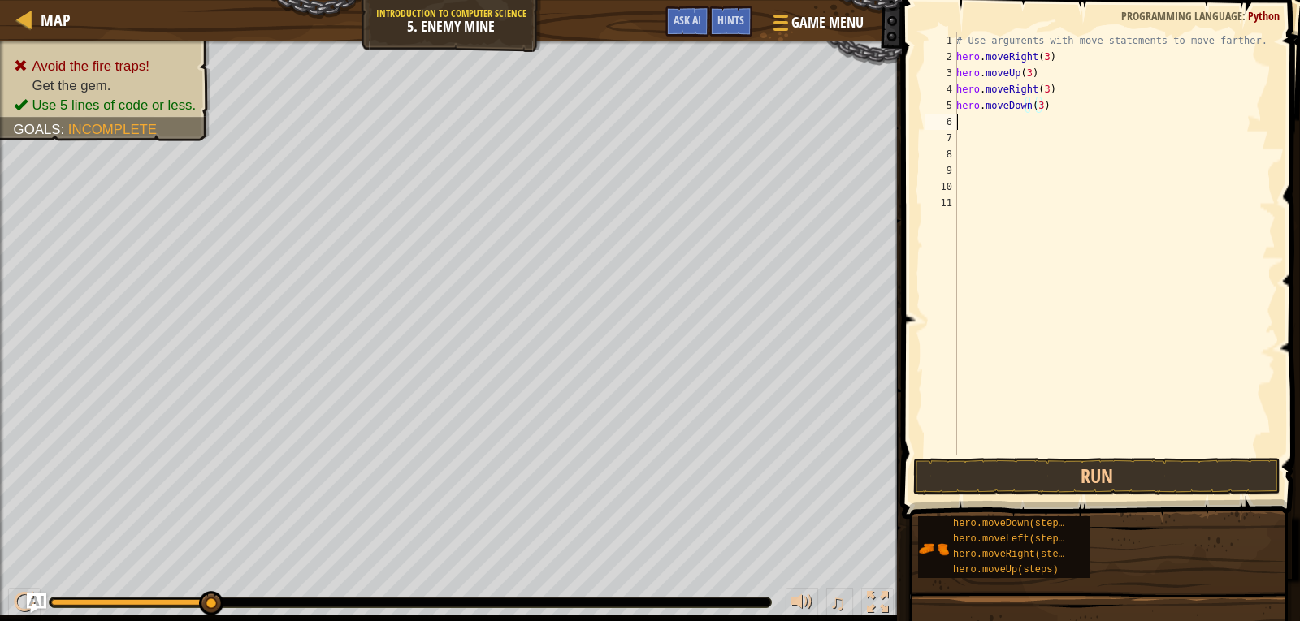
scroll to position [7, 0]
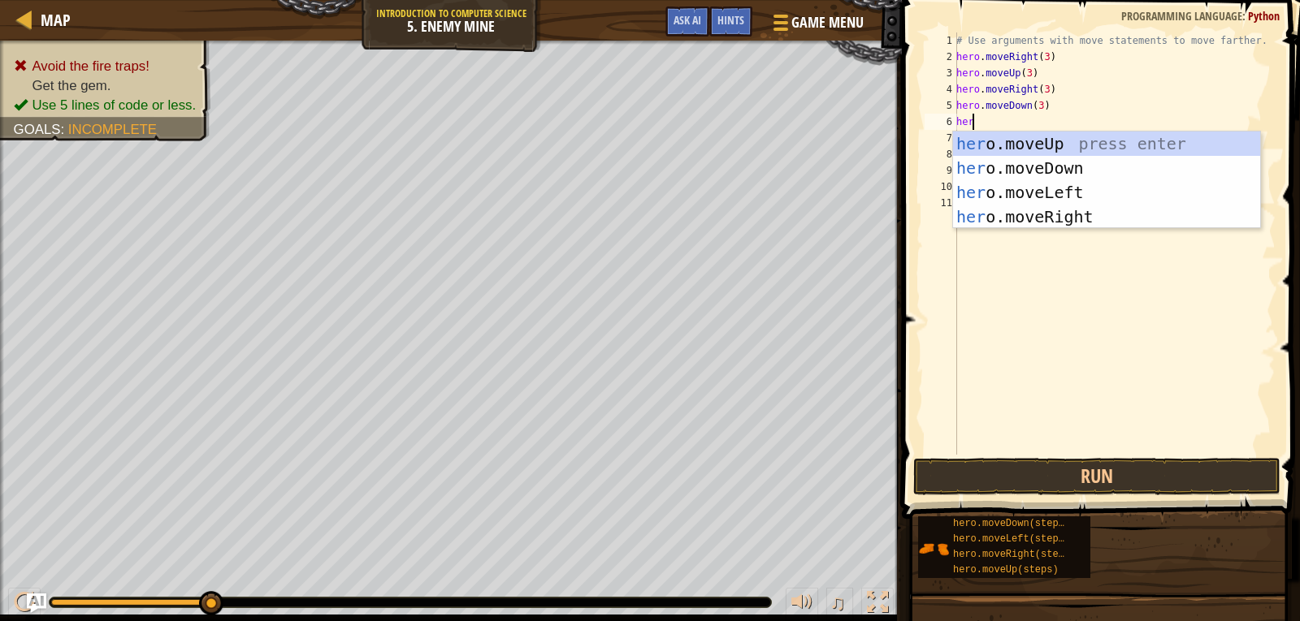
type textarea "hero"
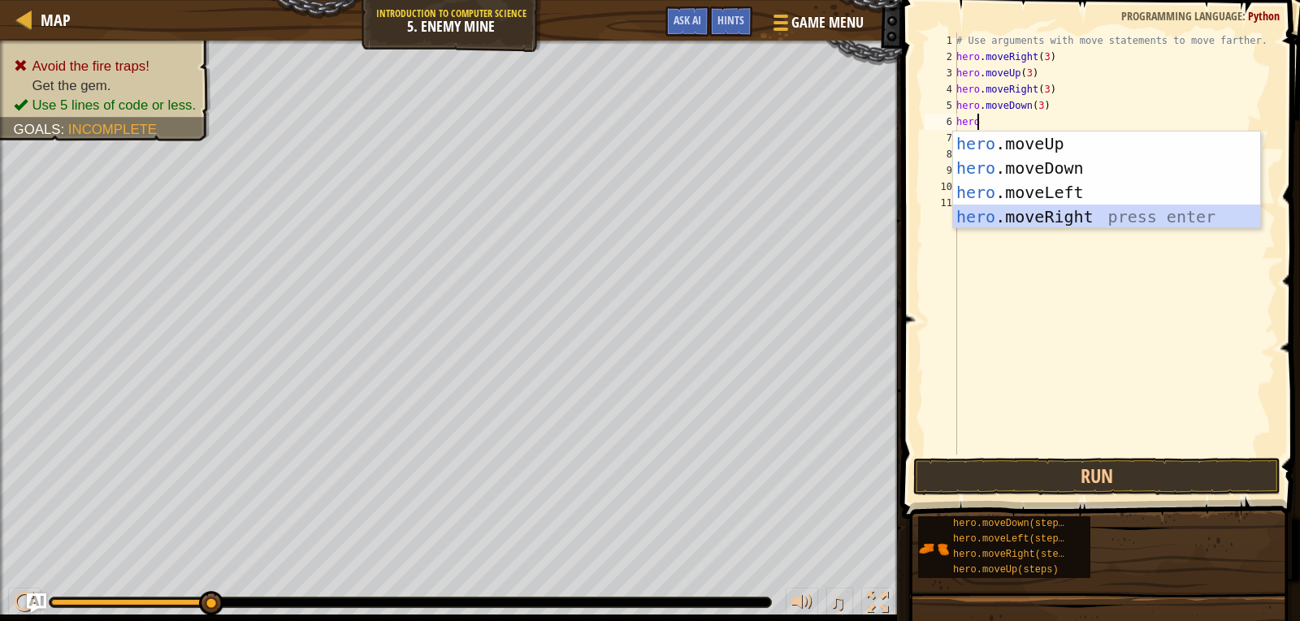
click at [1045, 220] on div "hero .moveUp press enter hero .moveDown press enter hero .moveLeft press enter …" at bounding box center [1106, 205] width 307 height 146
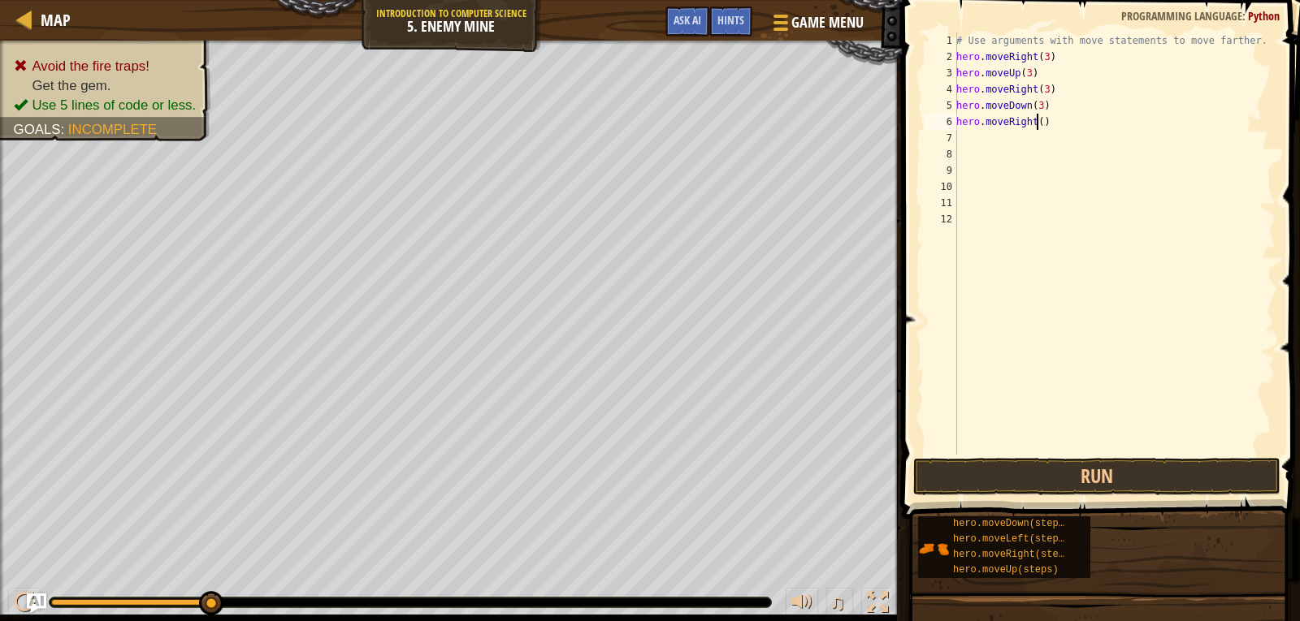
click at [1036, 123] on div "# Use arguments with move statements to move farther. hero . moveRight ( 3 ) he…" at bounding box center [1114, 259] width 322 height 455
type textarea "hero.moveRight(3)"
click at [1068, 128] on div "# Use arguments with move statements to move farther. hero . moveRight ( 3 ) he…" at bounding box center [1114, 259] width 322 height 455
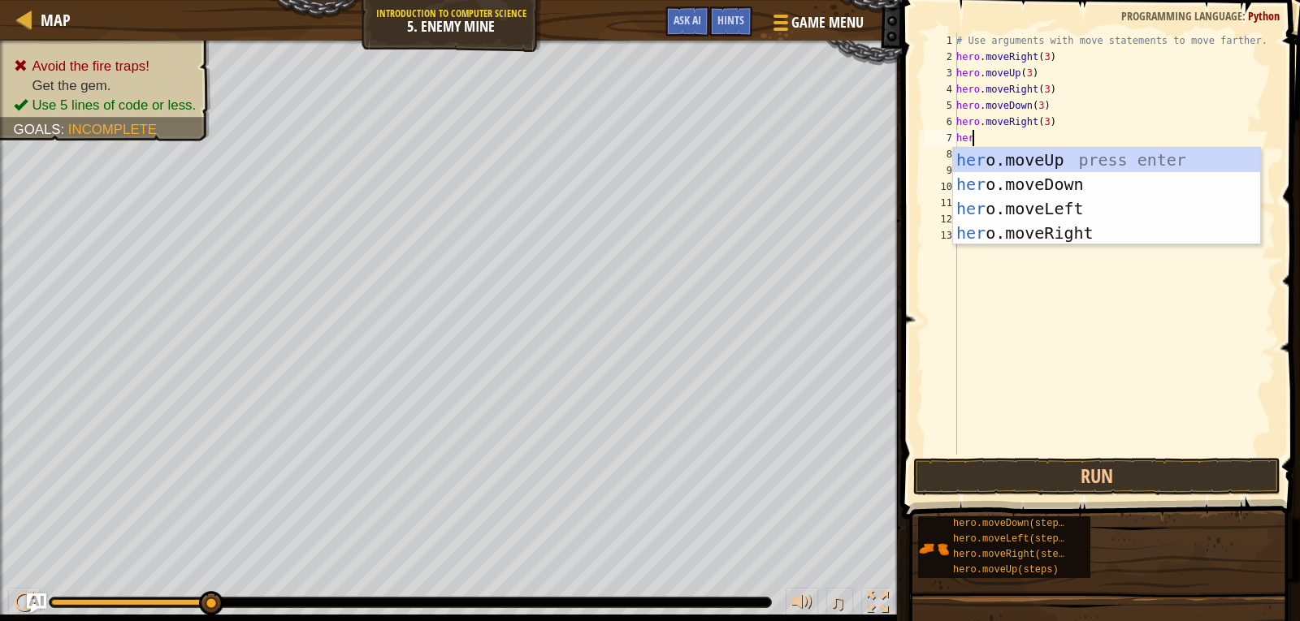
type textarea "hero"
click at [1069, 175] on div "hero .moveUp press enter hero .moveDown press enter hero .moveLeft press enter …" at bounding box center [1106, 221] width 307 height 146
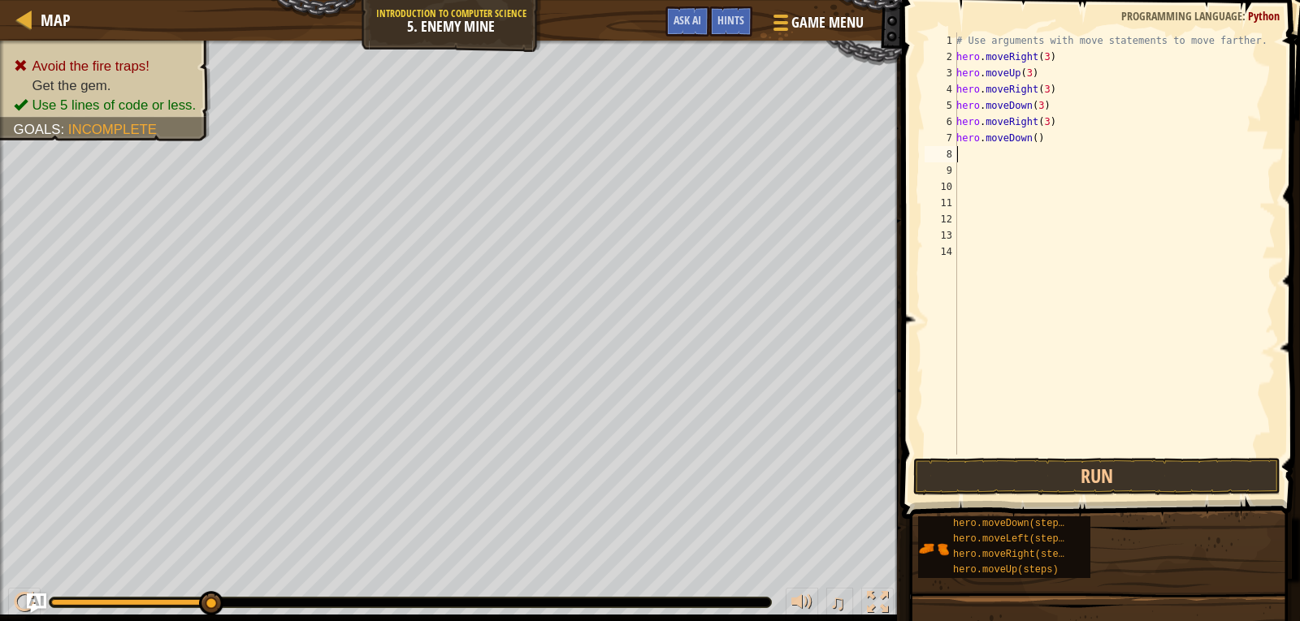
scroll to position [7, 0]
click at [1028, 137] on div "# Use arguments with move statements to move farther. hero . moveRight ( 3 ) he…" at bounding box center [1114, 259] width 322 height 455
click at [1031, 141] on div "# Use arguments with move statements to move farther. hero . moveRight ( 3 ) he…" at bounding box center [1114, 259] width 322 height 455
type textarea "hero.moveDown(4)"
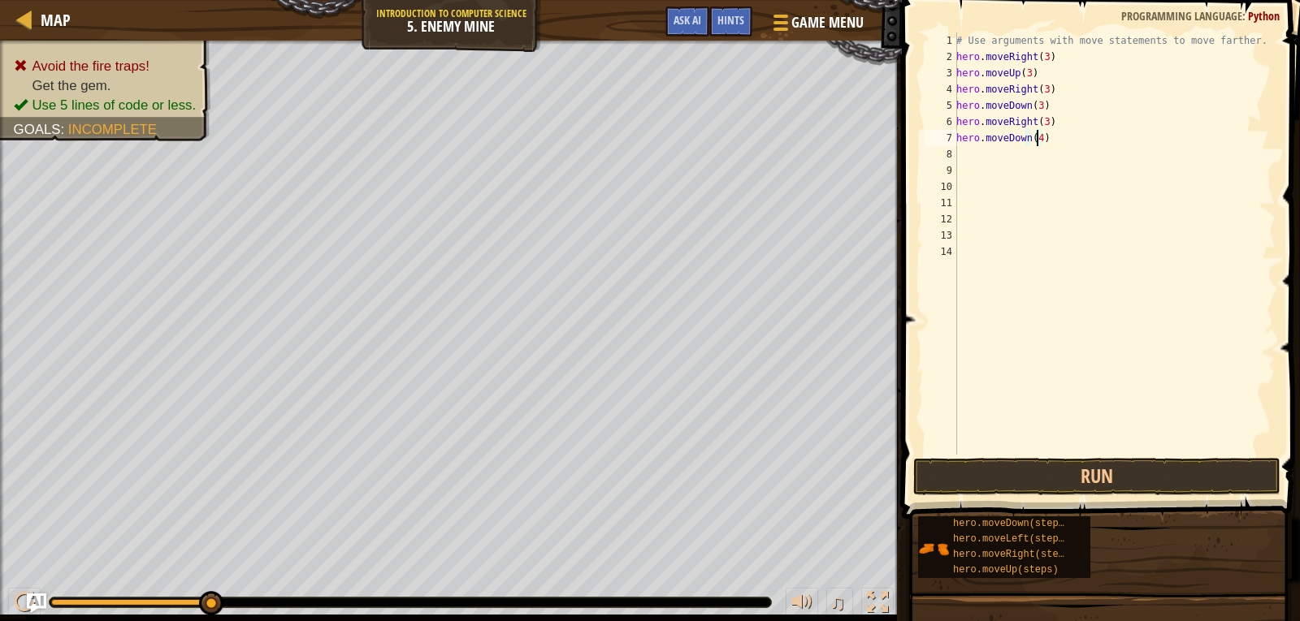
click at [1045, 133] on div "# Use arguments with move statements to move farther. hero . moveRight ( 3 ) he…" at bounding box center [1114, 259] width 322 height 455
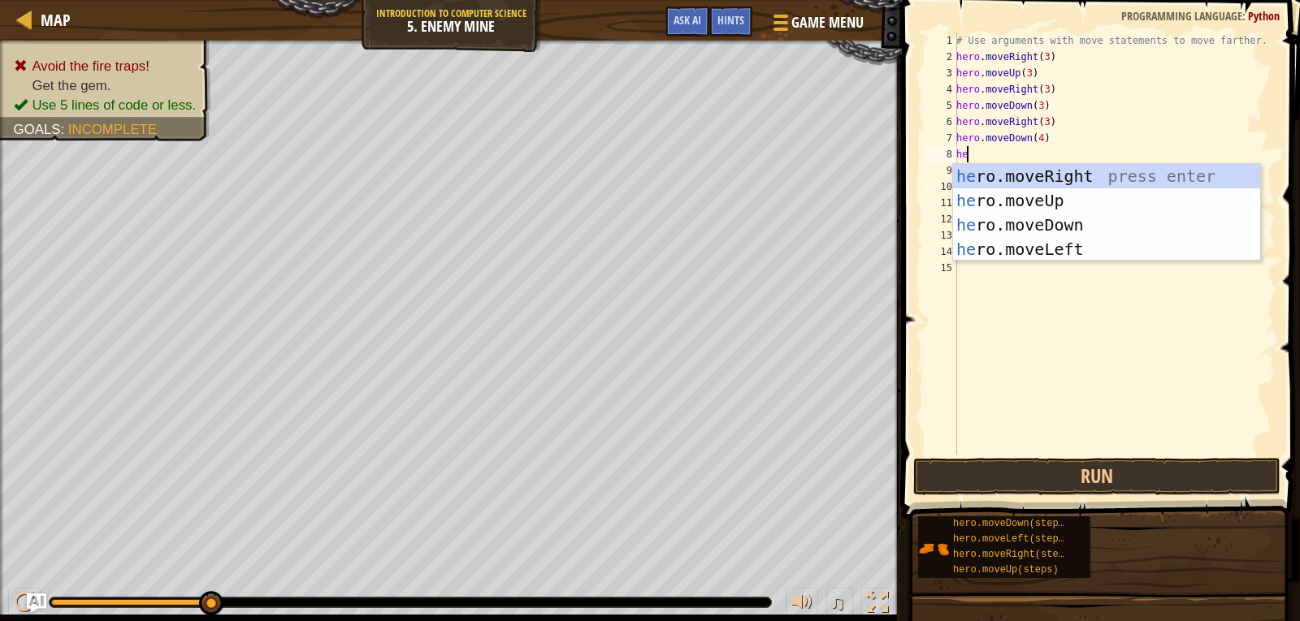
scroll to position [7, 1]
type textarea "hero"
click at [1050, 238] on div "hero .moveUp press enter hero .moveDown press enter hero .moveLeft press enter …" at bounding box center [1106, 237] width 307 height 146
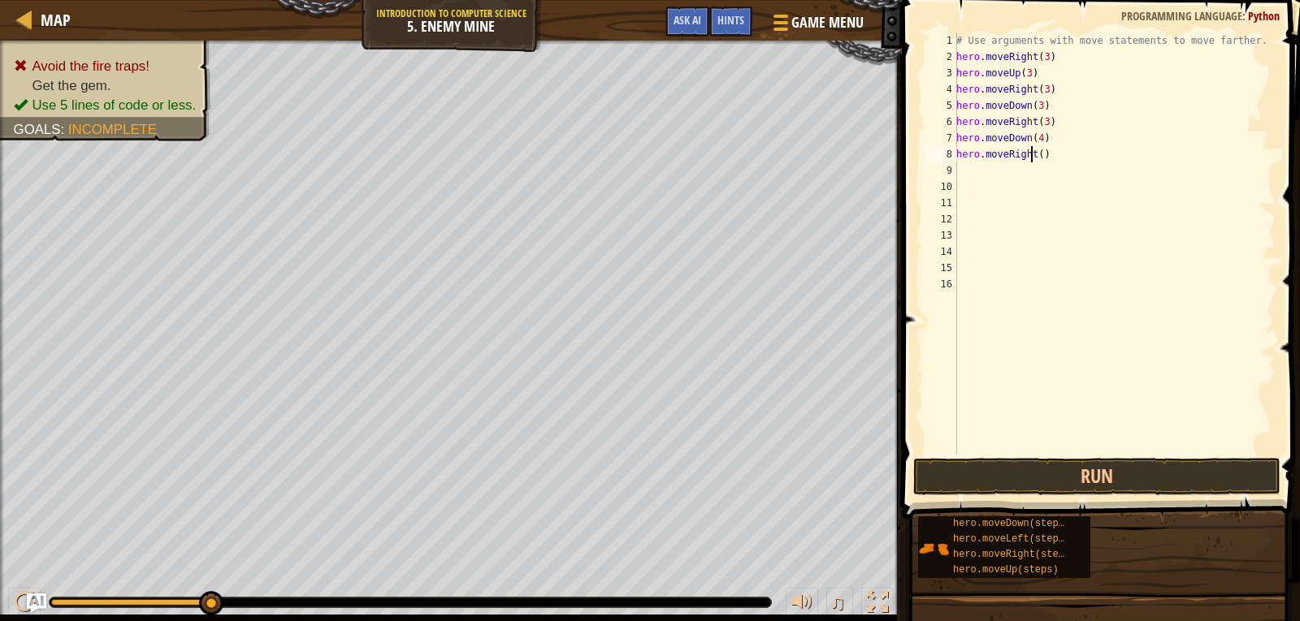
click at [1033, 152] on div "# Use arguments with move statements to move farther. hero . moveRight ( 3 ) he…" at bounding box center [1114, 259] width 322 height 455
click at [1037, 156] on div "# Use arguments with move statements to move farther. hero . moveRight ( 3 ) he…" at bounding box center [1114, 259] width 322 height 455
type textarea "hero.moveRight(3)"
click at [1080, 156] on div "# Use arguments with move statements to move farther. hero . moveRight ( 3 ) he…" at bounding box center [1114, 259] width 322 height 455
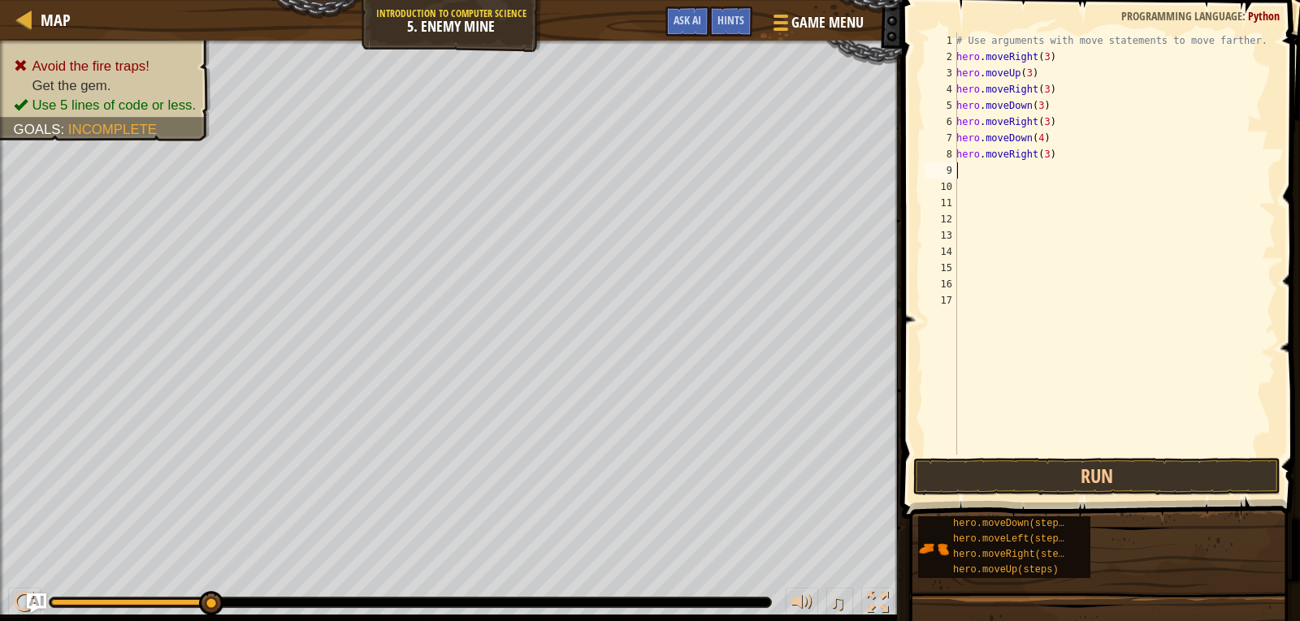
scroll to position [7, 0]
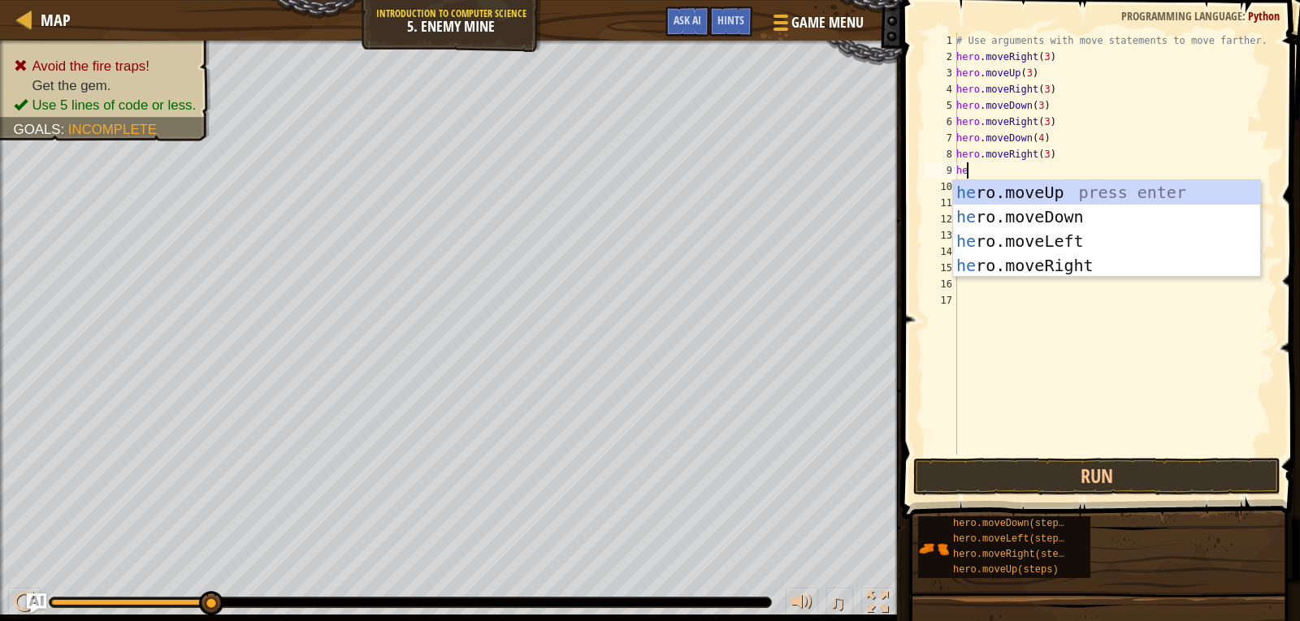
type textarea "hero"
click at [1037, 214] on div "hero .moveUp press enter hero .moveDown press enter hero .moveLeft press enter …" at bounding box center [1106, 253] width 307 height 146
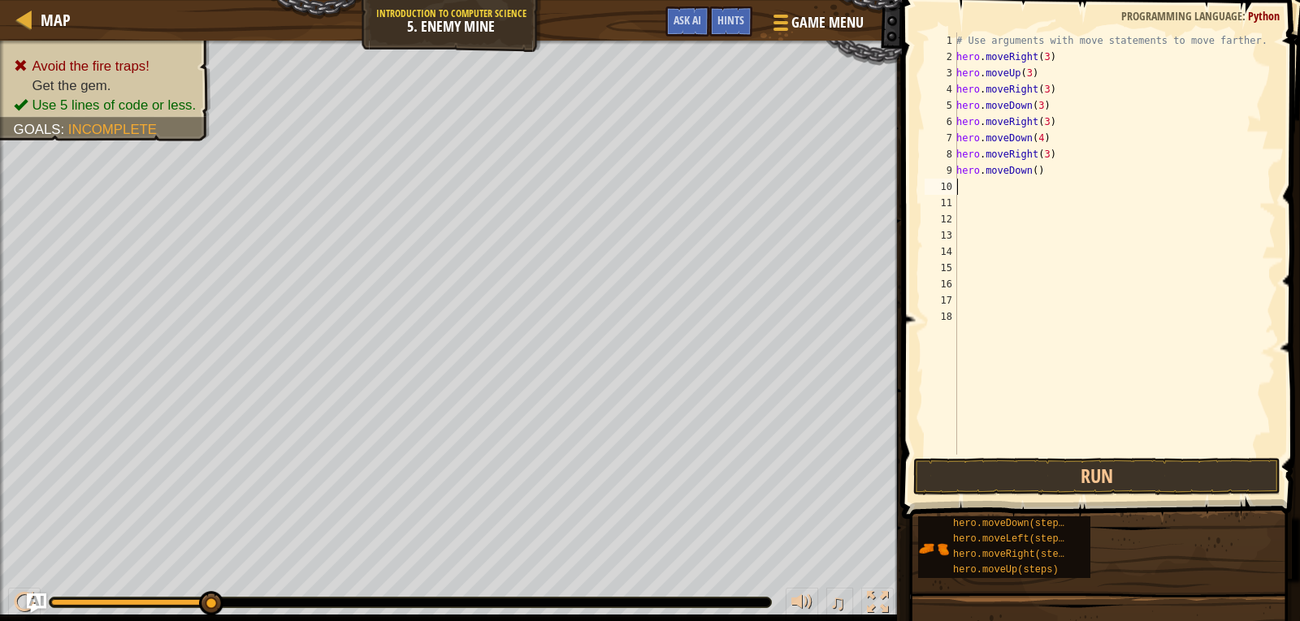
click at [1031, 173] on div "# Use arguments with move statements to move farther. hero . moveRight ( 3 ) he…" at bounding box center [1114, 259] width 322 height 455
click at [1066, 479] on button "Run" at bounding box center [1096, 476] width 367 height 37
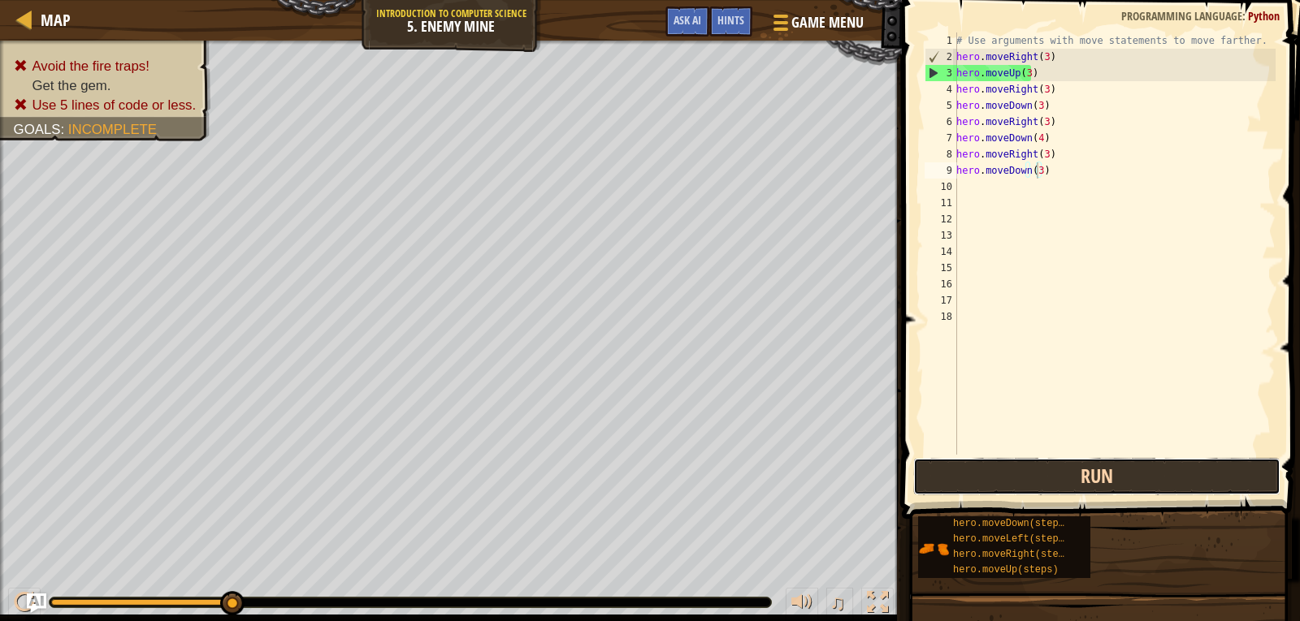
click at [980, 470] on button "Run" at bounding box center [1096, 476] width 367 height 37
click at [1024, 479] on button "Run" at bounding box center [1096, 476] width 367 height 37
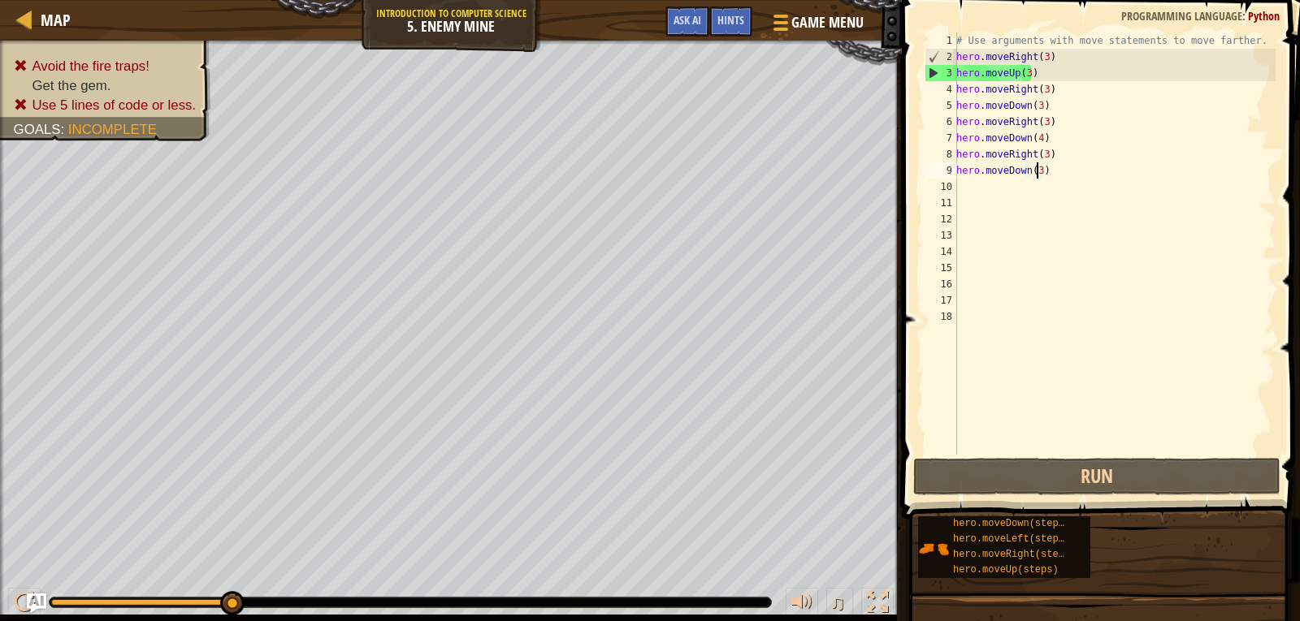
click at [1023, 72] on div "# Use arguments with move statements to move farther. hero . moveRight ( 3 ) he…" at bounding box center [1114, 259] width 322 height 455
click at [1024, 72] on div "# Use arguments with move statements to move farther. hero . moveRight ( 3 ) he…" at bounding box center [1114, 259] width 322 height 455
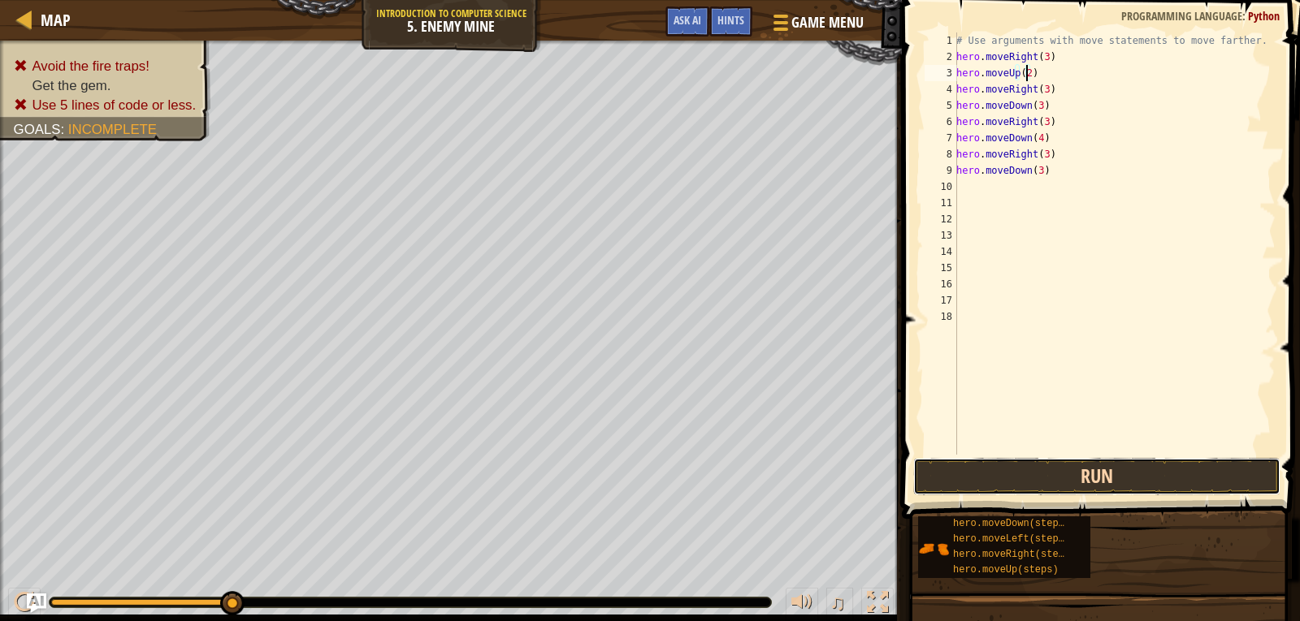
click at [990, 483] on button "Run" at bounding box center [1096, 476] width 367 height 37
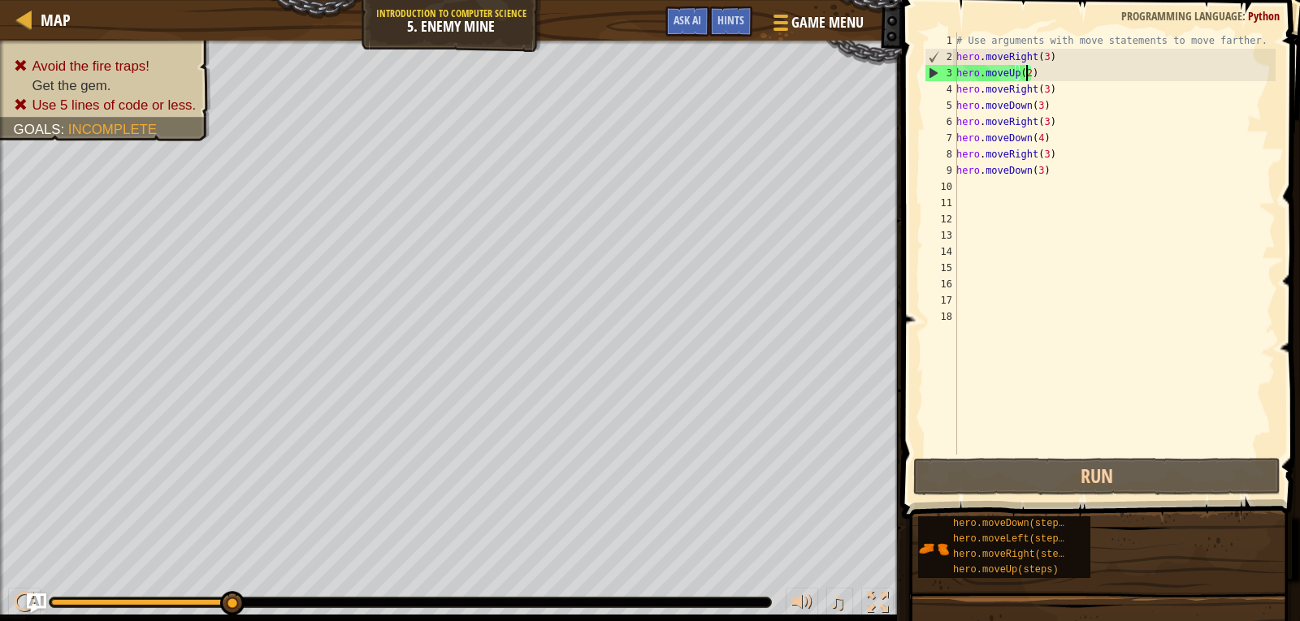
scroll to position [7, 5]
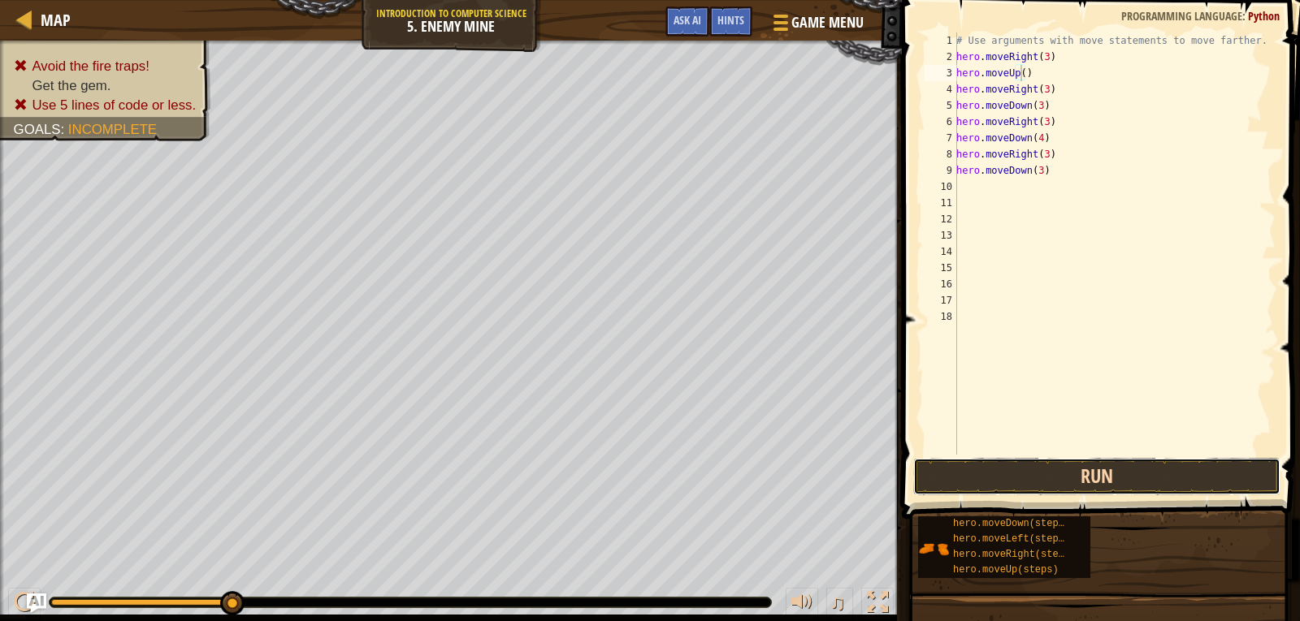
click at [1026, 476] on button "Run" at bounding box center [1096, 476] width 367 height 37
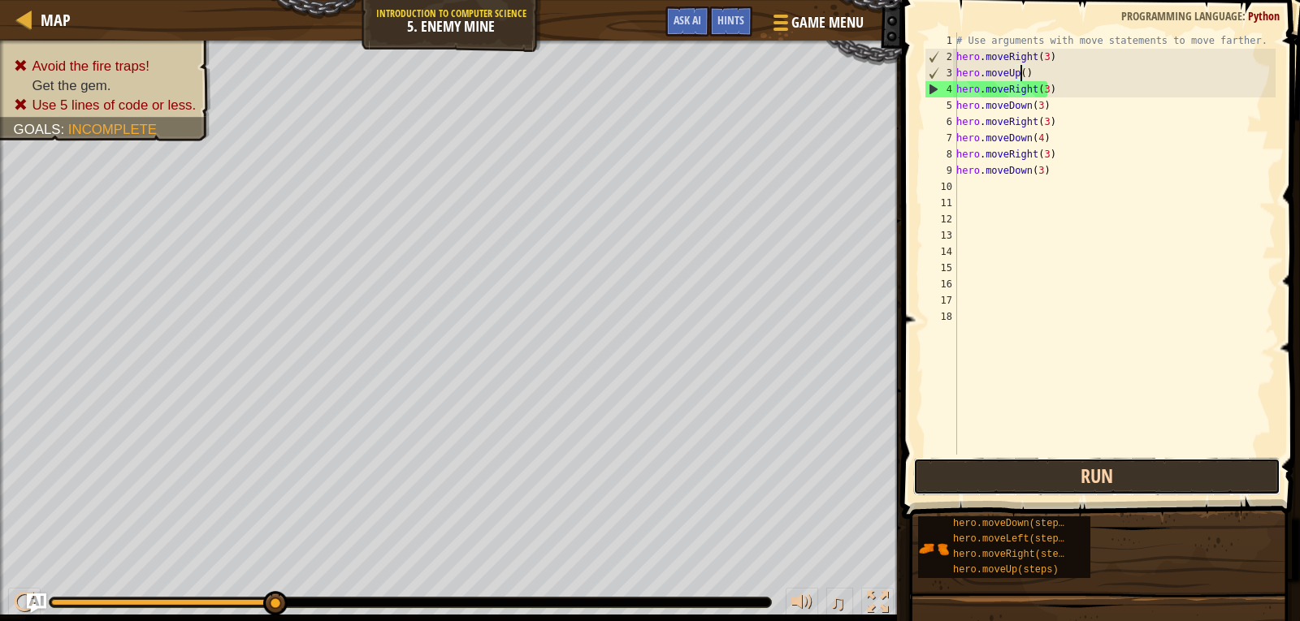
click at [1063, 483] on button "Run" at bounding box center [1096, 476] width 367 height 37
click at [1070, 478] on button "Run" at bounding box center [1096, 476] width 367 height 37
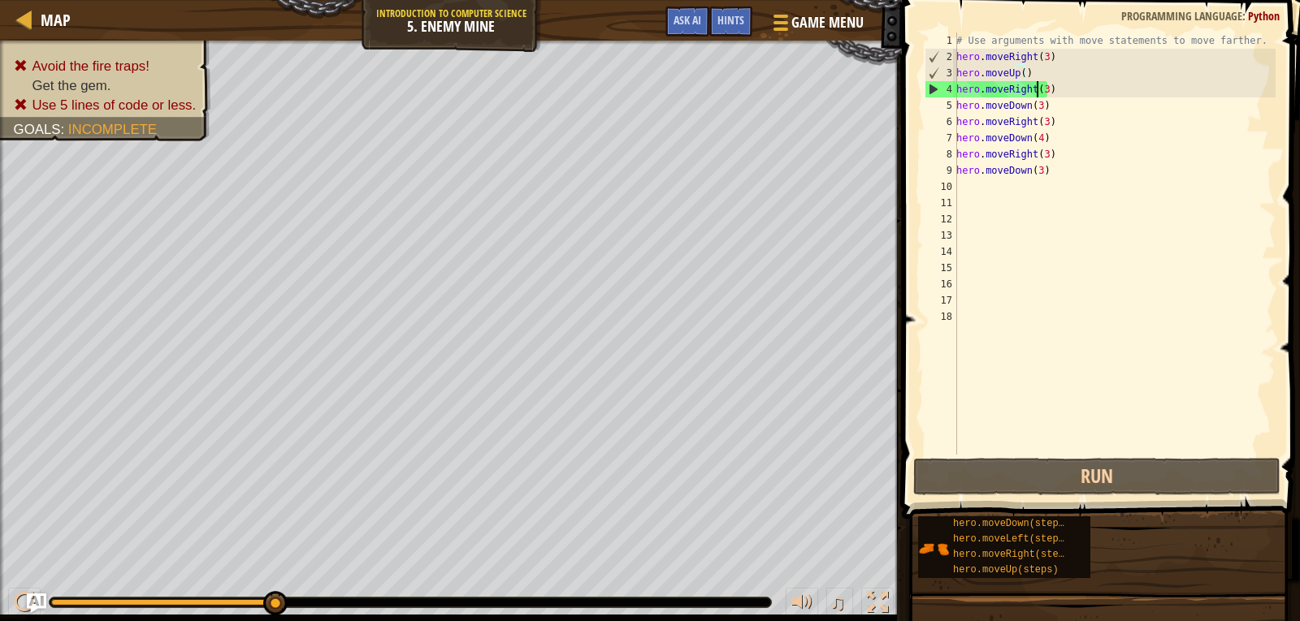
click at [1038, 93] on div "# Use arguments with move statements to move farther. hero . moveRight ( 3 ) he…" at bounding box center [1114, 259] width 322 height 455
click at [1039, 87] on div "# Use arguments with move statements to move farther. hero . moveRight ( 3 ) he…" at bounding box center [1114, 259] width 322 height 455
click at [1043, 87] on div "# Use arguments with move statements to move farther. hero . moveRight ( 3 ) he…" at bounding box center [1114, 259] width 322 height 455
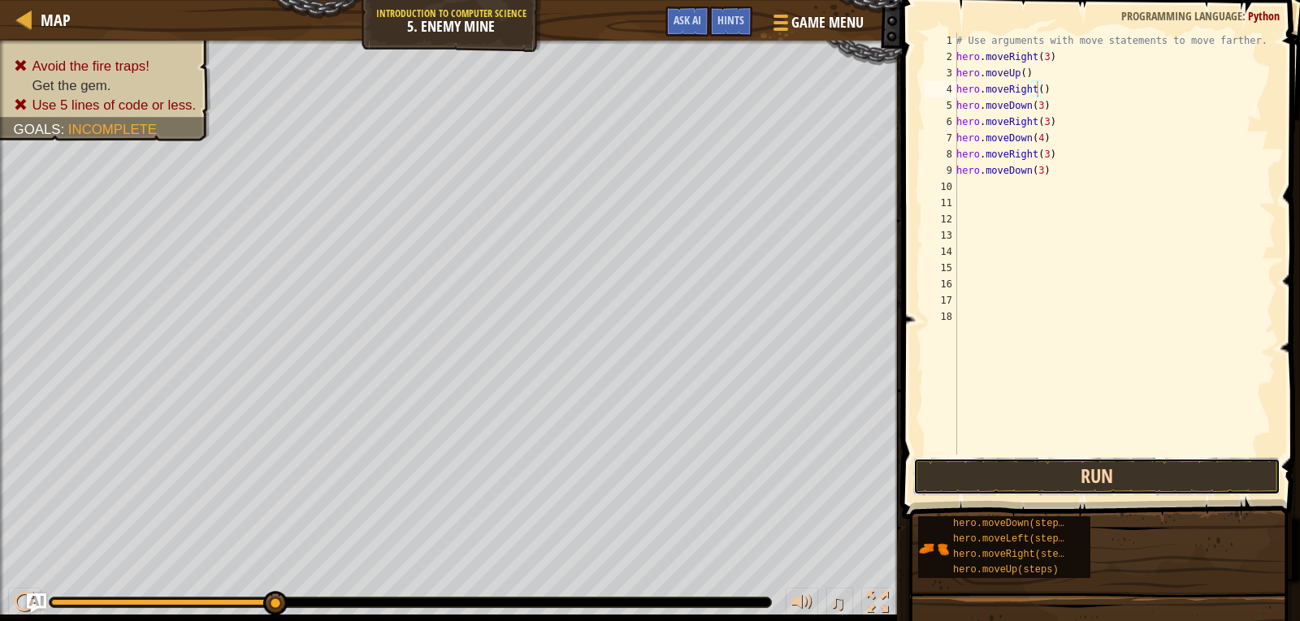
click at [1013, 482] on button "Run" at bounding box center [1096, 476] width 367 height 37
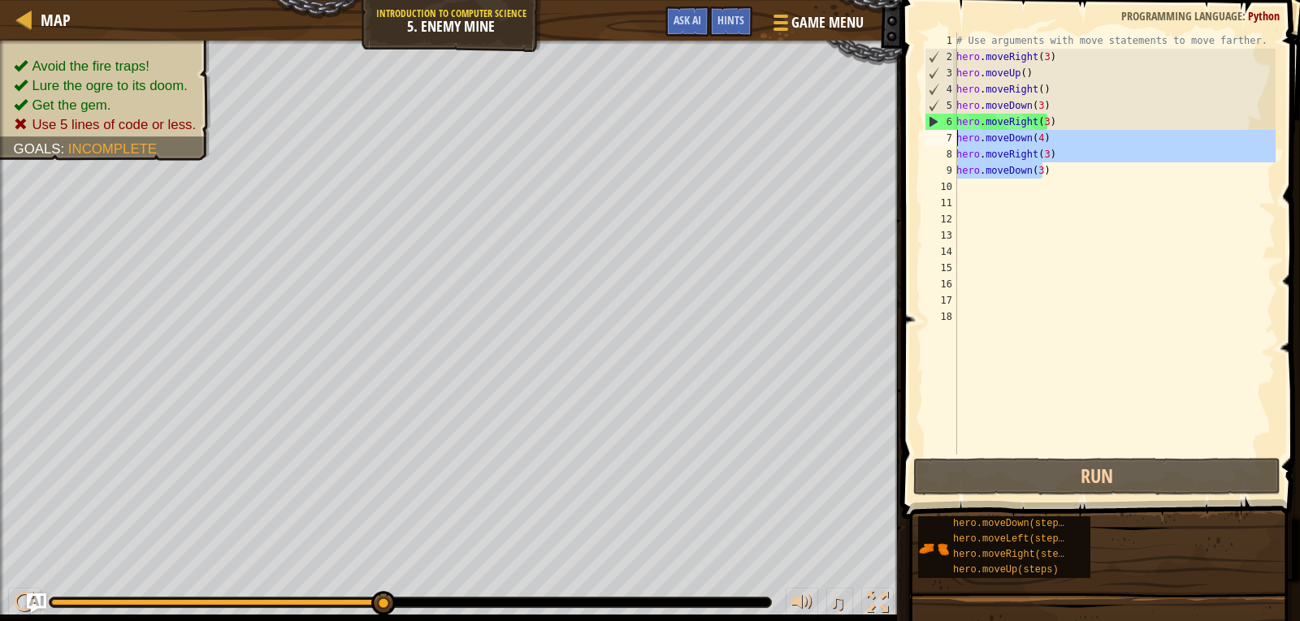
drag, startPoint x: 1054, startPoint y: 168, endPoint x: 954, endPoint y: 141, distance: 103.5
click at [954, 141] on div "hero.moveRight() 1 2 3 4 5 6 7 8 9 10 11 12 13 14 15 16 17 18 # Use arguments w…" at bounding box center [1098, 243] width 354 height 422
type textarea "hero.moveDown(4) hero.moveRight(3)"
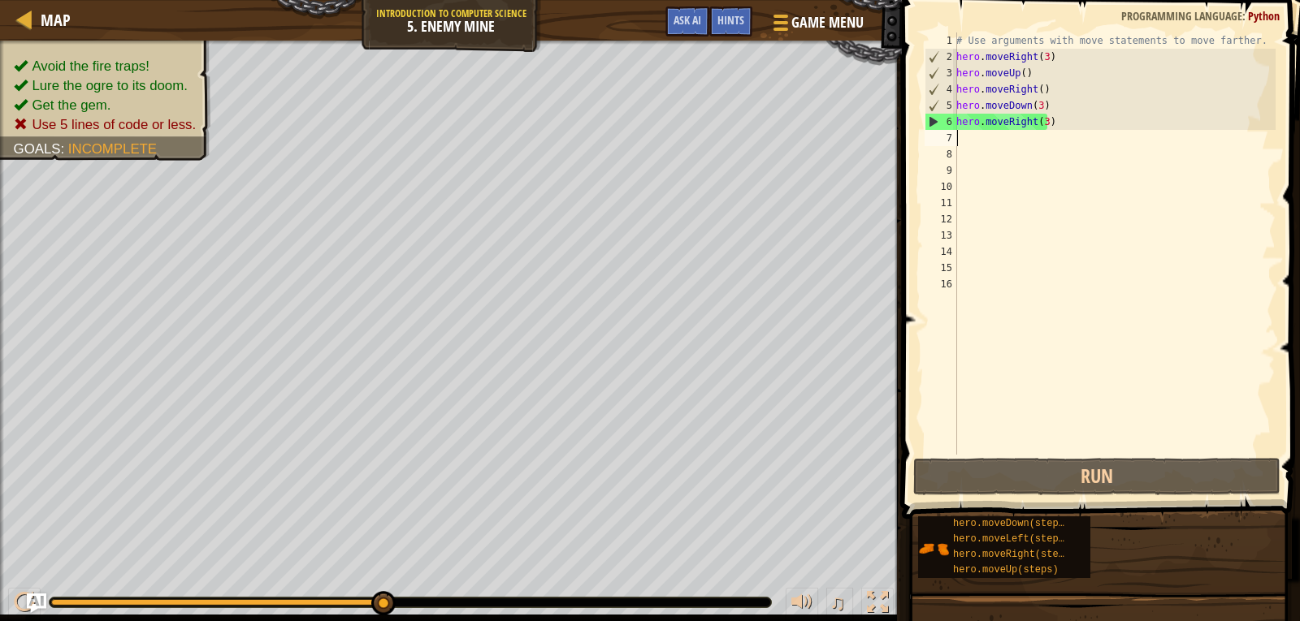
scroll to position [7, 0]
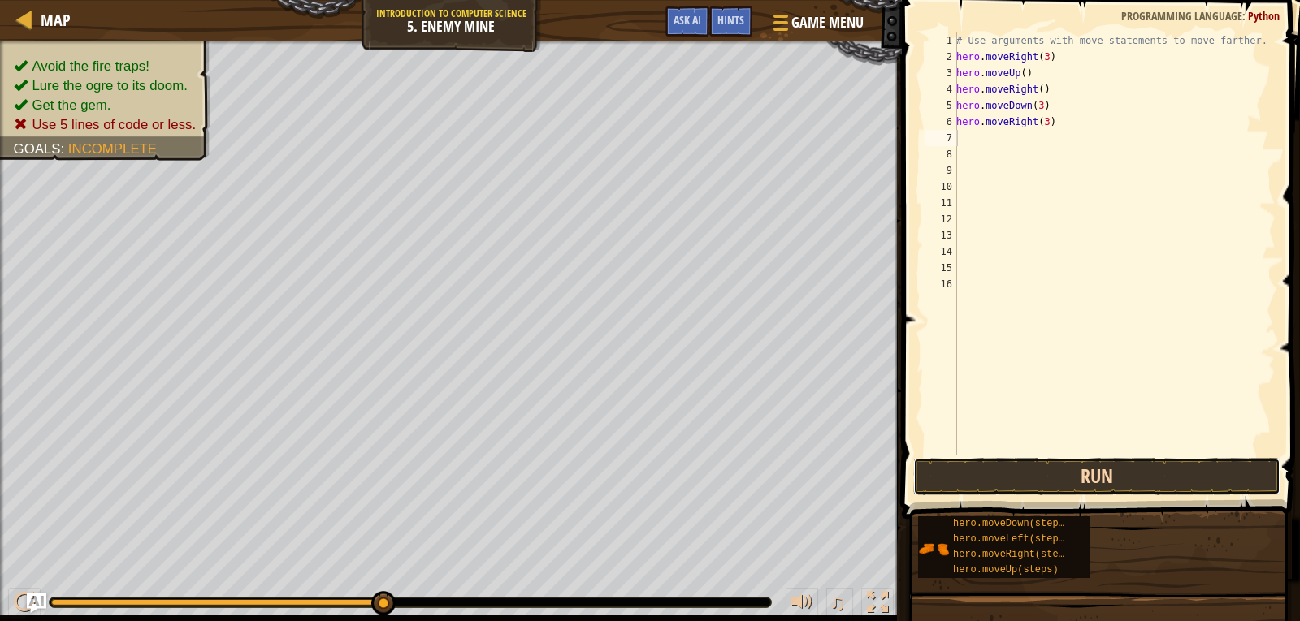
click at [1022, 478] on button "Run" at bounding box center [1096, 476] width 367 height 37
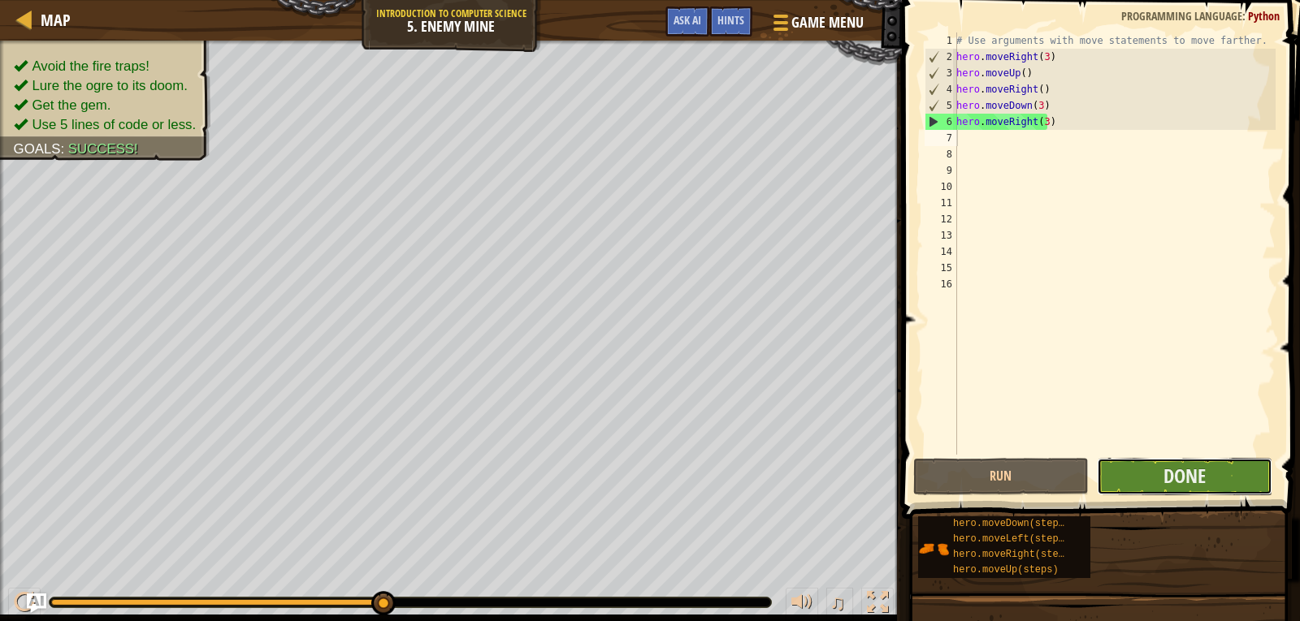
click at [1137, 474] on button "Done" at bounding box center [1184, 476] width 175 height 37
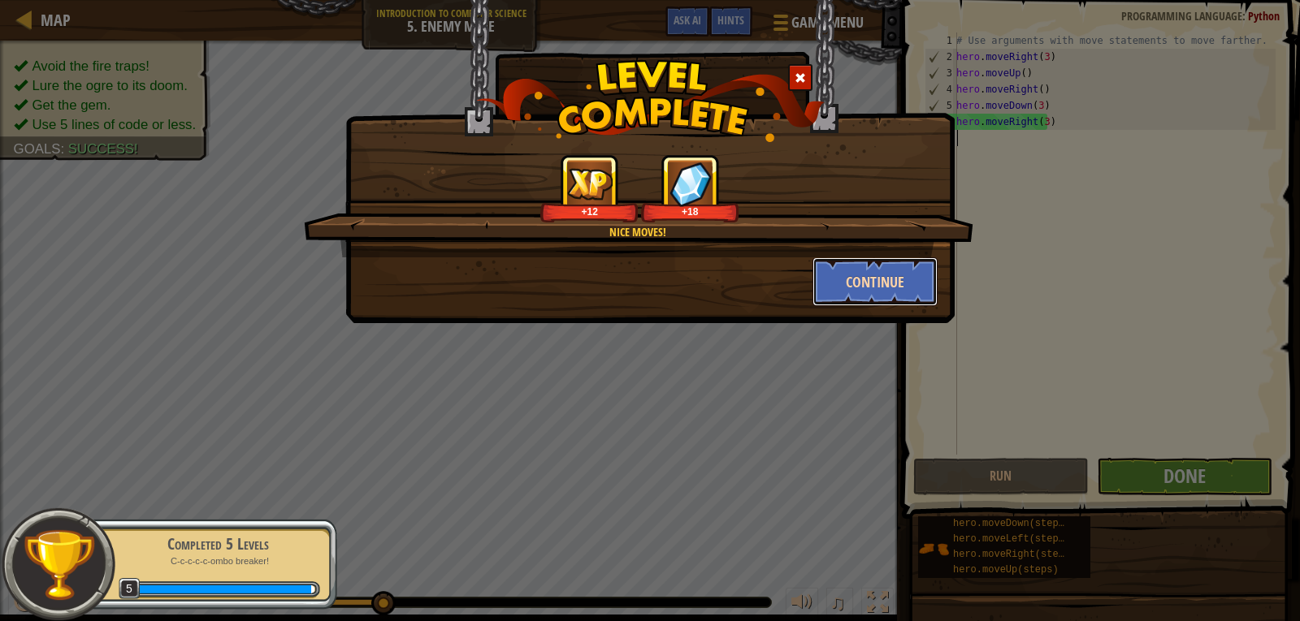
click at [895, 285] on button "Continue" at bounding box center [875, 282] width 126 height 49
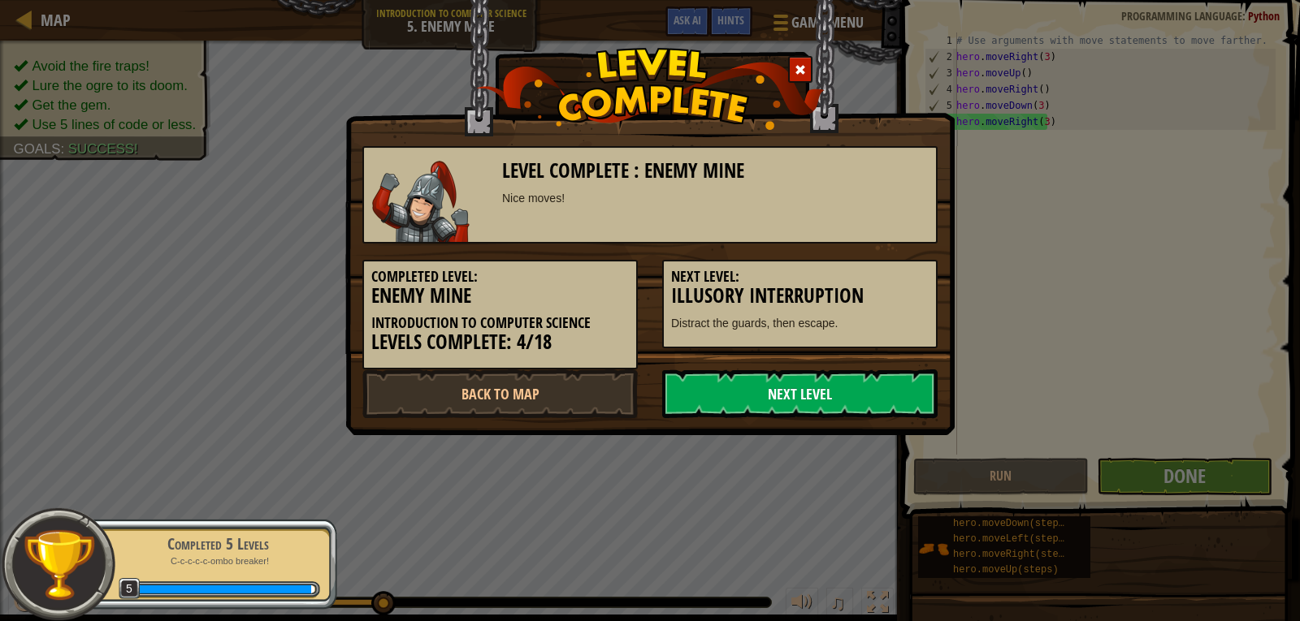
click at [886, 393] on link "Next Level" at bounding box center [799, 394] width 275 height 49
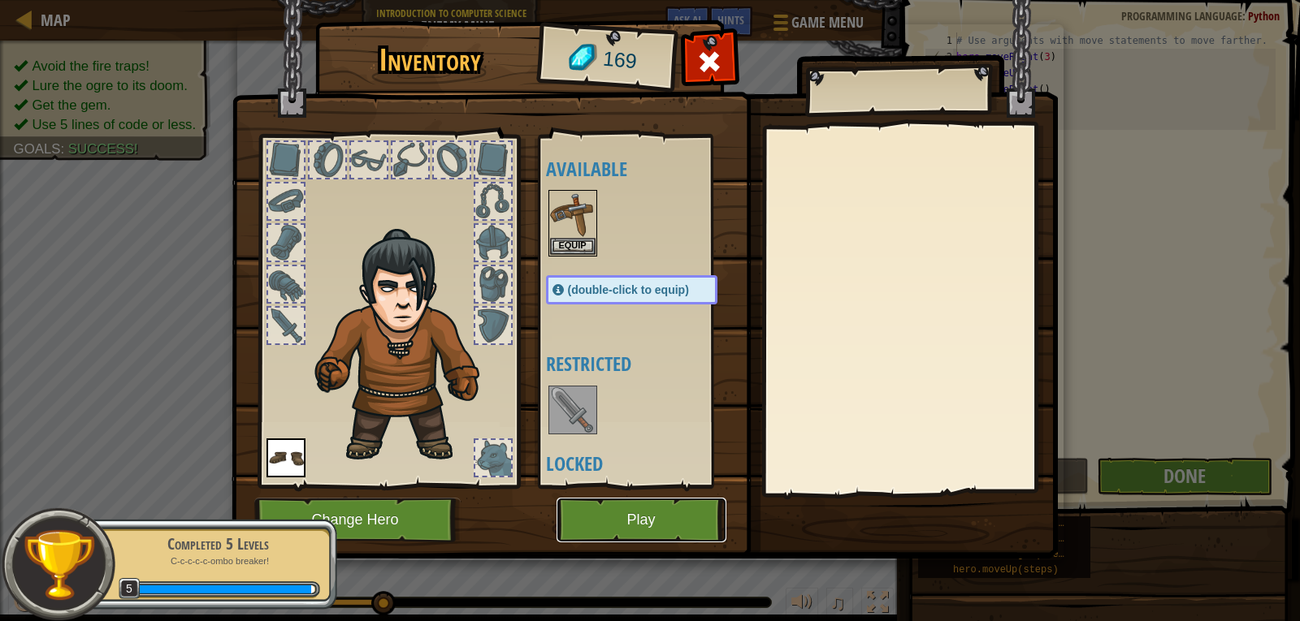
click at [698, 533] on button "Play" at bounding box center [641, 520] width 170 height 45
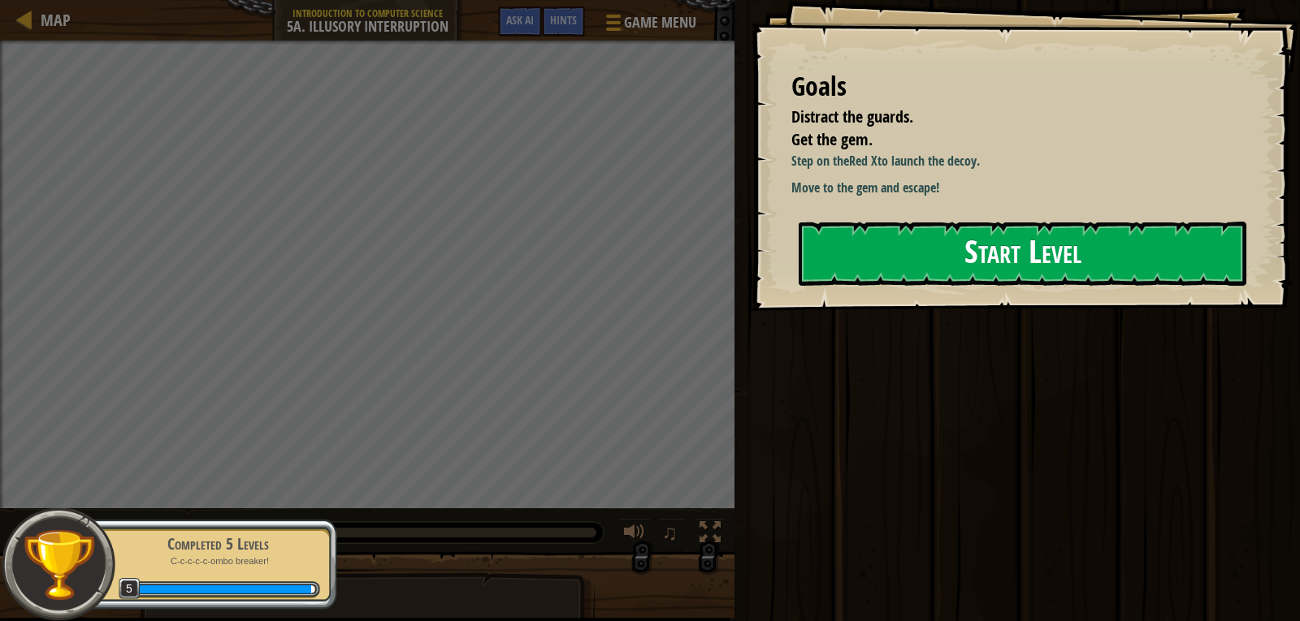
click at [931, 262] on button "Start Level" at bounding box center [1023, 254] width 448 height 64
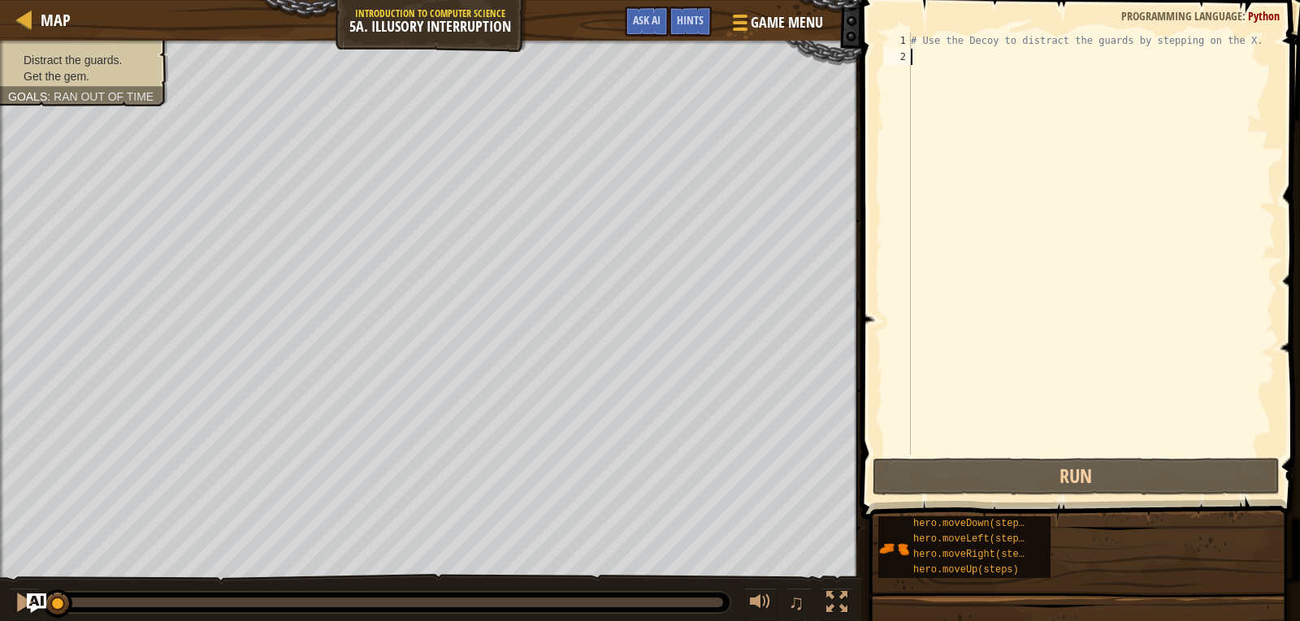
scroll to position [7, 0]
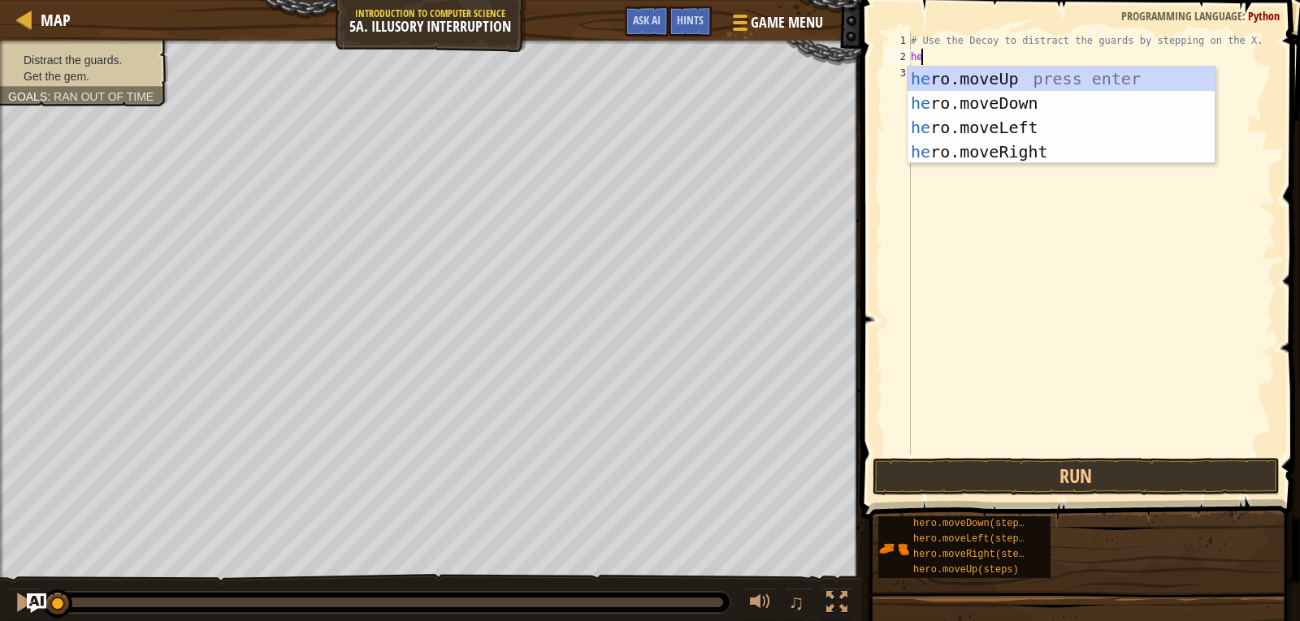
type textarea "hero"
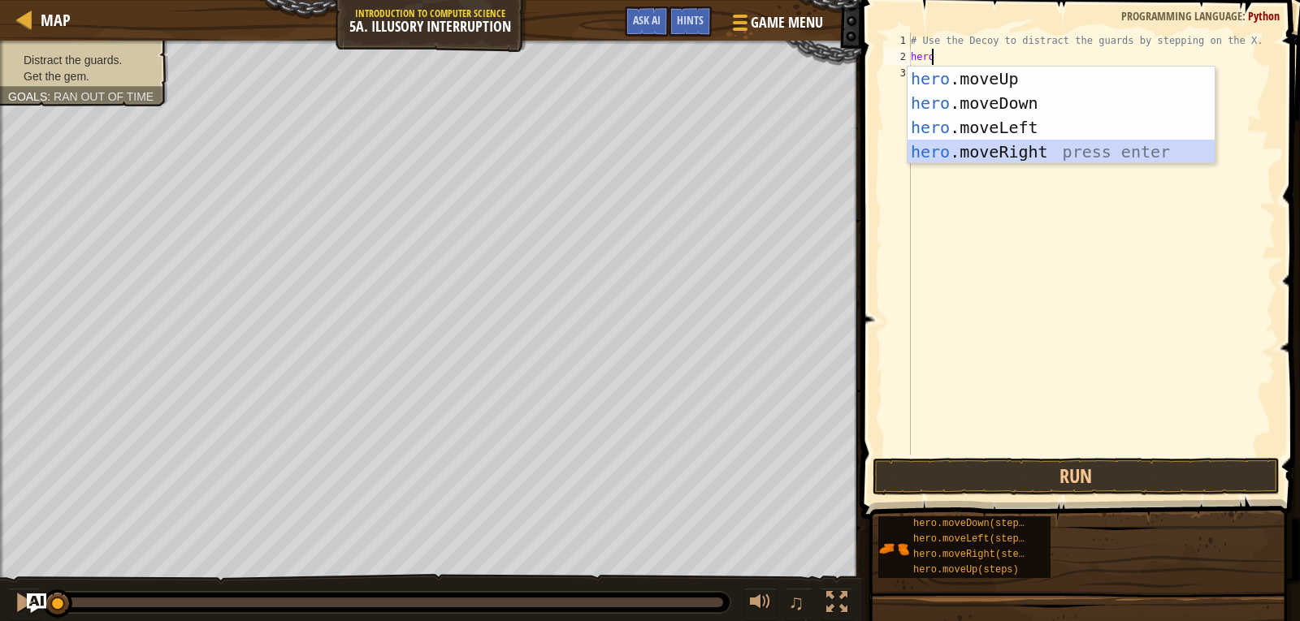
click at [1010, 143] on div "hero .moveUp press enter hero .moveDown press enter hero .moveLeft press enter …" at bounding box center [1060, 140] width 307 height 146
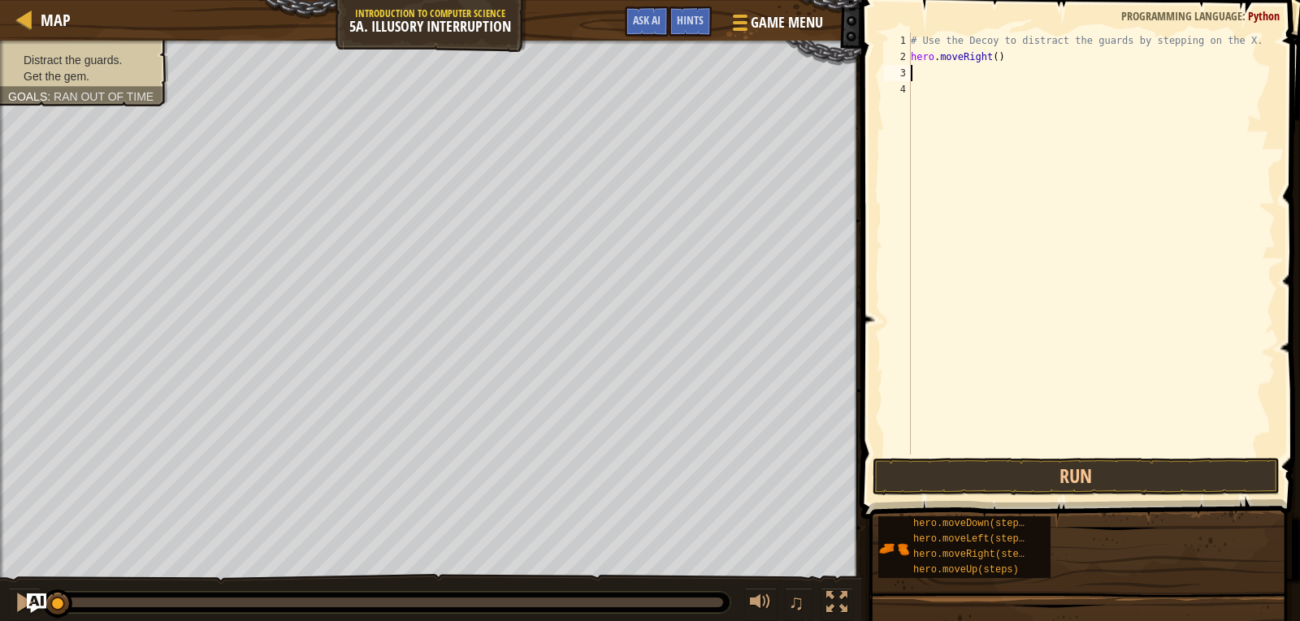
click at [990, 52] on div "# Use the Decoy to distract the guards by stepping on the X. hero . moveRight (…" at bounding box center [1091, 259] width 368 height 455
click at [1002, 486] on button "Run" at bounding box center [1075, 476] width 407 height 37
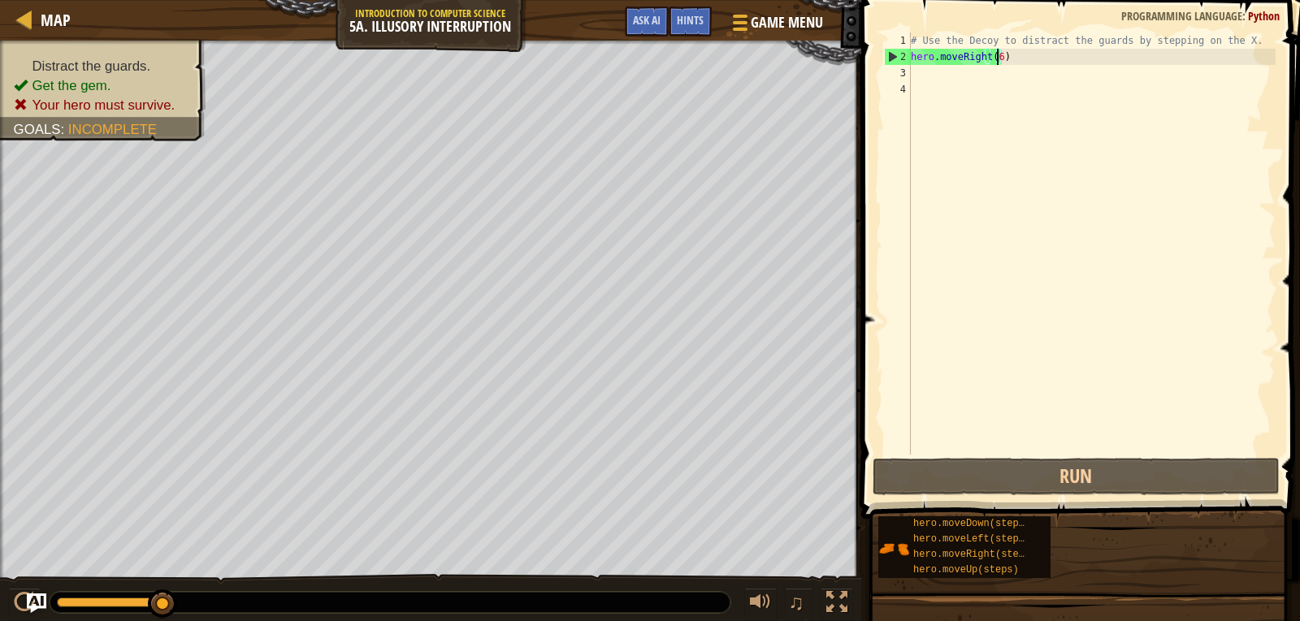
type textarea "hero.moveRight()"
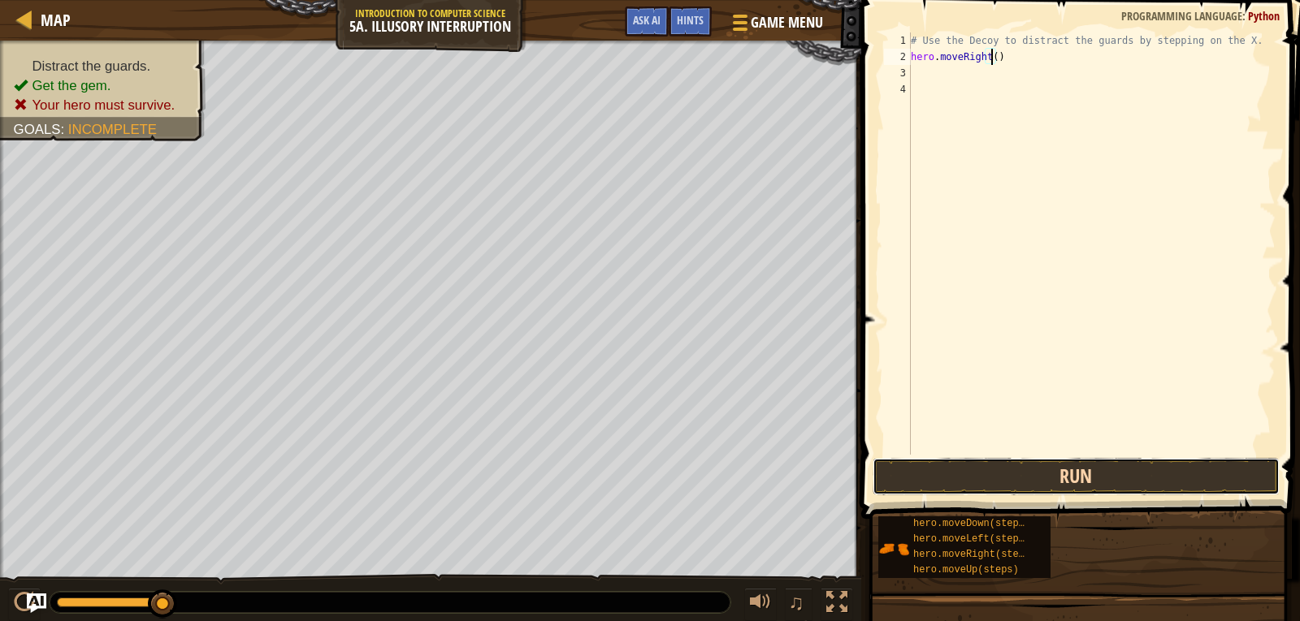
click at [985, 478] on button "Run" at bounding box center [1075, 476] width 407 height 37
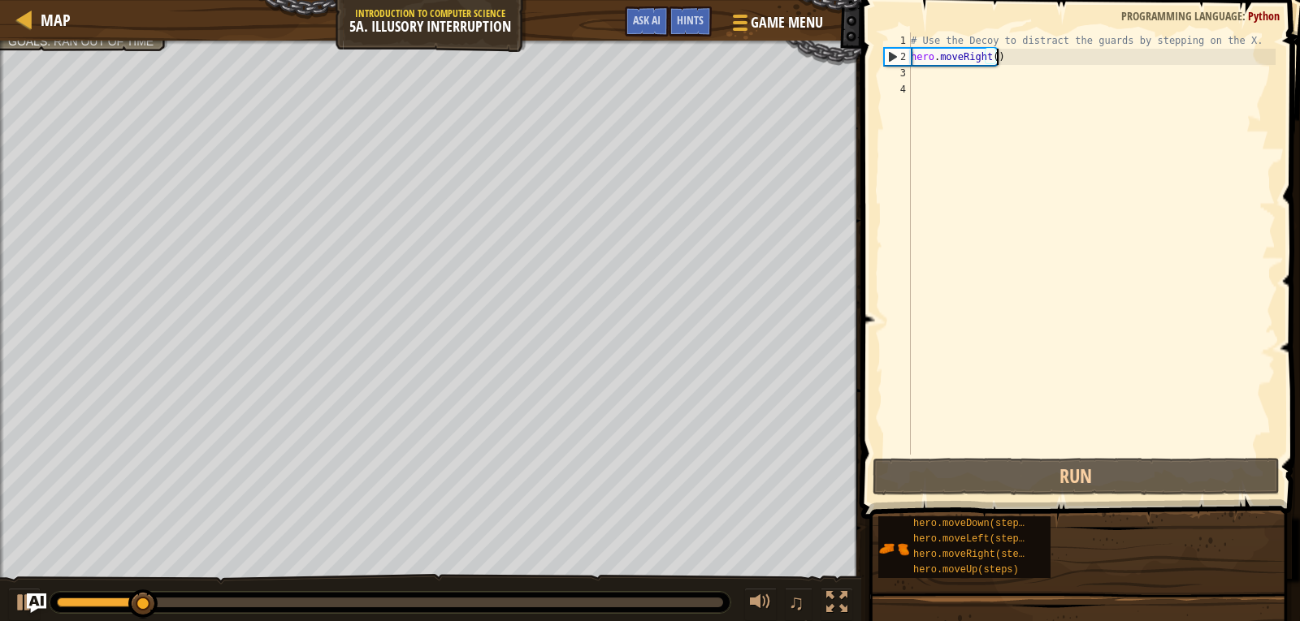
click at [1005, 55] on div "# Use the Decoy to distract the guards by stepping on the X. hero . moveRight (…" at bounding box center [1091, 259] width 368 height 455
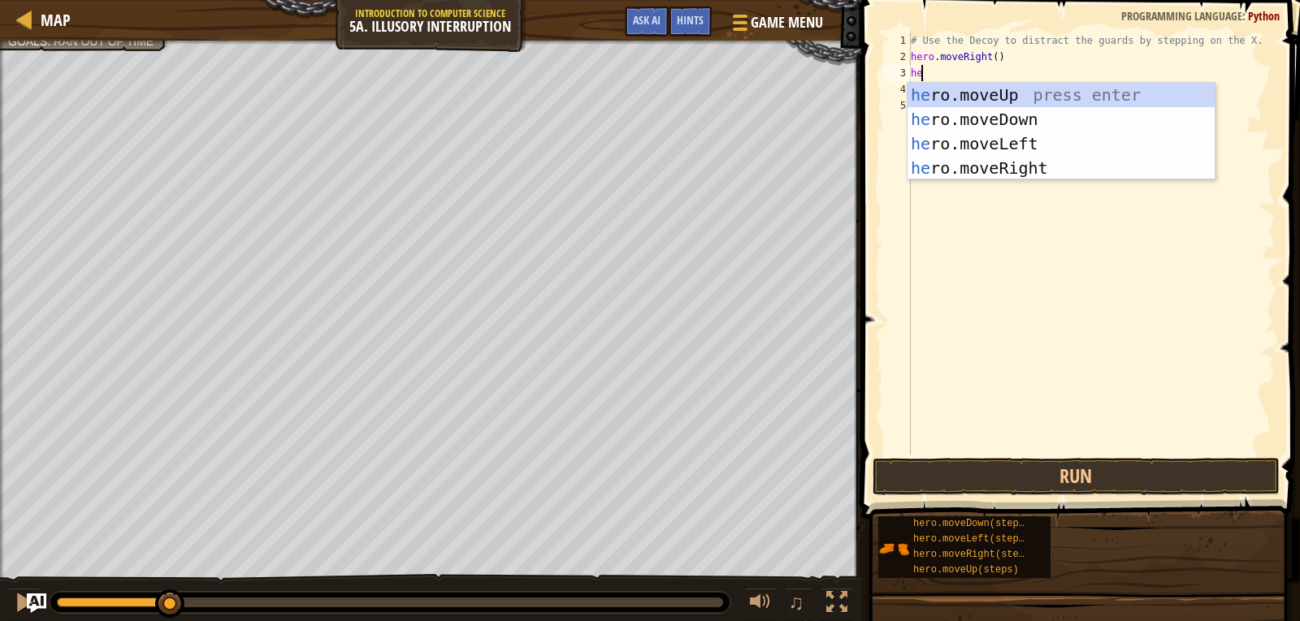
type textarea "hero"
click at [1029, 118] on div "hero .moveUp press enter hero .moveDown press enter hero .moveLeft press enter …" at bounding box center [1060, 156] width 307 height 146
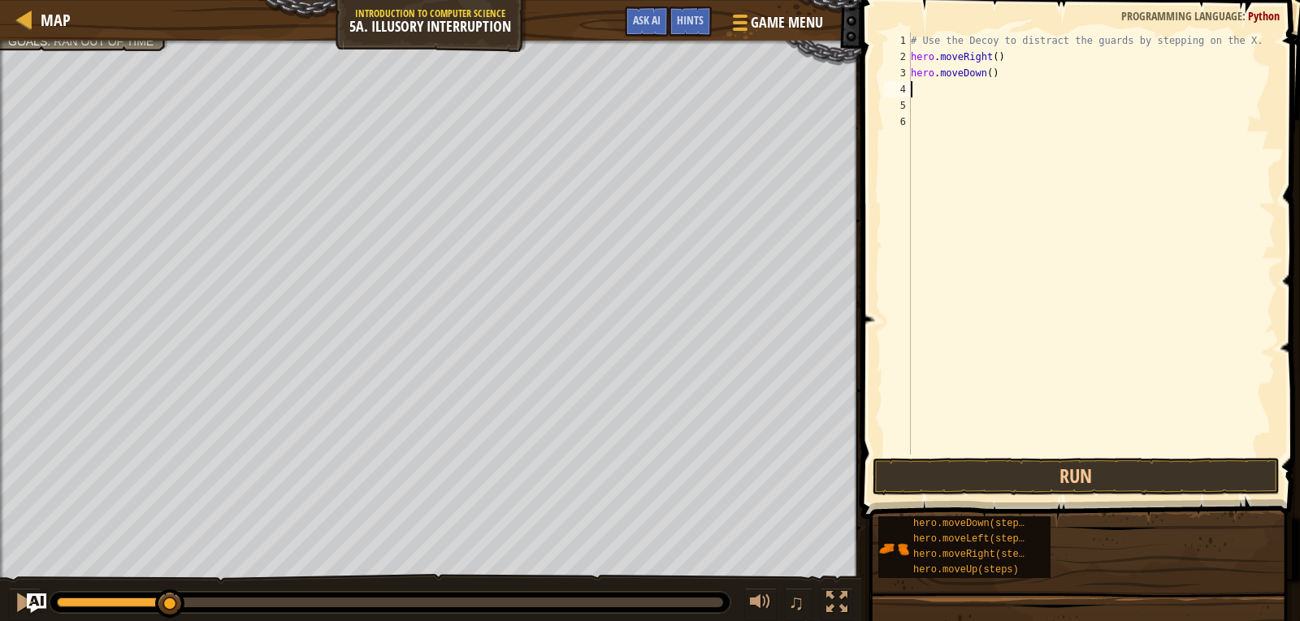
scroll to position [7, 0]
click at [980, 477] on button "Run" at bounding box center [1075, 476] width 407 height 37
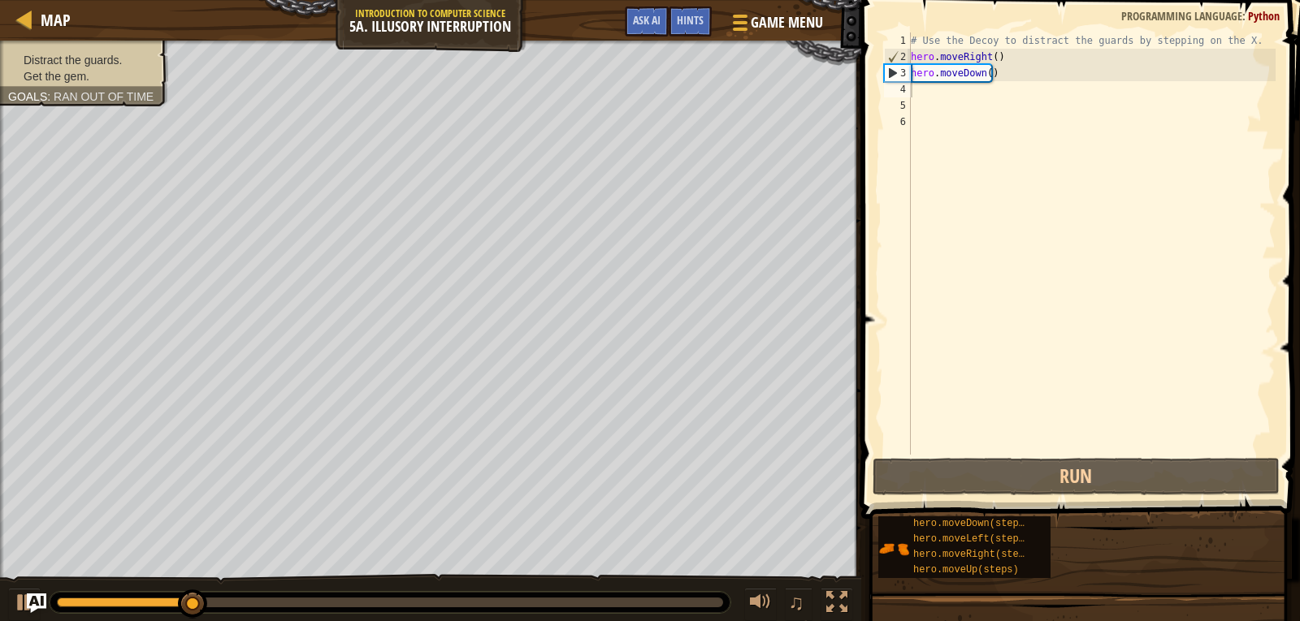
click at [50, 52] on ul "Distract the guards. Get the gem." at bounding box center [84, 68] width 152 height 32
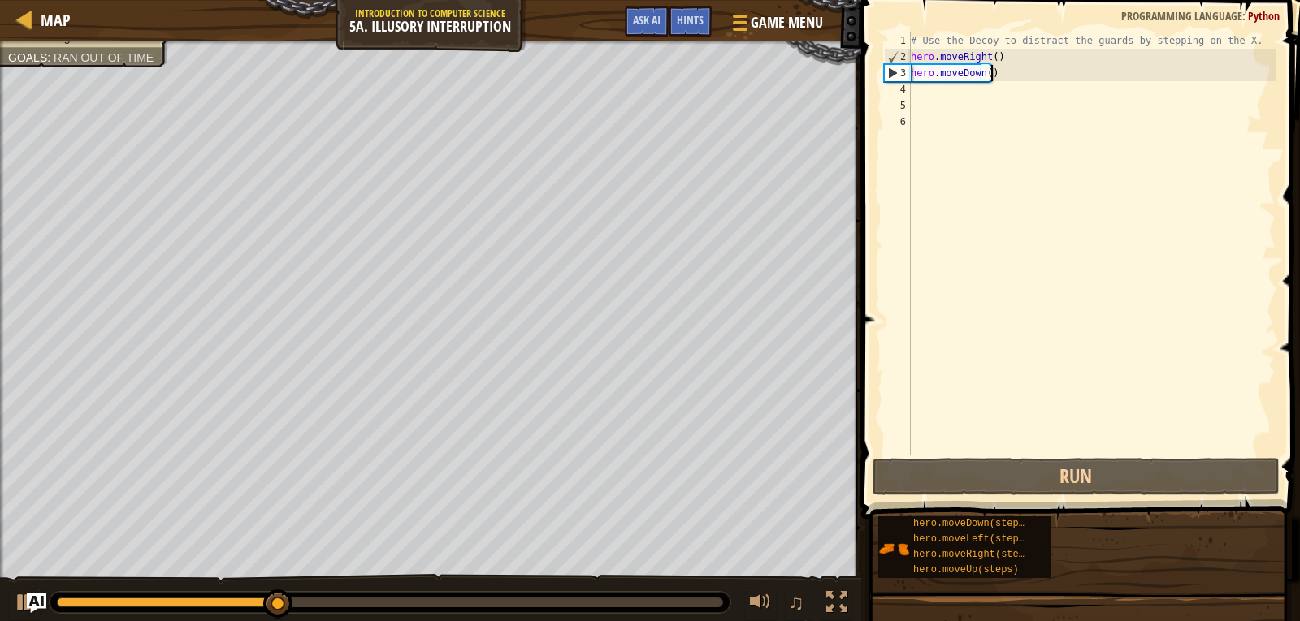
click at [1017, 78] on div "# Use the Decoy to distract the guards by stepping on the X. hero . moveRight (…" at bounding box center [1091, 259] width 368 height 455
click at [984, 72] on div "# Use the Decoy to distract the guards by stepping on the X. hero . moveRight (…" at bounding box center [1091, 259] width 368 height 455
type textarea "hero.moveDown(2)"
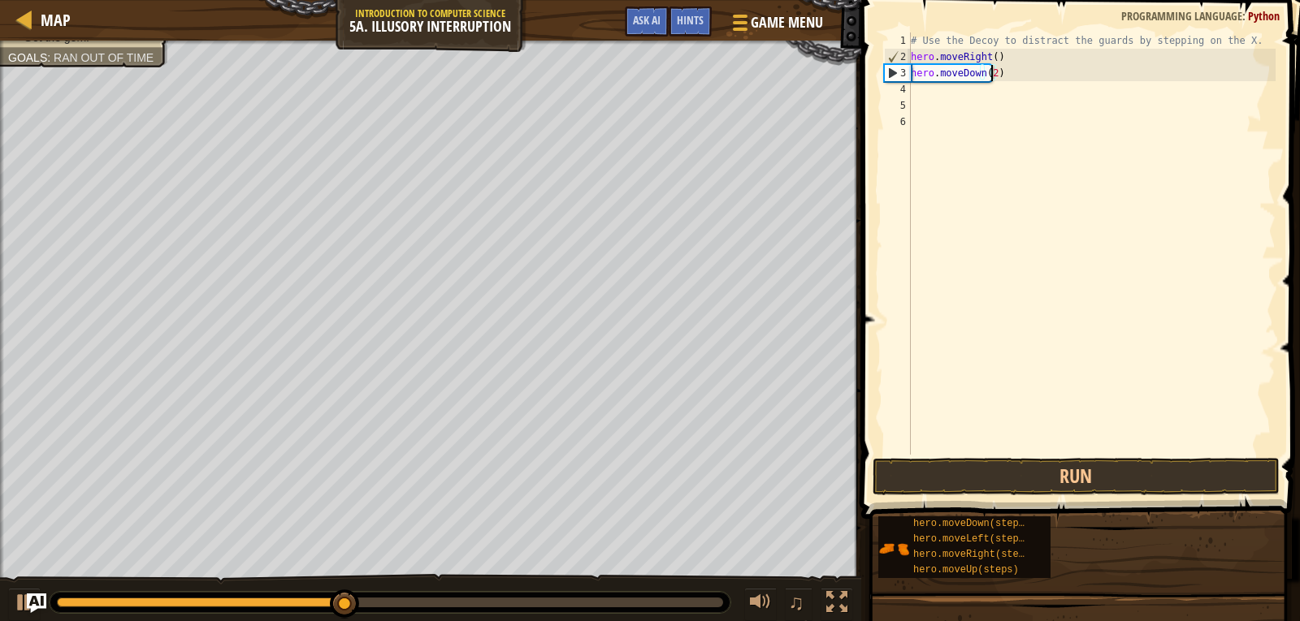
scroll to position [7, 6]
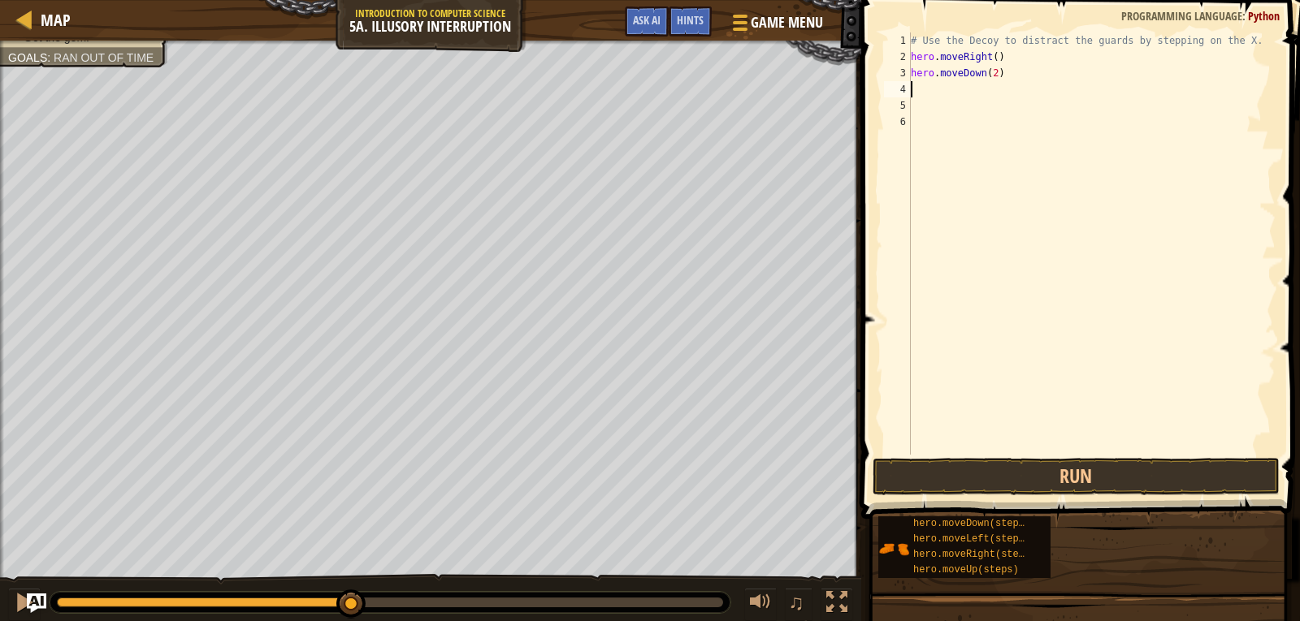
click at [1010, 82] on div "# Use the Decoy to distract the guards by stepping on the X. hero . moveRight (…" at bounding box center [1091, 259] width 368 height 455
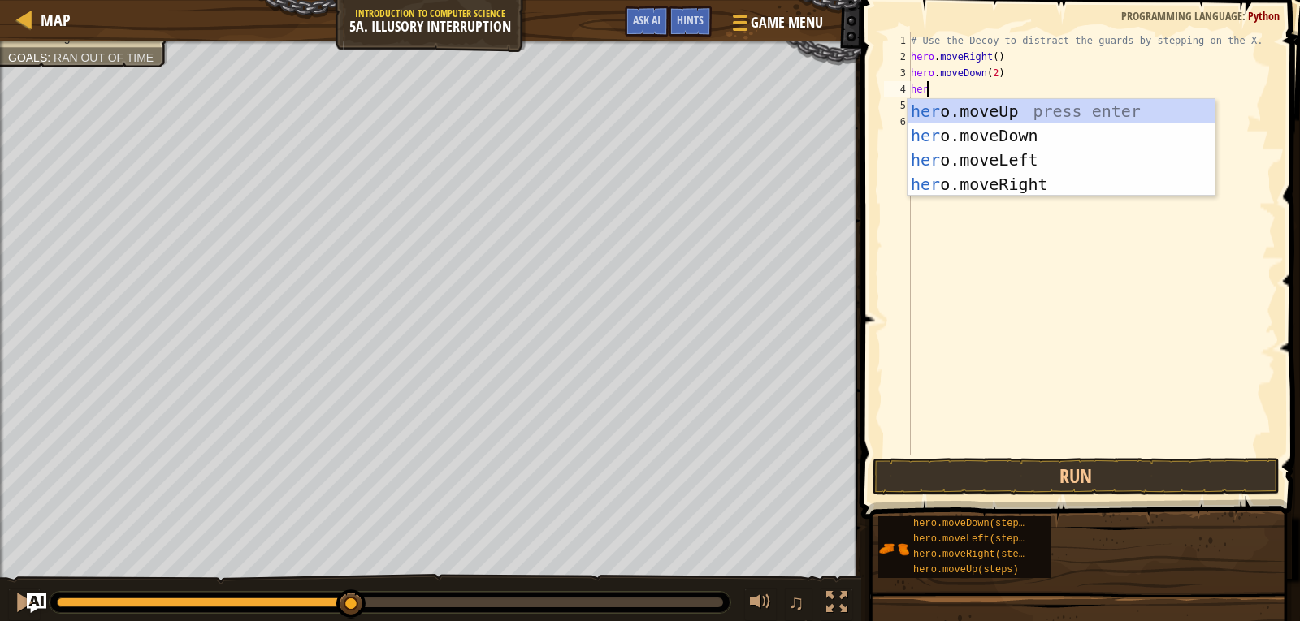
type textarea "hero"
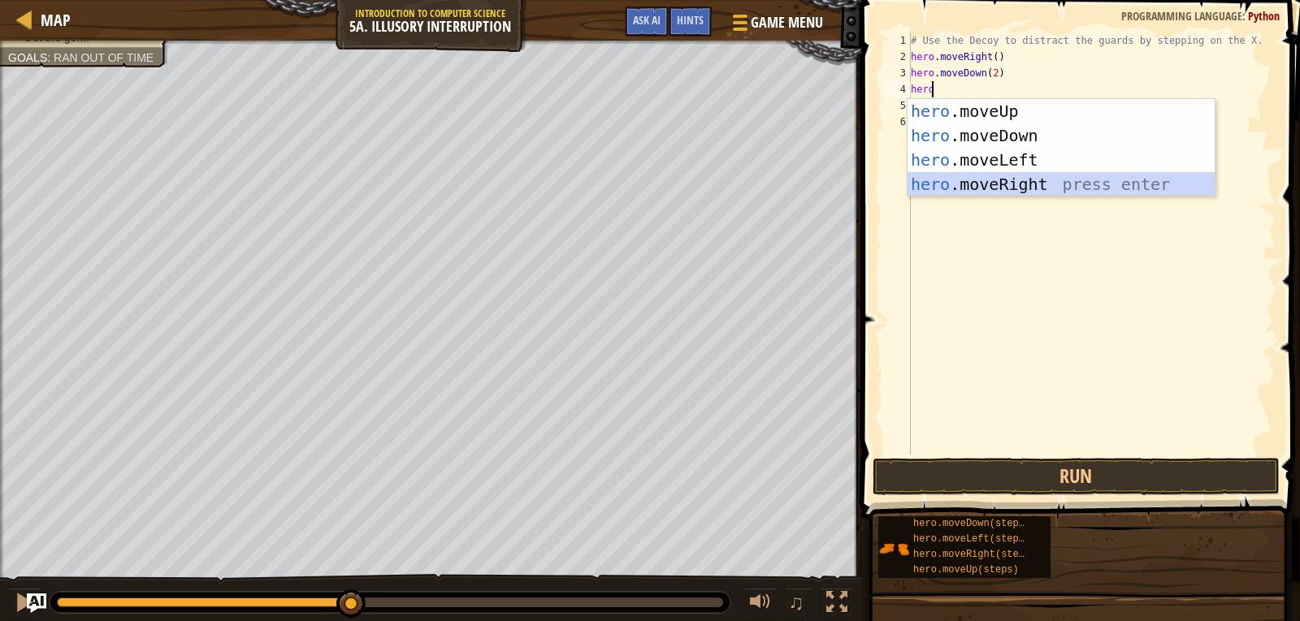
click at [953, 189] on div "hero .moveUp press enter hero .moveDown press enter hero .moveLeft press enter …" at bounding box center [1060, 172] width 307 height 146
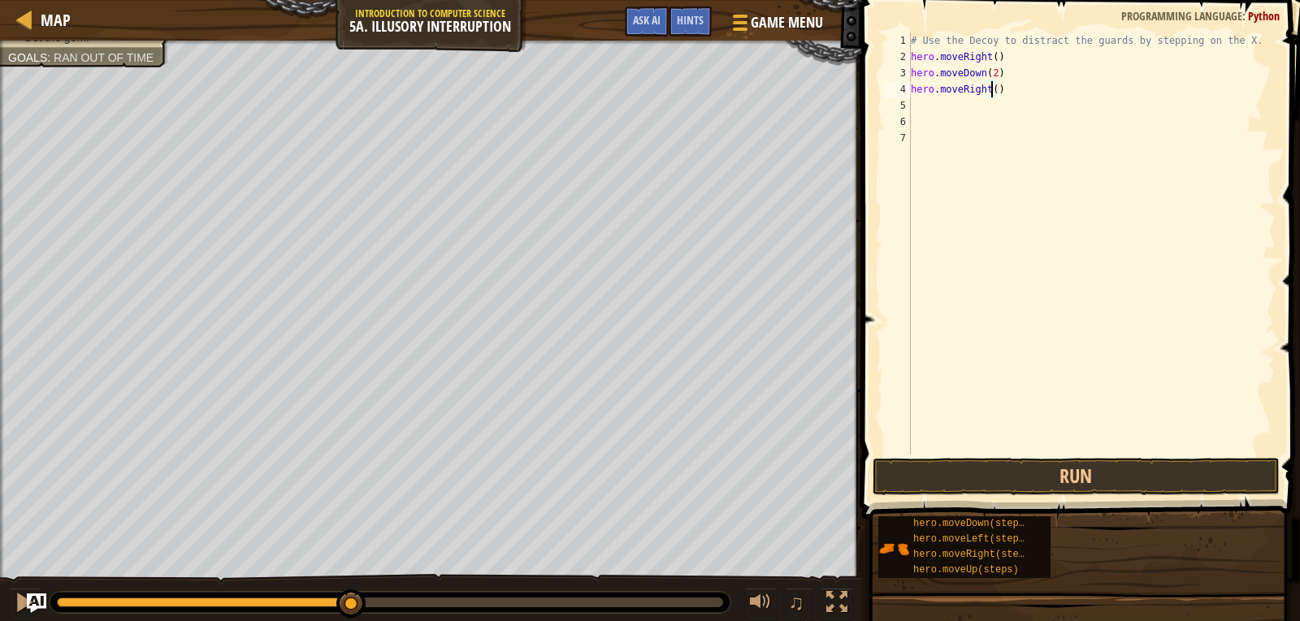
click at [989, 88] on div "# Use the Decoy to distract the guards by stepping on the X. hero . moveRight (…" at bounding box center [1091, 259] width 368 height 455
type textarea "hero.moveRight(2)"
click at [1014, 94] on div "# Use the Decoy to distract the guards by stepping on the X. hero . moveRight (…" at bounding box center [1091, 259] width 368 height 455
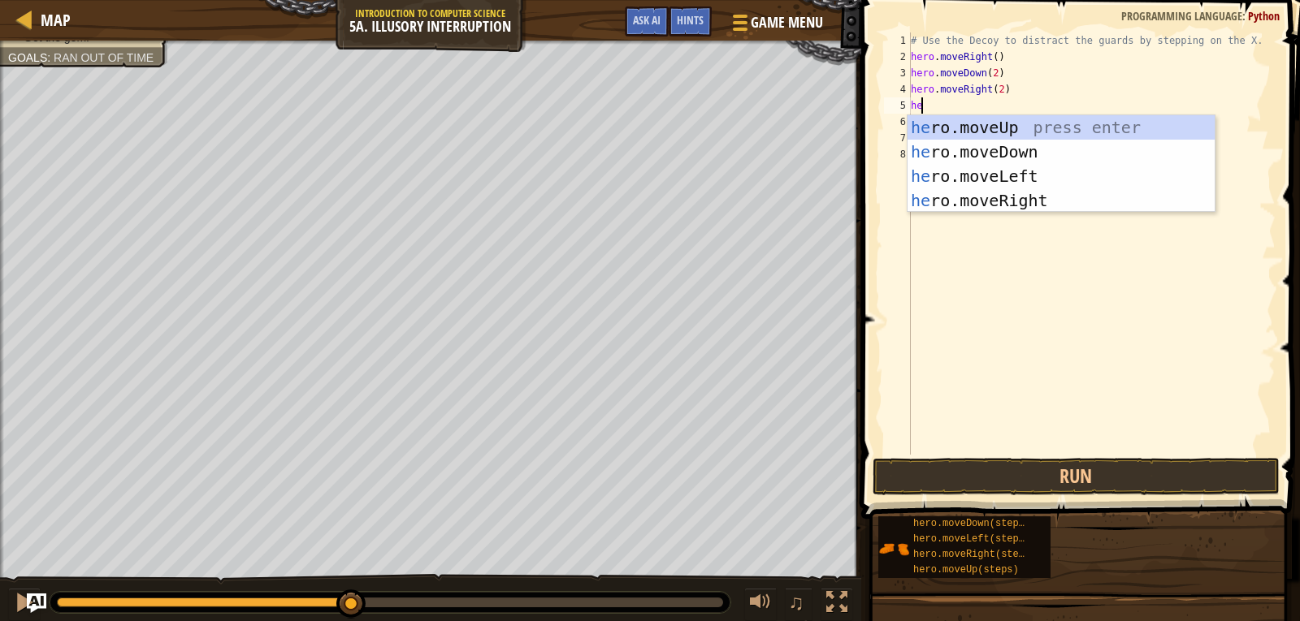
type textarea "hero"
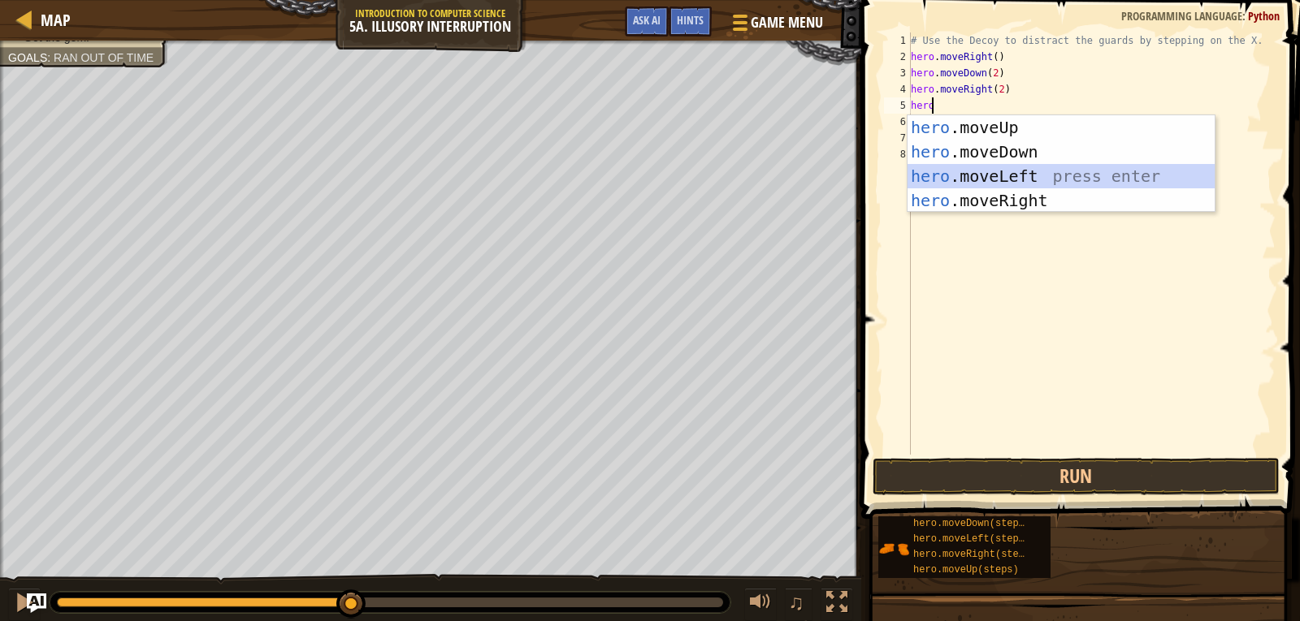
click at [991, 169] on div "hero .moveUp press enter hero .moveDown press enter hero .moveLeft press enter …" at bounding box center [1060, 188] width 307 height 146
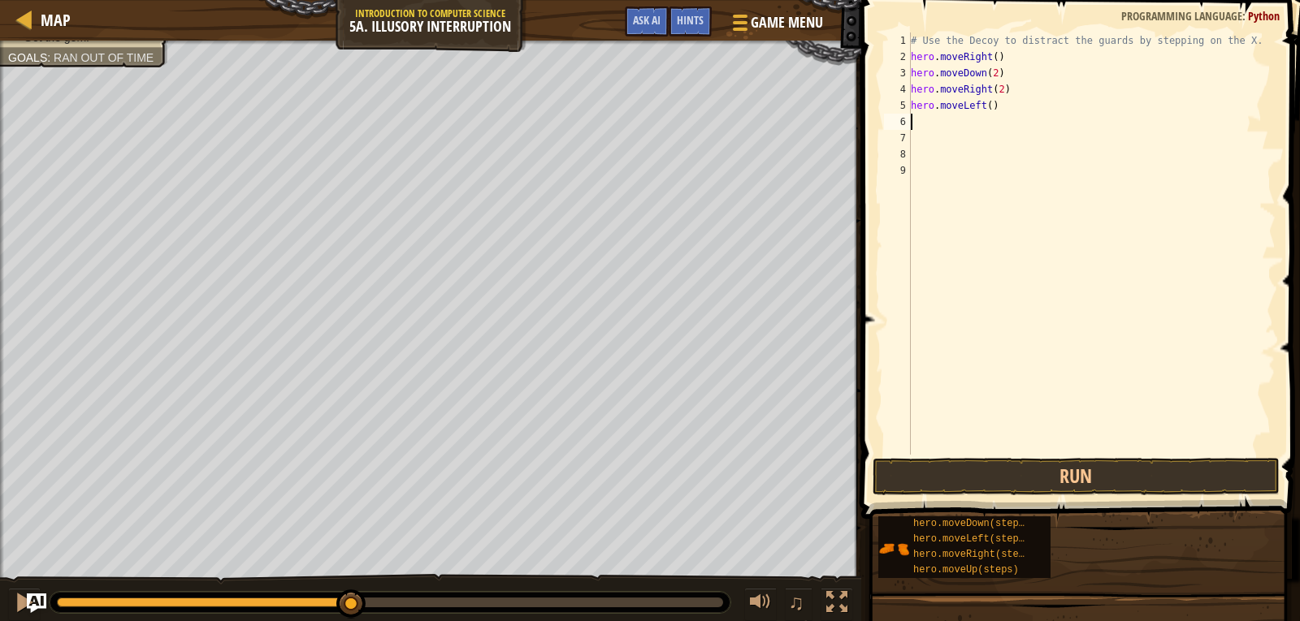
click at [984, 106] on div "# Use the Decoy to distract the guards by stepping on the X. hero . moveRight (…" at bounding box center [1091, 259] width 368 height 455
click at [1013, 488] on button "Run" at bounding box center [1075, 476] width 407 height 37
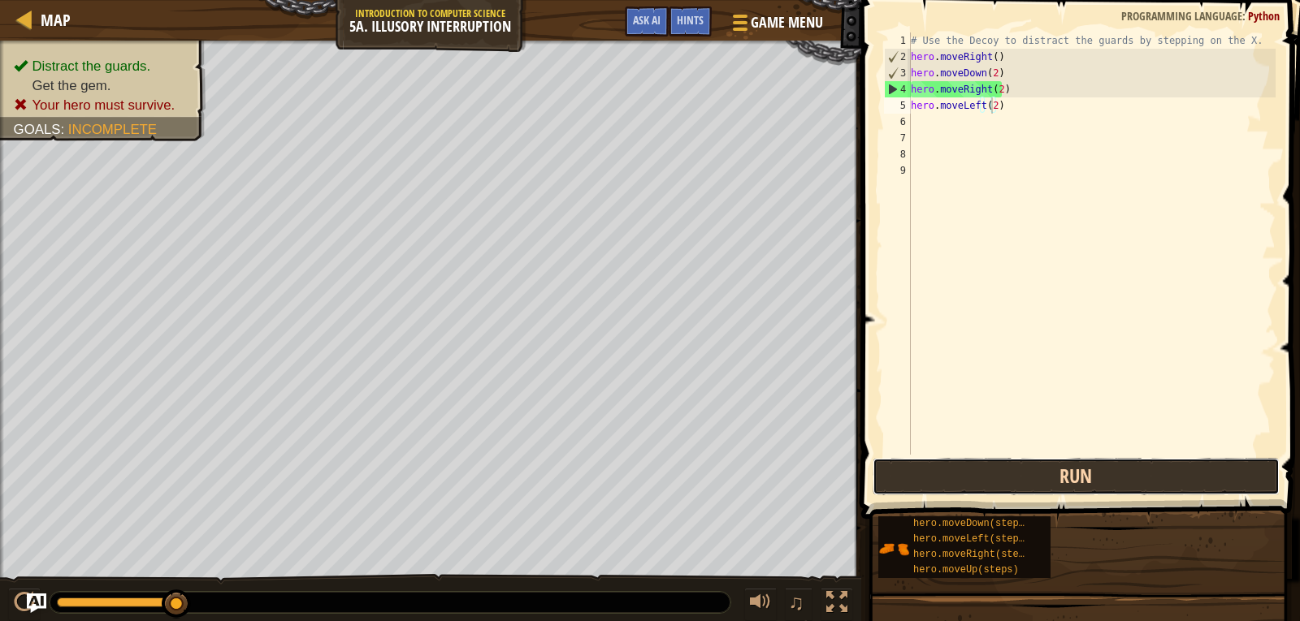
click at [1013, 482] on button "Run" at bounding box center [1075, 476] width 407 height 37
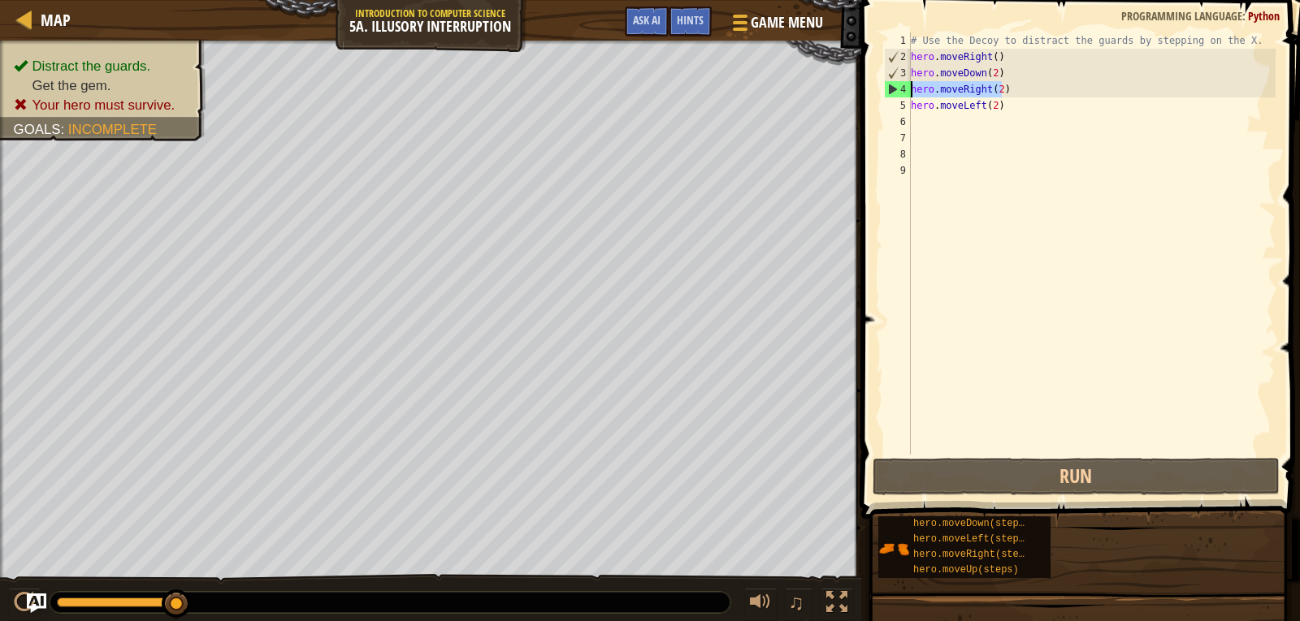
drag, startPoint x: 1011, startPoint y: 82, endPoint x: 913, endPoint y: 93, distance: 98.1
click at [913, 93] on div "# Use the Decoy to distract the guards by stepping on the X. hero . moveRight (…" at bounding box center [1091, 259] width 368 height 455
click at [1000, 101] on div "# Use the Decoy to distract the guards by stepping on the X. hero . moveRight (…" at bounding box center [1091, 259] width 368 height 455
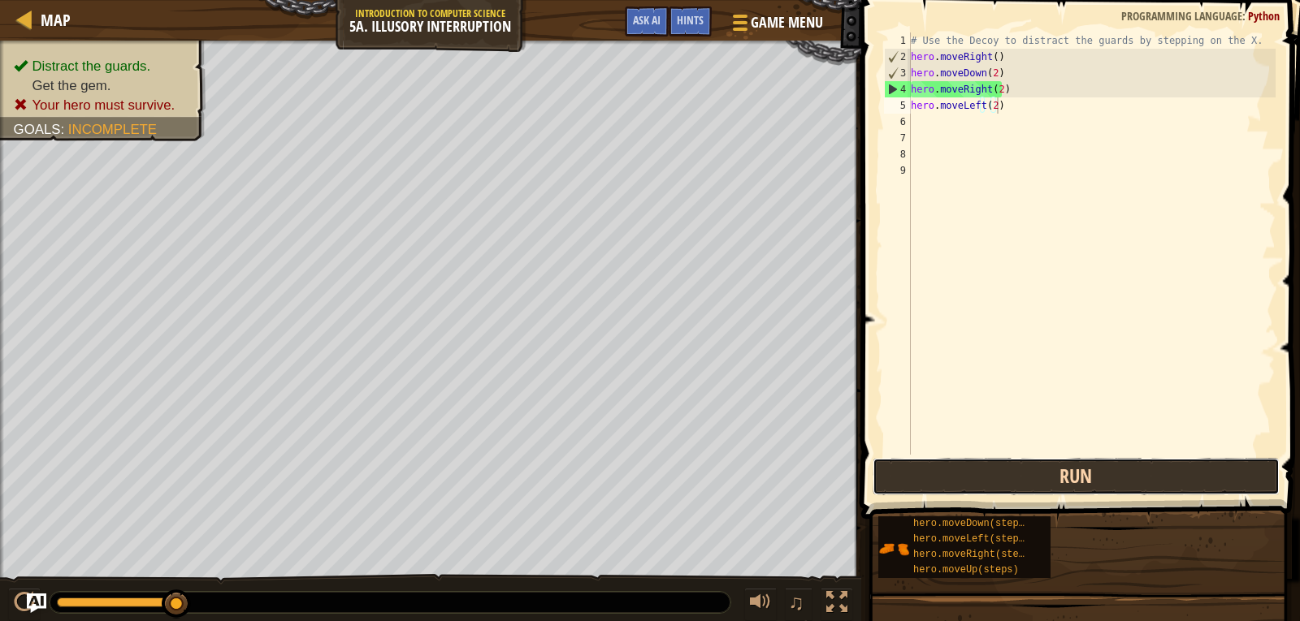
click at [986, 469] on button "Run" at bounding box center [1075, 476] width 407 height 37
click at [1008, 477] on button "Run" at bounding box center [1075, 476] width 407 height 37
click at [1031, 479] on button "Run" at bounding box center [1075, 476] width 407 height 37
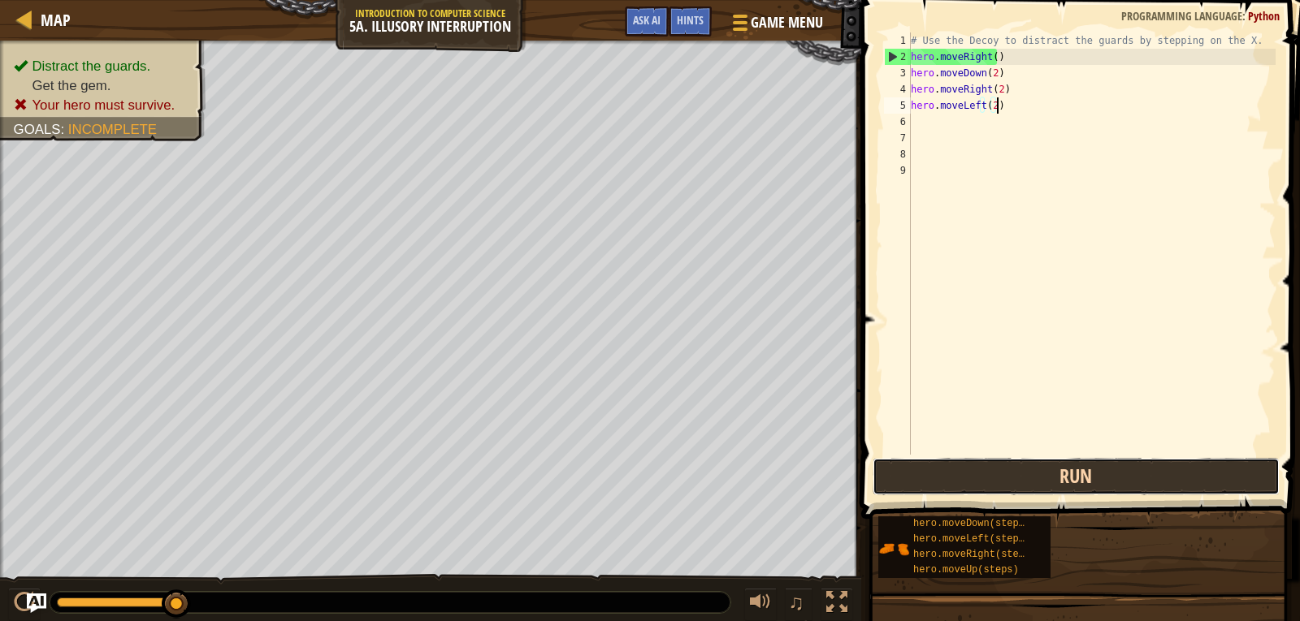
click at [993, 464] on button "Run" at bounding box center [1075, 476] width 407 height 37
click at [1010, 484] on button "Run" at bounding box center [1075, 476] width 407 height 37
click at [1014, 487] on button "Run" at bounding box center [1075, 476] width 407 height 37
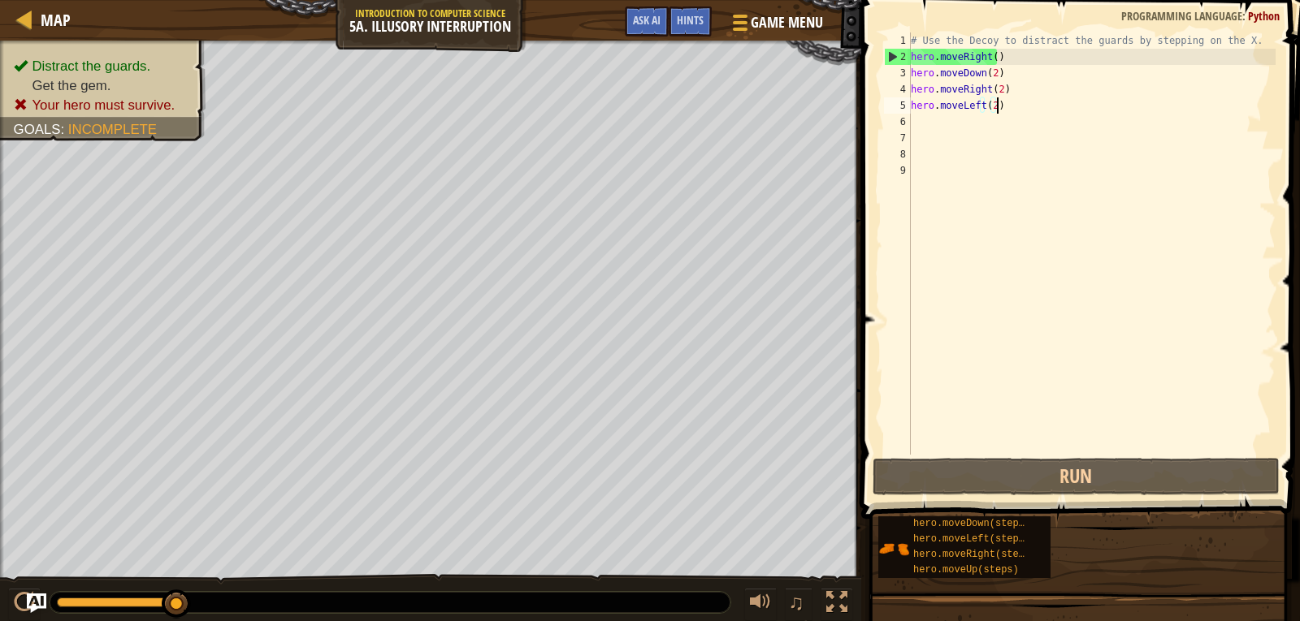
click at [995, 89] on div "# Use the Decoy to distract the guards by stepping on the X. hero . moveRight (…" at bounding box center [1091, 259] width 368 height 455
type textarea "hero.moveRight()"
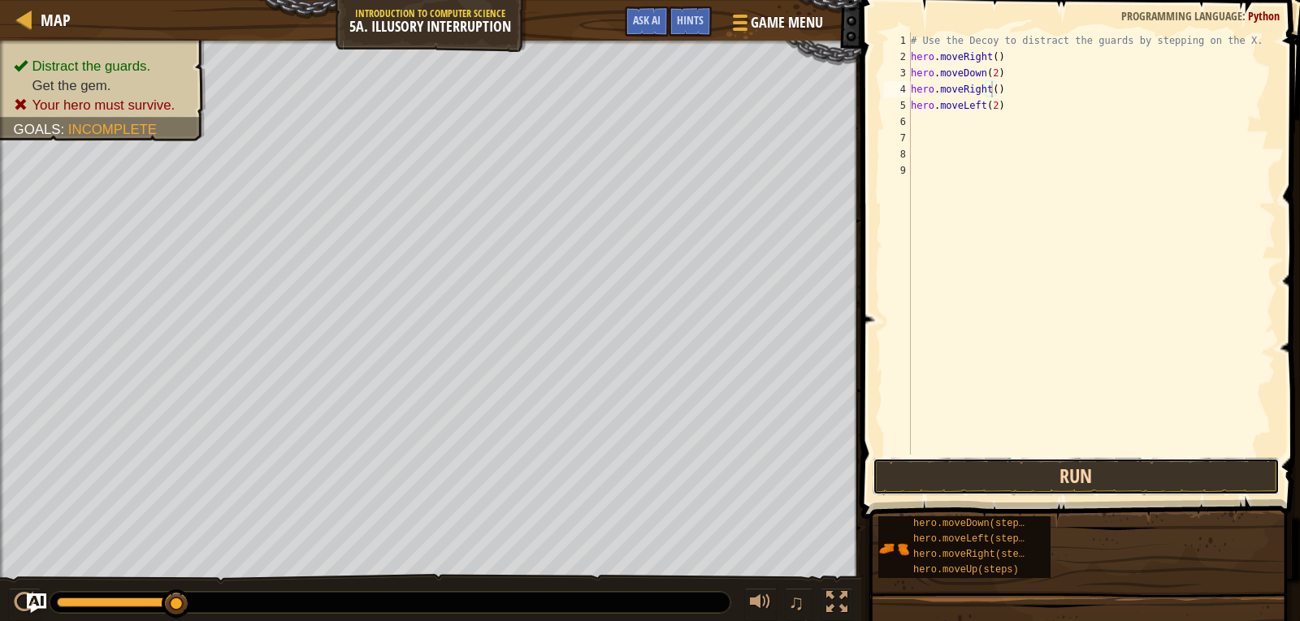
click at [972, 475] on button "Run" at bounding box center [1075, 476] width 407 height 37
click at [970, 480] on button "Run" at bounding box center [1075, 476] width 407 height 37
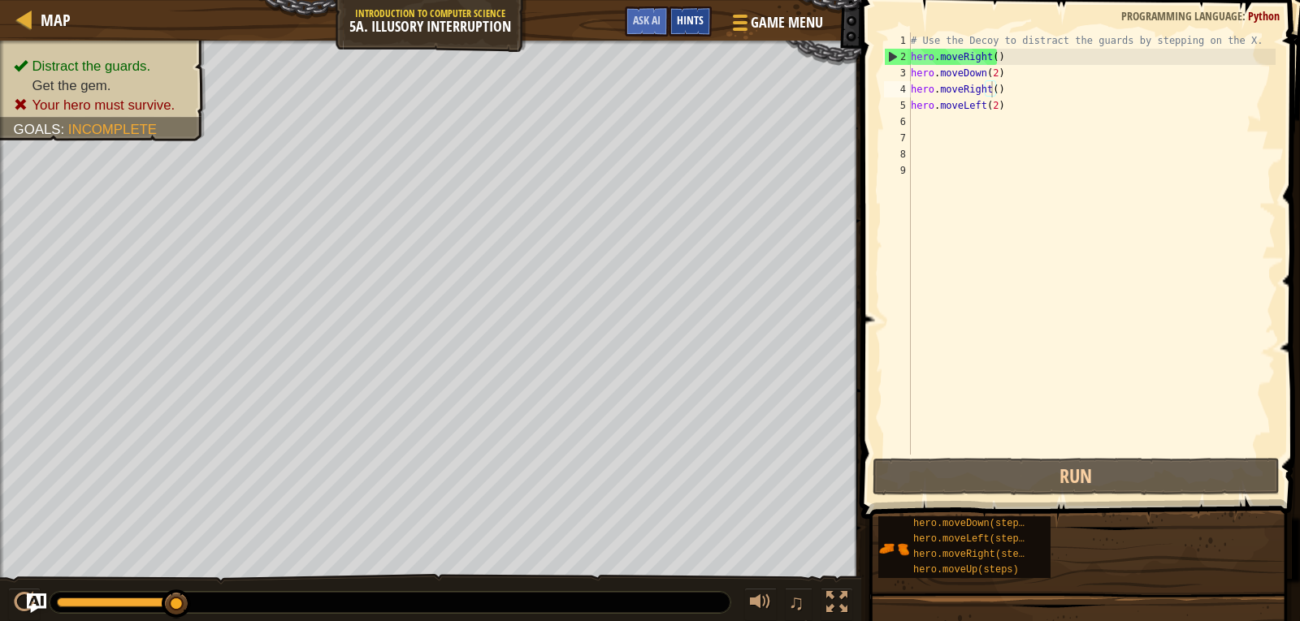
click at [682, 11] on div "Hints" at bounding box center [690, 21] width 43 height 30
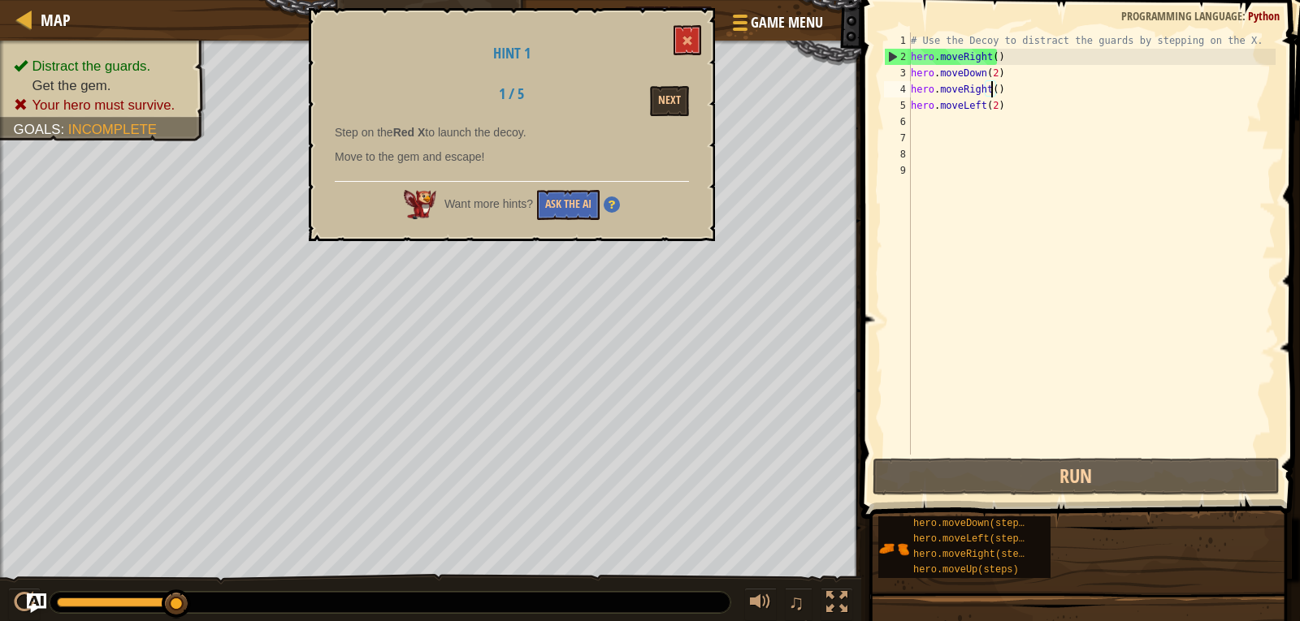
click at [681, 24] on div "Hint 1 1 / 5 Next Step on the Red X to launch the decoy. Move to the gem and es…" at bounding box center [512, 124] width 406 height 233
click at [685, 37] on span at bounding box center [687, 40] width 11 height 11
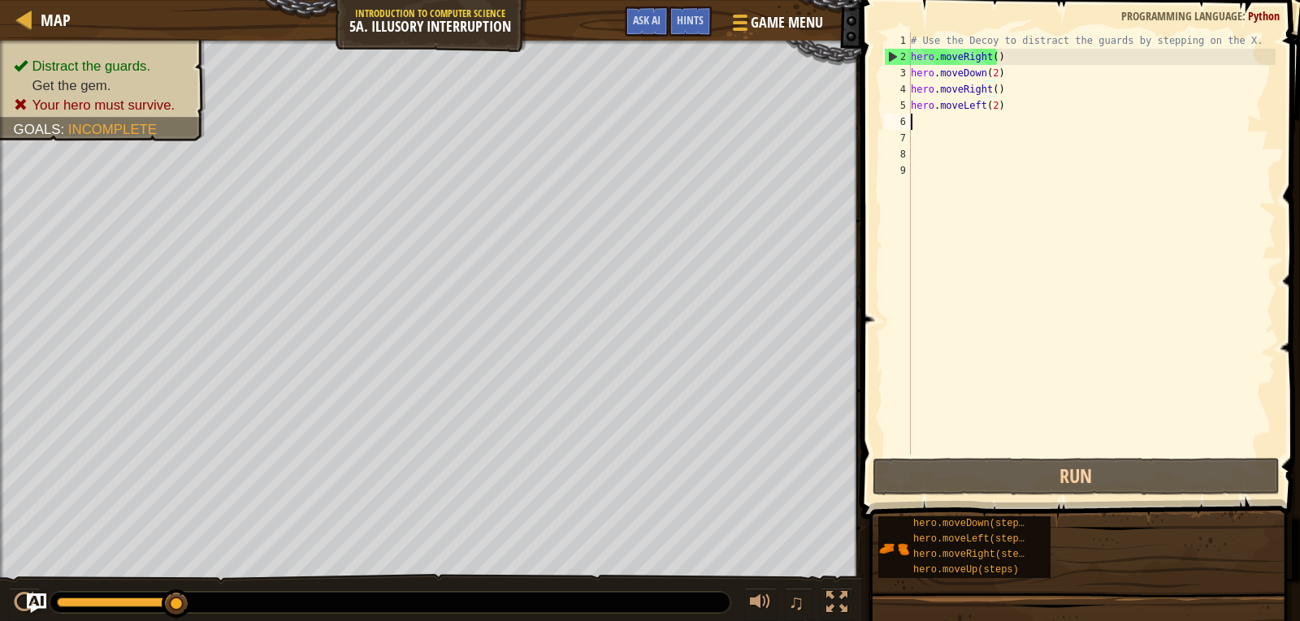
scroll to position [7, 0]
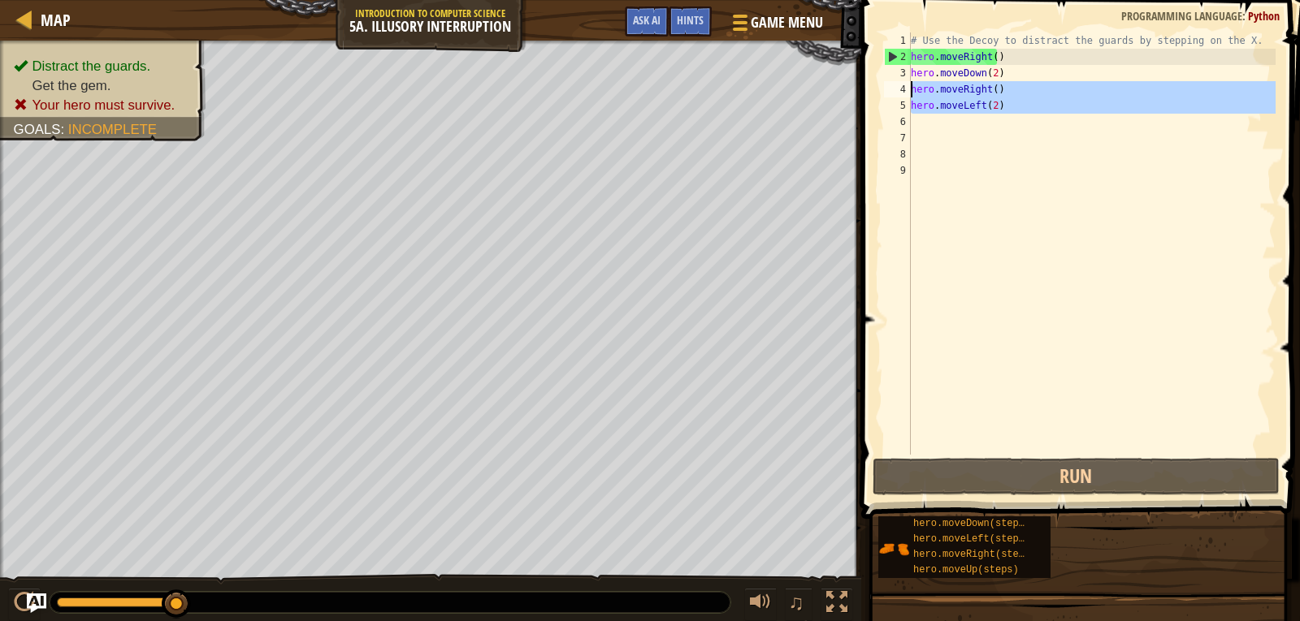
drag, startPoint x: 1024, startPoint y: 115, endPoint x: 907, endPoint y: 87, distance: 121.2
click at [907, 87] on div "1 2 3 4 5 6 7 8 9 # Use the Decoy to distract the guards by stepping on the X. …" at bounding box center [1078, 243] width 395 height 422
type textarea "hero.moveRight() hero.moveLeft(2)"
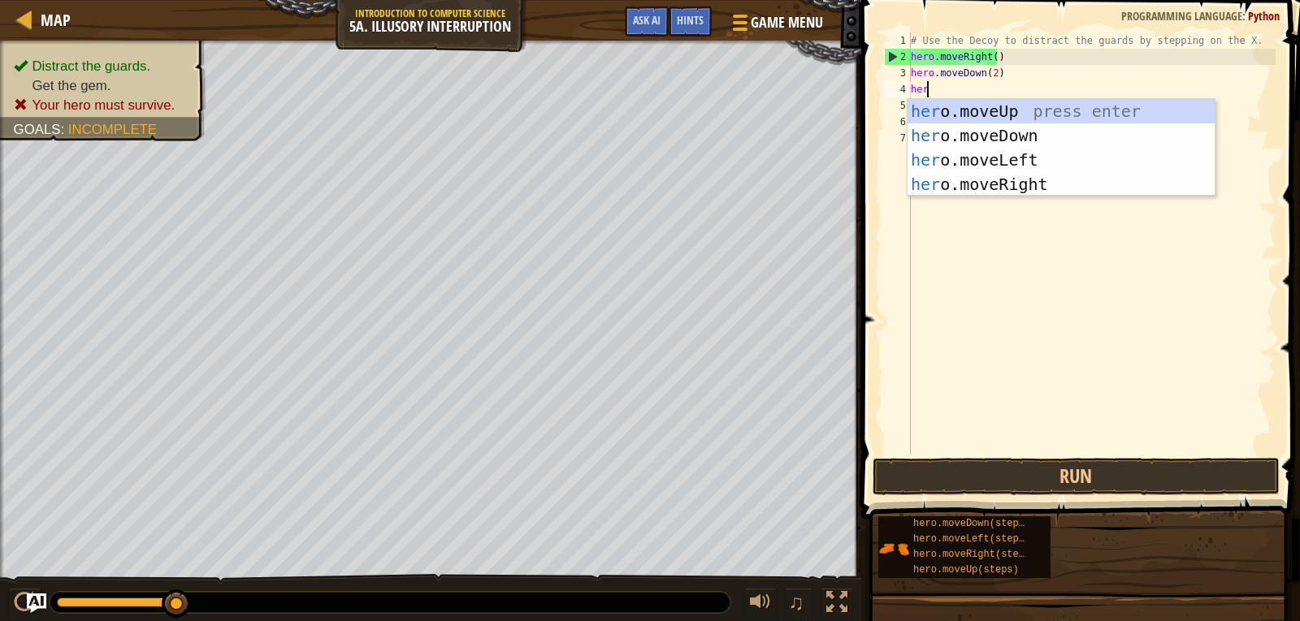
type textarea "hero"
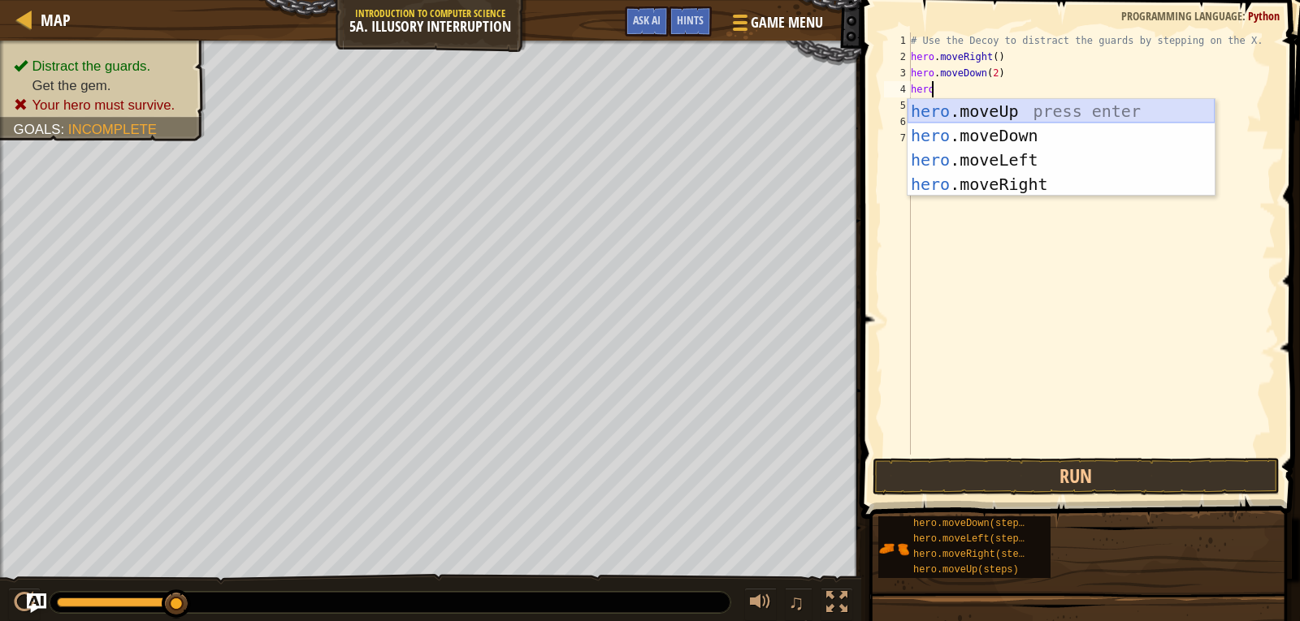
click at [1004, 117] on div "hero .moveUp press enter hero .moveDown press enter hero .moveLeft press enter …" at bounding box center [1060, 172] width 307 height 146
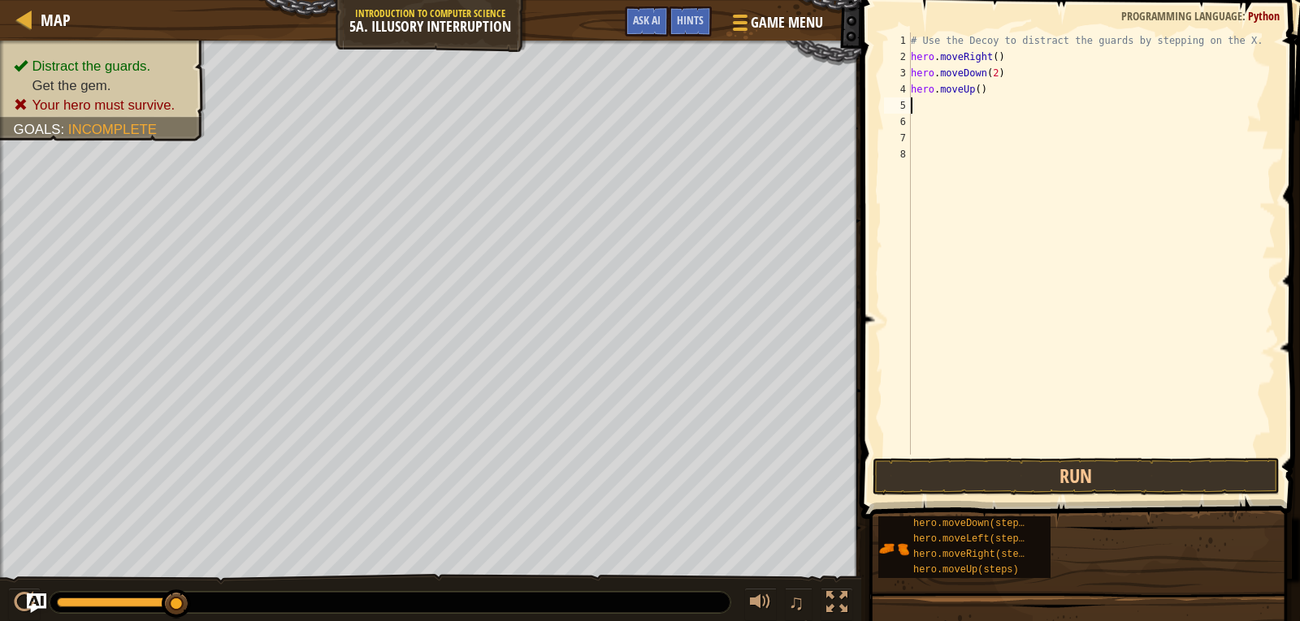
click at [972, 92] on div "# Use the Decoy to distract the guards by stepping on the X. hero . moveRight (…" at bounding box center [1091, 259] width 368 height 455
click at [975, 89] on div "# Use the Decoy to distract the guards by stepping on the X. hero . moveRight (…" at bounding box center [1091, 259] width 368 height 455
type textarea "hero.moveUp(2)"
click at [1009, 84] on div "# Use the Decoy to distract the guards by stepping on the X. hero . moveRight (…" at bounding box center [1091, 259] width 368 height 455
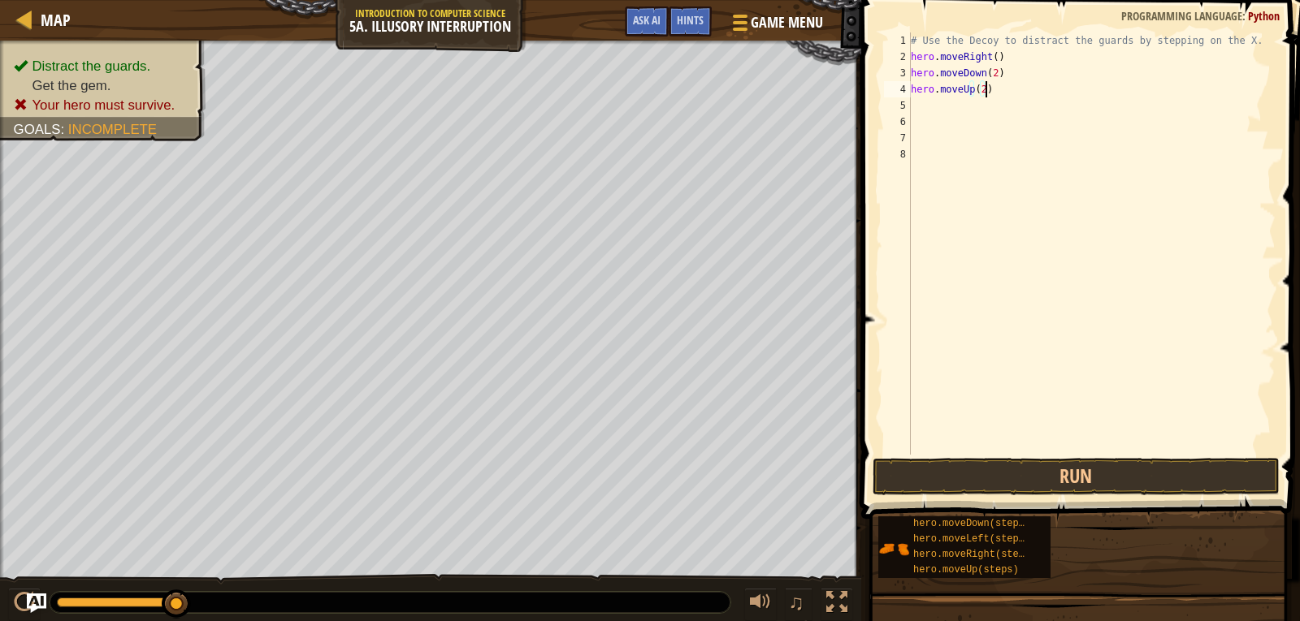
scroll to position [7, 0]
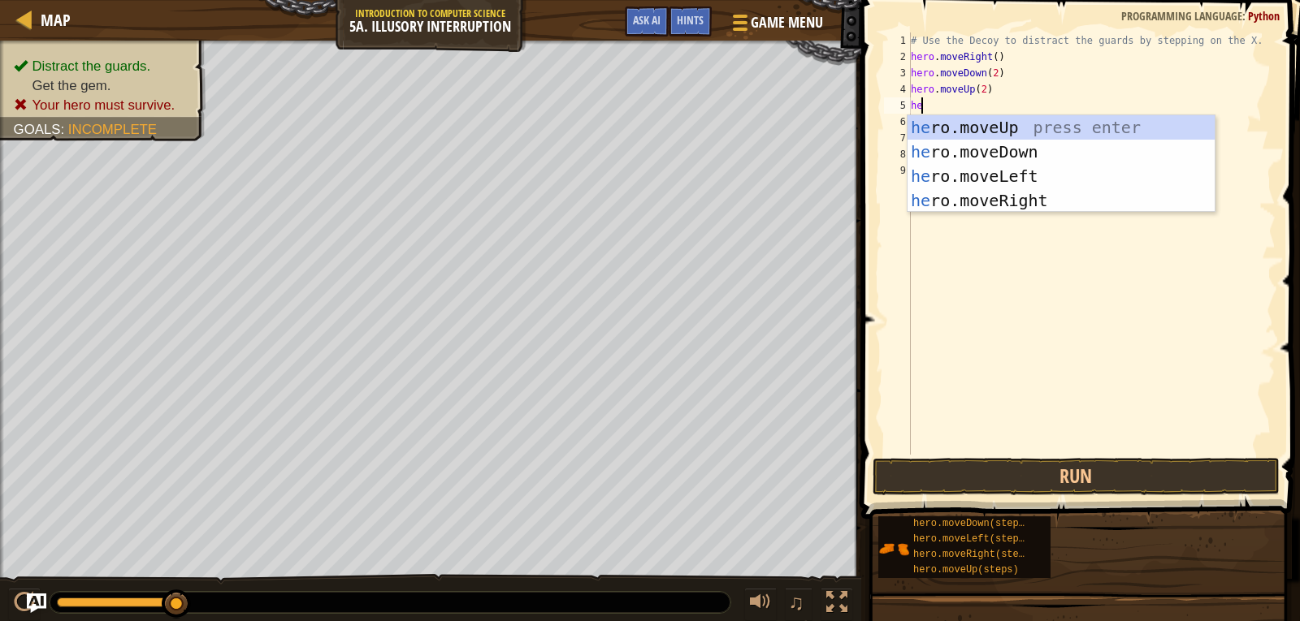
type textarea "hero"
click at [1019, 197] on div "hero .moveUp press enter hero .moveDown press enter hero .moveLeft press enter …" at bounding box center [1060, 188] width 307 height 146
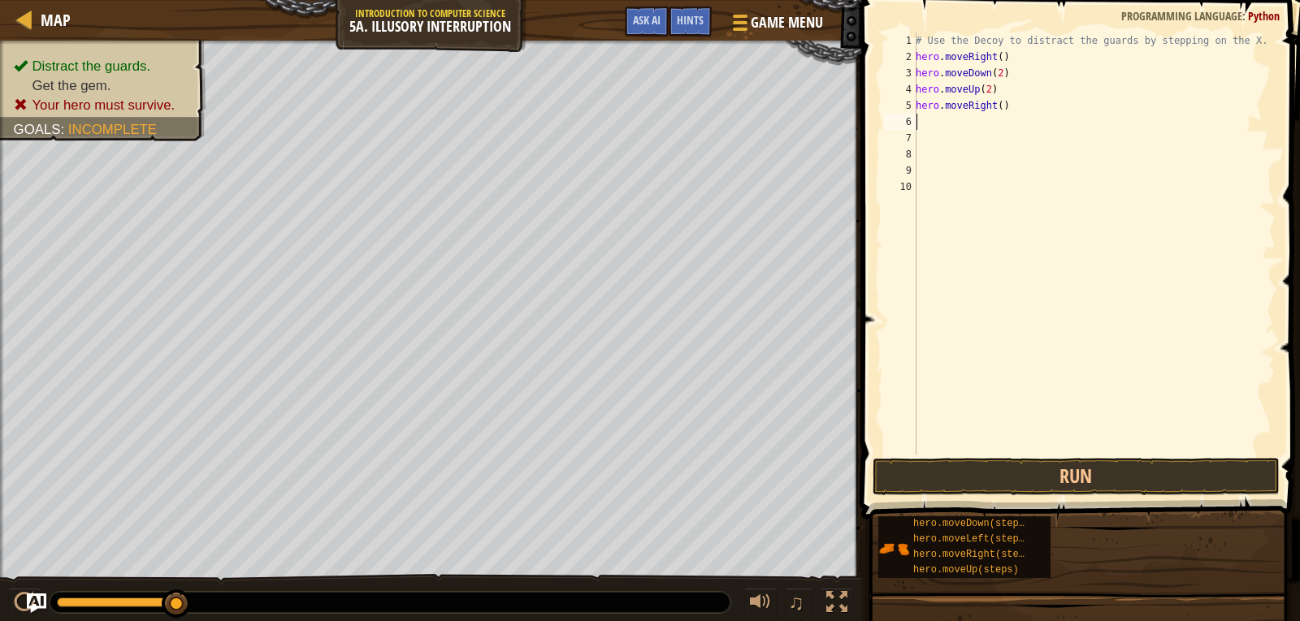
scroll to position [7, 0]
click at [993, 104] on div "# Use the Decoy to distract the guards by stepping on the X. hero . moveRight (…" at bounding box center [1093, 259] width 363 height 455
type textarea "hero.moveRight(4)"
click at [1029, 467] on button "Run" at bounding box center [1075, 476] width 407 height 37
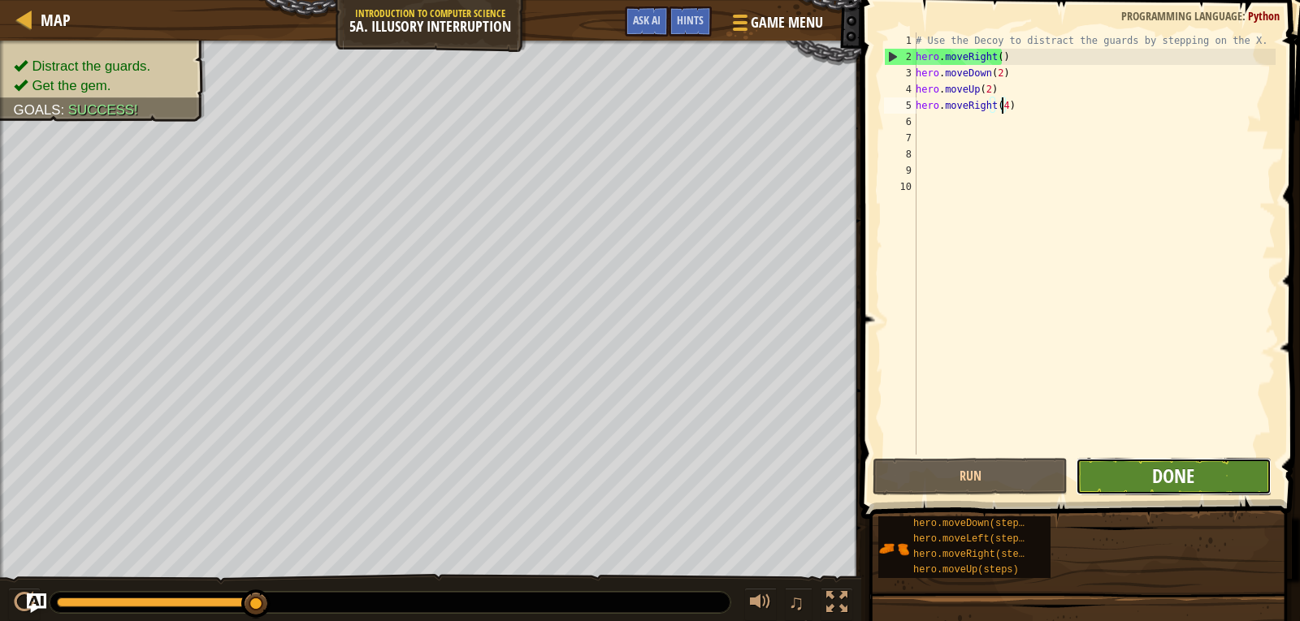
click at [1193, 468] on span "Done" at bounding box center [1173, 476] width 42 height 26
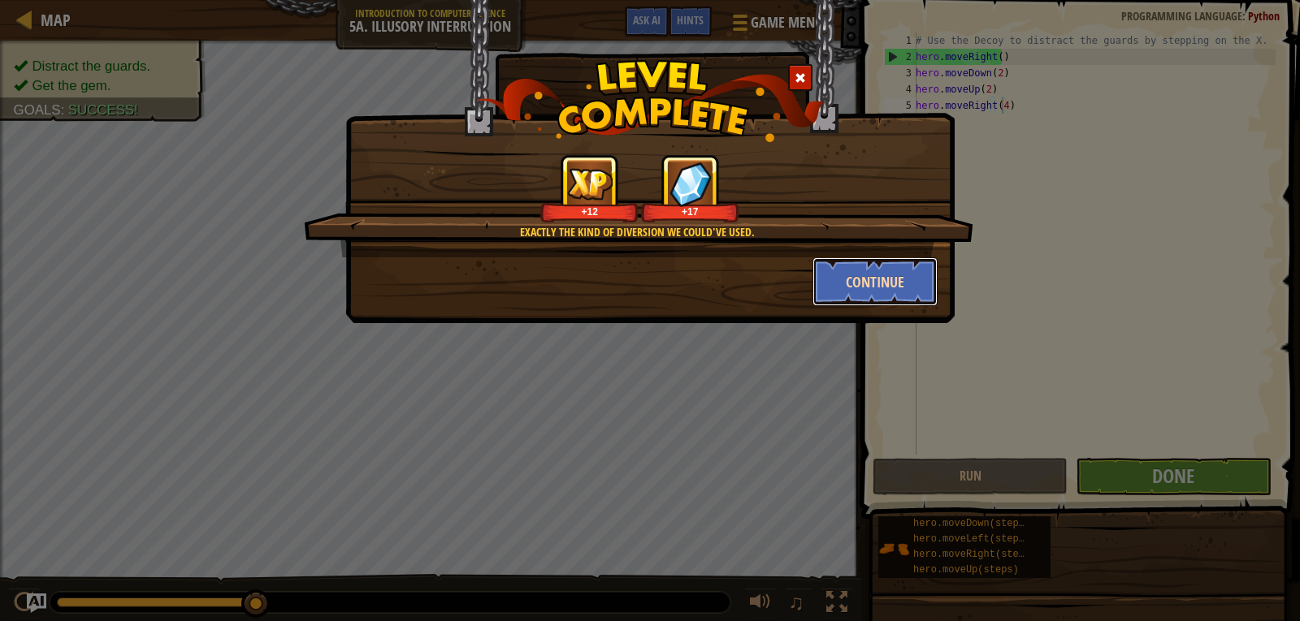
click at [912, 290] on button "Continue" at bounding box center [875, 282] width 126 height 49
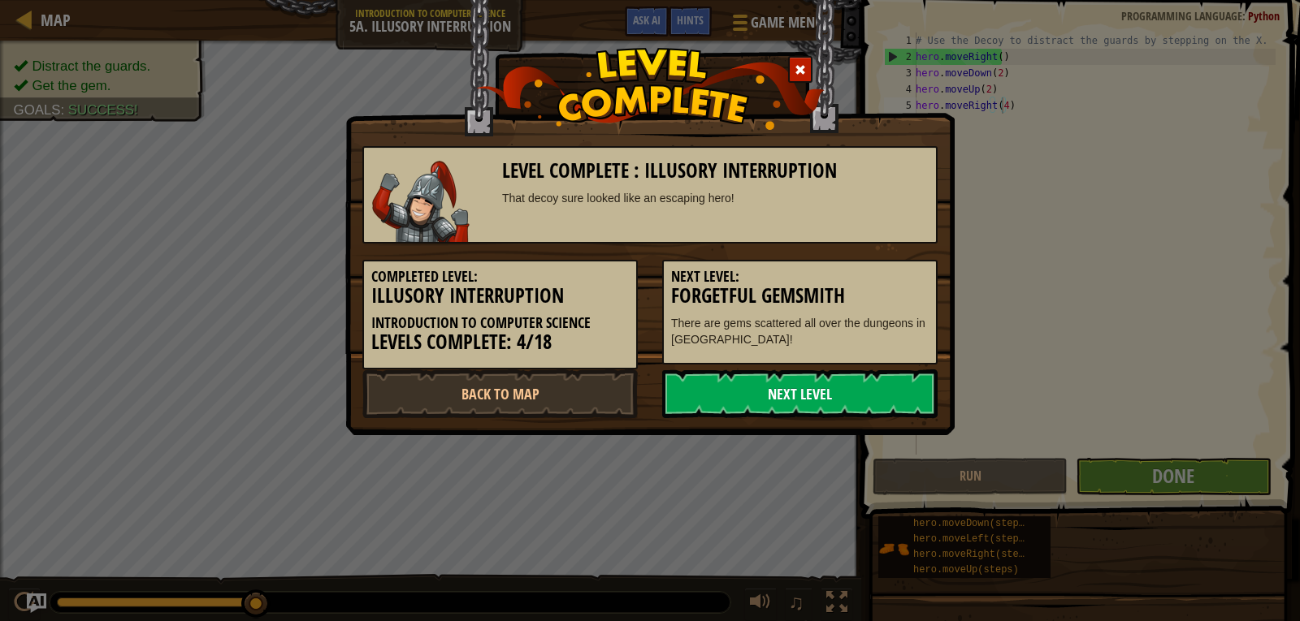
click at [836, 392] on link "Next Level" at bounding box center [799, 394] width 275 height 49
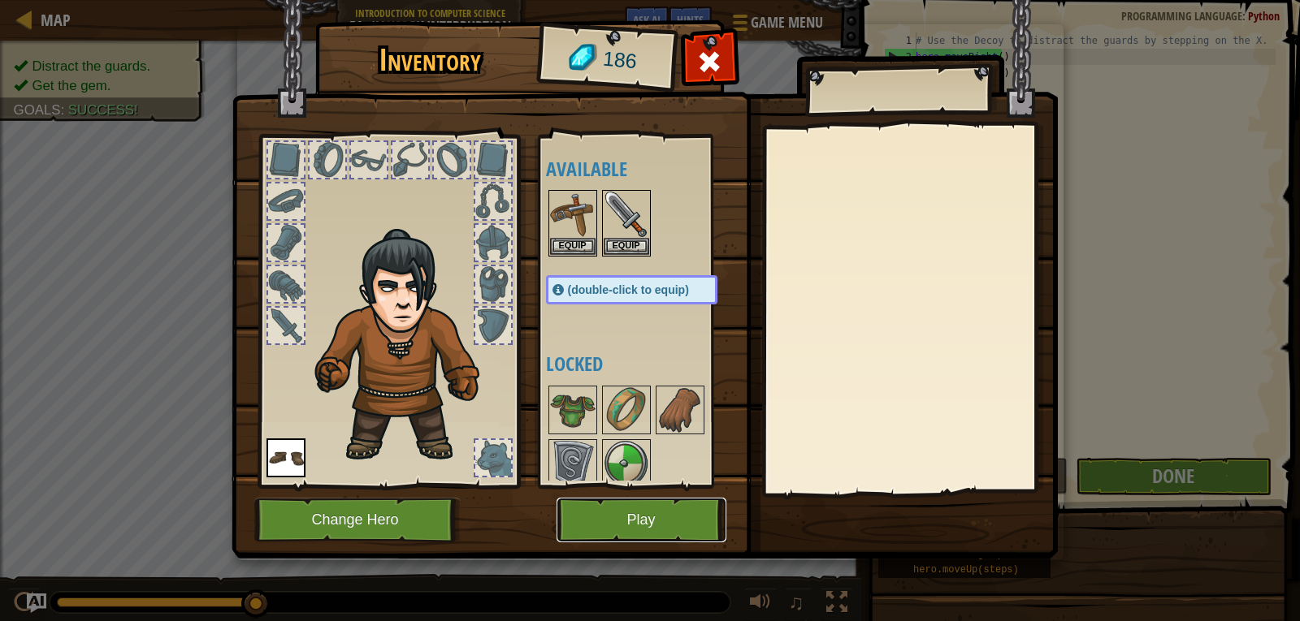
click at [668, 512] on button "Play" at bounding box center [641, 520] width 170 height 45
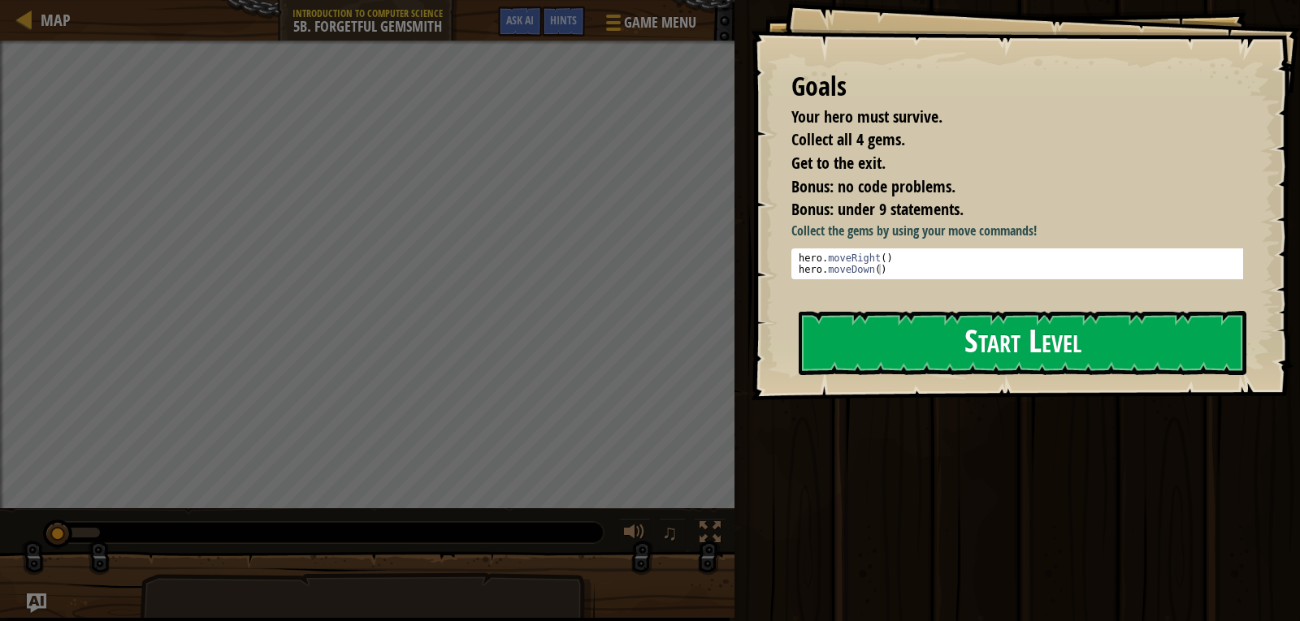
click at [1060, 348] on button "Start Level" at bounding box center [1023, 343] width 448 height 64
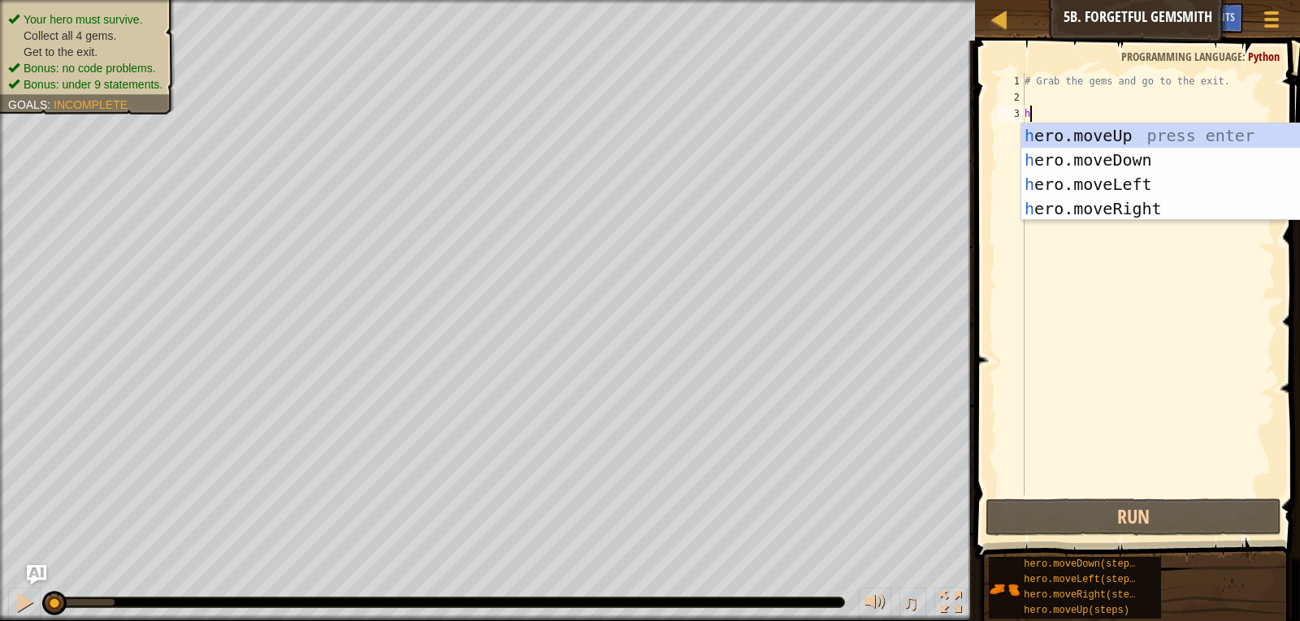
scroll to position [7, 0]
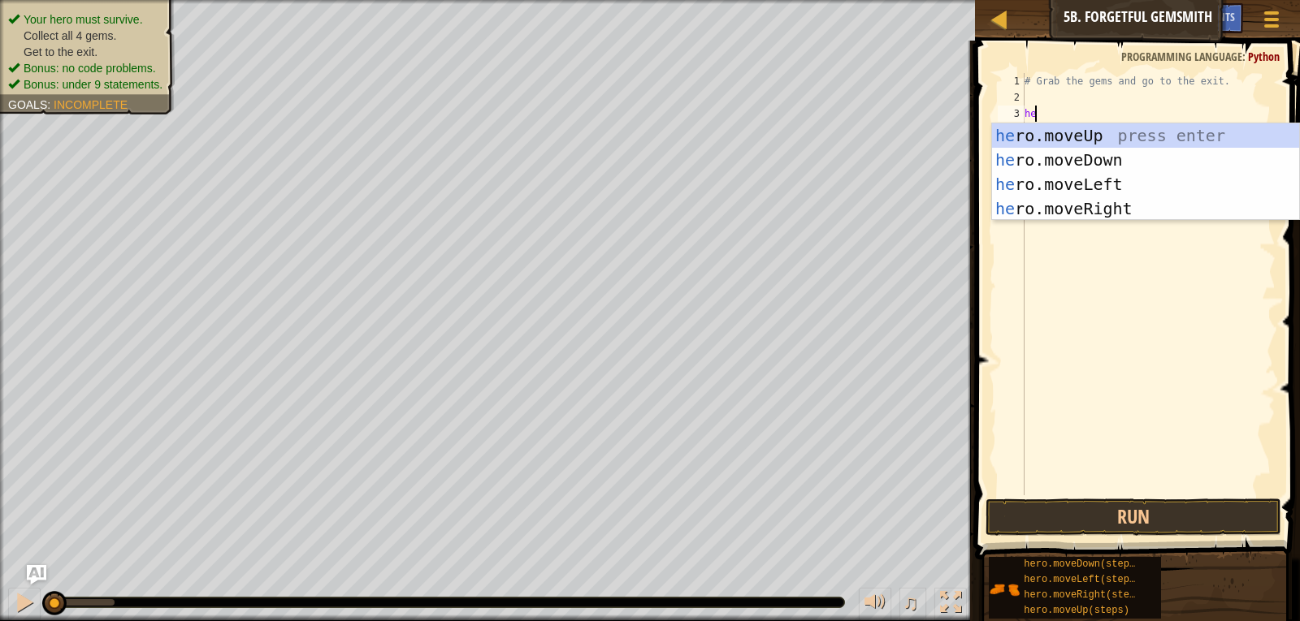
type textarea "hero"
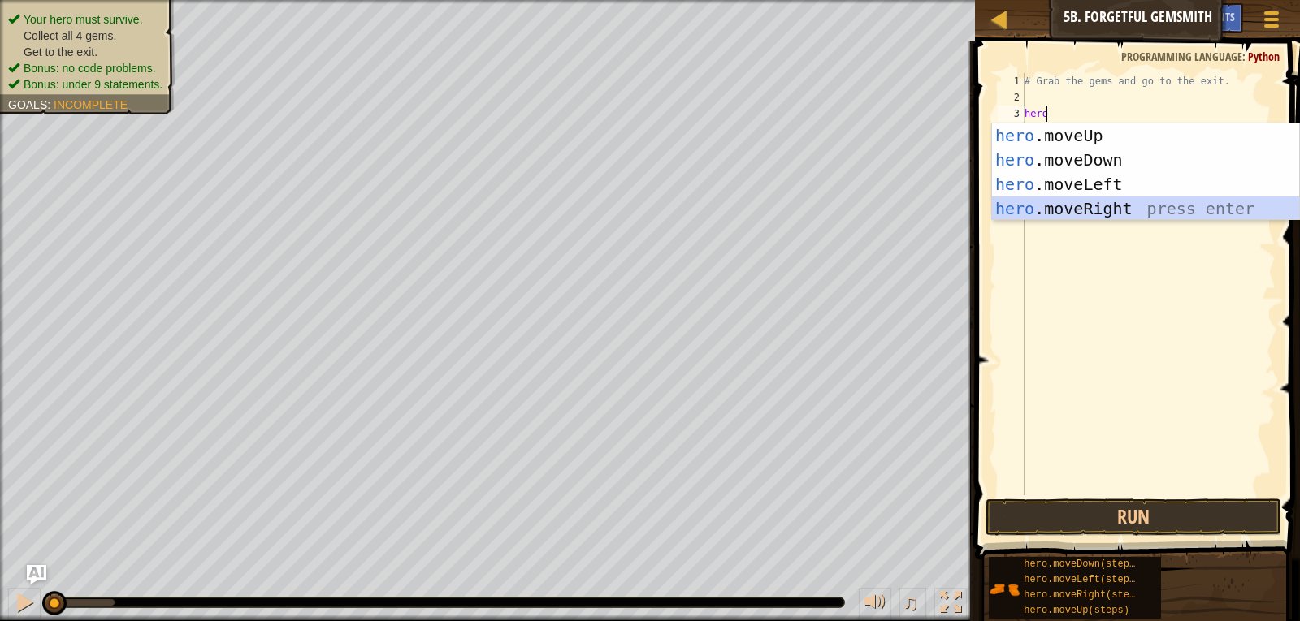
click at [1069, 201] on div "hero .moveUp press enter hero .moveDown press enter hero .moveLeft press enter …" at bounding box center [1145, 196] width 307 height 146
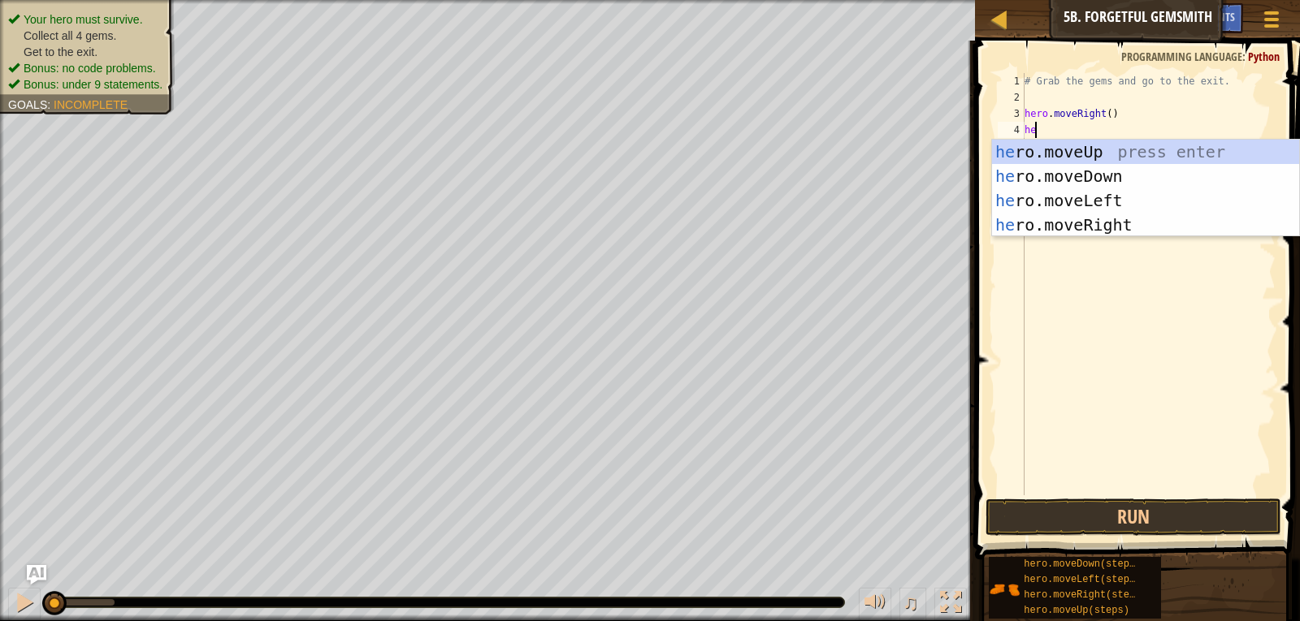
type textarea "hero"
click at [1112, 180] on div "hero .moveUp press enter hero .moveDown press enter hero .moveLeft press enter …" at bounding box center [1145, 213] width 307 height 146
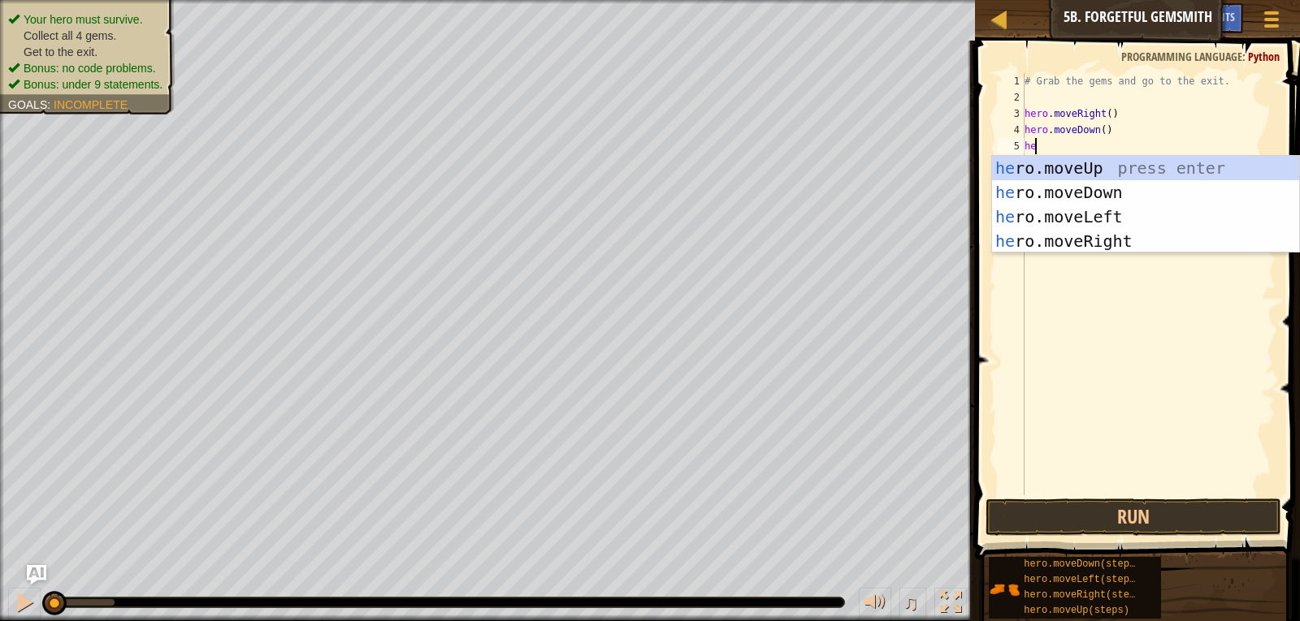
type textarea "hero"
click at [1102, 231] on div "hero .moveUp press enter hero .moveDown press enter hero .moveLeft press enter …" at bounding box center [1145, 229] width 307 height 146
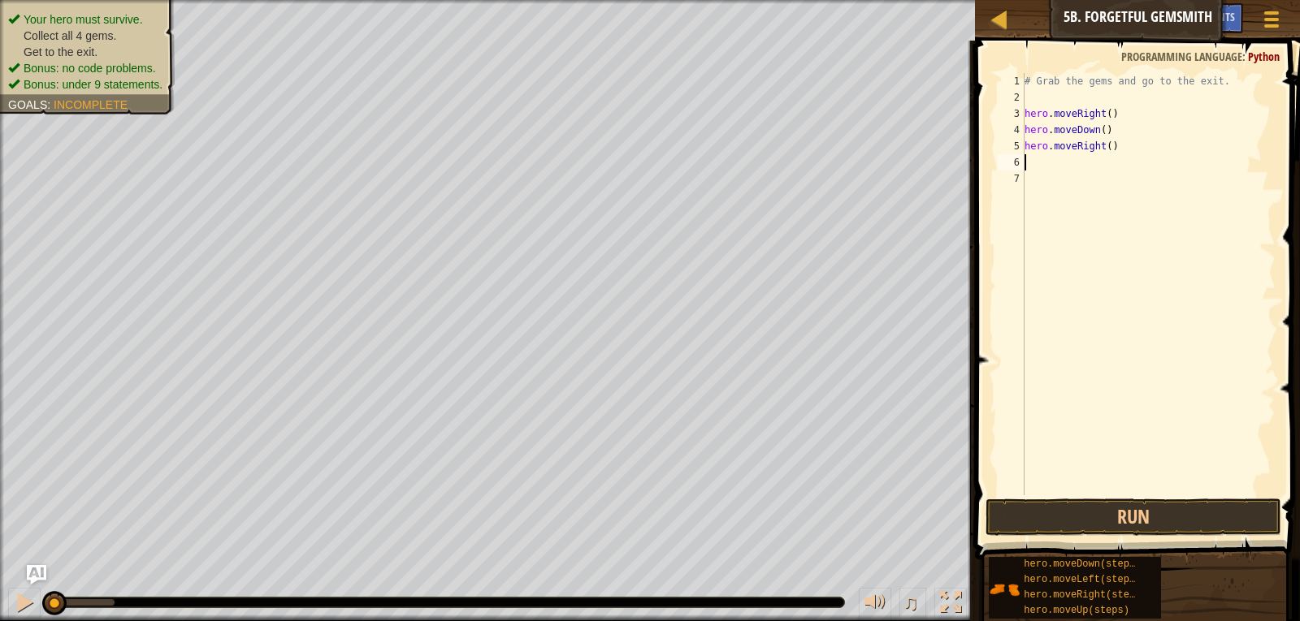
click at [1102, 146] on div "# Grab the gems and go to the exit. hero . moveRight ( ) hero . moveDown ( ) he…" at bounding box center [1148, 300] width 254 height 455
type textarea "hero.moveRight(4)"
click at [1126, 147] on div "# Grab the gems and go to the exit. hero . moveRight ( ) hero . moveDown ( ) he…" at bounding box center [1148, 300] width 254 height 455
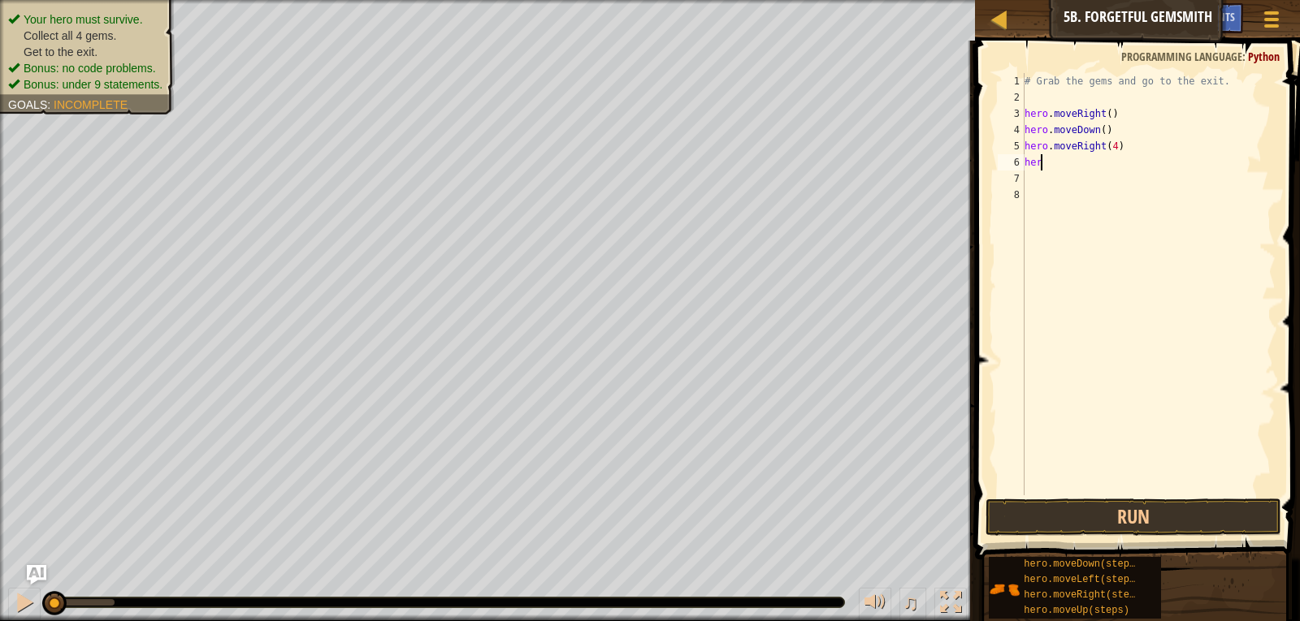
type textarea "hero"
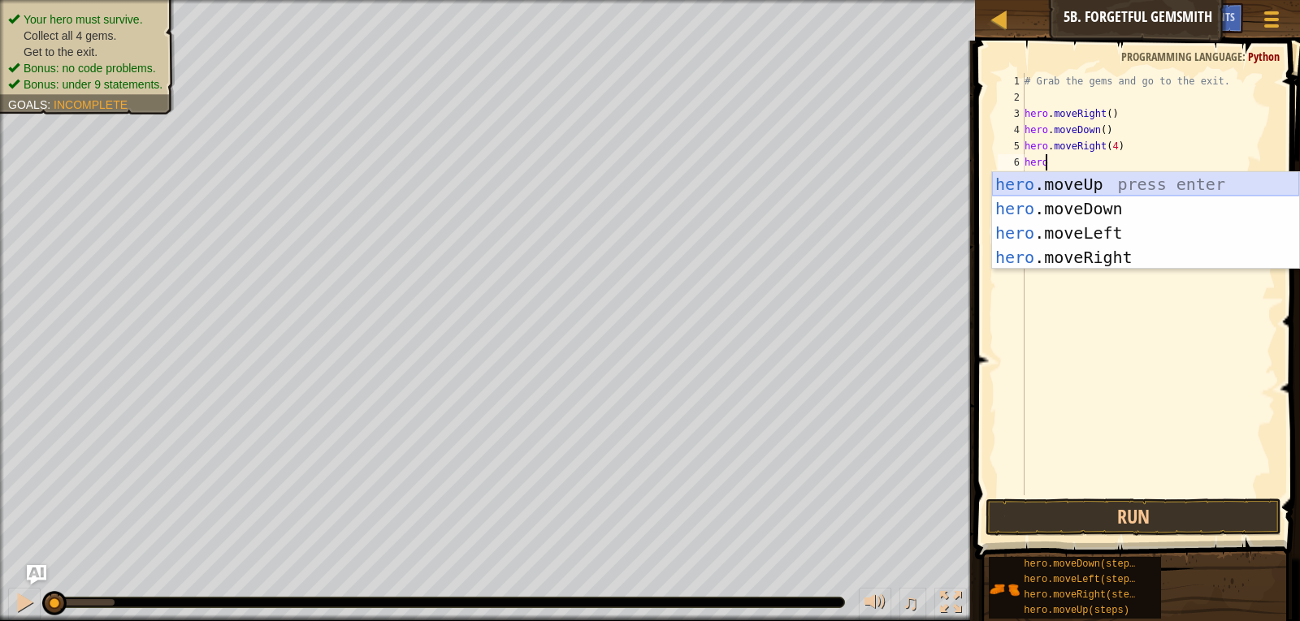
click at [1116, 188] on div "hero .moveUp press enter hero .moveDown press enter hero .moveLeft press enter …" at bounding box center [1145, 245] width 307 height 146
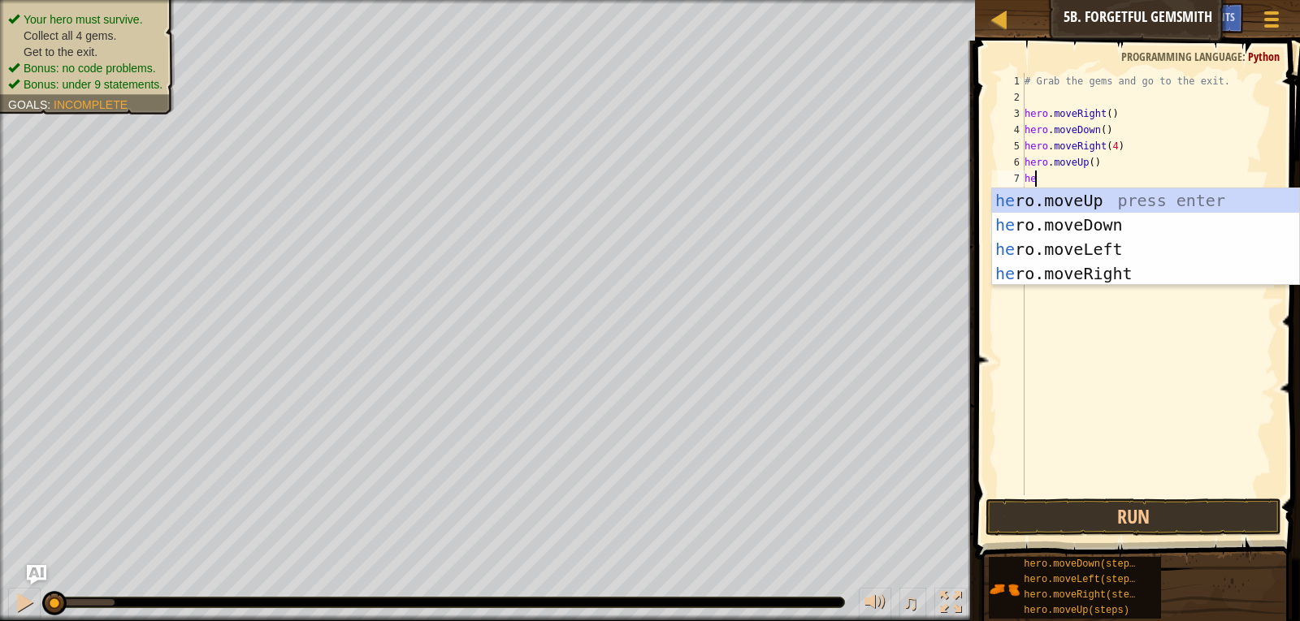
type textarea "hero"
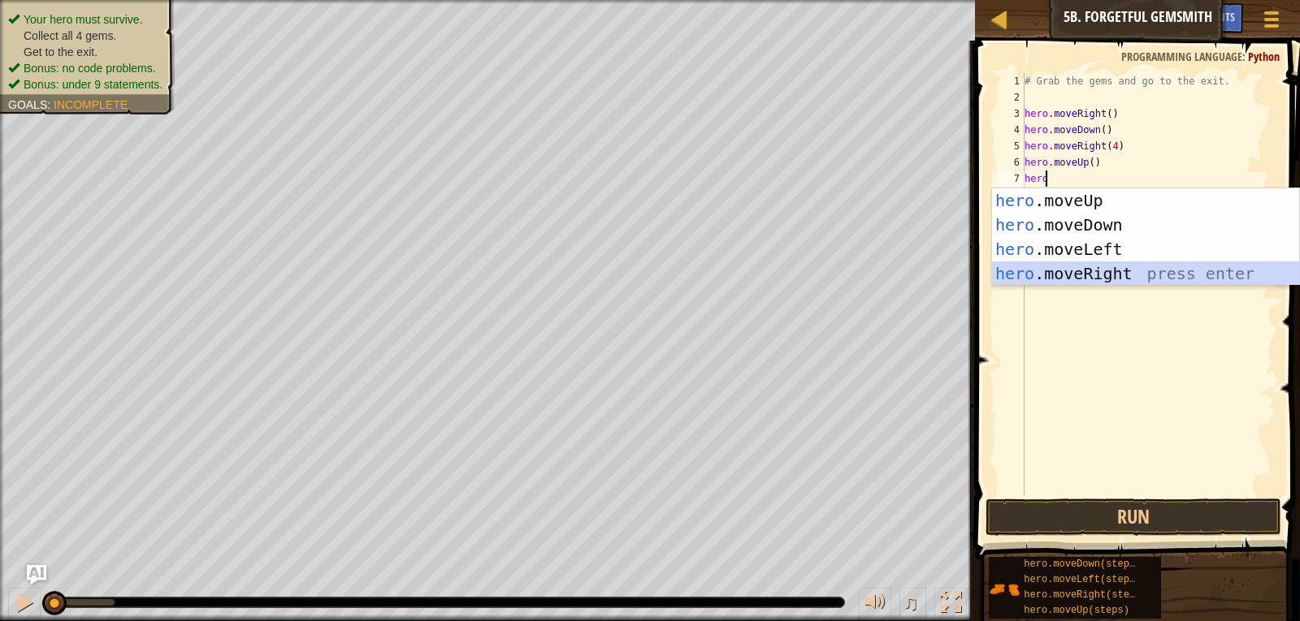
click at [1112, 262] on div "hero .moveUp press enter hero .moveDown press enter hero .moveLeft press enter …" at bounding box center [1145, 261] width 307 height 146
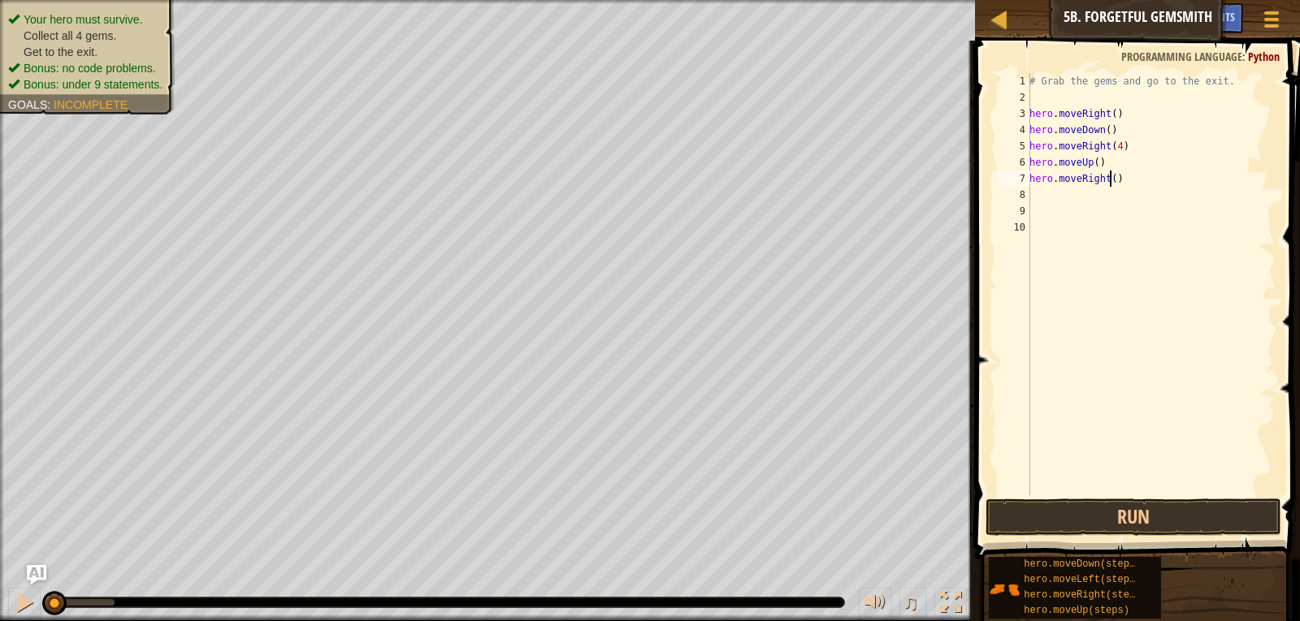
click at [1107, 177] on div "# Grab the gems and go to the exit. hero . moveRight ( ) hero . moveDown ( ) he…" at bounding box center [1150, 300] width 249 height 455
click at [1136, 516] on button "Run" at bounding box center [1133, 517] width 297 height 37
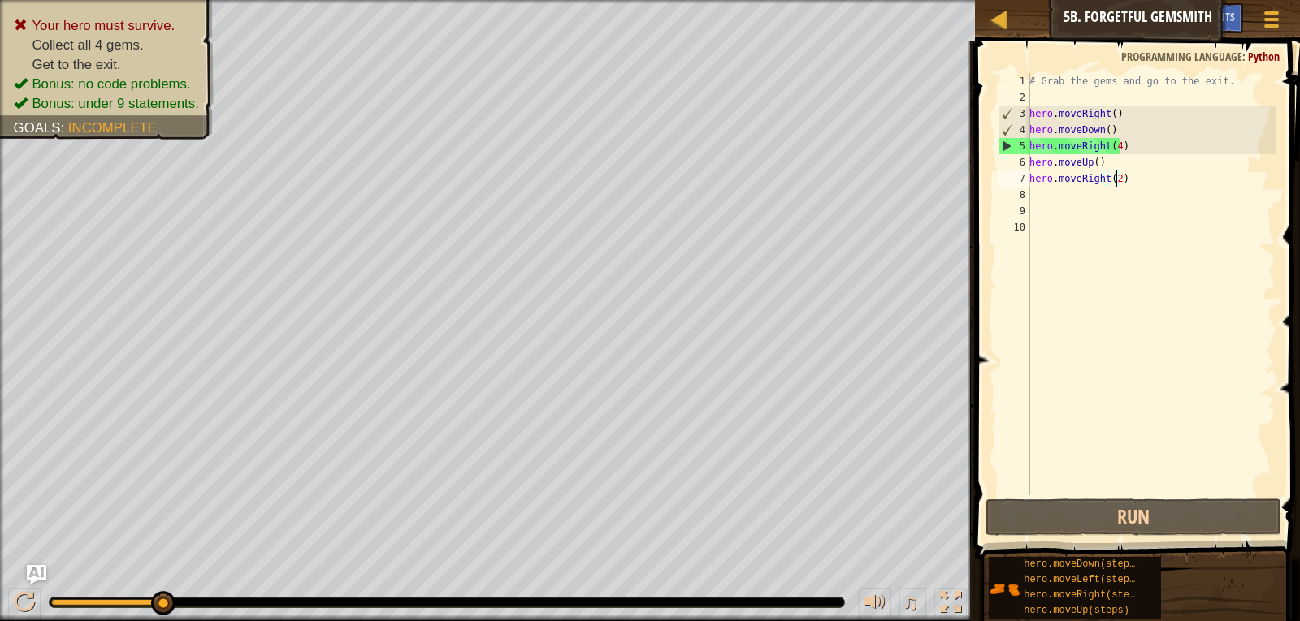
click at [1115, 144] on div "# Grab the gems and go to the exit. hero . moveRight ( ) hero . moveDown ( ) he…" at bounding box center [1150, 300] width 249 height 455
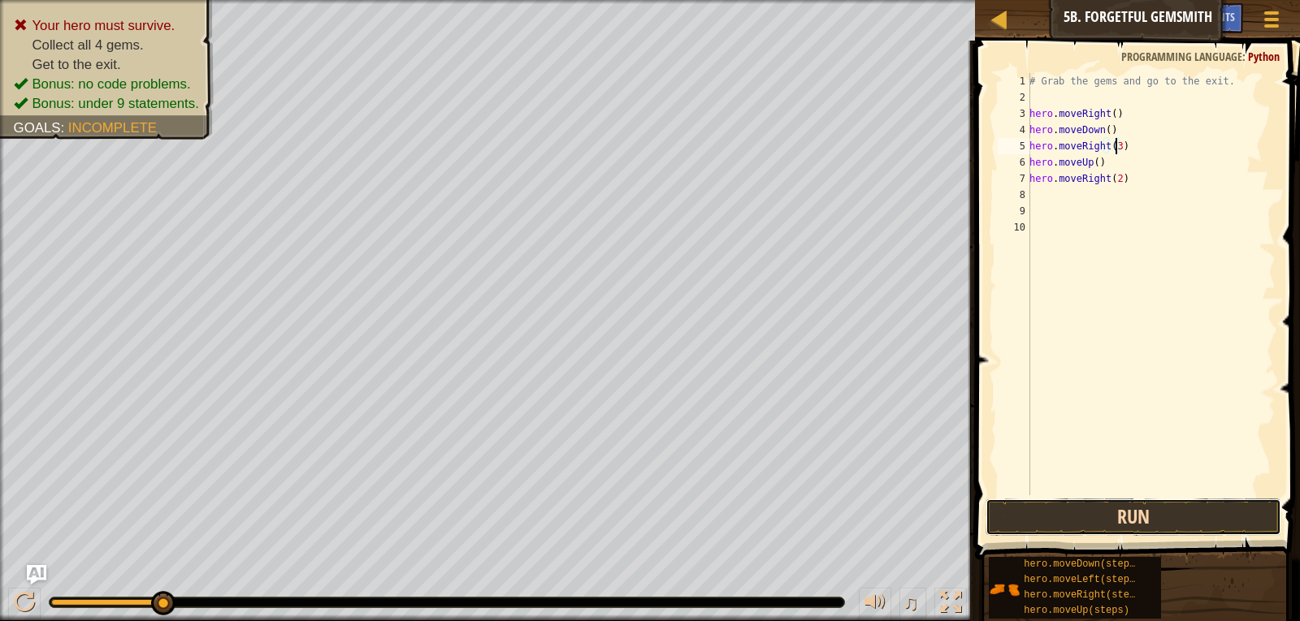
click at [1154, 507] on button "Run" at bounding box center [1133, 517] width 297 height 37
type textarea "hero.moveRight(2)"
click at [1121, 518] on button "Run" at bounding box center [1133, 517] width 297 height 37
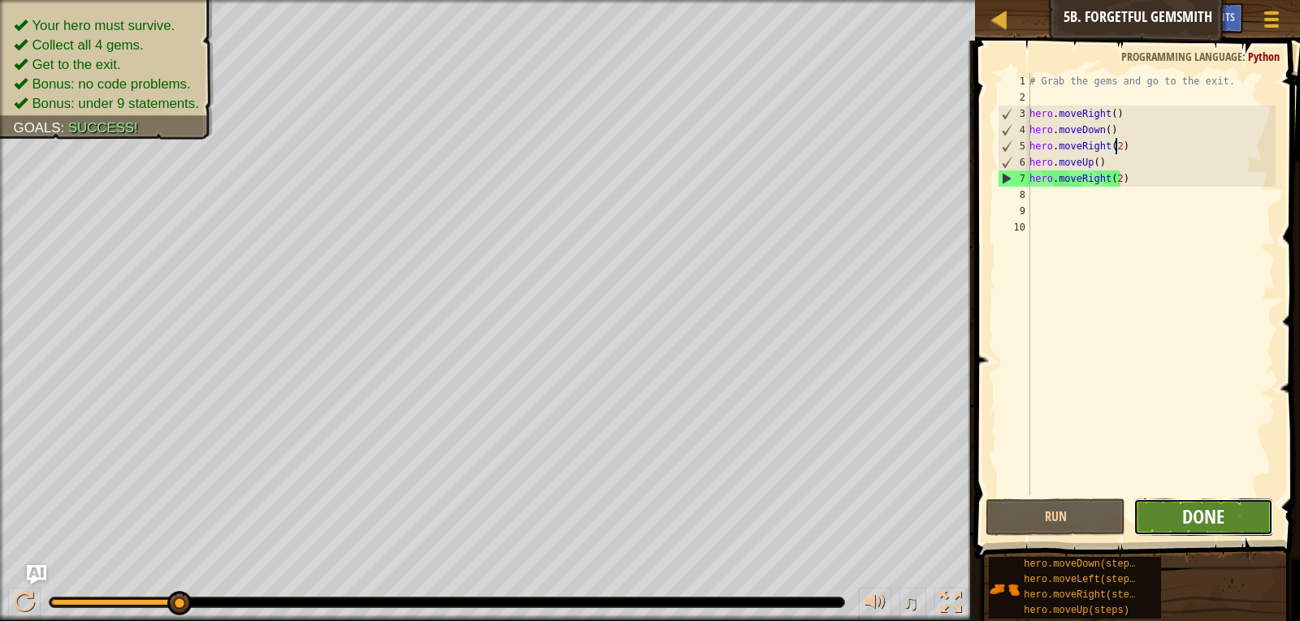
click at [1219, 522] on span "Done" at bounding box center [1203, 517] width 42 height 26
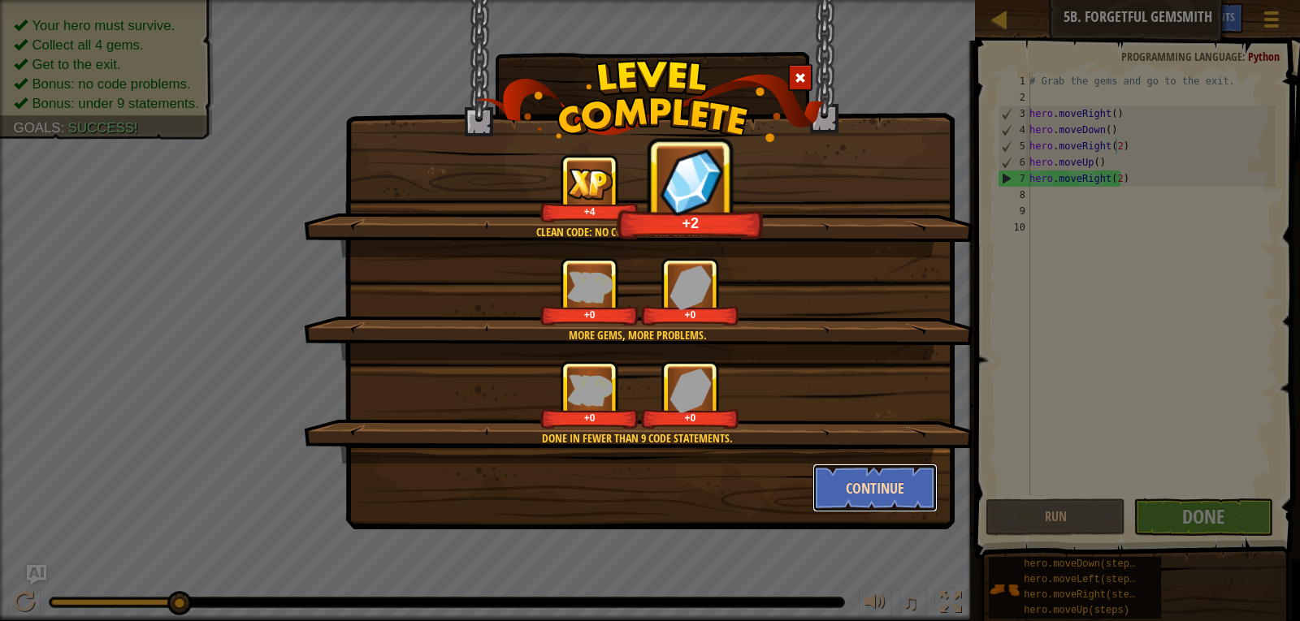
click at [846, 490] on button "Continue" at bounding box center [875, 488] width 126 height 49
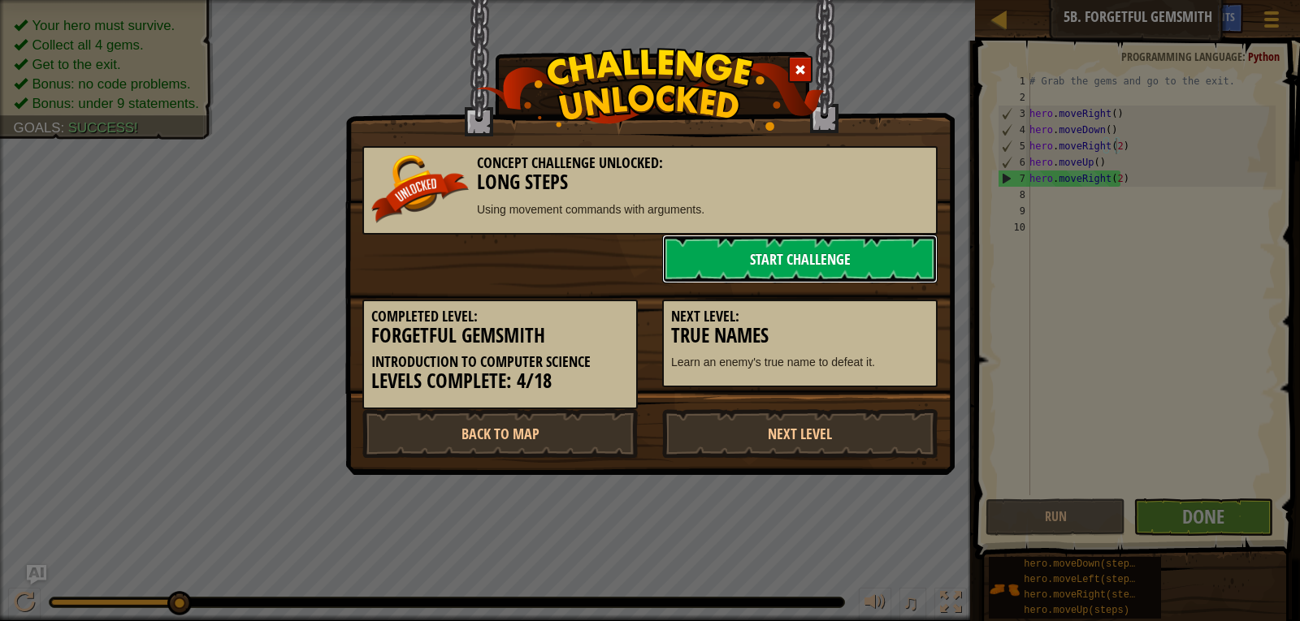
click at [722, 262] on link "Start Challenge" at bounding box center [799, 259] width 275 height 49
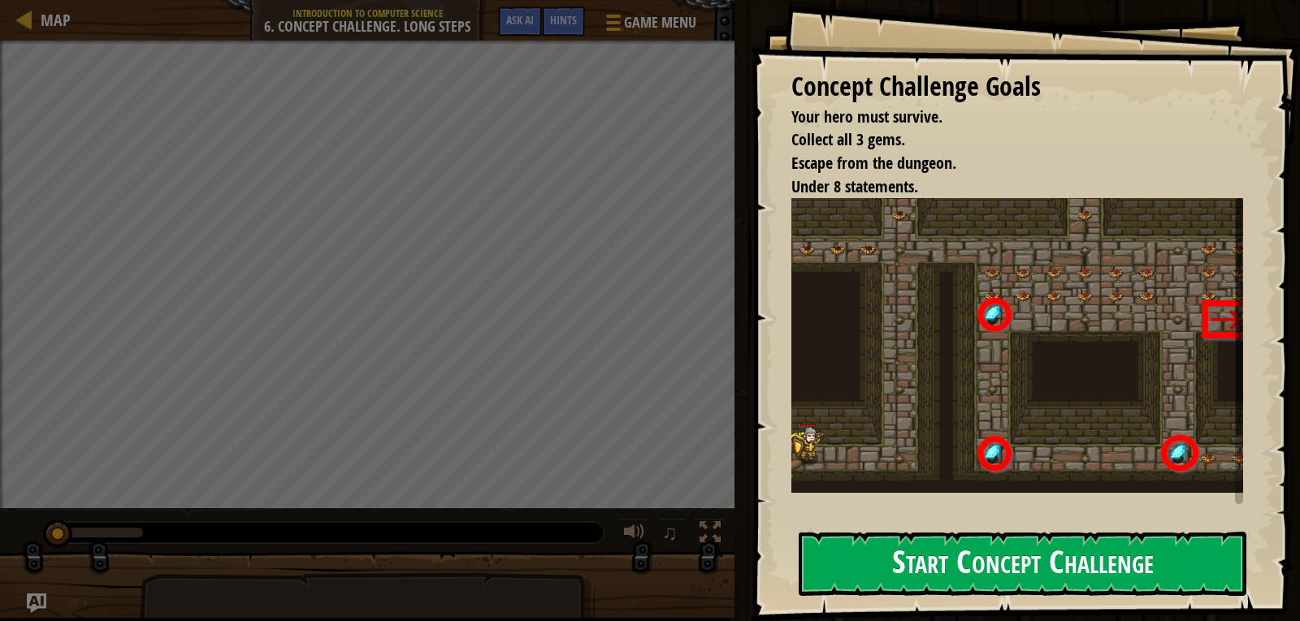
click at [946, 554] on button "Start Concept Challenge" at bounding box center [1023, 564] width 448 height 64
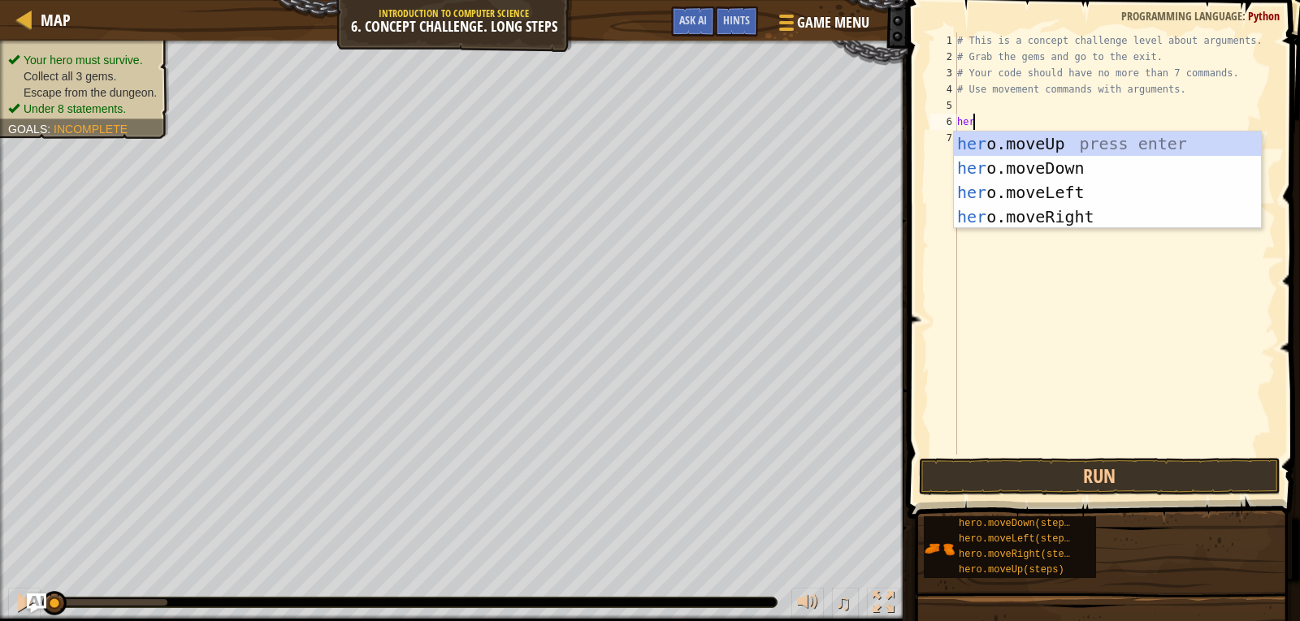
scroll to position [7, 1]
type textarea "hero"
click at [1067, 211] on div "hero .moveUp press enter hero .moveDown press enter hero .moveLeft press enter …" at bounding box center [1107, 205] width 307 height 146
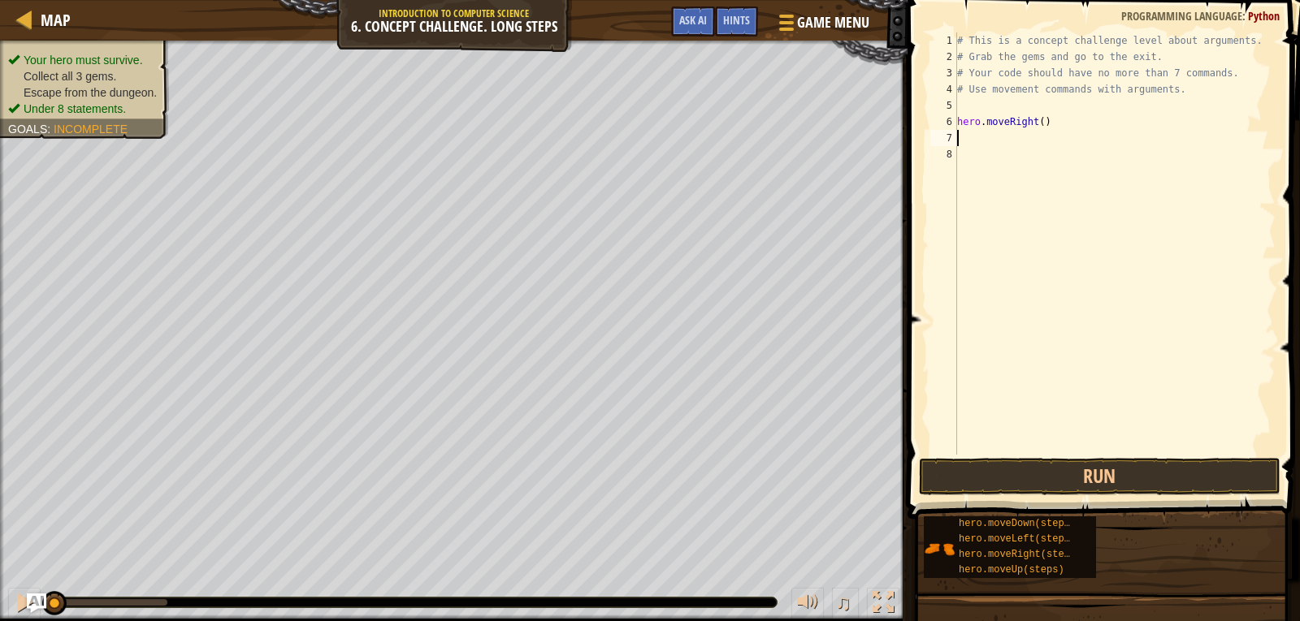
scroll to position [7, 0]
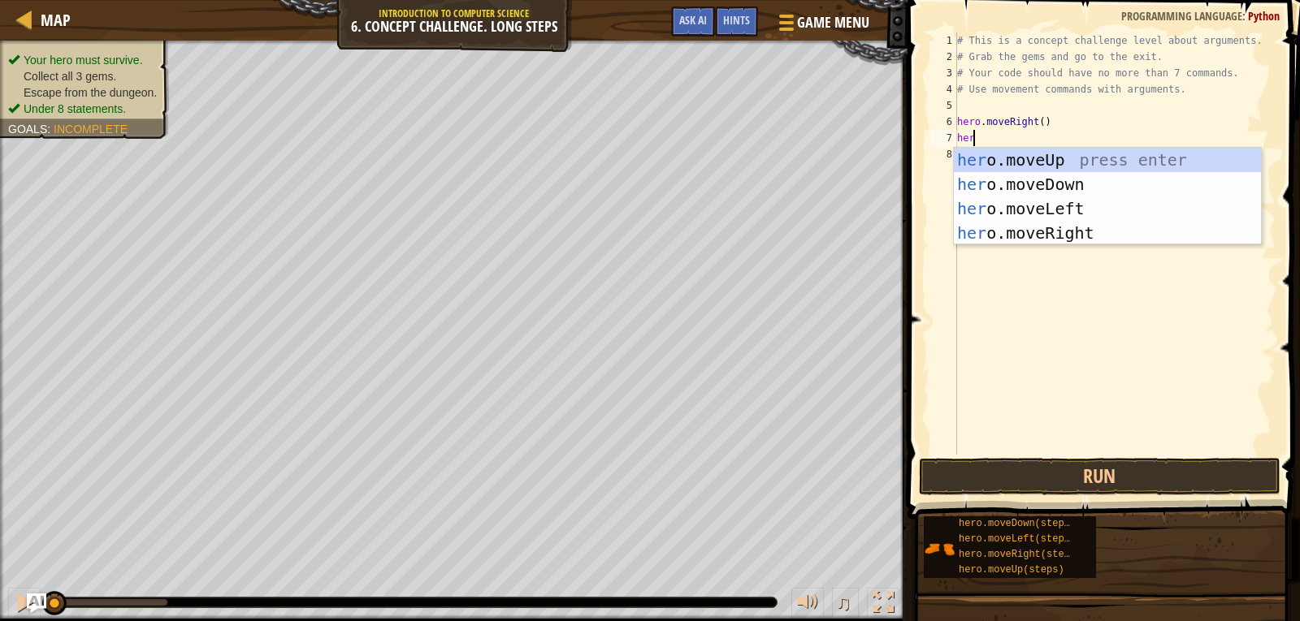
type textarea "hero"
click at [996, 155] on div "hero .moveUp press enter hero .moveDown press enter hero .moveLeft press enter …" at bounding box center [1107, 221] width 307 height 146
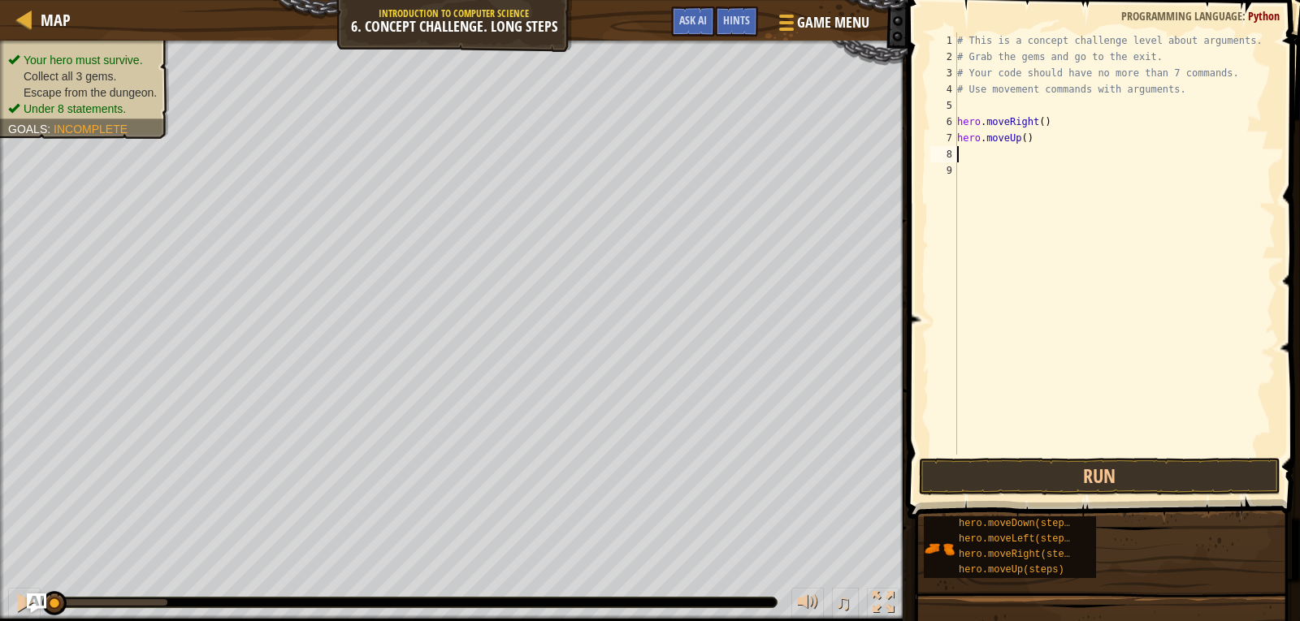
scroll to position [7, 0]
click at [1021, 141] on div "# This is a concept challenge level about arguments. # Grab the gems and go to …" at bounding box center [1115, 259] width 322 height 455
type textarea "hero.moveUp(4)"
click at [1061, 150] on div "# This is a concept challenge level about arguments. # Grab the gems and go to …" at bounding box center [1115, 259] width 322 height 455
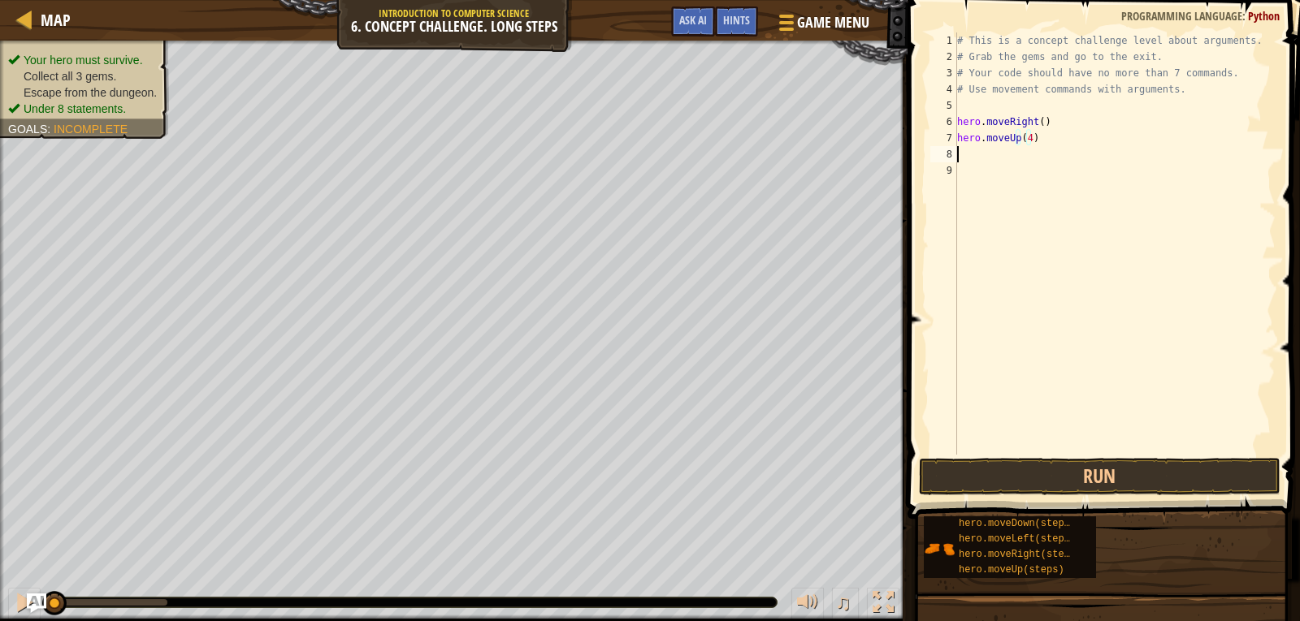
scroll to position [7, 0]
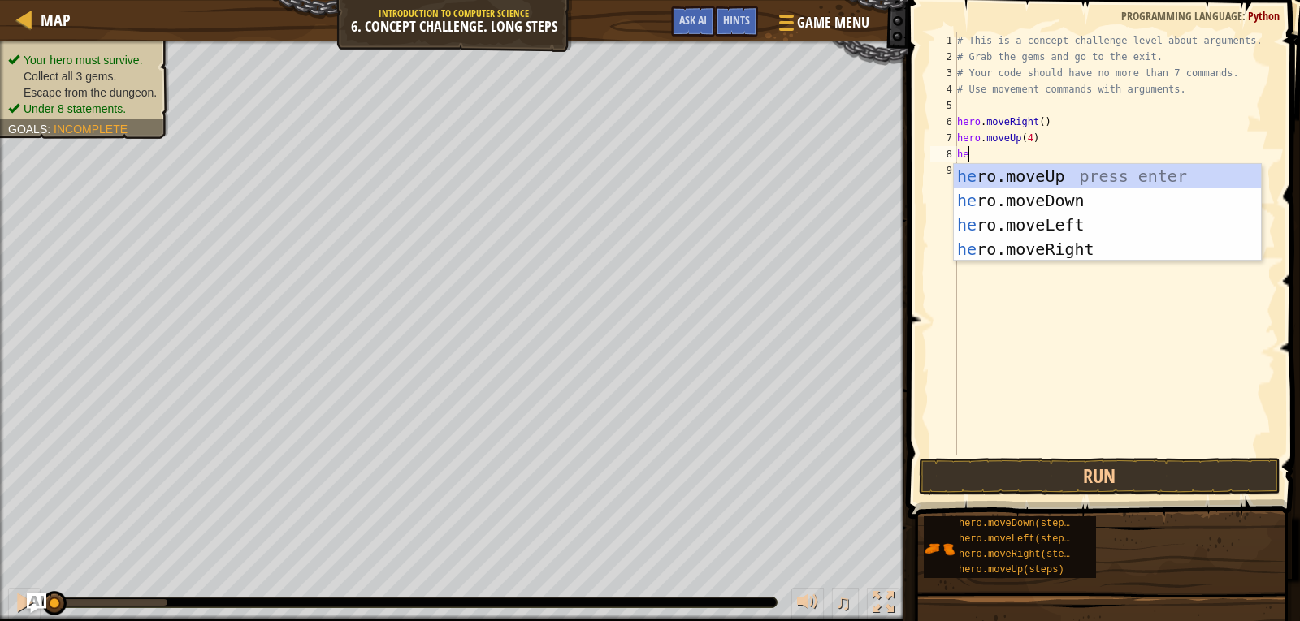
type textarea "hero"
click at [1047, 241] on div "hero .moveUp press enter hero .moveDown press enter hero .moveLeft press enter …" at bounding box center [1107, 237] width 307 height 146
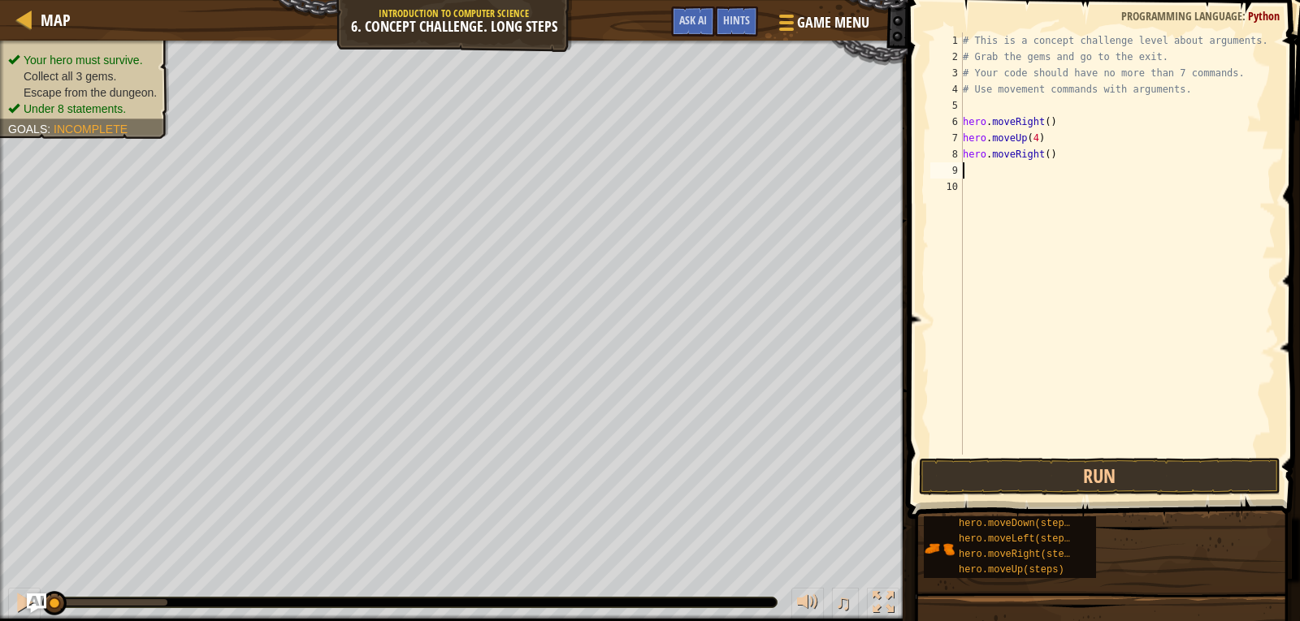
scroll to position [7, 0]
click at [1041, 154] on div "# This is a concept challenge level about arguments. # Grab the gems and go to …" at bounding box center [1117, 259] width 317 height 455
type textarea "hero.moveRight(3)"
click at [1066, 162] on div "# This is a concept challenge level about arguments. # Grab the gems and go to …" at bounding box center [1117, 259] width 317 height 455
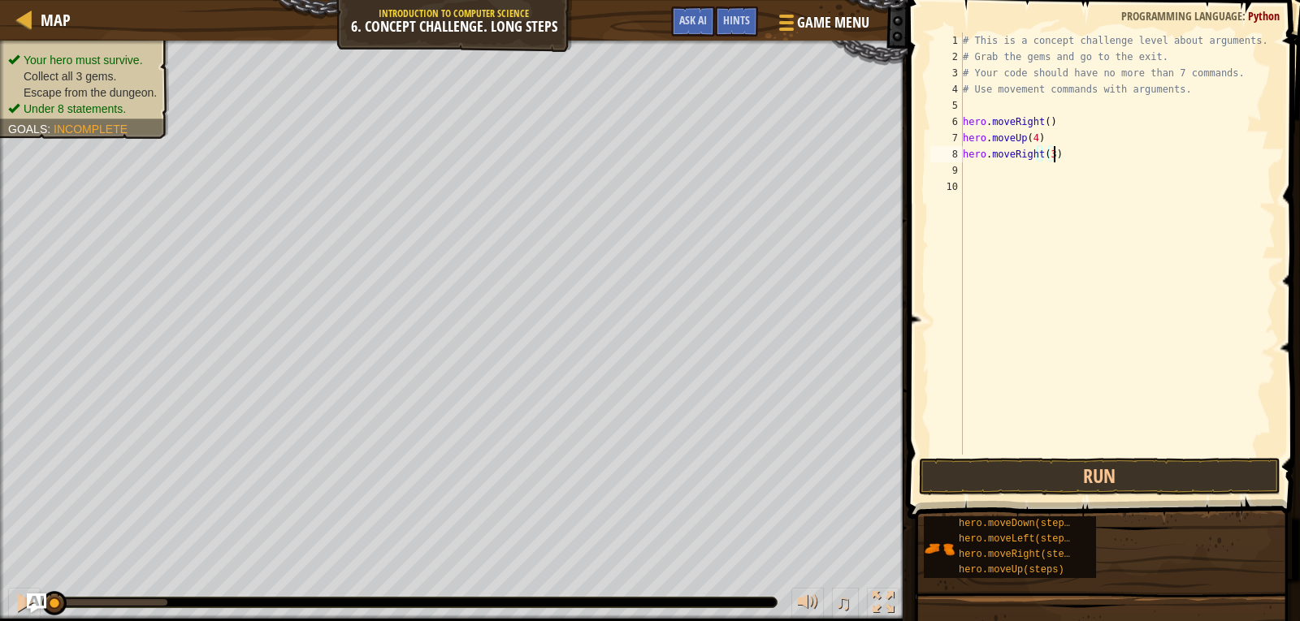
scroll to position [7, 0]
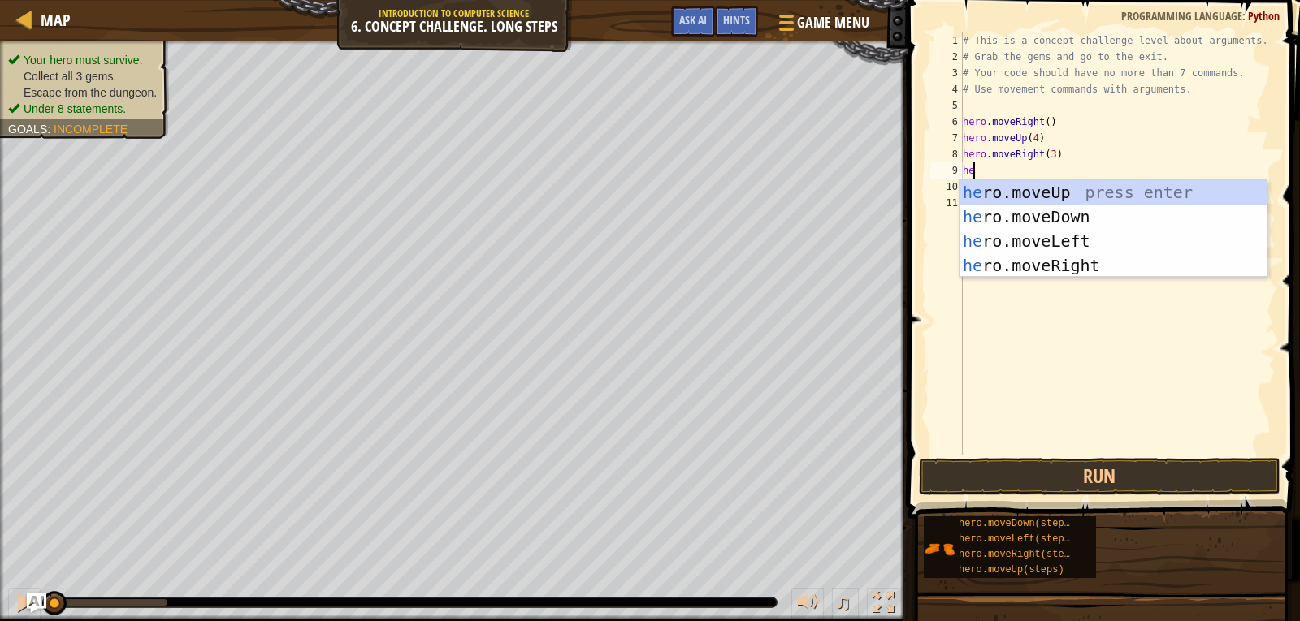
type textarea "hero"
click at [1060, 210] on div "hero .moveUp press enter hero .moveDown press enter hero .moveLeft press enter …" at bounding box center [1112, 253] width 307 height 146
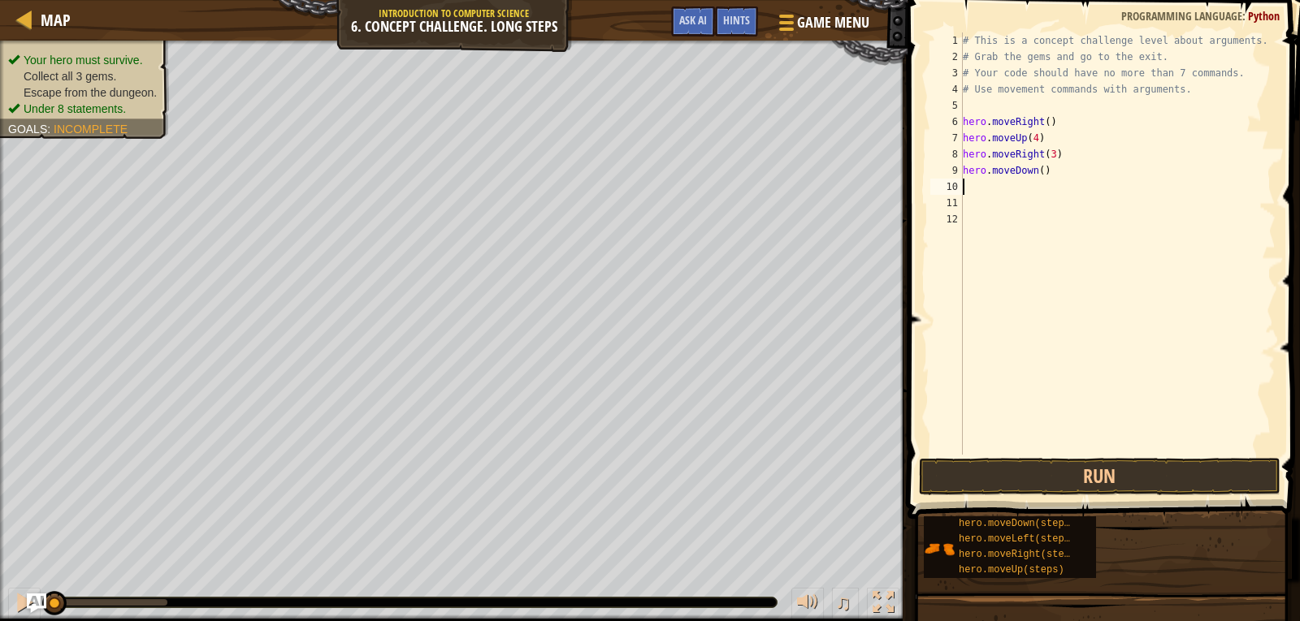
scroll to position [7, 0]
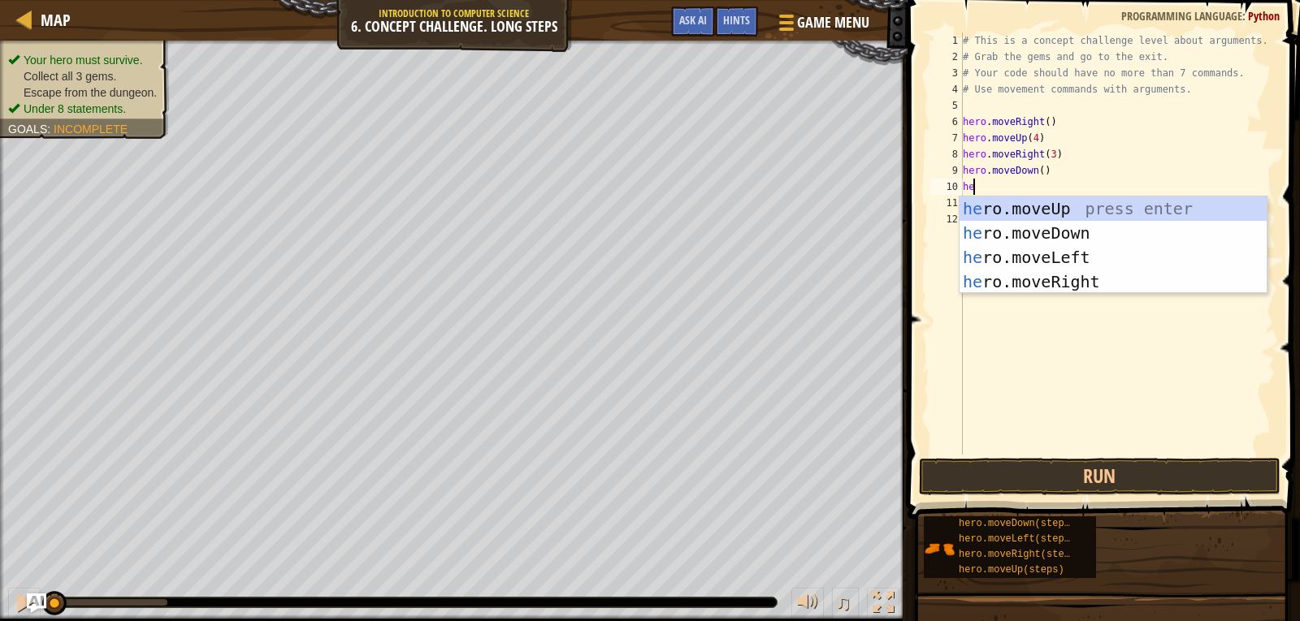
type textarea "hero"
click at [1098, 259] on div "hero .moveUp press enter hero .moveDown press enter hero .moveLeft press enter …" at bounding box center [1112, 270] width 307 height 146
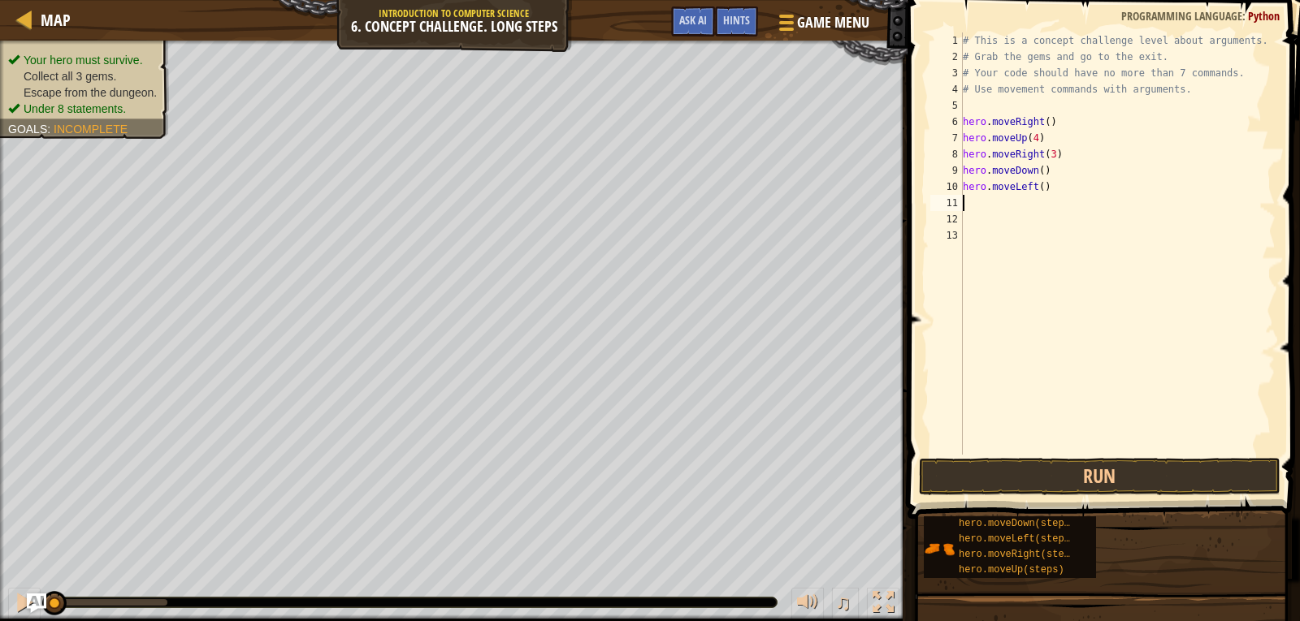
scroll to position [7, 0]
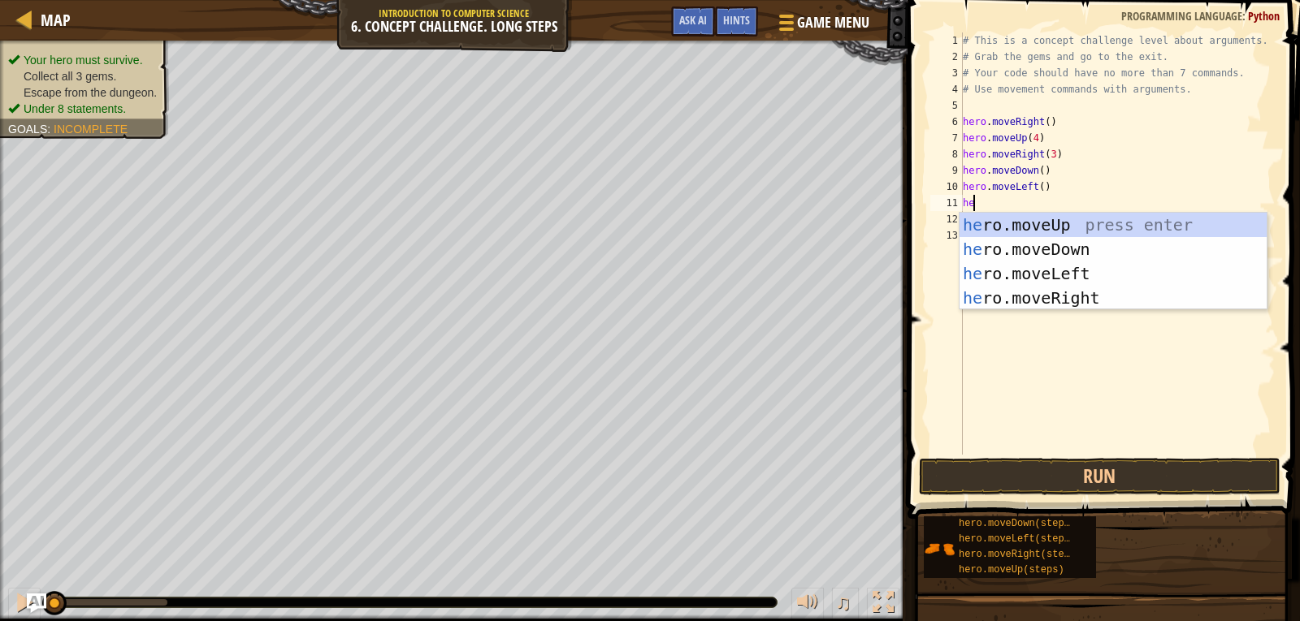
type textarea "hero"
click at [1100, 244] on div "hero .moveUp press enter hero .moveDown press enter hero .moveLeft press enter …" at bounding box center [1112, 286] width 307 height 146
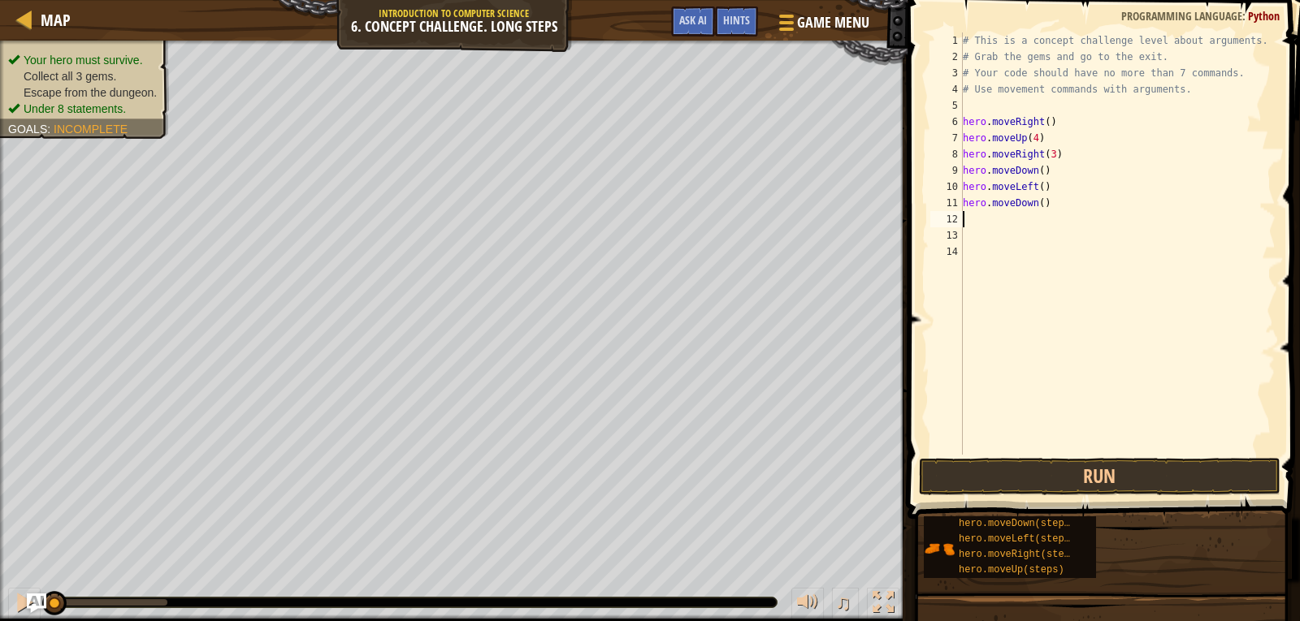
click at [1037, 209] on div "# This is a concept challenge level about arguments. # Grab the gems and go to …" at bounding box center [1117, 259] width 317 height 455
type textarea "hero.moveDown(2)"
click at [1065, 201] on div "# This is a concept challenge level about arguments. # Grab the gems and go to …" at bounding box center [1117, 259] width 317 height 455
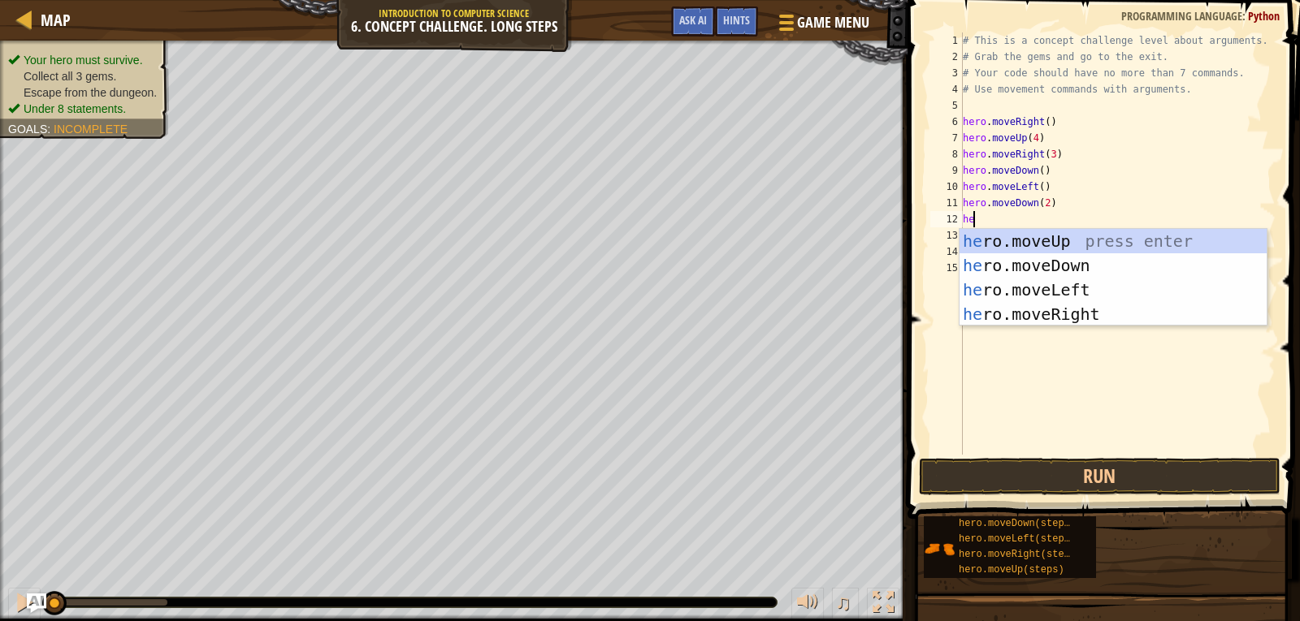
type textarea "hero"
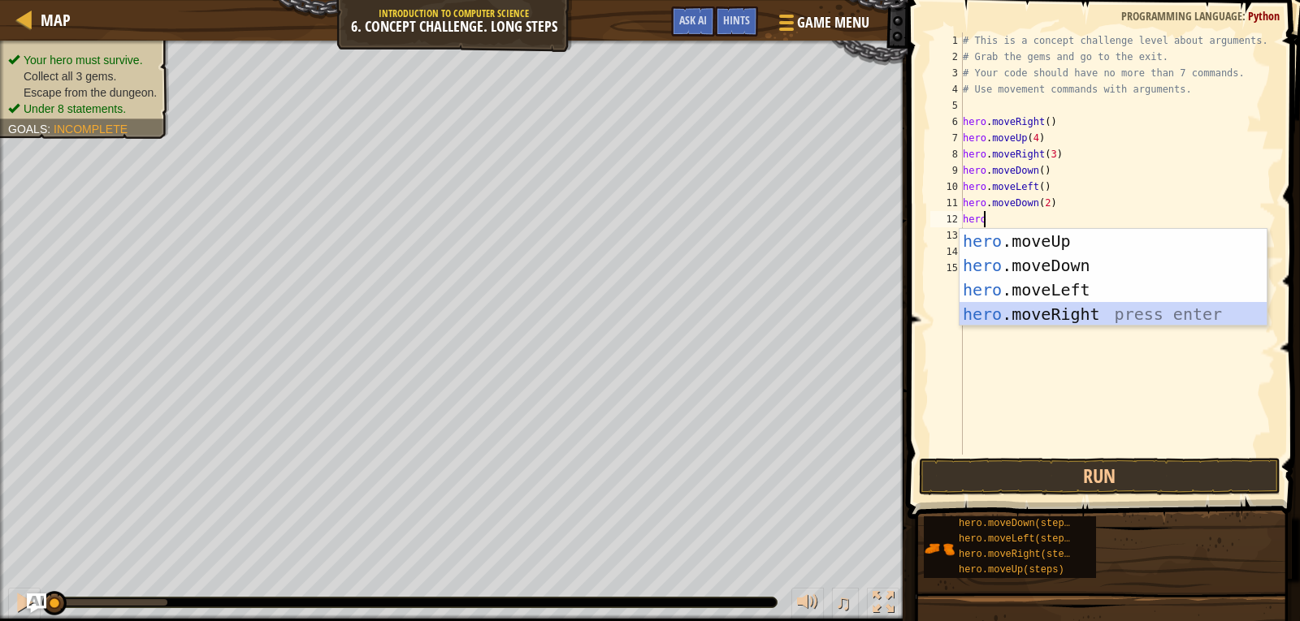
click at [1070, 305] on div "hero .moveUp press enter hero .moveDown press enter hero .moveLeft press enter …" at bounding box center [1112, 302] width 307 height 146
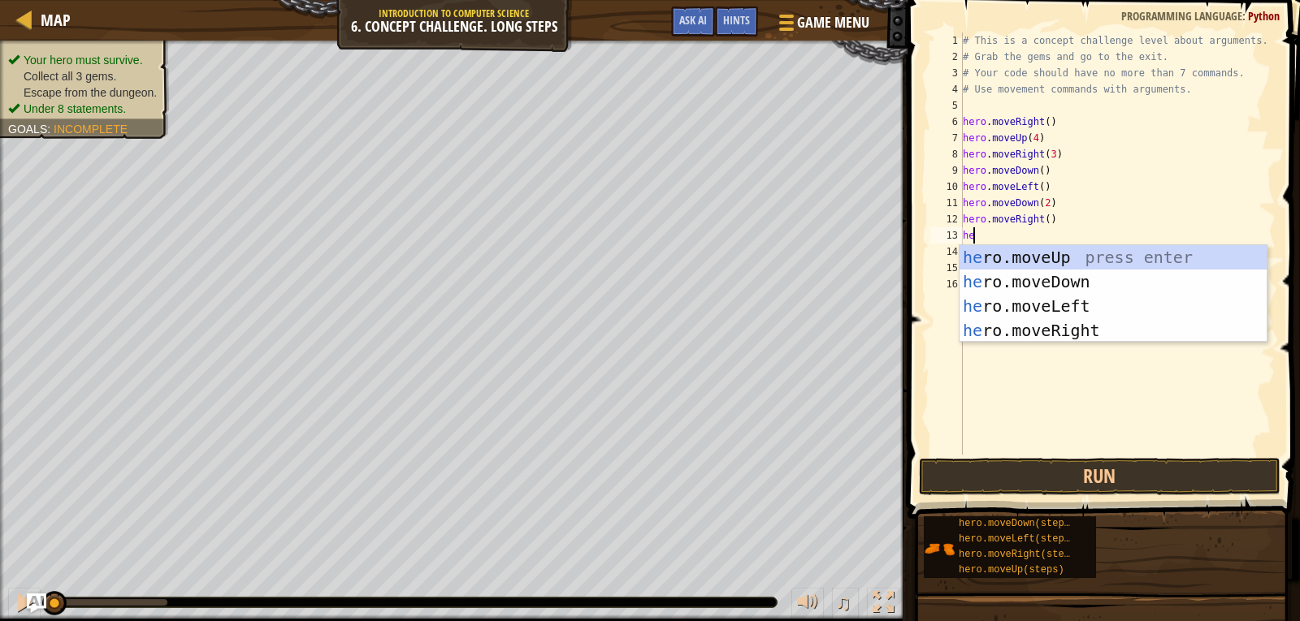
type textarea "hero"
click at [1043, 260] on div "hero .moveUp press enter hero .moveDown press enter hero .moveLeft press enter …" at bounding box center [1112, 318] width 307 height 146
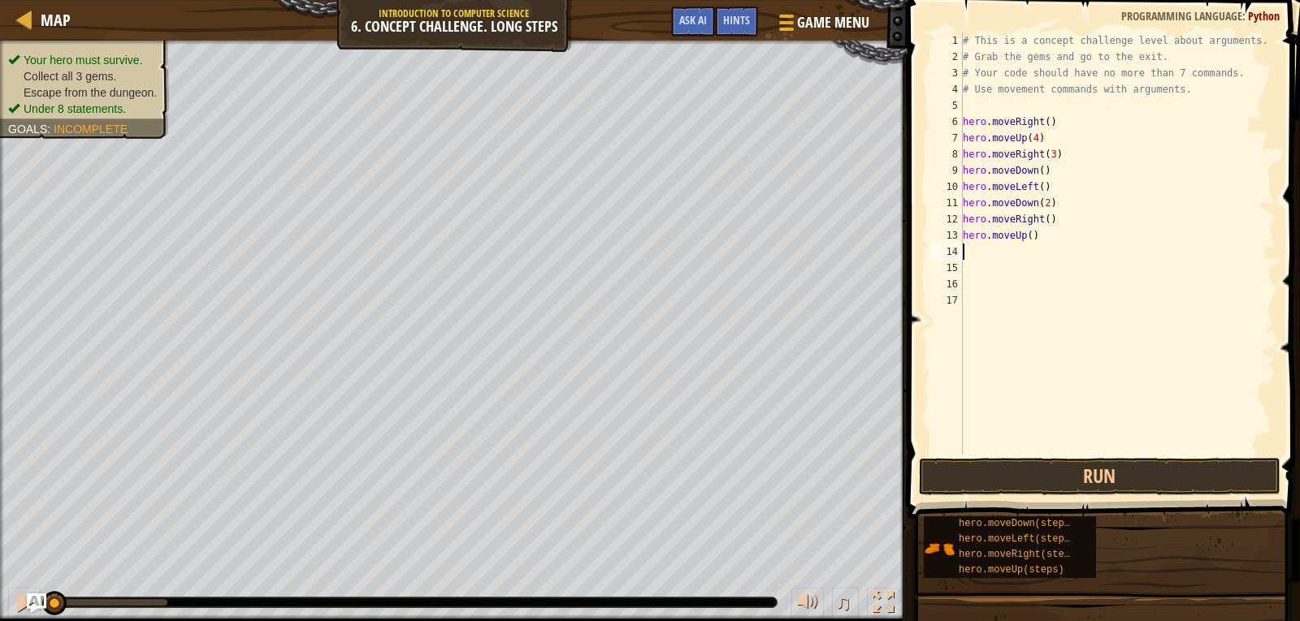
click at [1024, 234] on div "# This is a concept challenge level about arguments. # Grab the gems and go to …" at bounding box center [1117, 259] width 317 height 455
type textarea "hero.moveUp(3)"
click at [1040, 237] on div "# This is a concept challenge level about arguments. # Grab the gems and go to …" at bounding box center [1117, 259] width 317 height 455
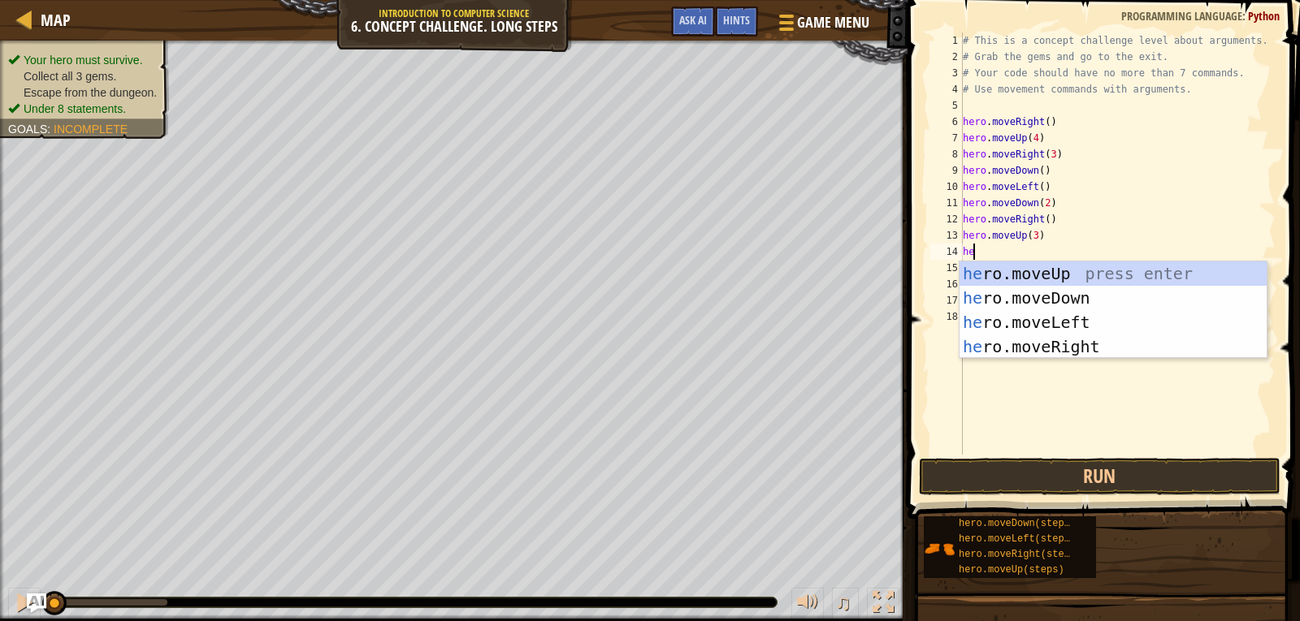
type textarea "hero"
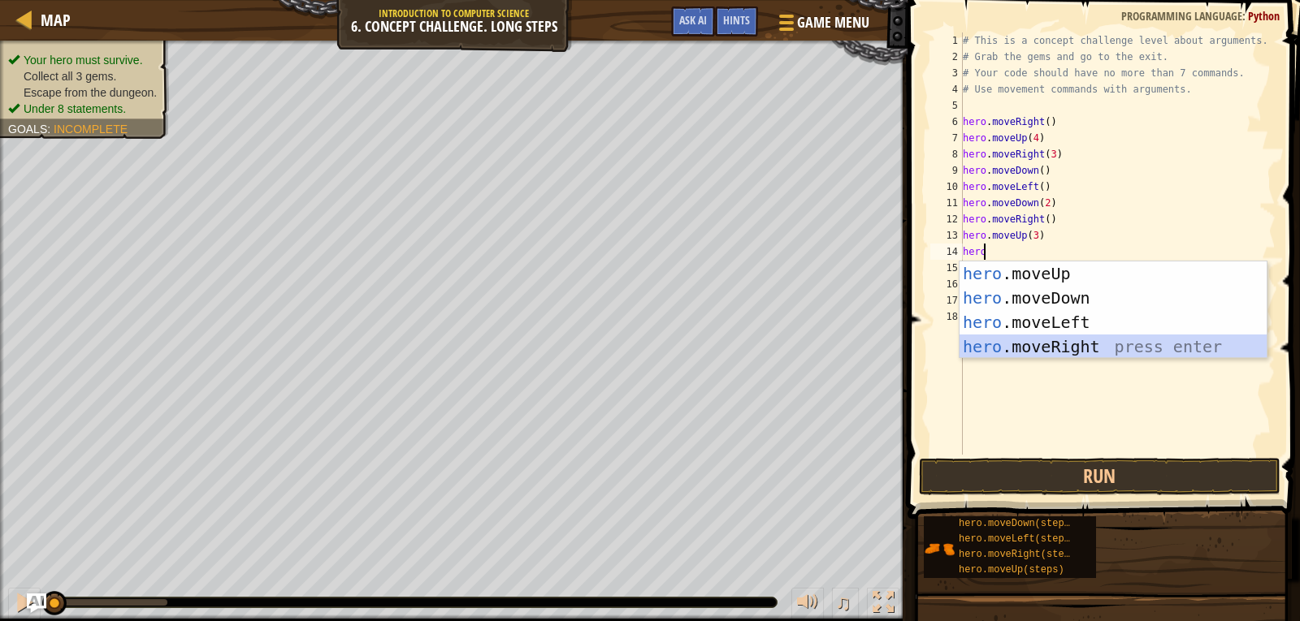
click at [1047, 337] on div "hero .moveUp press enter hero .moveDown press enter hero .moveLeft press enter …" at bounding box center [1112, 335] width 307 height 146
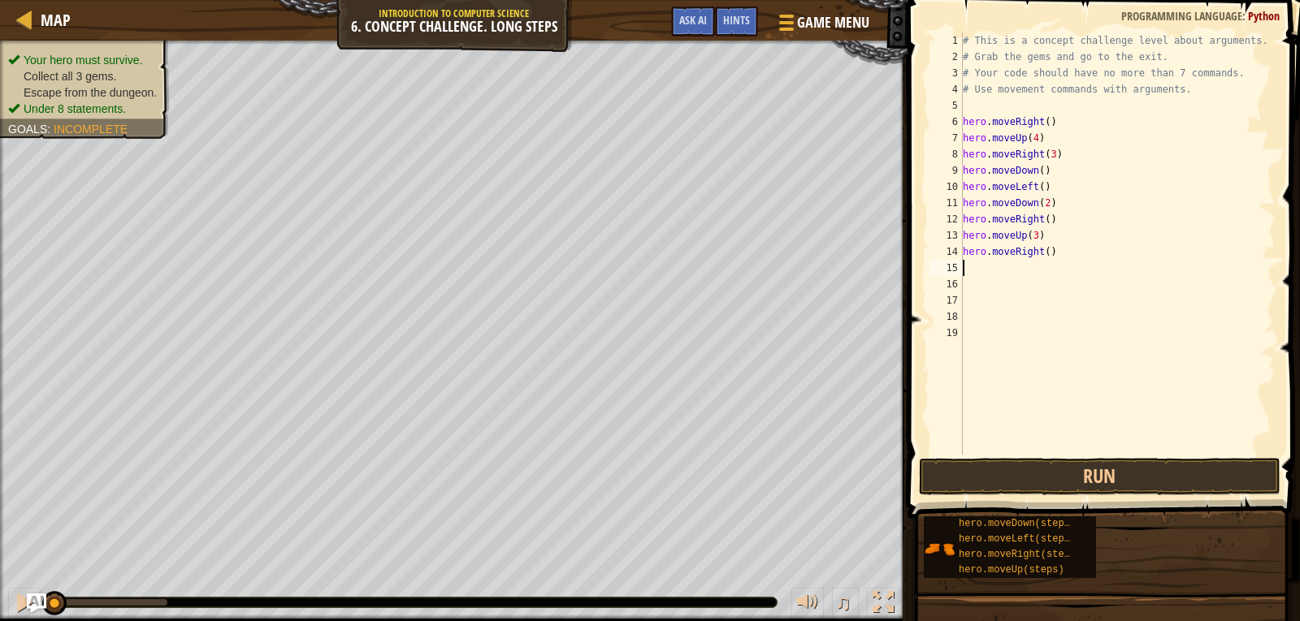
click at [1043, 251] on div "# This is a concept challenge level about arguments. # Grab the gems and go to …" at bounding box center [1117, 259] width 317 height 455
click at [1127, 484] on button "Run" at bounding box center [1099, 476] width 361 height 37
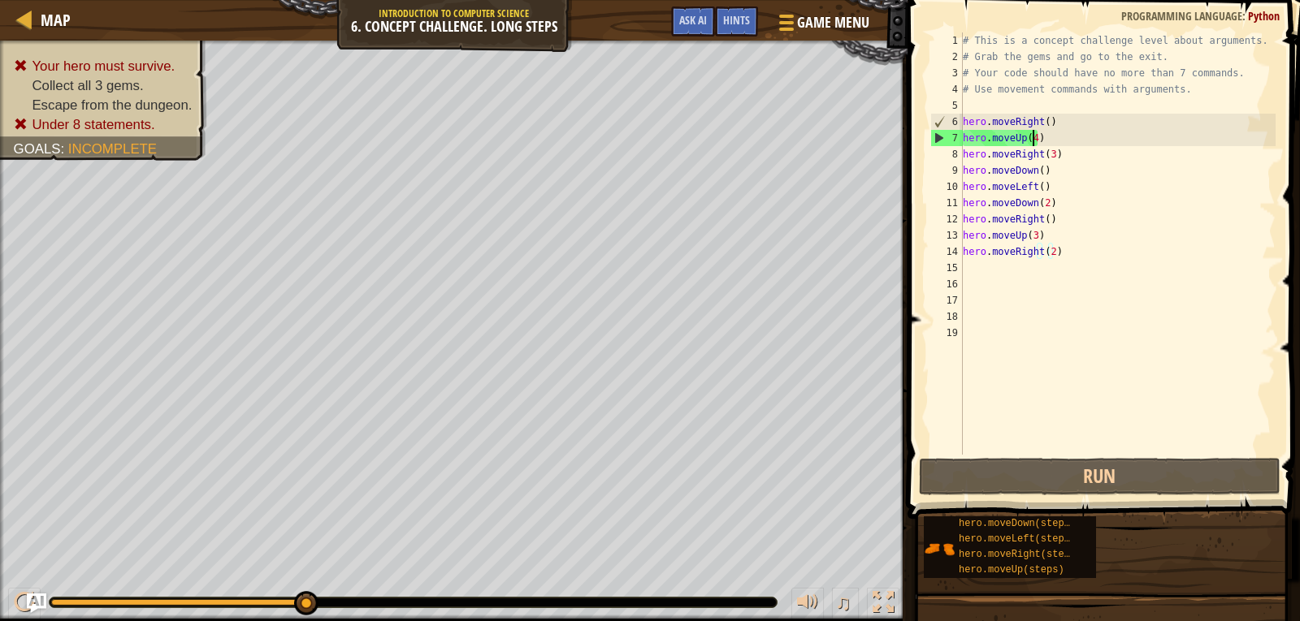
click at [1032, 138] on div "# This is a concept challenge level about arguments. # Grab the gems and go to …" at bounding box center [1117, 259] width 317 height 455
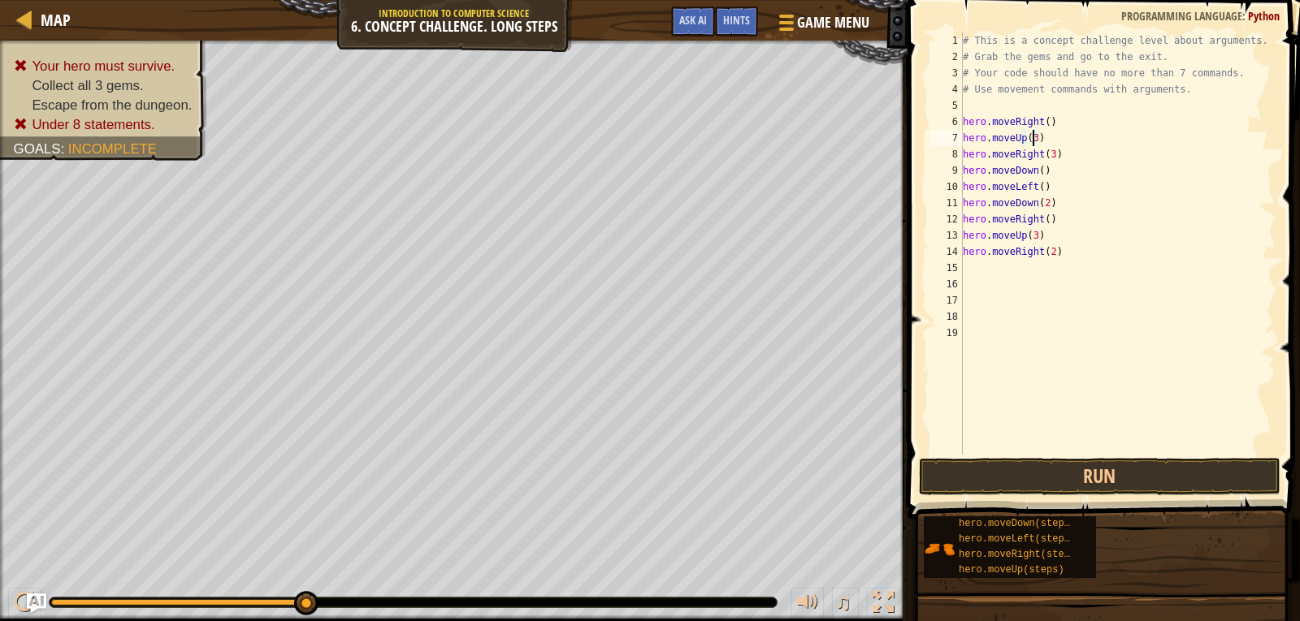
scroll to position [7, 6]
click at [1067, 471] on button "Run" at bounding box center [1099, 476] width 361 height 37
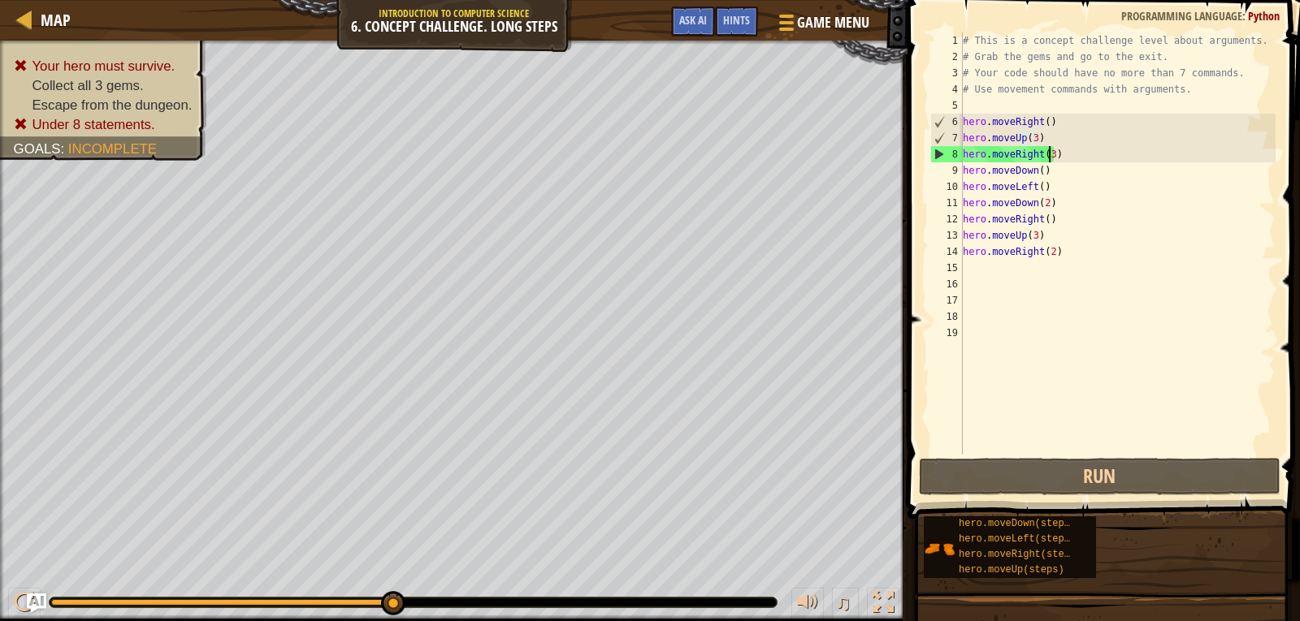
click at [1047, 150] on div "# This is a concept challenge level about arguments. # Grab the gems and go to …" at bounding box center [1117, 259] width 317 height 455
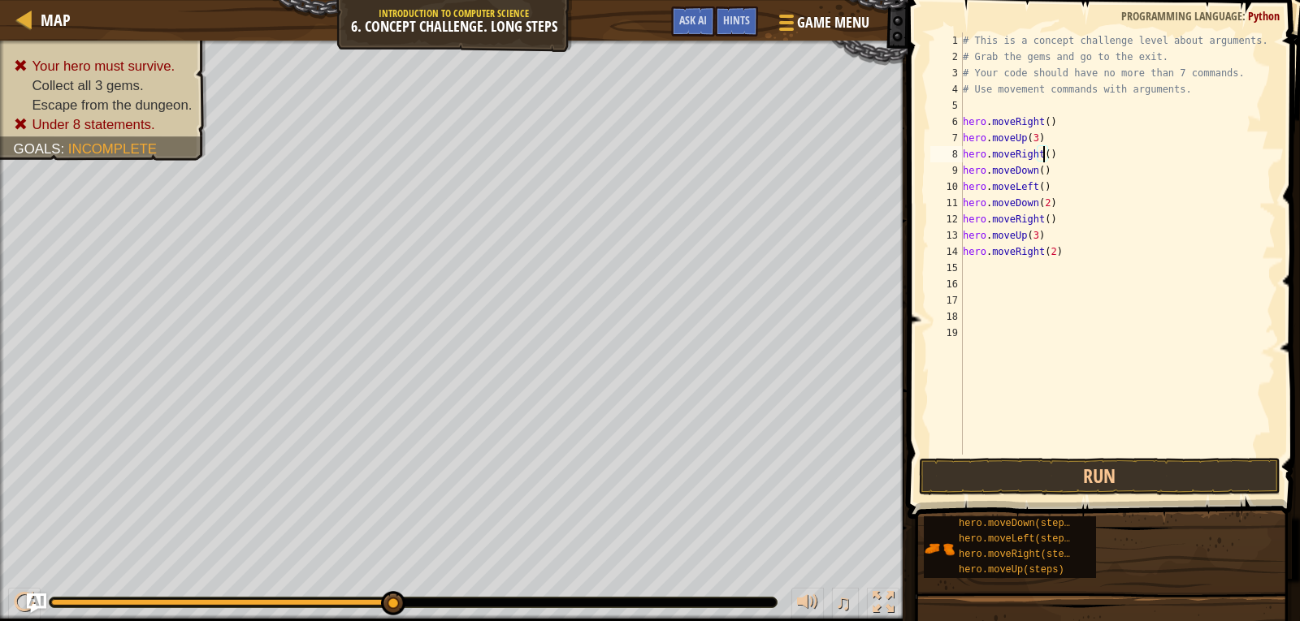
scroll to position [7, 6]
click at [1047, 472] on button "Run" at bounding box center [1099, 476] width 361 height 37
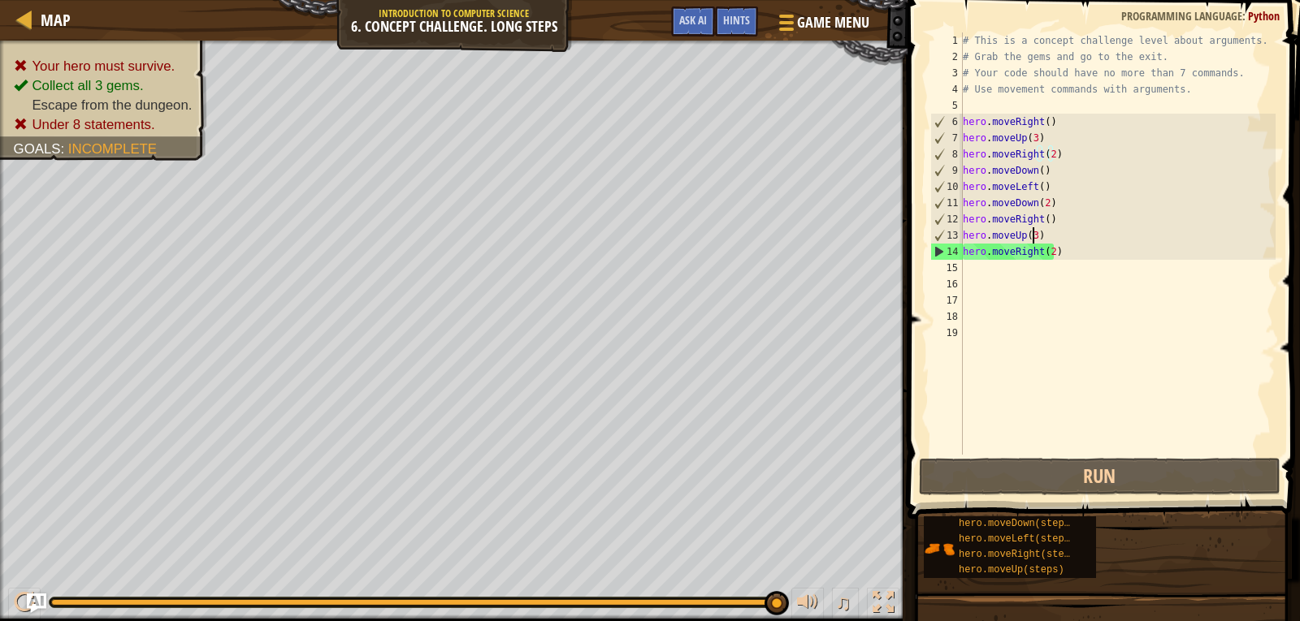
click at [1032, 235] on div "# This is a concept challenge level about arguments. # Grab the gems and go to …" at bounding box center [1117, 259] width 317 height 455
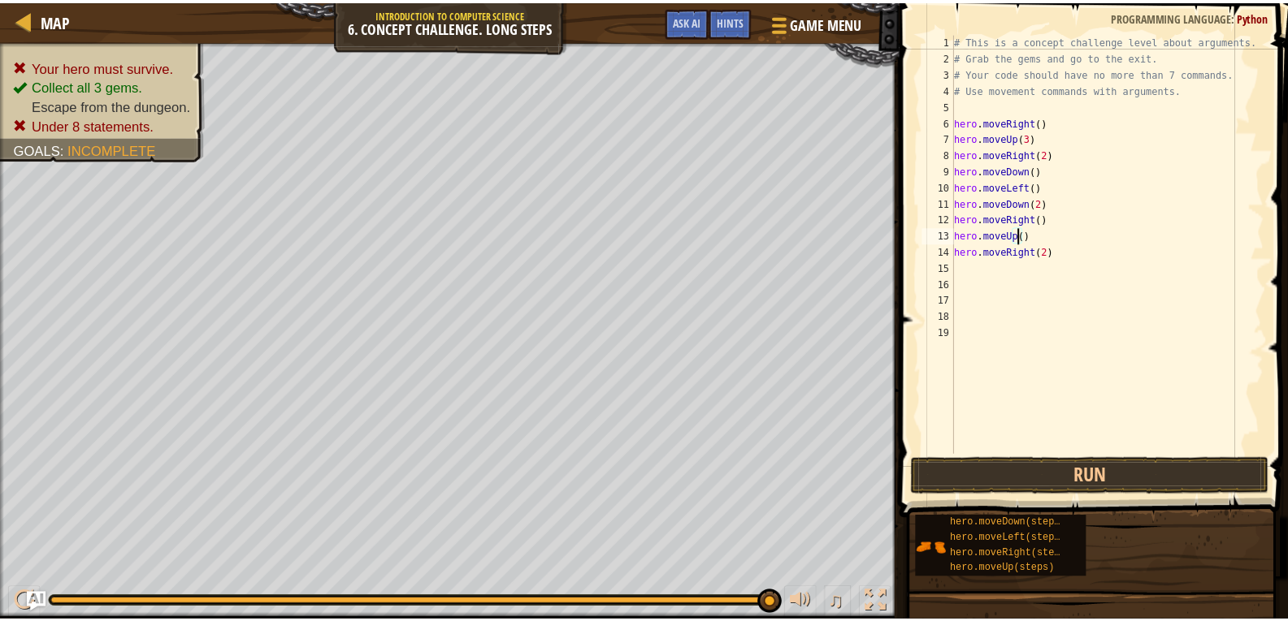
scroll to position [7, 6]
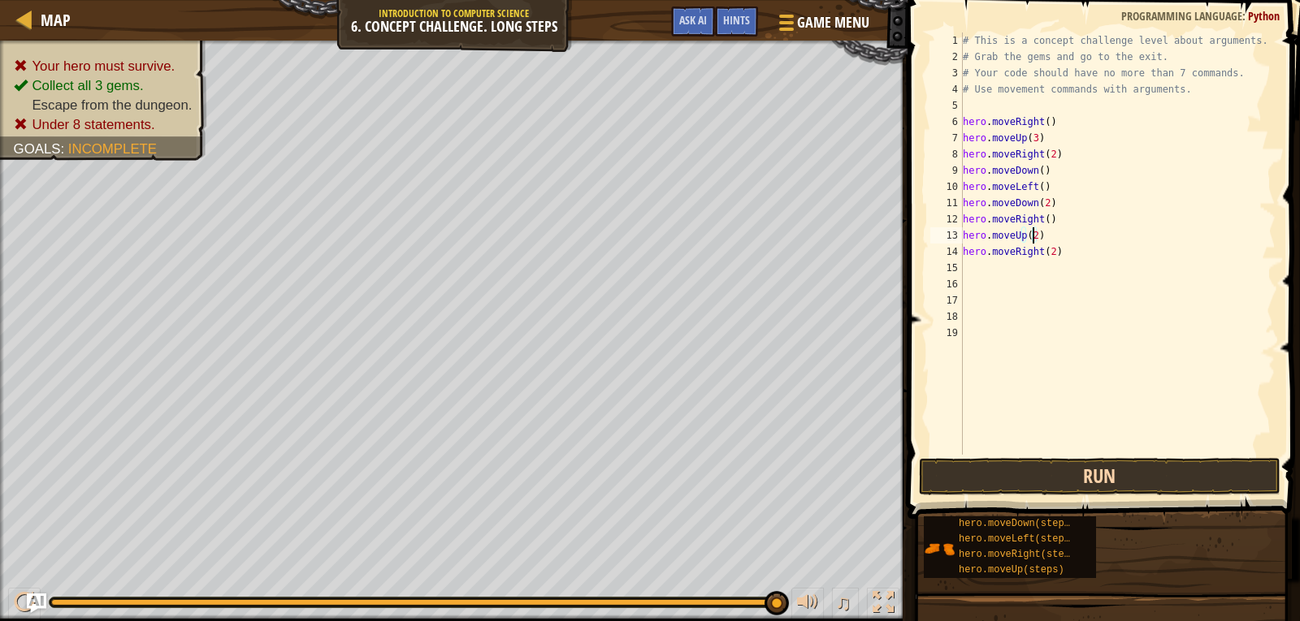
type textarea "hero.moveUp(2)"
click at [1129, 487] on button "Run" at bounding box center [1099, 476] width 361 height 37
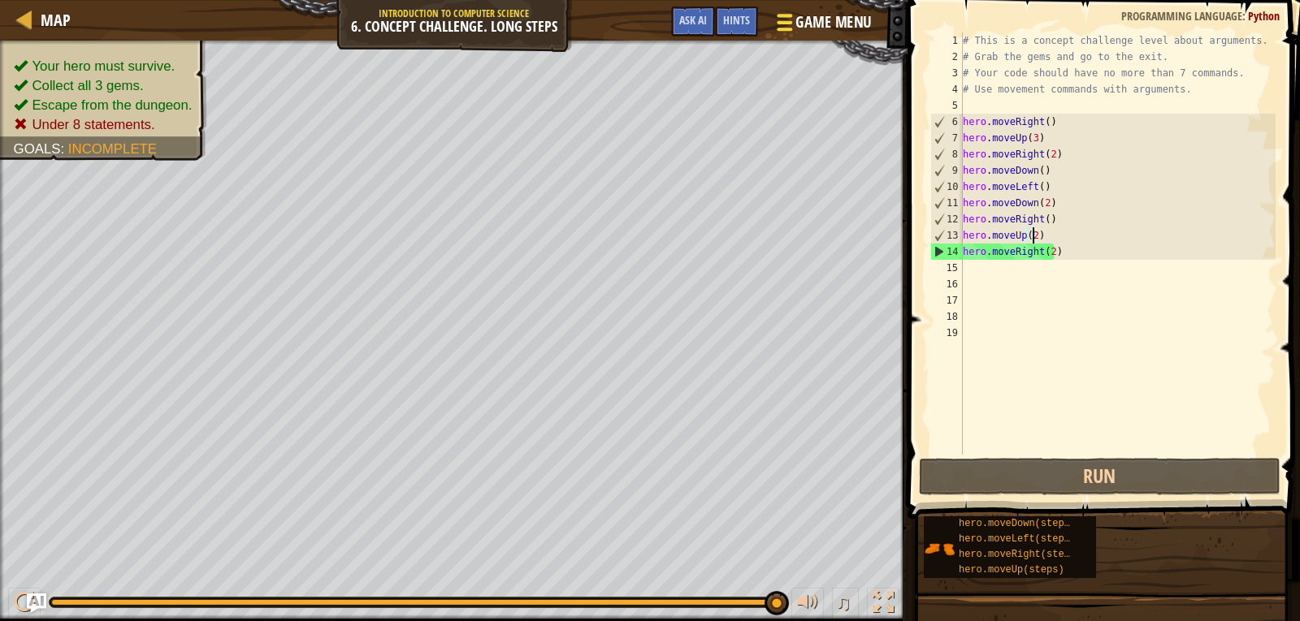
click at [786, 29] on span at bounding box center [784, 29] width 15 height 3
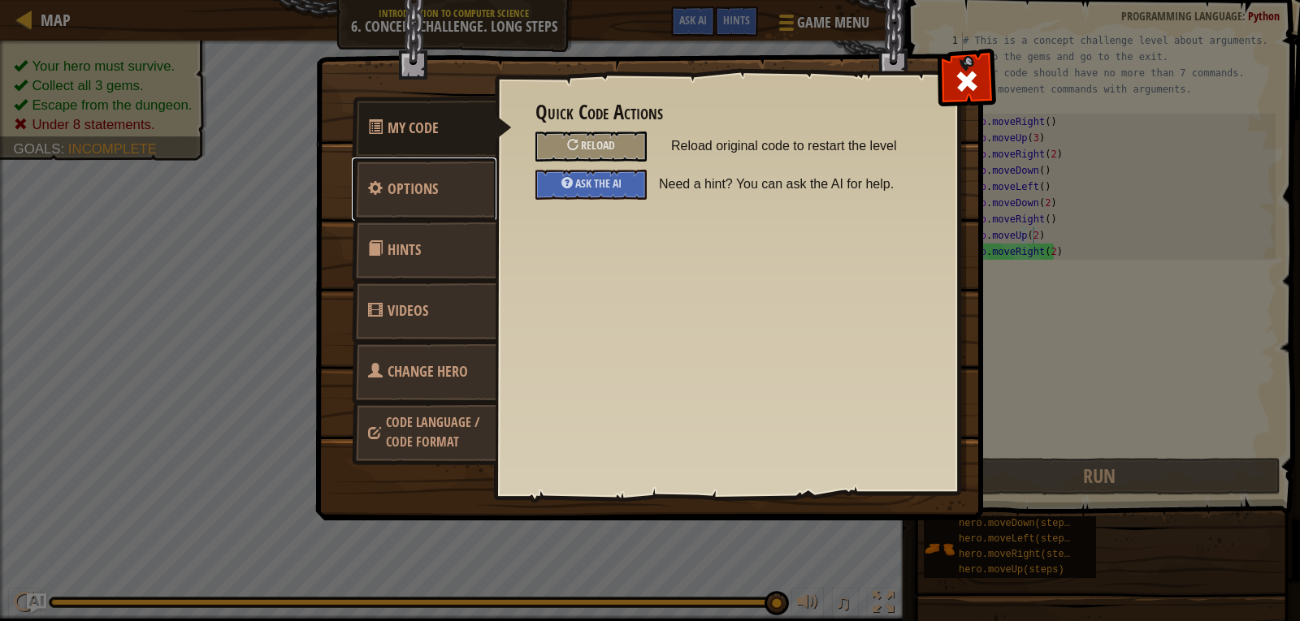
click at [470, 183] on link "Options" at bounding box center [424, 189] width 145 height 63
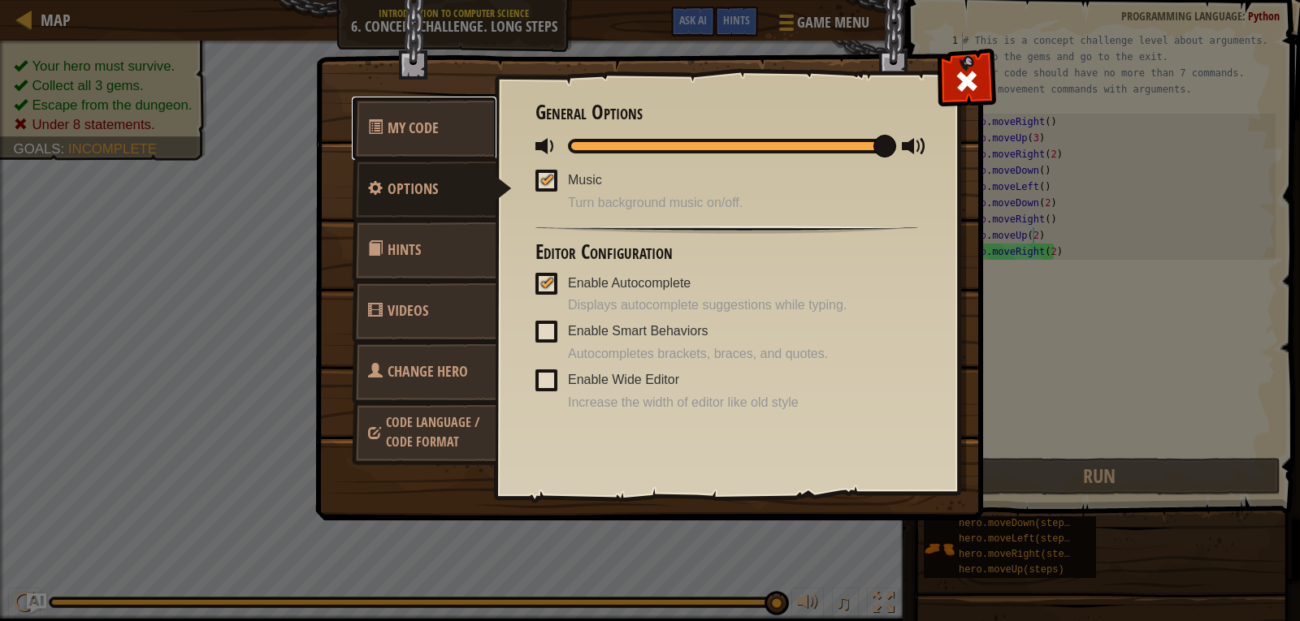
click at [395, 132] on span "My Code" at bounding box center [412, 128] width 51 height 20
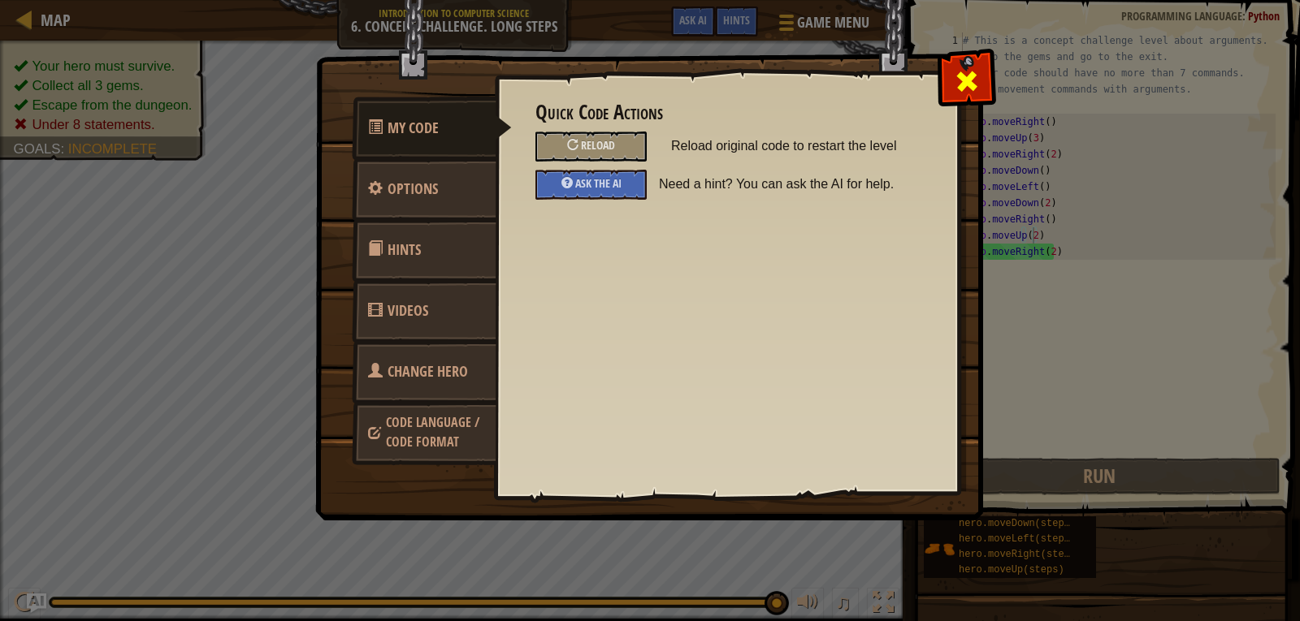
click at [967, 82] on span at bounding box center [967, 81] width 26 height 26
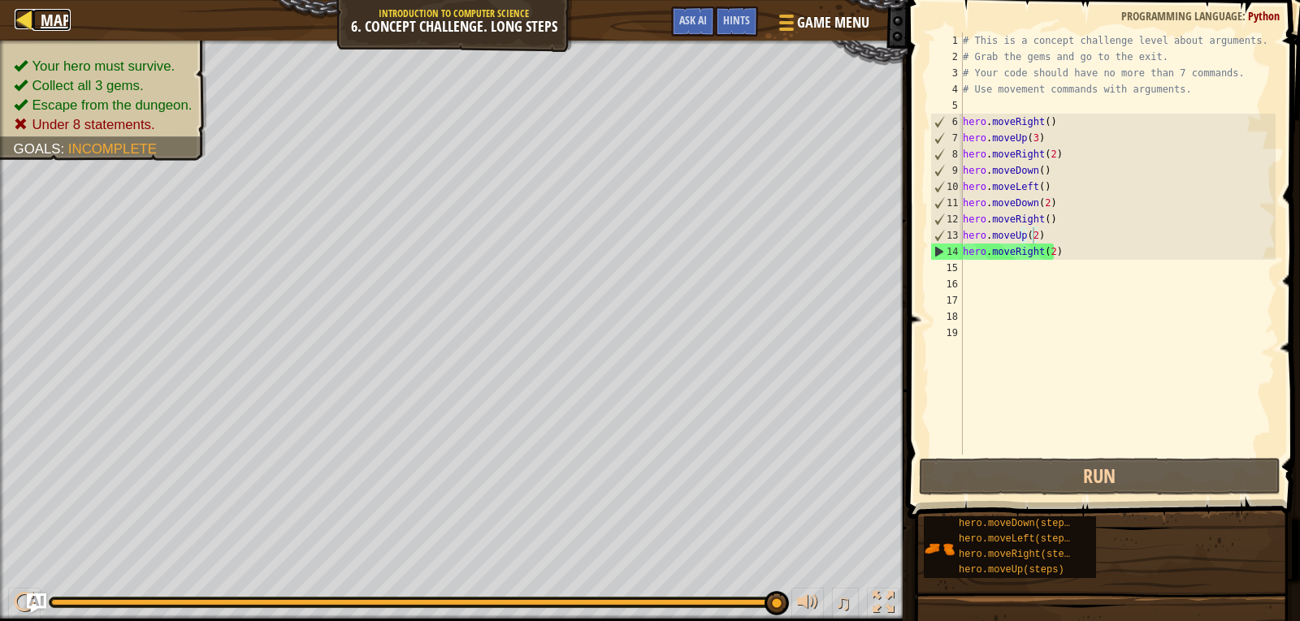
click at [34, 16] on div at bounding box center [25, 19] width 20 height 20
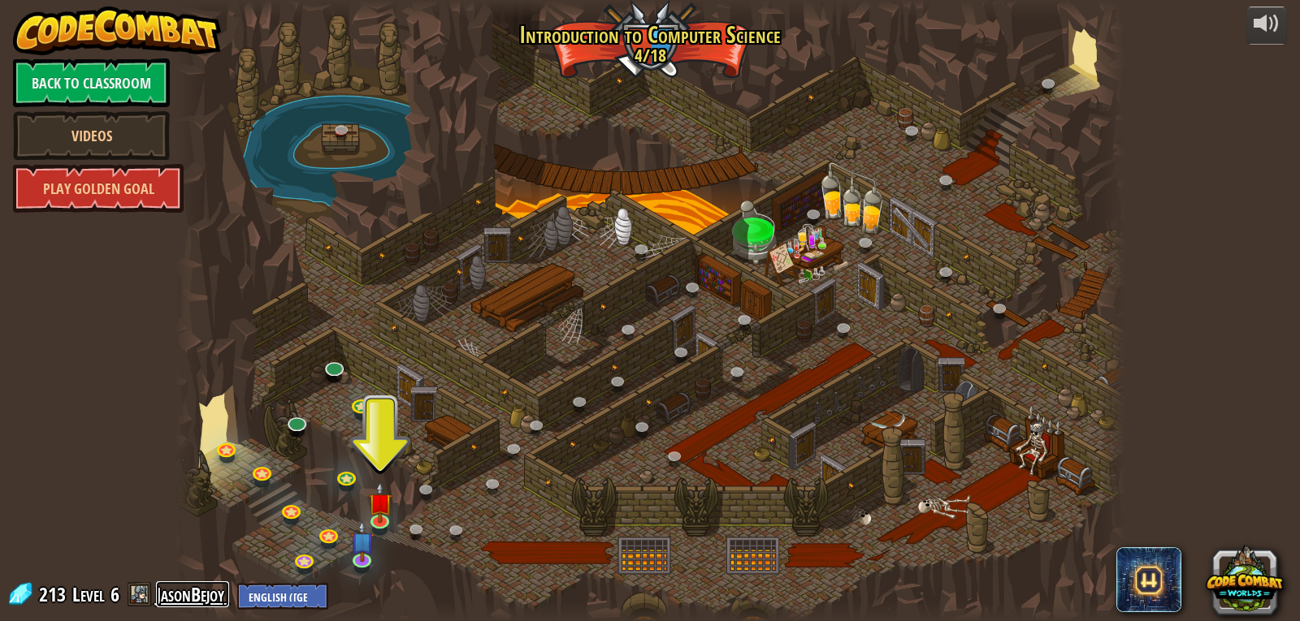
click at [189, 591] on link "JasonBejoy" at bounding box center [192, 595] width 73 height 26
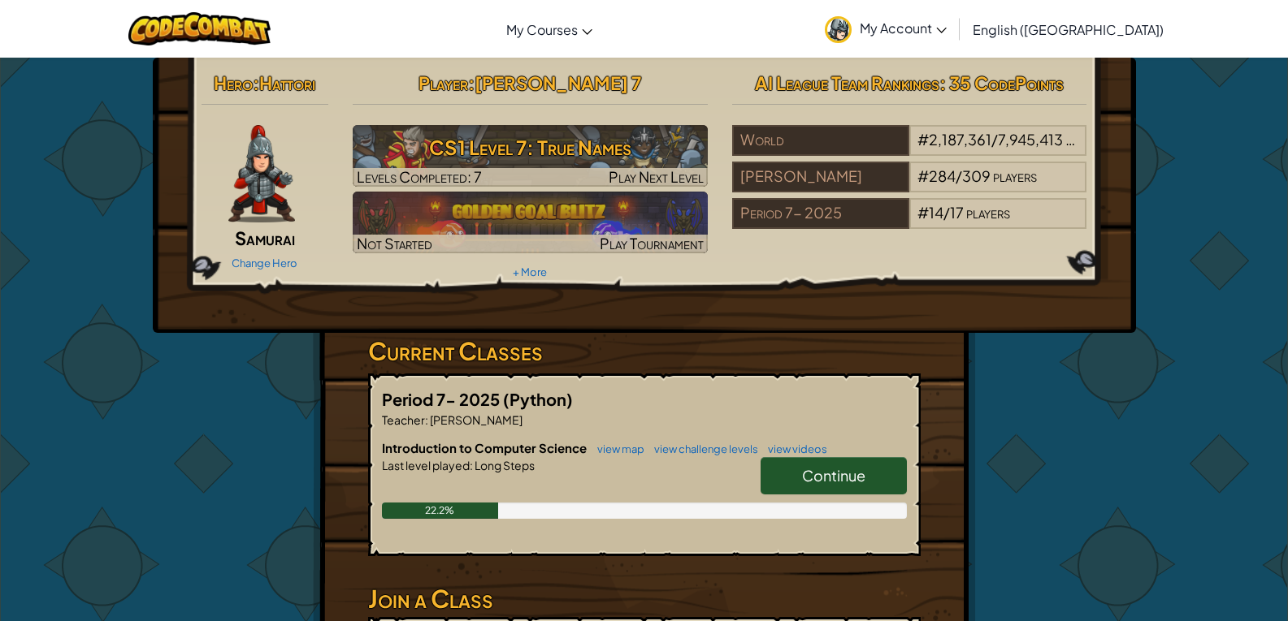
click at [946, 25] on span "My Account" at bounding box center [902, 27] width 87 height 17
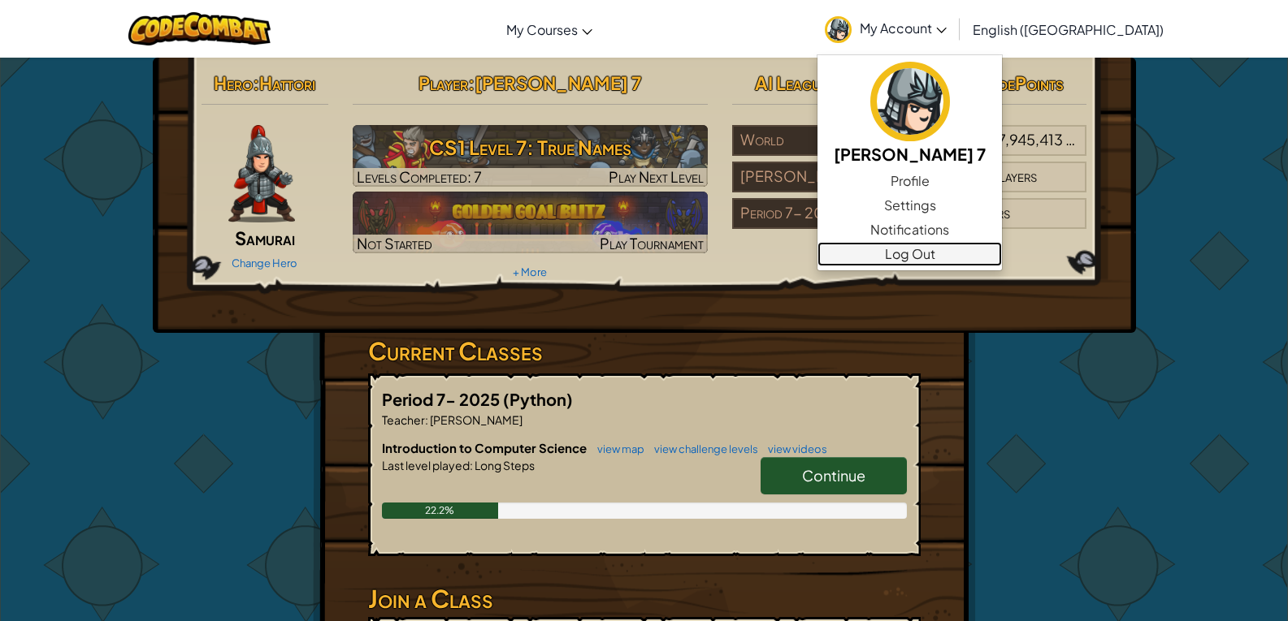
click at [984, 254] on link "Log Out" at bounding box center [909, 254] width 184 height 24
